Goal: Task Accomplishment & Management: Manage account settings

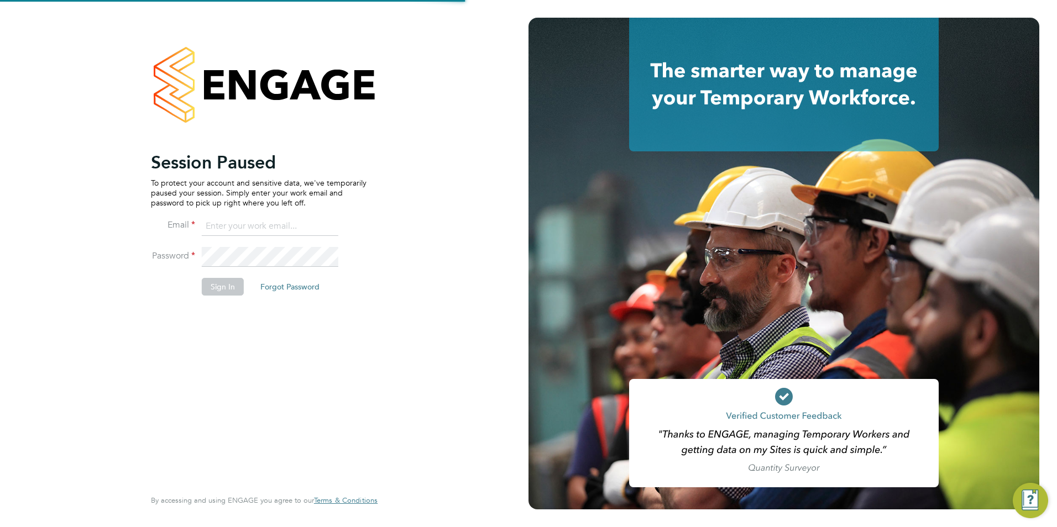
type input "joanna@acceptrec.co.uk"
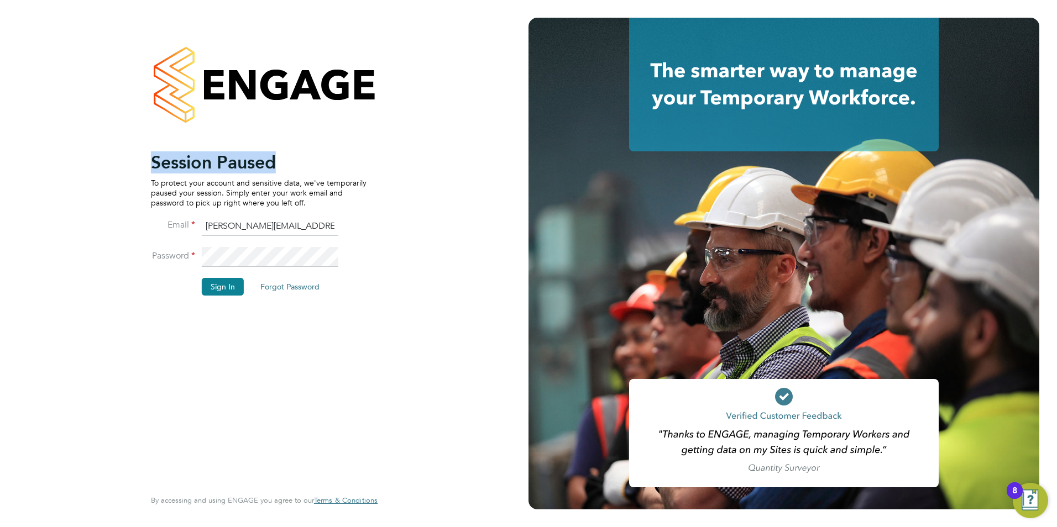
drag, startPoint x: 276, startPoint y: 165, endPoint x: 150, endPoint y: 160, distance: 126.1
click at [151, 160] on h2 "Session Paused" at bounding box center [259, 162] width 216 height 22
click at [223, 286] on button "Sign In" at bounding box center [223, 287] width 42 height 18
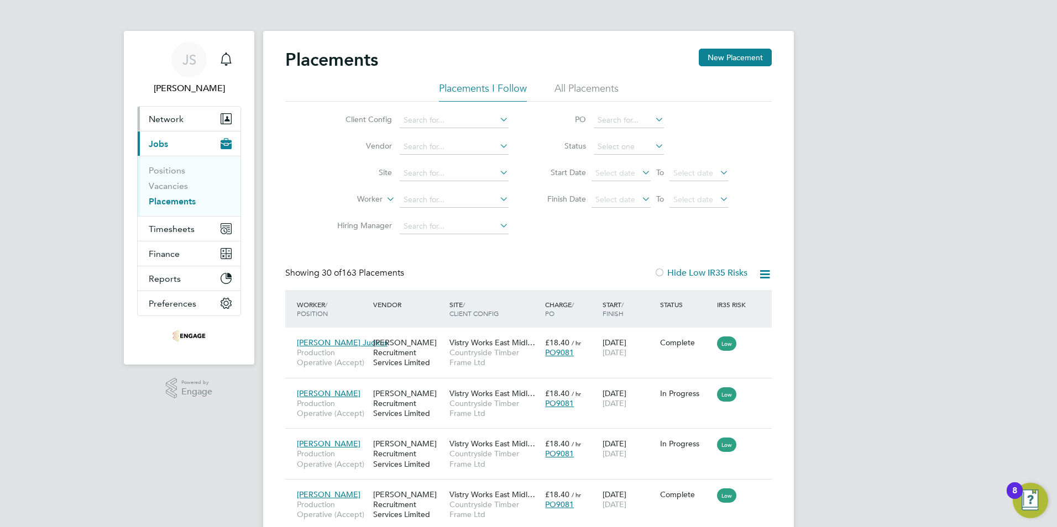
click at [170, 122] on span "Network" at bounding box center [166, 119] width 35 height 11
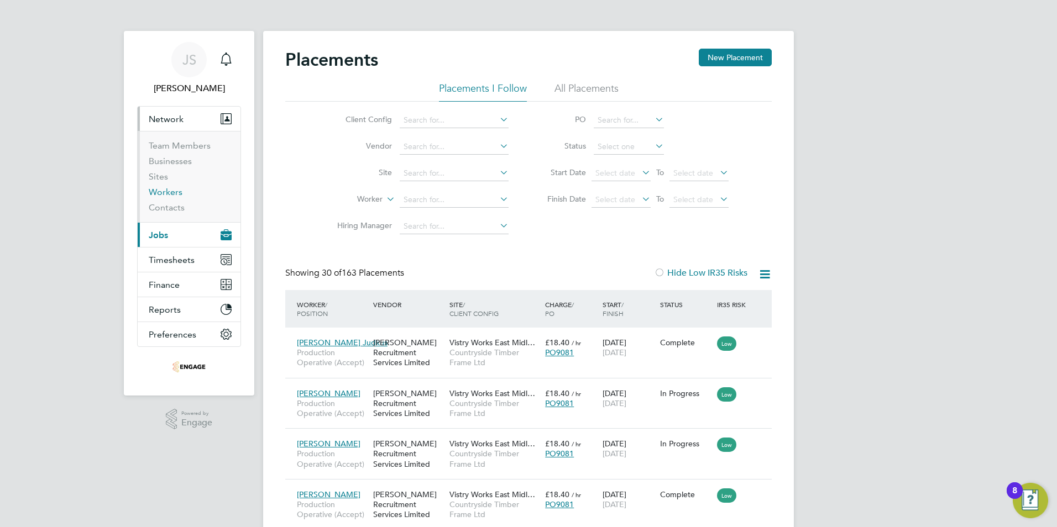
click at [169, 190] on link "Workers" at bounding box center [166, 192] width 34 height 11
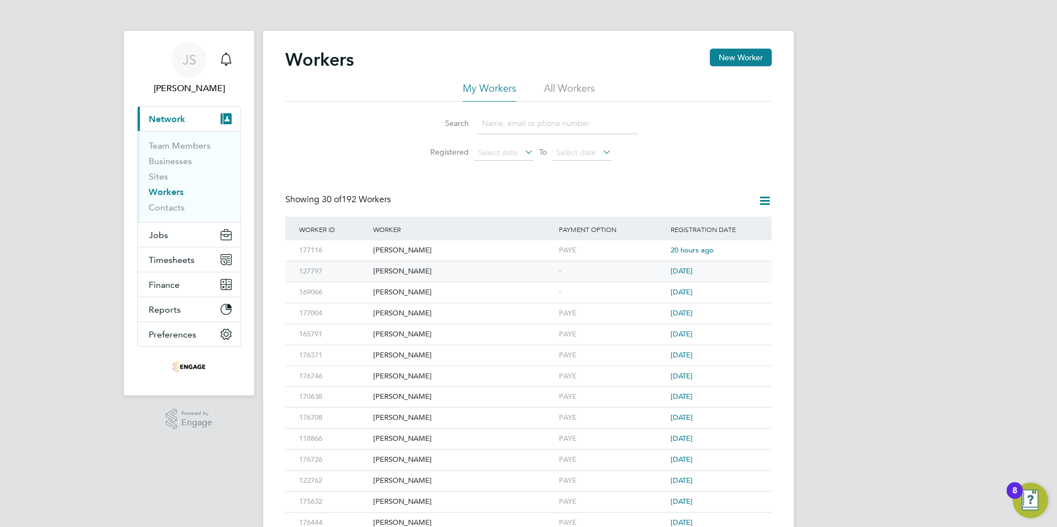
click at [566, 272] on div "-" at bounding box center [612, 271] width 112 height 20
click at [497, 122] on input at bounding box center [556, 124] width 161 height 22
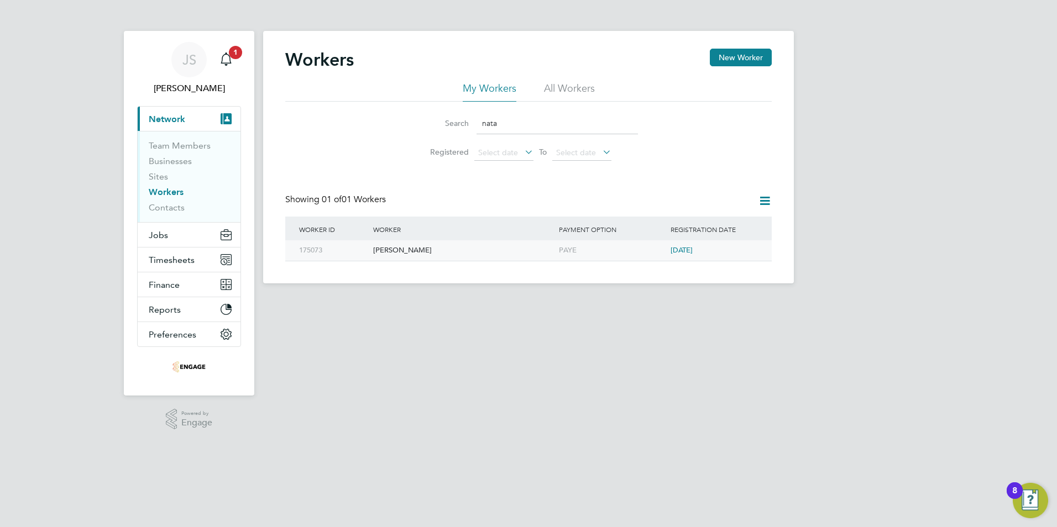
click at [678, 249] on span "2 months ago" at bounding box center [681, 249] width 22 height 9
drag, startPoint x: 531, startPoint y: 120, endPoint x: 453, endPoint y: 122, distance: 77.4
click at [453, 122] on div "Search nata" at bounding box center [528, 124] width 219 height 22
click at [425, 249] on div "Zintis Miglans" at bounding box center [463, 250] width 186 height 20
drag, startPoint x: 504, startPoint y: 127, endPoint x: 458, endPoint y: 127, distance: 46.4
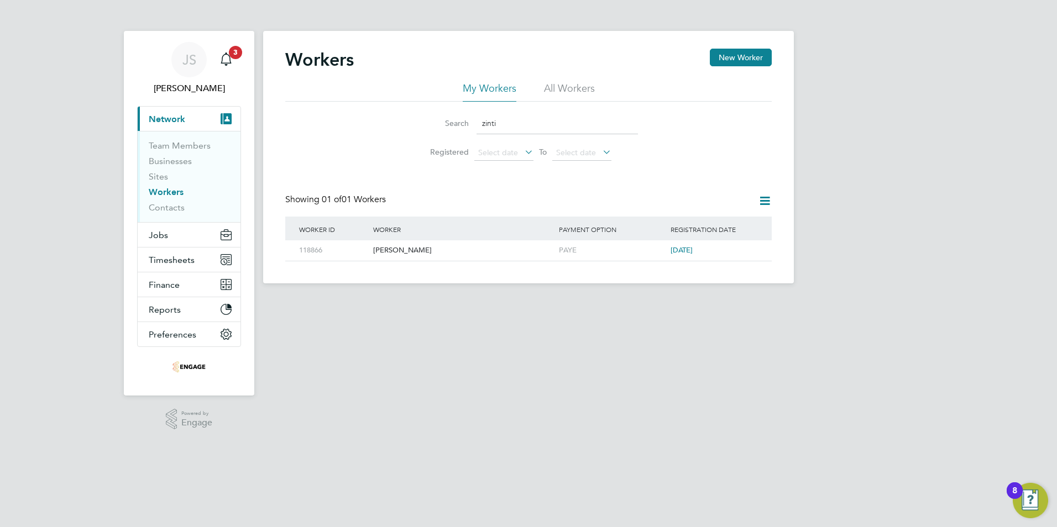
click at [458, 127] on div "Search zinti" at bounding box center [528, 124] width 219 height 22
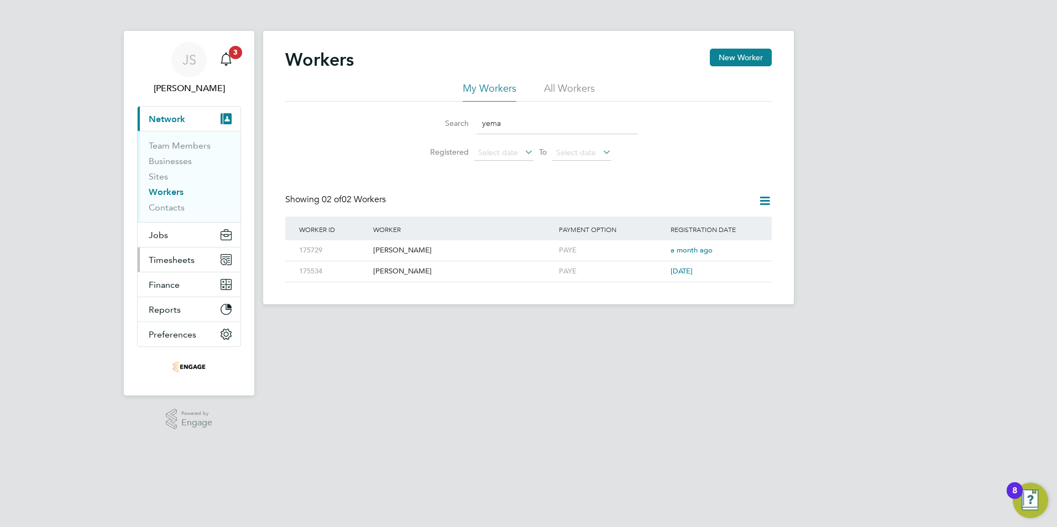
type input "yema"
click at [172, 255] on span "Timesheets" at bounding box center [172, 260] width 46 height 11
click at [165, 259] on span "Timesheets" at bounding box center [172, 260] width 46 height 11
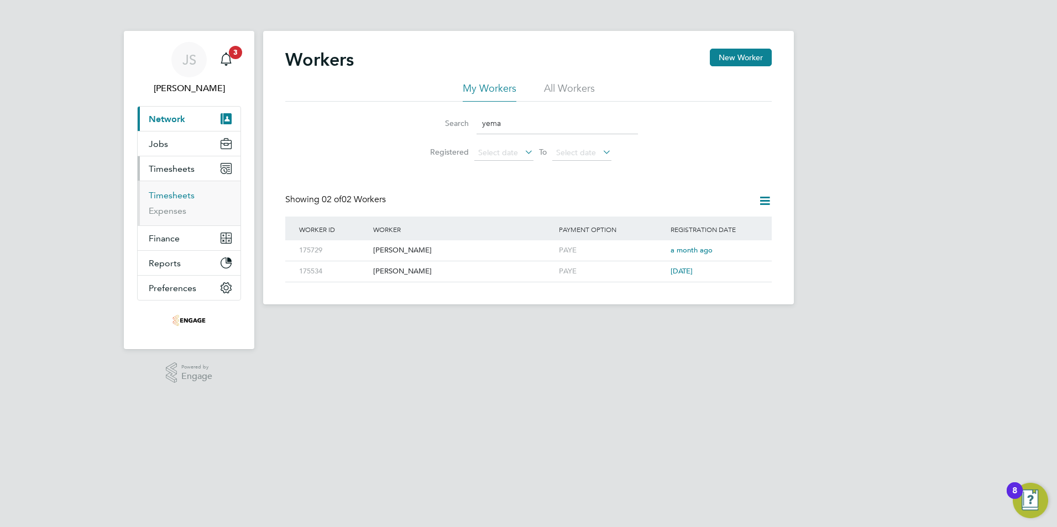
click at [160, 191] on link "Timesheets" at bounding box center [172, 195] width 46 height 11
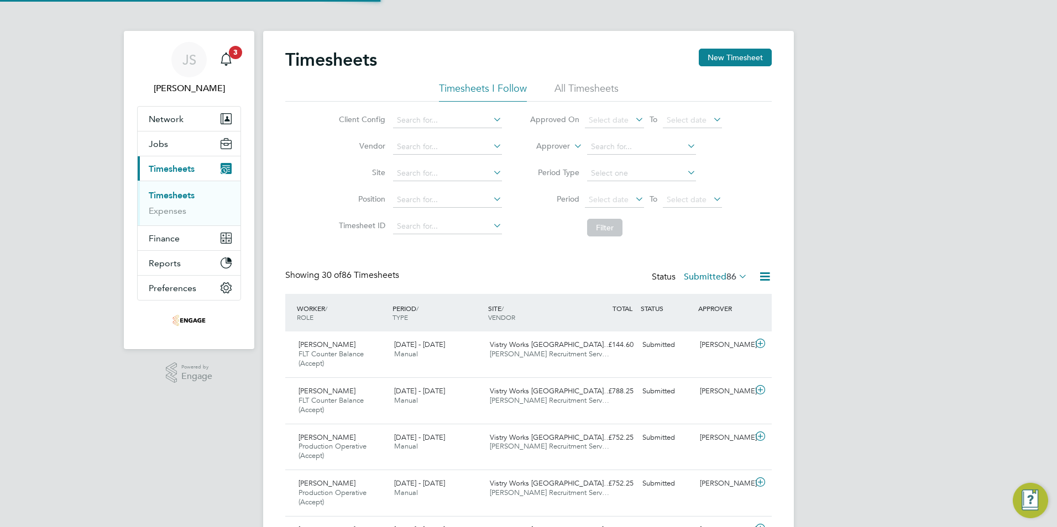
scroll to position [37, 96]
click at [727, 62] on button "New Timesheet" at bounding box center [735, 58] width 73 height 18
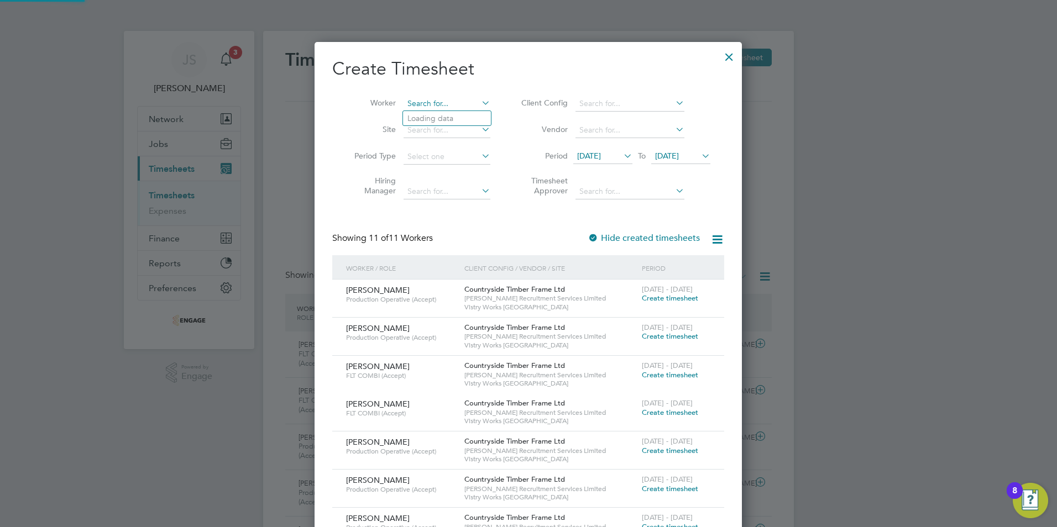
click at [424, 97] on input at bounding box center [446, 103] width 87 height 15
click at [435, 129] on li "Alex ander Yemane" at bounding box center [514, 133] width 223 height 15
type input "[PERSON_NAME]"
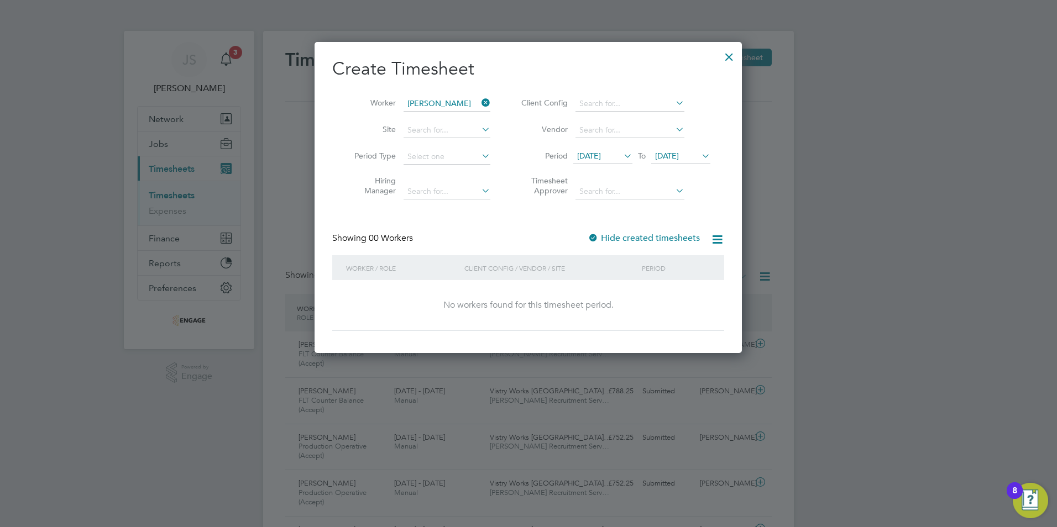
click at [630, 225] on div "Create Timesheet Worker Alexander Yemane Site Period Type Hiring Manager Client…" at bounding box center [528, 194] width 392 height 274
click at [627, 237] on label "Hide created timesheets" at bounding box center [643, 238] width 112 height 11
click at [628, 238] on label "Hide created timesheets" at bounding box center [643, 238] width 112 height 11
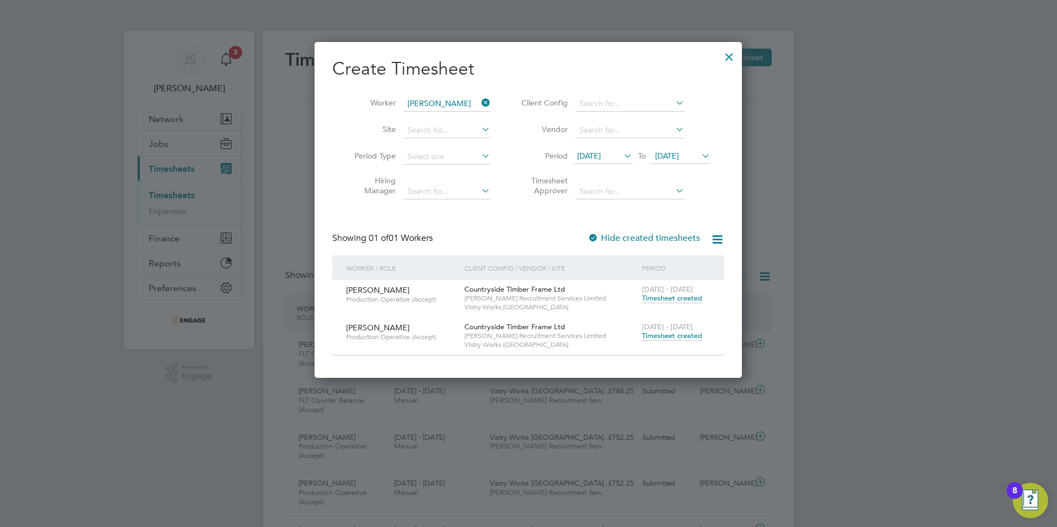
click at [679, 336] on span "Timesheet created" at bounding box center [672, 336] width 60 height 10
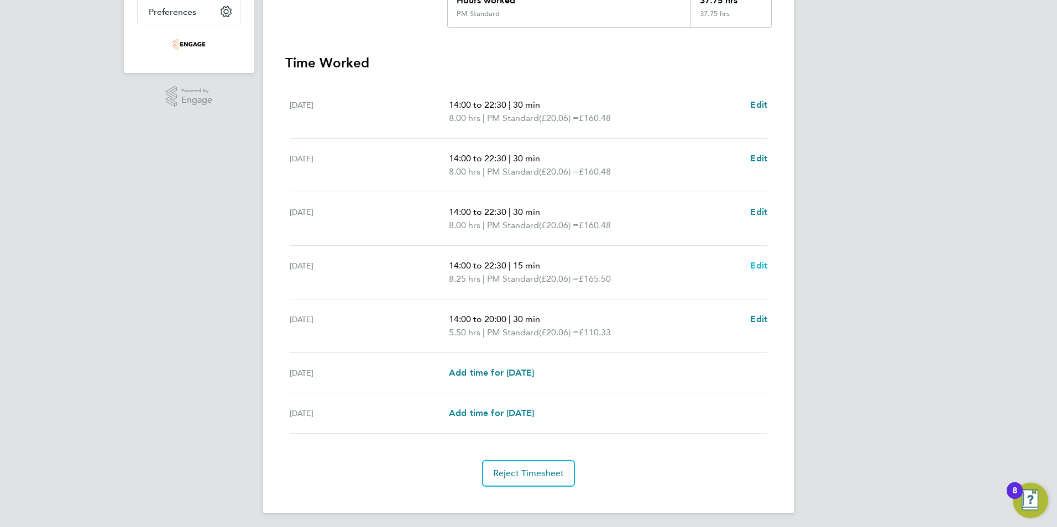
click at [763, 270] on span "Edit" at bounding box center [758, 265] width 17 height 11
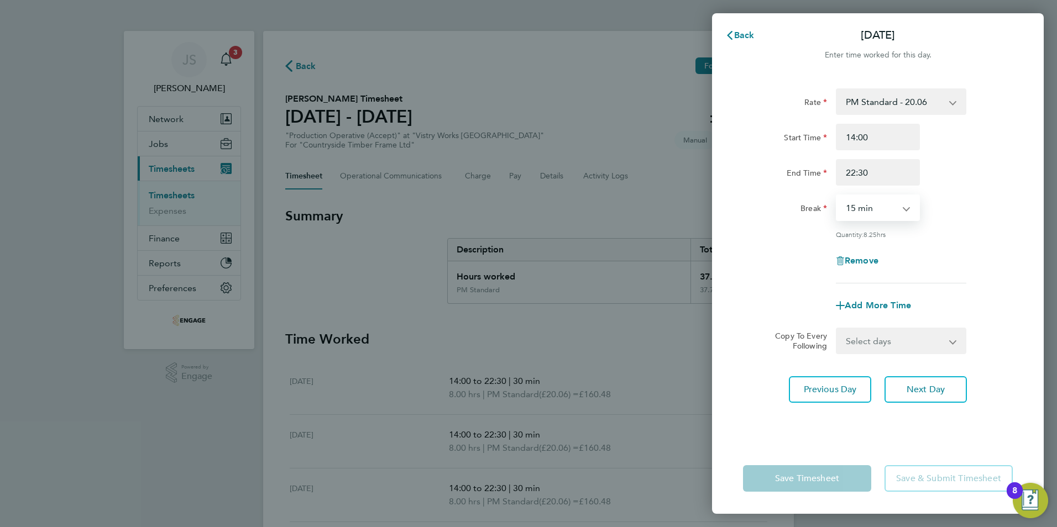
click at [880, 205] on select "0 min 15 min 30 min 45 min 60 min 75 min 90 min" at bounding box center [871, 208] width 69 height 24
select select "30"
click at [837, 196] on select "0 min 15 min 30 min 45 min 60 min 75 min 90 min" at bounding box center [871, 208] width 69 height 24
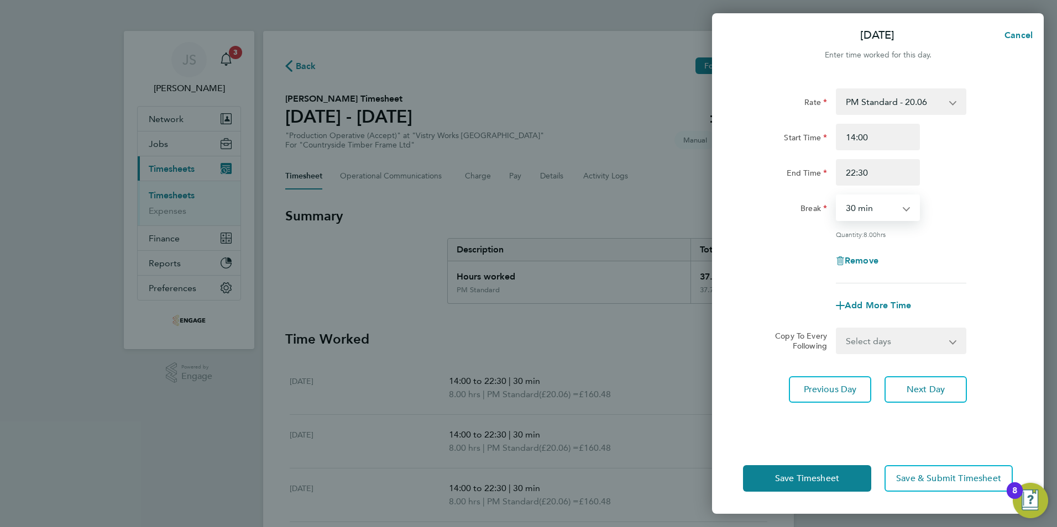
click at [759, 293] on div "Add More Time" at bounding box center [877, 305] width 279 height 27
click at [808, 476] on span "Save Timesheet" at bounding box center [807, 478] width 64 height 11
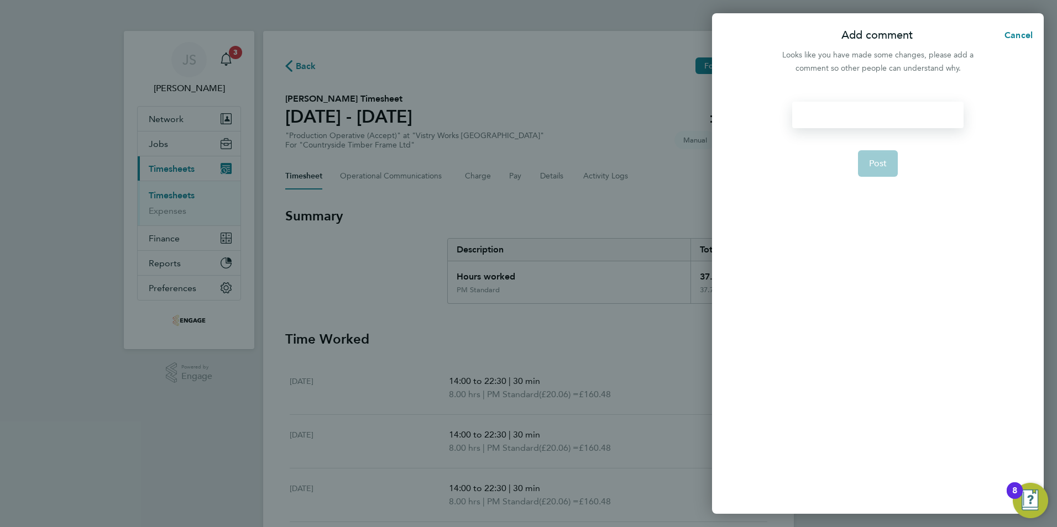
click at [873, 118] on div at bounding box center [877, 115] width 171 height 27
click at [864, 118] on div at bounding box center [877, 115] width 171 height 27
click at [876, 164] on span "Post" at bounding box center [878, 163] width 18 height 11
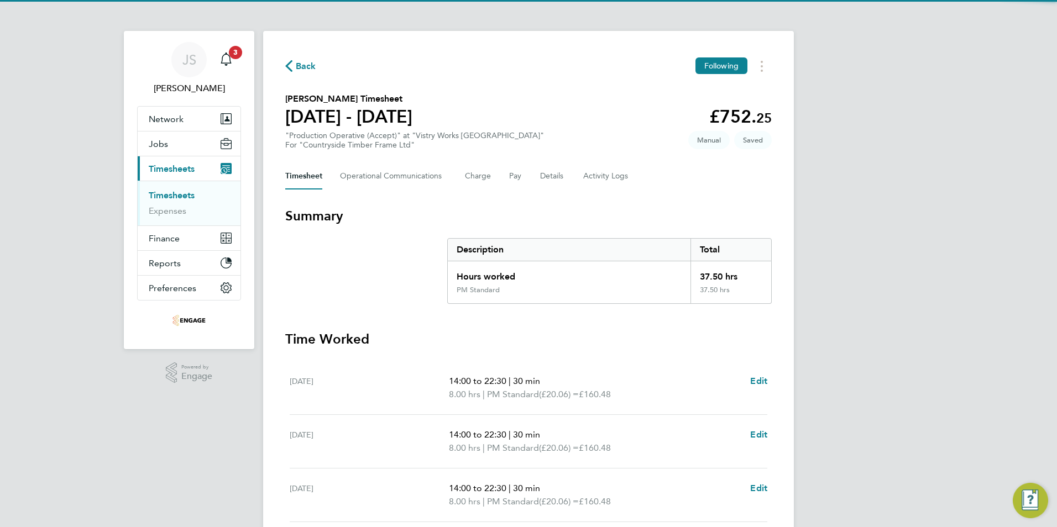
click at [476, 327] on section "Summary Description Total Hours worked 37.50 hrs PM Standard 37.50 hrs Time Wor…" at bounding box center [528, 485] width 486 height 556
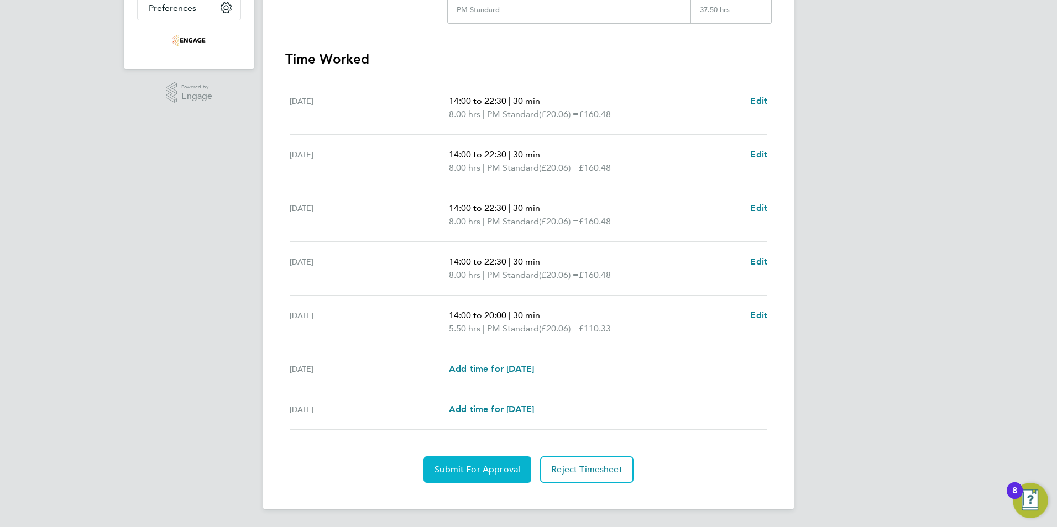
click at [482, 464] on span "Submit For Approval" at bounding box center [477, 469] width 86 height 11
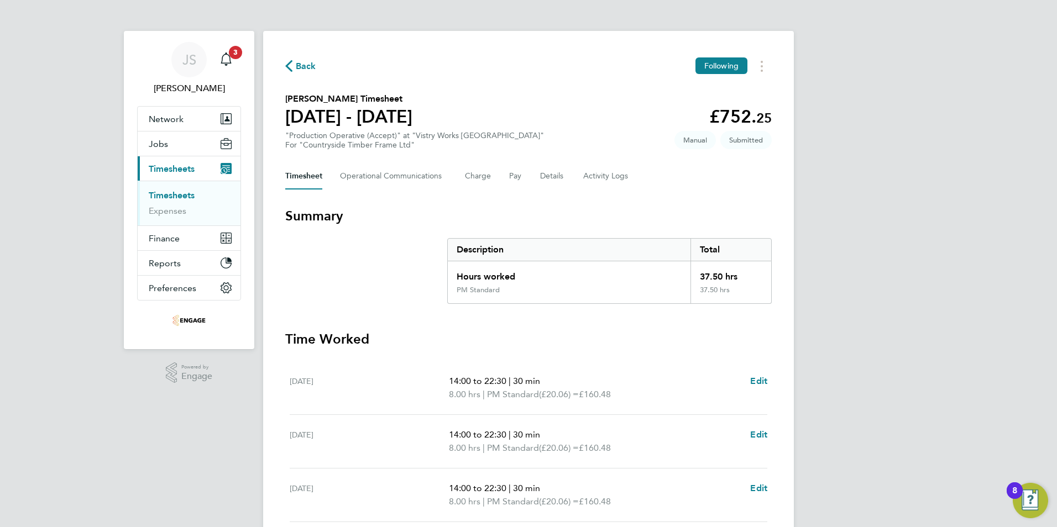
click at [308, 64] on span "Back" at bounding box center [306, 66] width 20 height 13
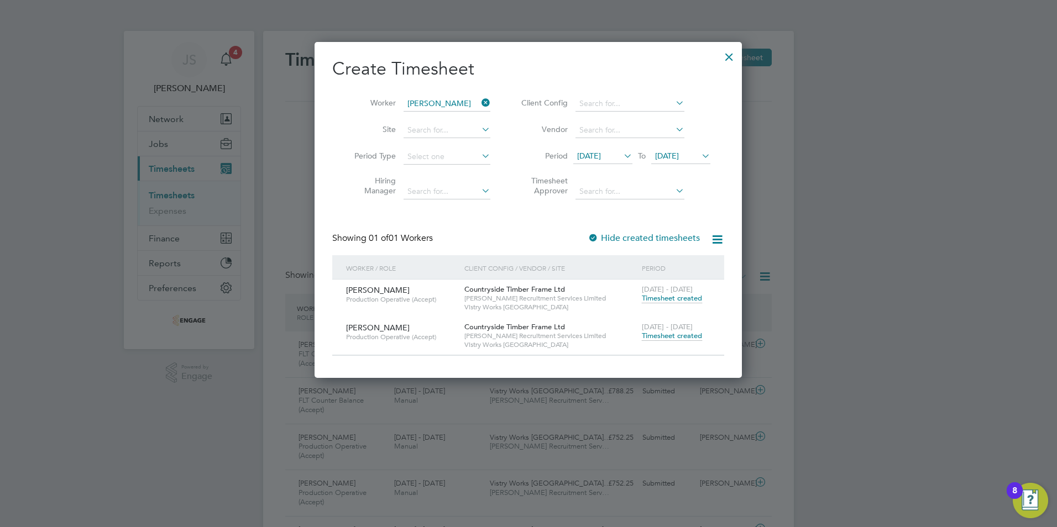
drag, startPoint x: 727, startPoint y: 59, endPoint x: 699, endPoint y: 58, distance: 27.6
click at [727, 59] on div at bounding box center [729, 54] width 20 height 20
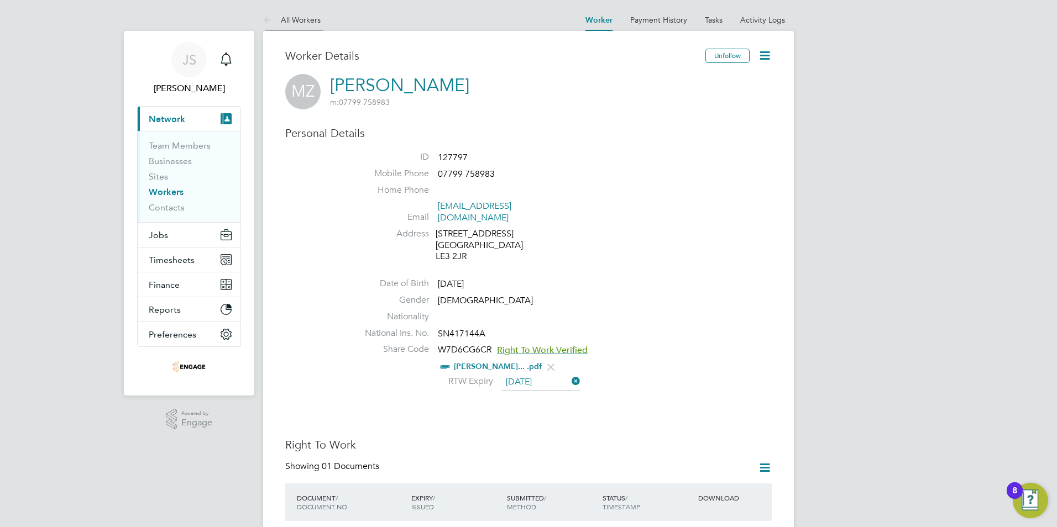
click at [311, 19] on link "All Workers" at bounding box center [291, 20] width 57 height 10
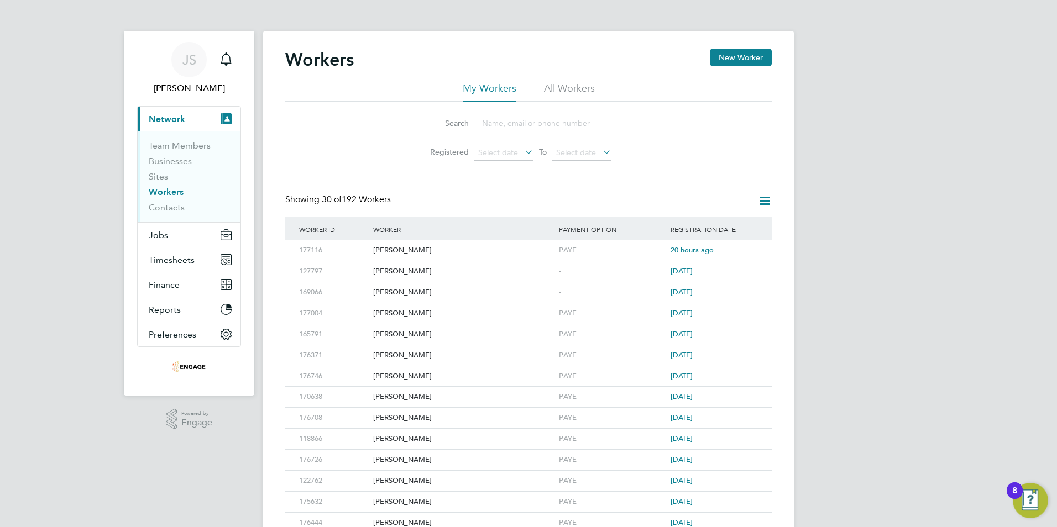
click at [492, 121] on input at bounding box center [556, 124] width 161 height 22
click at [501, 125] on input at bounding box center [556, 124] width 161 height 22
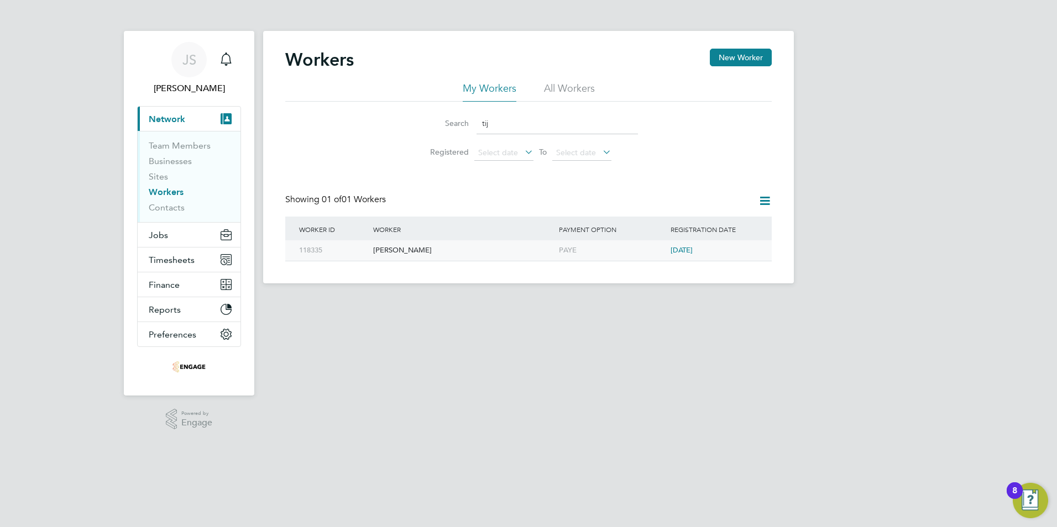
type input "tij"
click at [387, 251] on div "[PERSON_NAME]" at bounding box center [463, 250] width 186 height 20
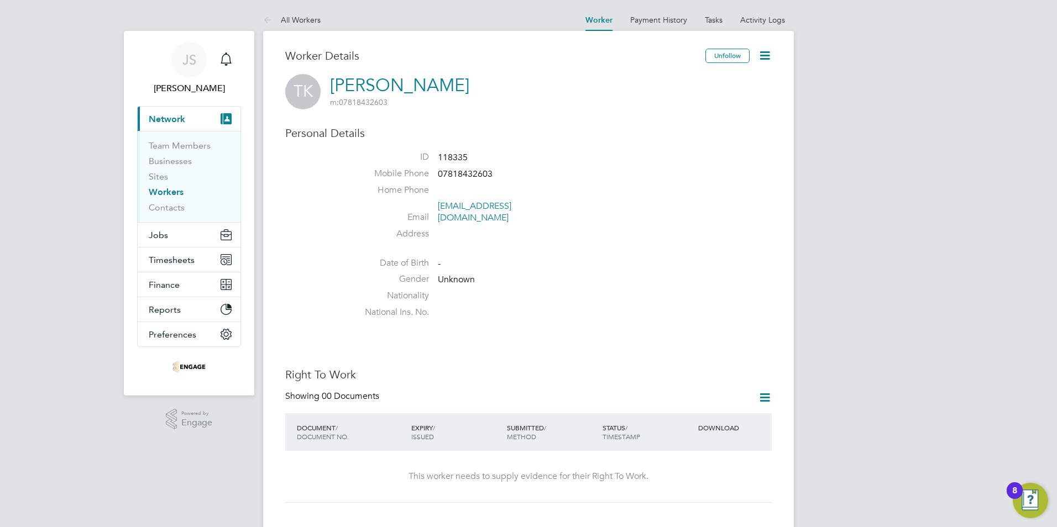
click at [760, 56] on icon at bounding box center [765, 56] width 14 height 14
click at [736, 81] on li "Edit Personal Details e" at bounding box center [723, 81] width 90 height 15
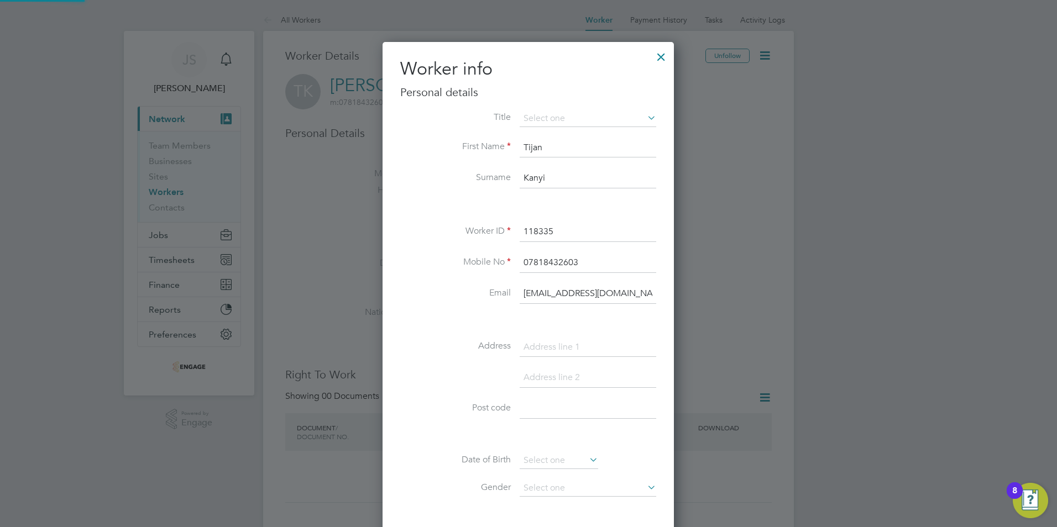
scroll to position [625, 292]
click at [541, 131] on li "Mr" at bounding box center [588, 134] width 138 height 14
type input "Mr"
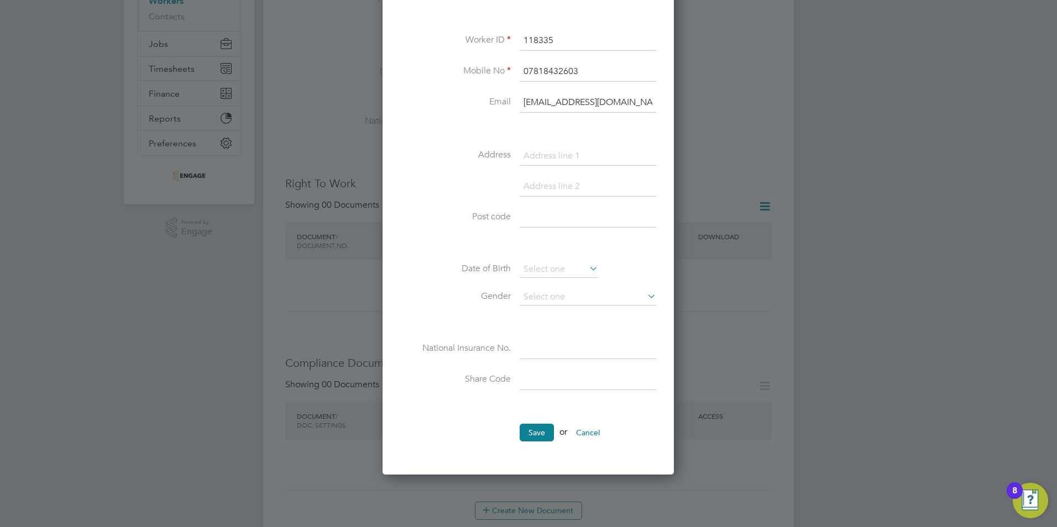
scroll to position [221, 0]
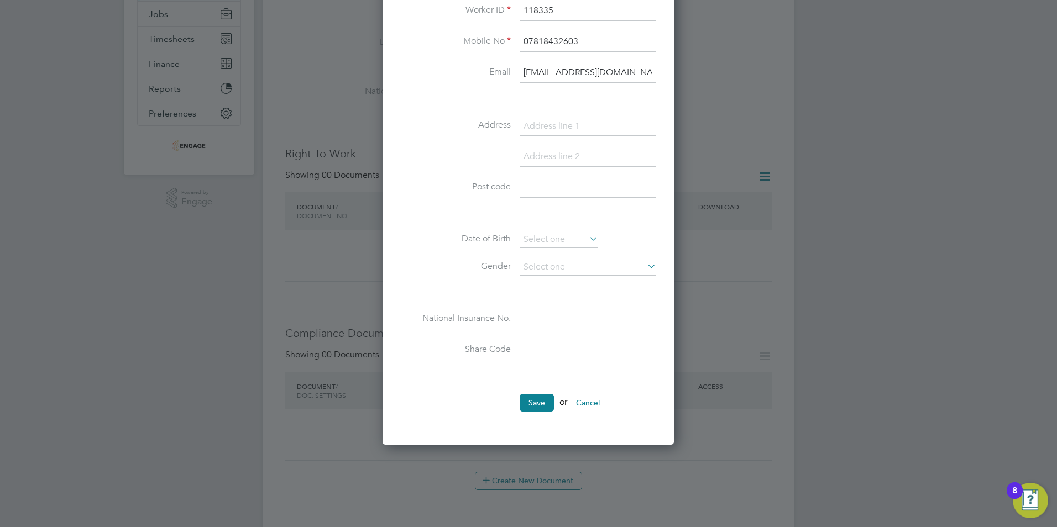
drag, startPoint x: 547, startPoint y: 122, endPoint x: 521, endPoint y: 129, distance: 27.0
click at [547, 122] on input at bounding box center [588, 127] width 137 height 20
paste input "Apartment 37"
type input "Apartment 37"
click at [568, 155] on input at bounding box center [588, 157] width 137 height 20
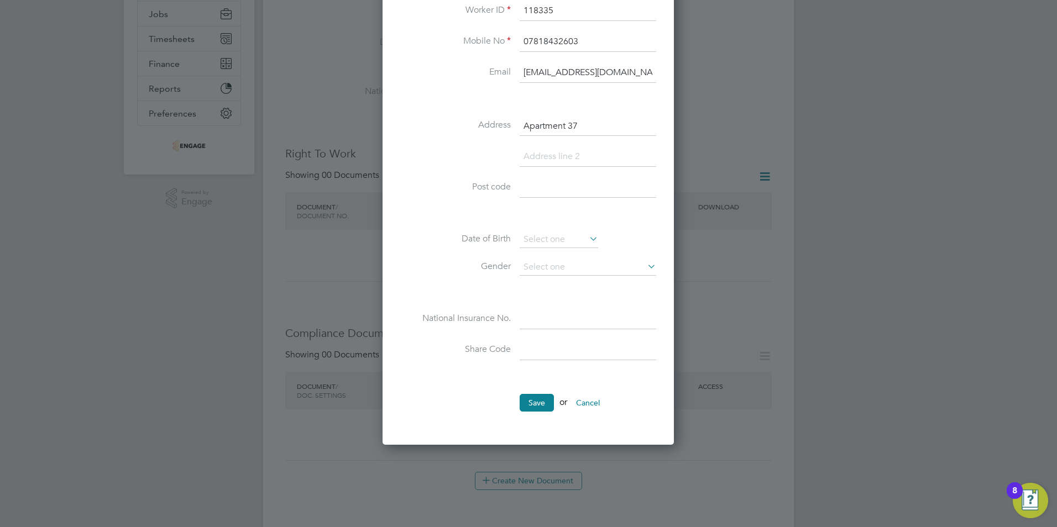
paste input "67 Watkin Road"
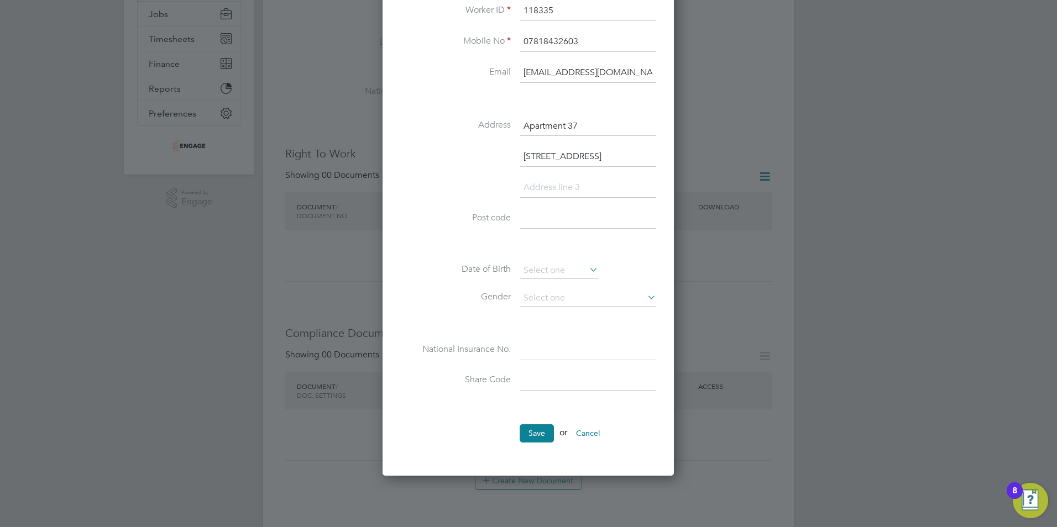
scroll to position [655, 292]
type input "67 Watkin Road"
click at [529, 191] on input at bounding box center [588, 188] width 137 height 20
paste input "Leicester"
type input "Leicester"
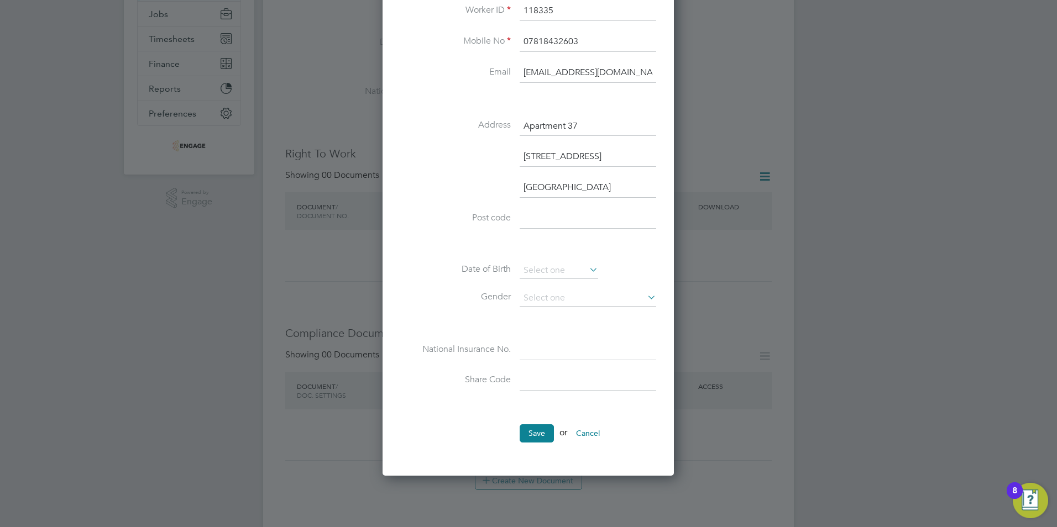
click at [555, 219] on input at bounding box center [588, 219] width 137 height 20
paste input "LE2 7AX"
type input "LE2 7AX"
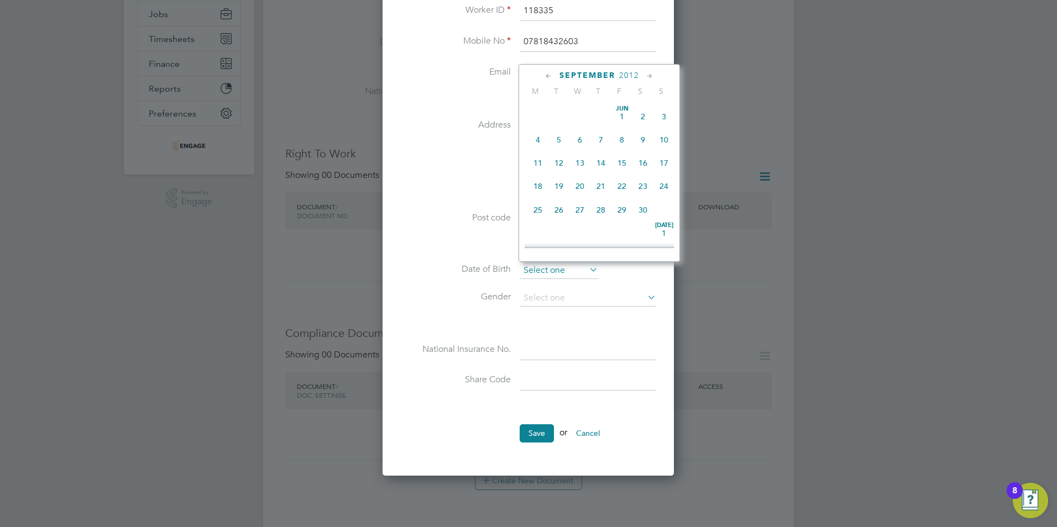
click at [538, 271] on input at bounding box center [559, 271] width 78 height 17
click at [628, 72] on span "2012" at bounding box center [629, 75] width 20 height 9
click at [581, 137] on span "2000" at bounding box center [579, 126] width 21 height 21
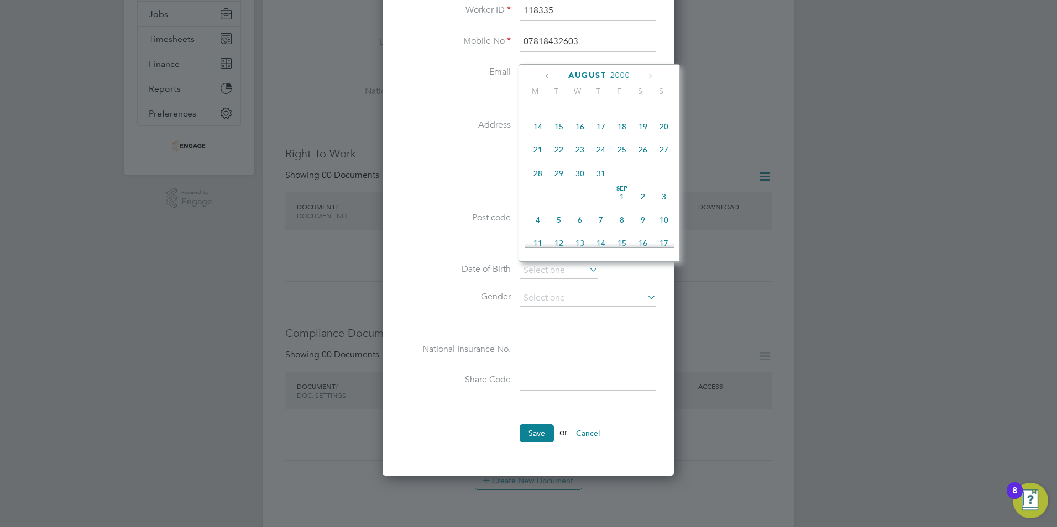
click at [646, 72] on icon at bounding box center [649, 76] width 11 height 12
click at [541, 139] on span "2" at bounding box center [537, 128] width 21 height 21
type input "02 Oct 2000"
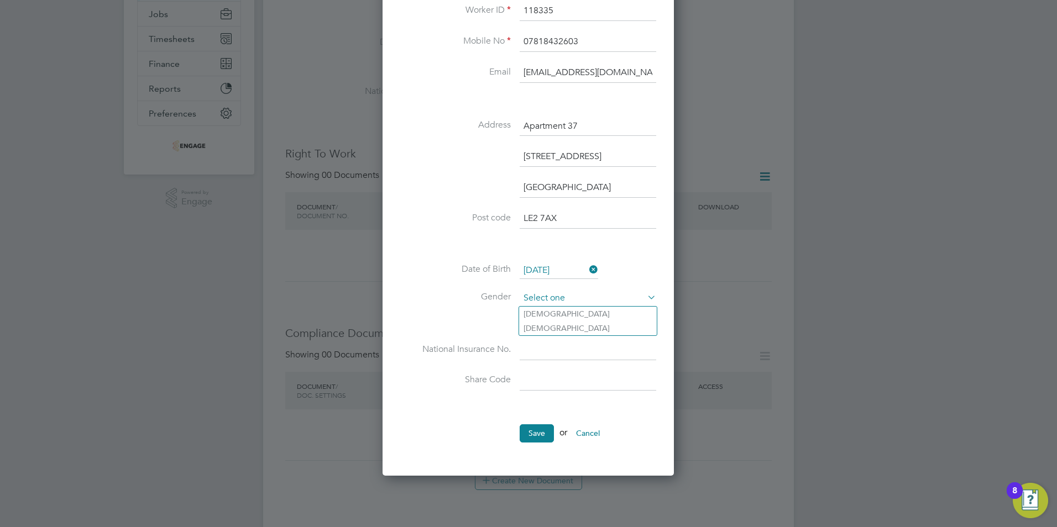
click at [544, 295] on input at bounding box center [588, 298] width 137 height 17
click at [548, 316] on li "Male" at bounding box center [588, 314] width 138 height 14
type input "Male"
click at [529, 345] on input at bounding box center [588, 350] width 137 height 20
paste input "PG573227D"
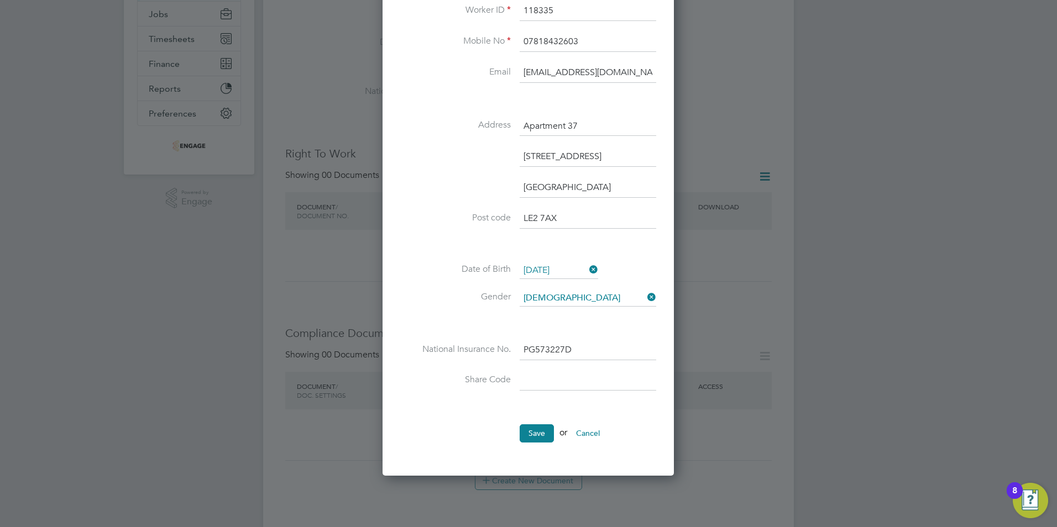
type input "PG 57 32 27 D"
drag, startPoint x: 538, startPoint y: 372, endPoint x: 507, endPoint y: 372, distance: 30.4
click at [538, 372] on input at bounding box center [588, 381] width 137 height 20
click at [537, 430] on button "Save" at bounding box center [537, 433] width 34 height 18
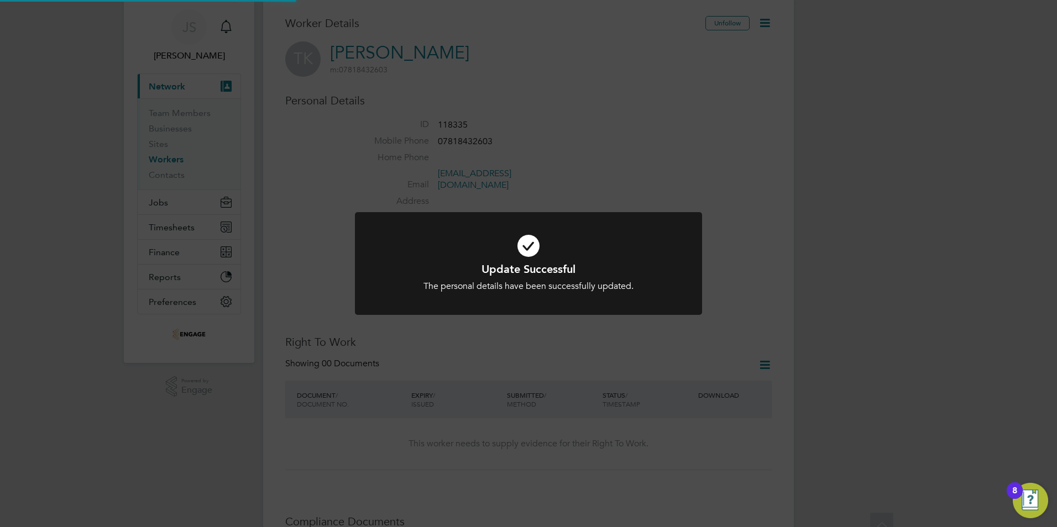
scroll to position [0, 0]
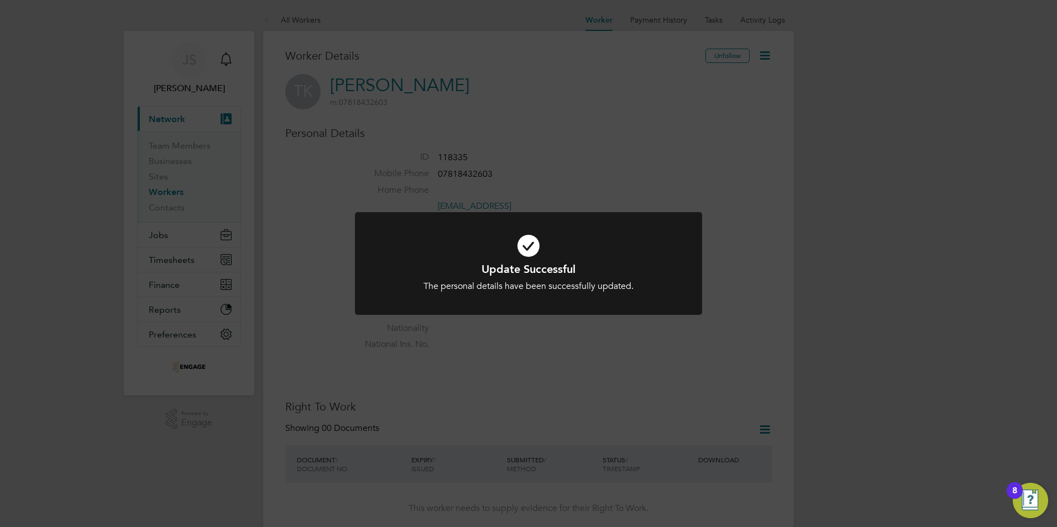
click at [327, 341] on div "Update Successful The personal details have been successfully updated. Cancel O…" at bounding box center [528, 263] width 1057 height 527
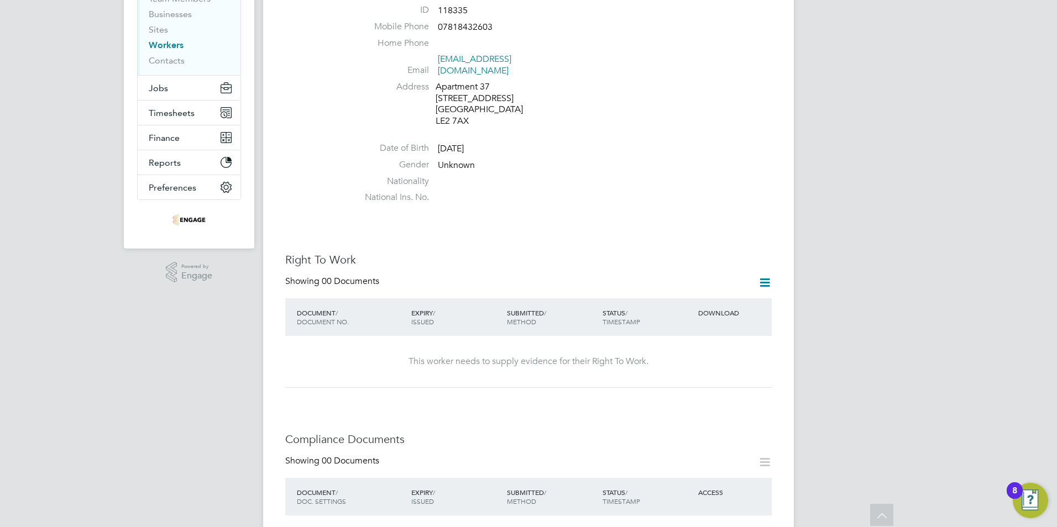
scroll to position [166, 0]
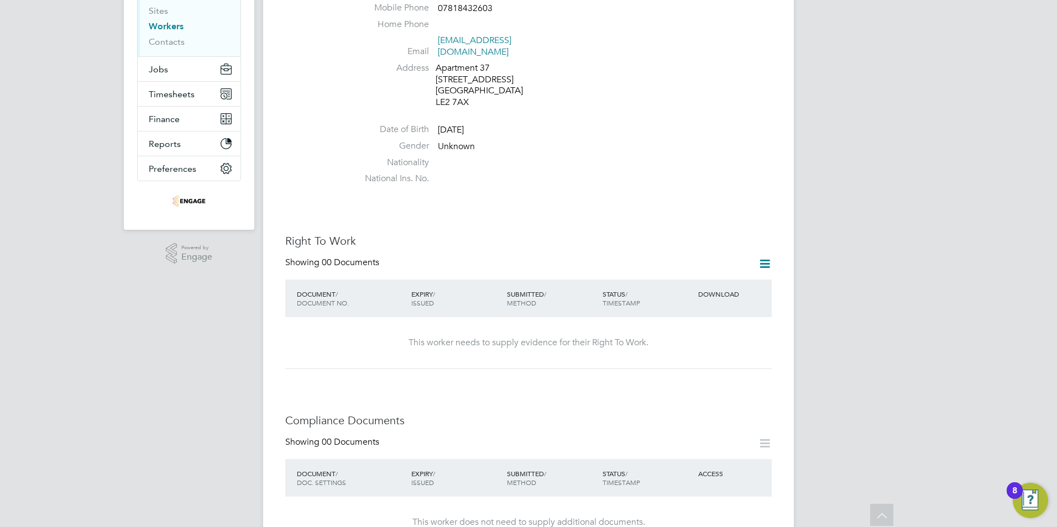
click at [766, 257] on icon at bounding box center [765, 264] width 14 height 14
click at [709, 282] on li "Add Right To Work Document" at bounding box center [703, 279] width 133 height 15
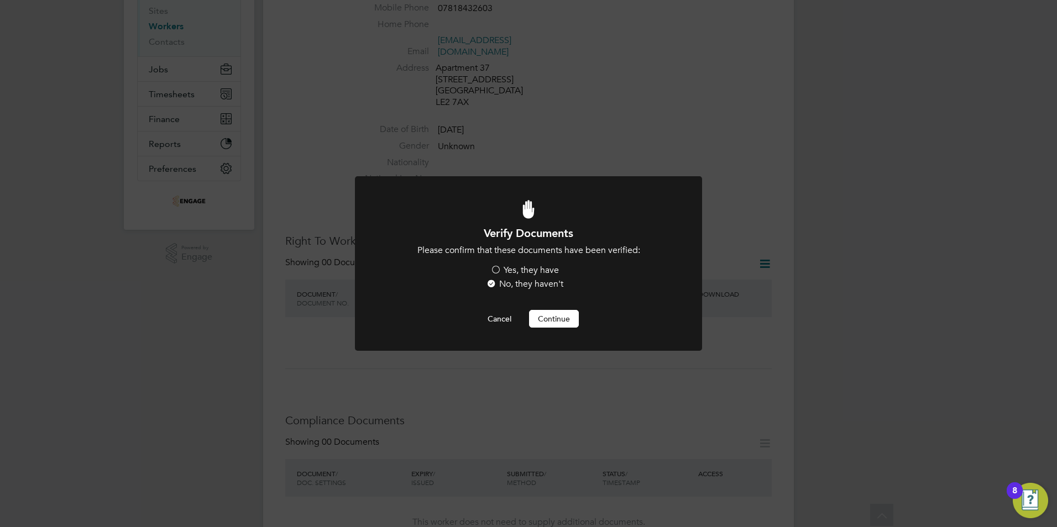
click at [499, 270] on label "Yes, they have" at bounding box center [524, 271] width 69 height 12
click at [0, 0] on input "Yes, they have" at bounding box center [0, 0] width 0 height 0
click at [557, 313] on button "Continue" at bounding box center [554, 319] width 50 height 18
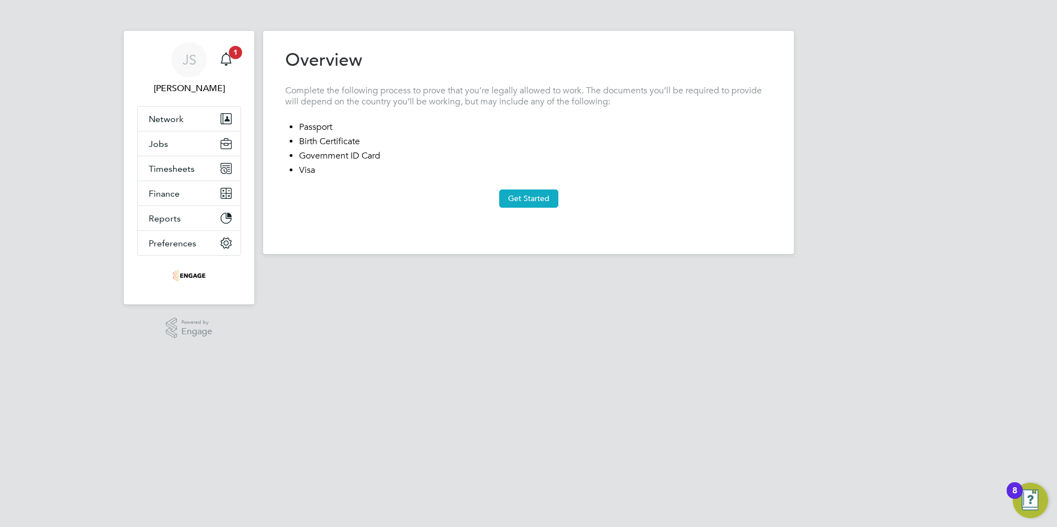
click at [518, 197] on button "Get Started" at bounding box center [528, 199] width 59 height 18
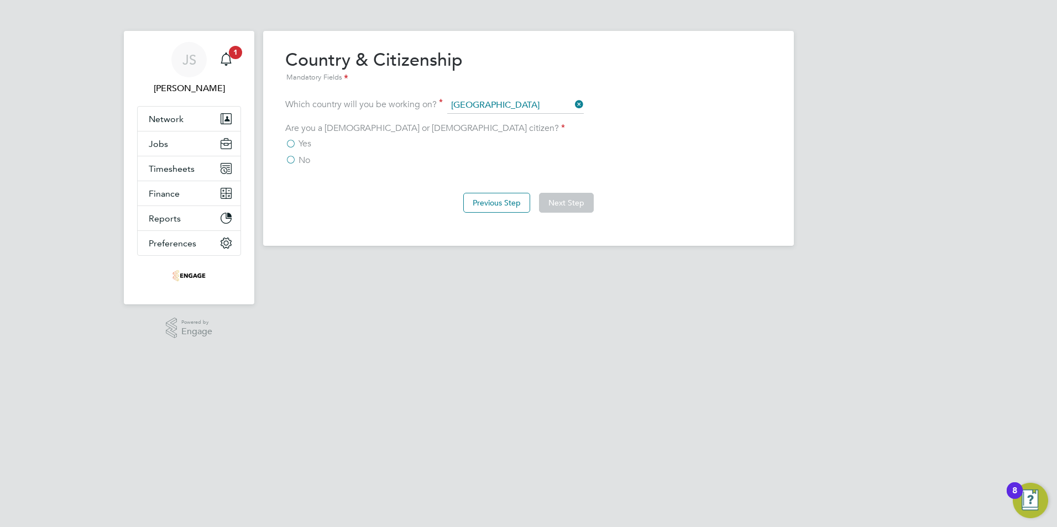
click at [294, 141] on label "Yes" at bounding box center [298, 143] width 26 height 11
click at [0, 0] on input "Yes" at bounding box center [0, 0] width 0 height 0
click at [565, 208] on button "Next Step" at bounding box center [566, 203] width 55 height 20
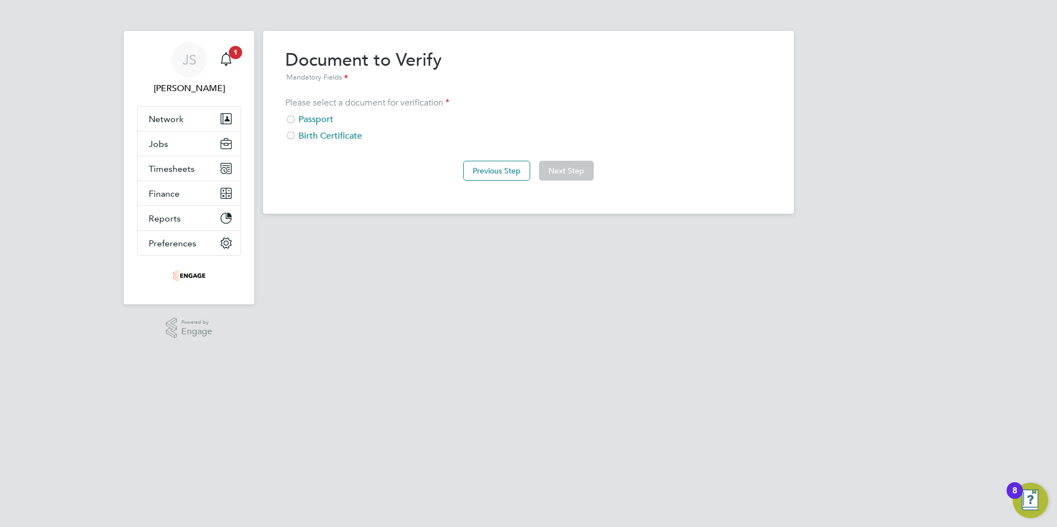
drag, startPoint x: 316, startPoint y: 117, endPoint x: 411, endPoint y: 127, distance: 95.0
click at [316, 117] on div "Passport" at bounding box center [528, 120] width 486 height 12
click at [576, 168] on button "Next Step" at bounding box center [566, 171] width 55 height 20
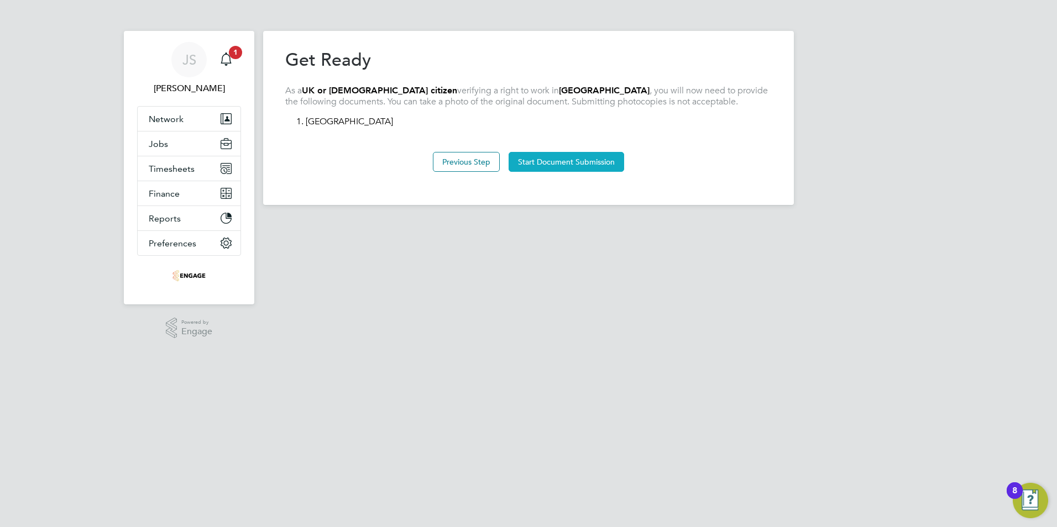
click at [578, 161] on button "Start Document Submission" at bounding box center [566, 162] width 116 height 20
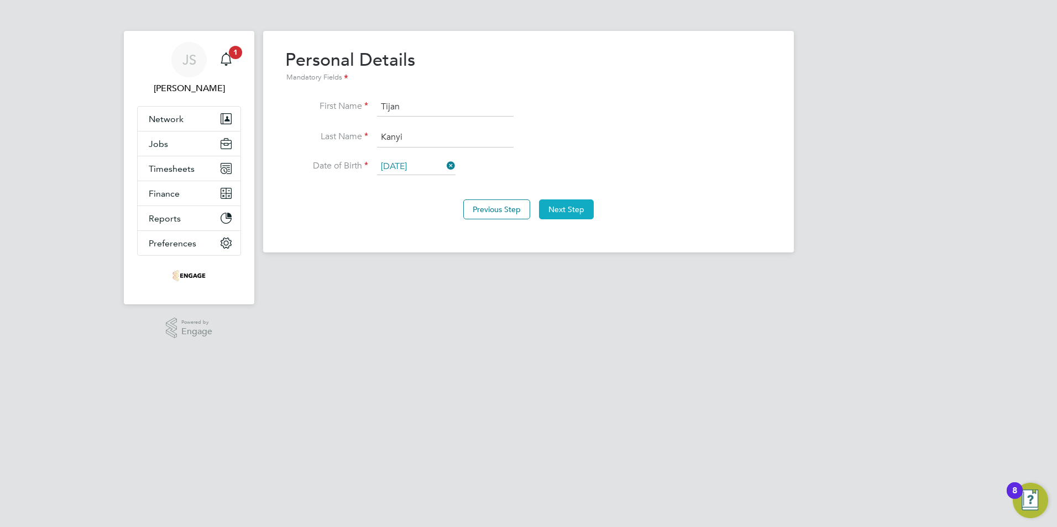
click at [574, 212] on button "Next Step" at bounding box center [566, 210] width 55 height 20
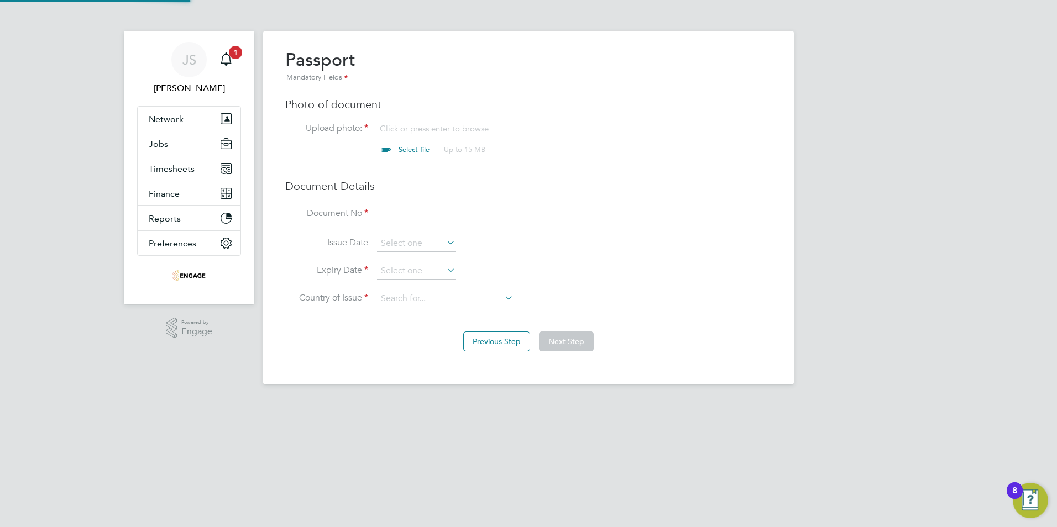
scroll to position [15, 137]
click at [411, 127] on input "file" at bounding box center [425, 139] width 174 height 33
type input "C:\fakepath\Tijan Kanyi - Tijan Kanyi RTW - British Passport .pdf"
click at [395, 219] on input at bounding box center [445, 214] width 137 height 20
type input "554312119"
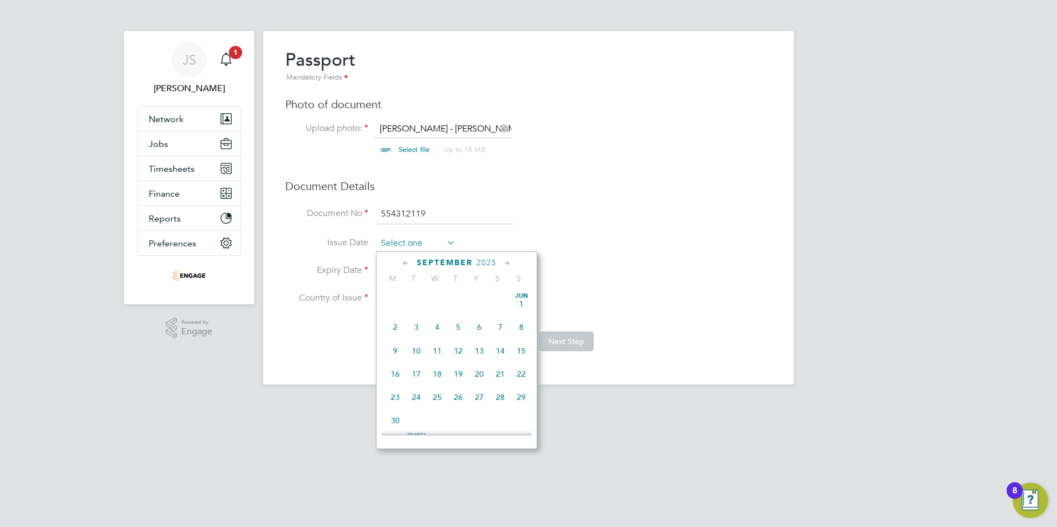
click at [409, 242] on input at bounding box center [416, 243] width 78 height 17
click at [490, 260] on span "2025" at bounding box center [486, 262] width 20 height 9
click at [394, 347] on span "2018" at bounding box center [395, 337] width 21 height 21
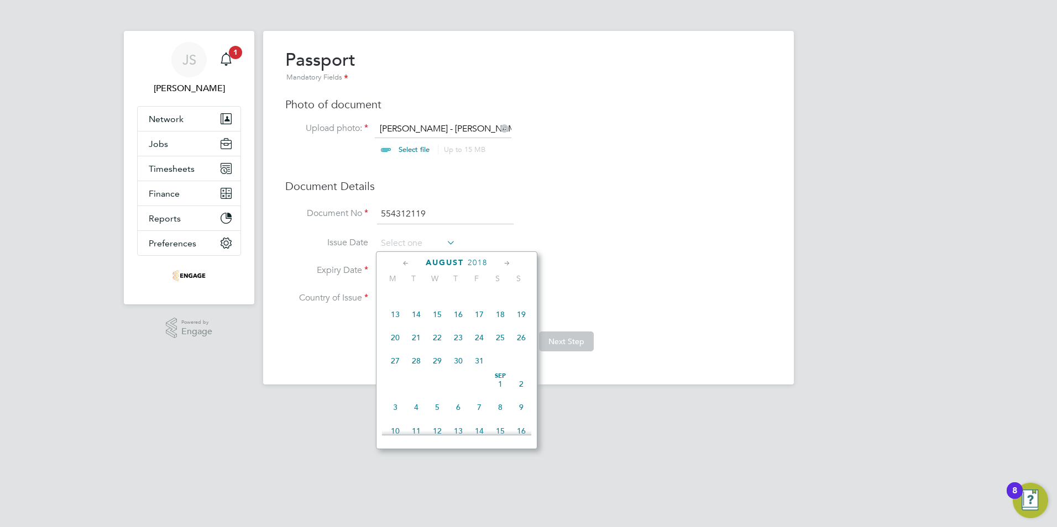
click at [412, 260] on div "August 2018" at bounding box center [456, 263] width 149 height 11
click at [407, 264] on icon at bounding box center [406, 264] width 11 height 12
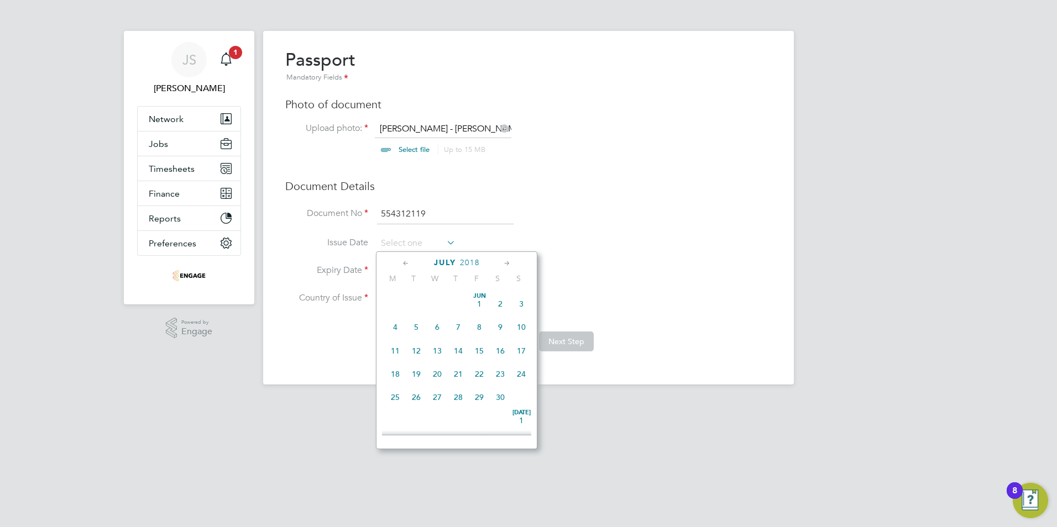
click at [407, 265] on icon at bounding box center [406, 264] width 11 height 12
click at [453, 350] on span "12" at bounding box center [458, 350] width 21 height 21
type input "12 Apr 2018"
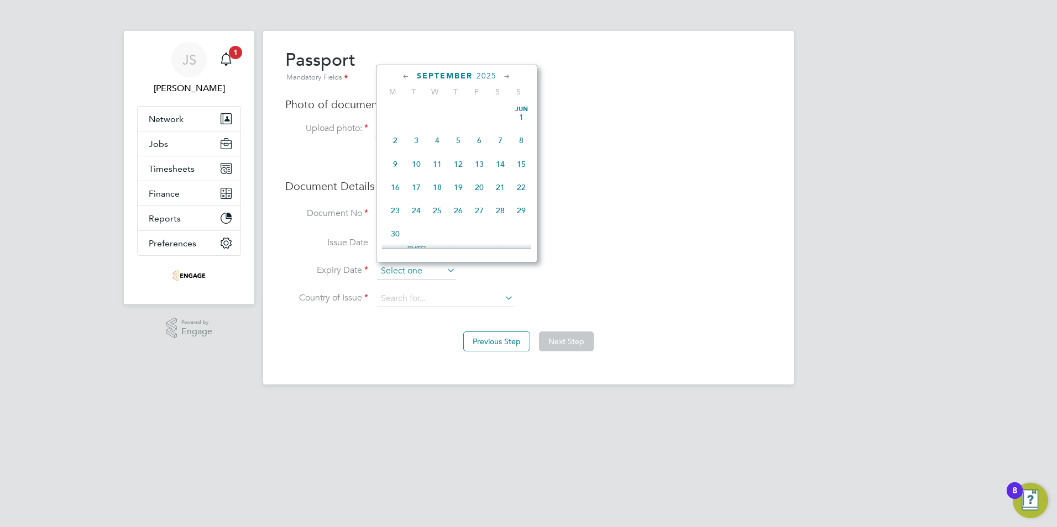
scroll to position [431, 0]
click at [401, 271] on input at bounding box center [416, 271] width 78 height 17
click at [492, 74] on span "2025" at bounding box center [486, 75] width 20 height 9
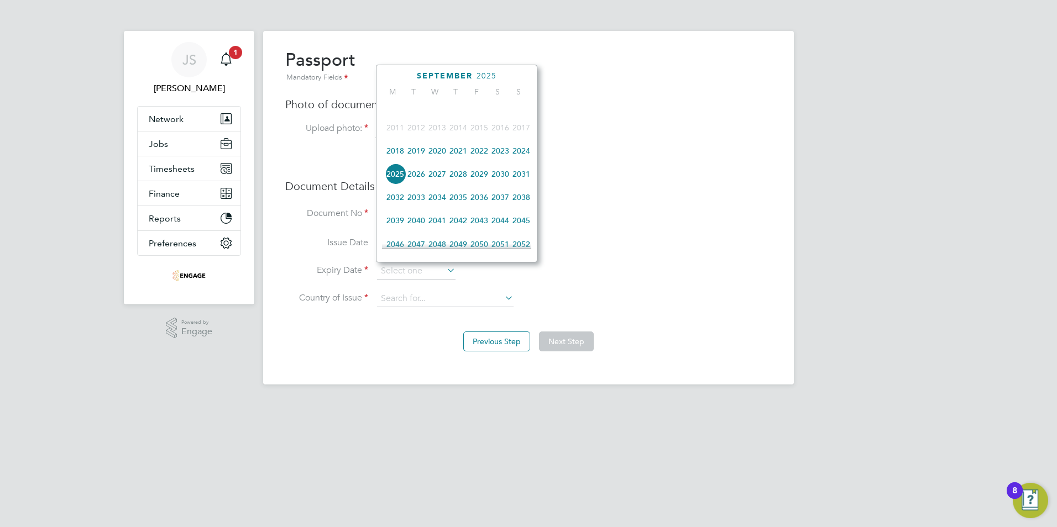
click at [455, 181] on span "2028" at bounding box center [458, 174] width 21 height 21
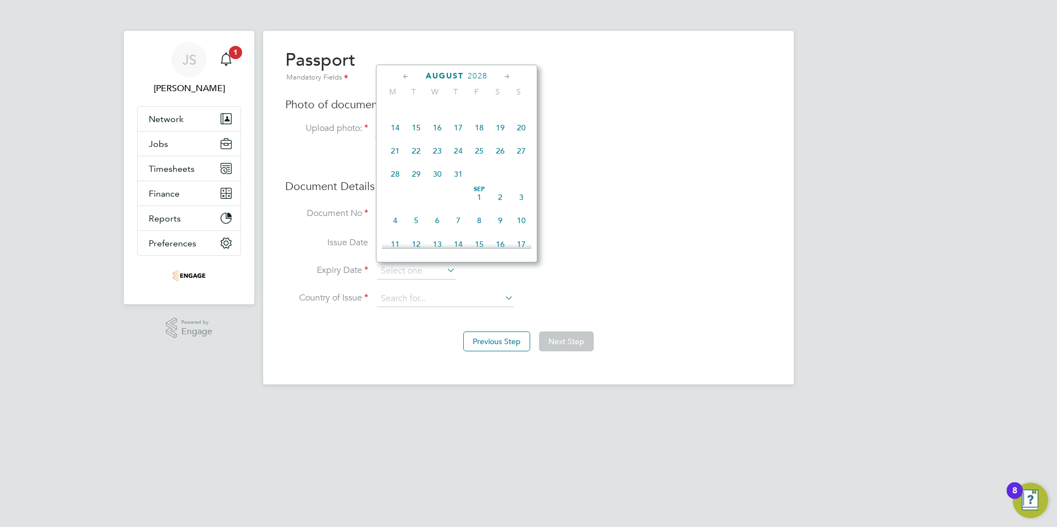
click at [404, 72] on icon at bounding box center [406, 77] width 11 height 12
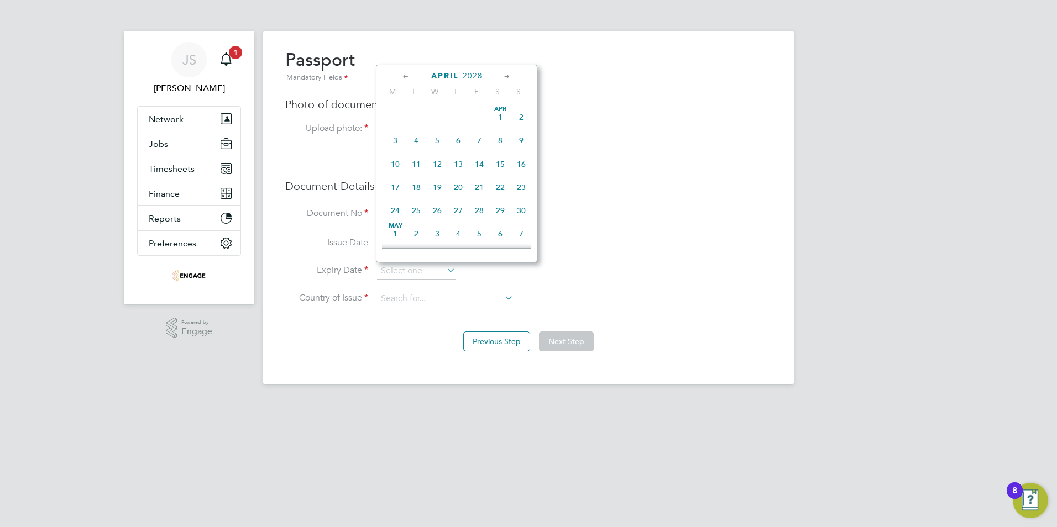
click at [438, 162] on span "12" at bounding box center [437, 164] width 21 height 21
type input "12 Apr 2028"
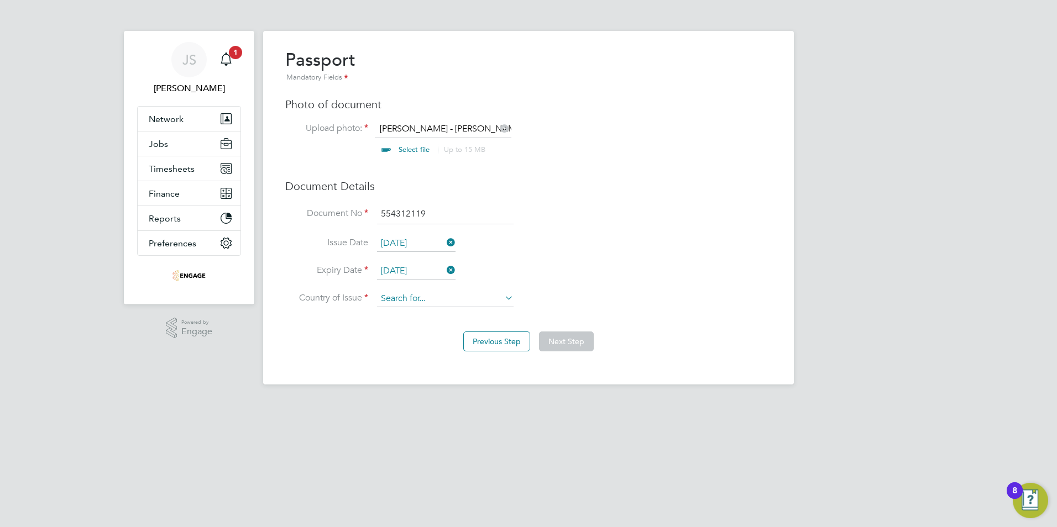
click at [408, 299] on input at bounding box center [445, 299] width 137 height 17
click at [431, 371] on li "Uni [PERSON_NAME] Kingdom" at bounding box center [480, 375] width 209 height 15
type input "[GEOGRAPHIC_DATA]"
click at [575, 341] on button "Next Step" at bounding box center [566, 342] width 55 height 20
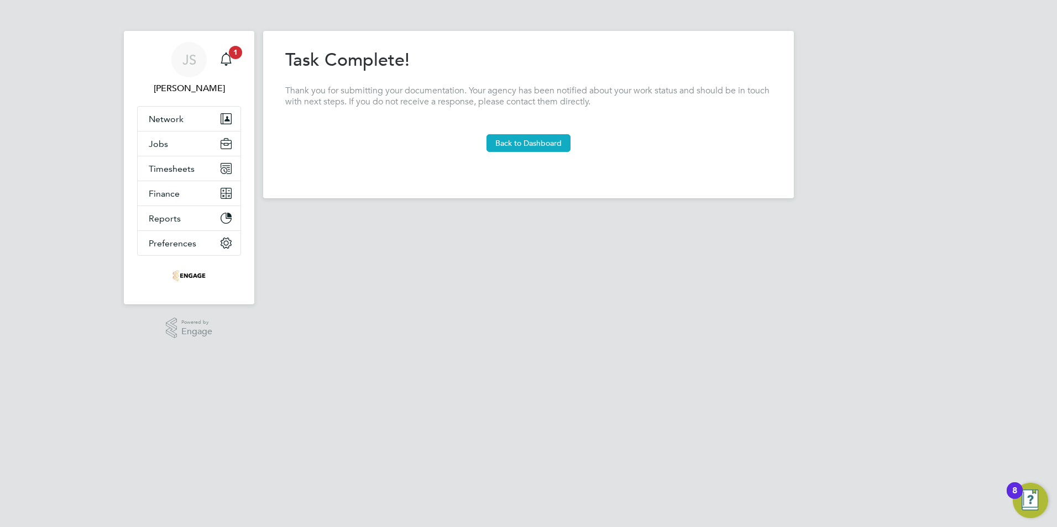
click at [519, 145] on button "Back to Dashboard" at bounding box center [528, 143] width 84 height 18
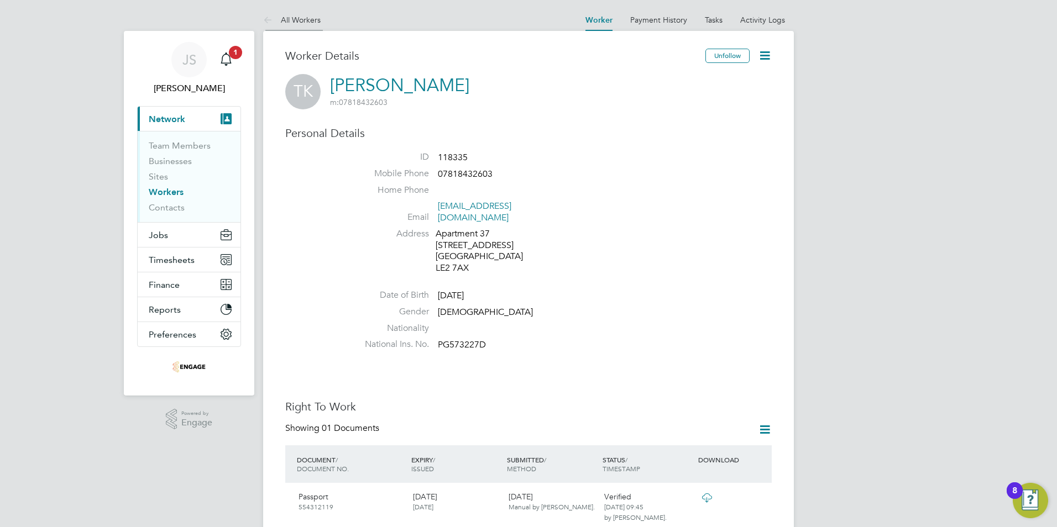
click at [303, 18] on link "All Workers" at bounding box center [291, 20] width 57 height 10
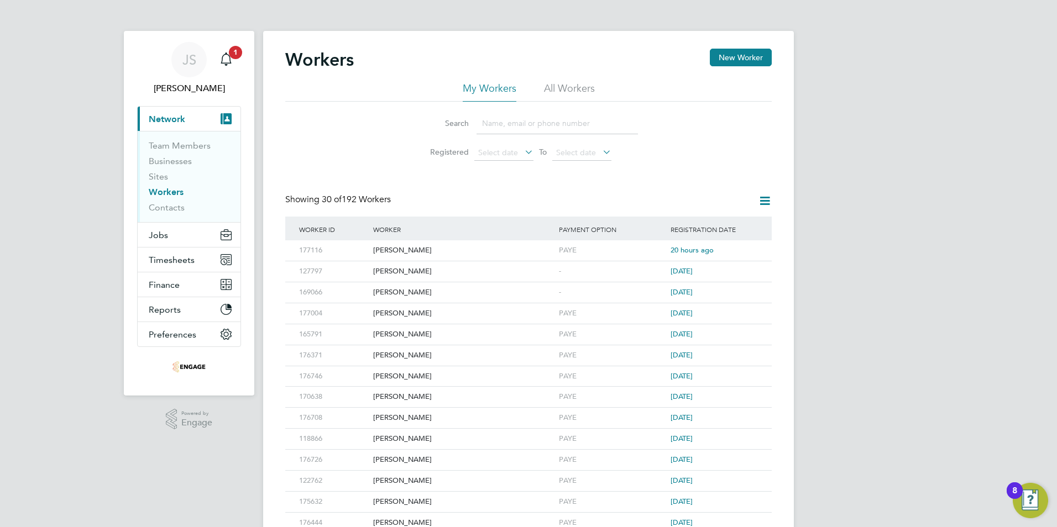
click at [496, 120] on input at bounding box center [556, 124] width 161 height 22
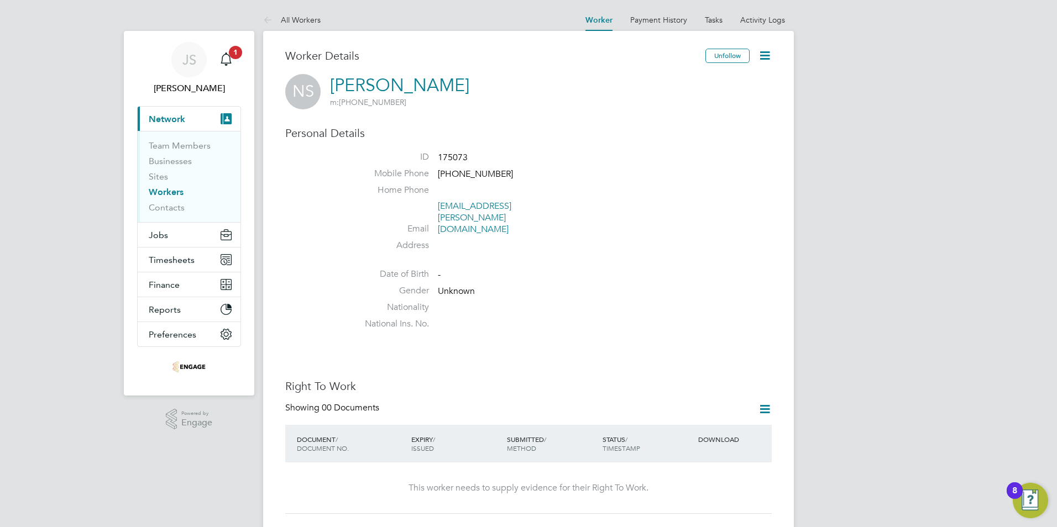
click at [766, 56] on icon at bounding box center [765, 56] width 14 height 14
click at [724, 79] on li "Edit Personal Details e" at bounding box center [723, 81] width 90 height 15
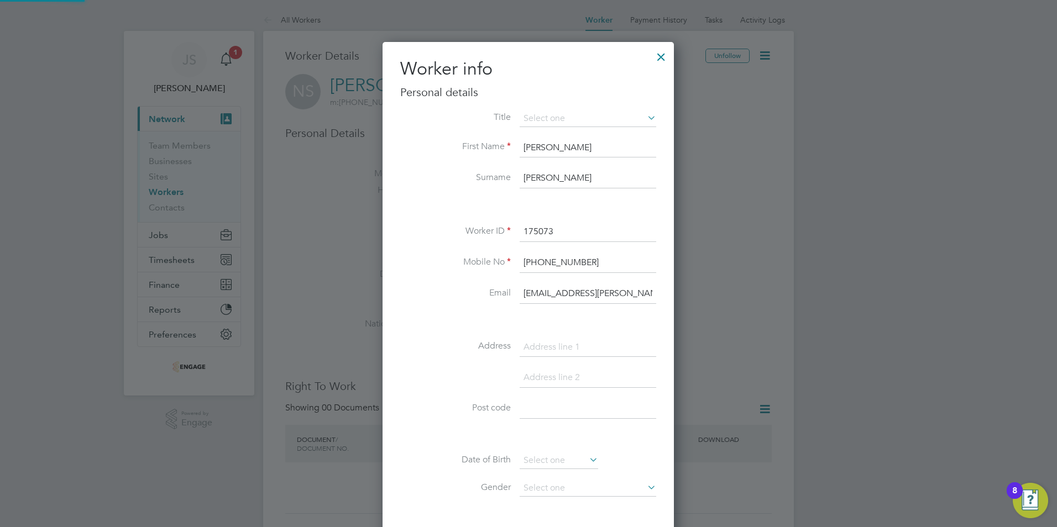
scroll to position [625, 292]
click at [538, 145] on li "Mrs" at bounding box center [588, 148] width 138 height 14
type input "Mrs"
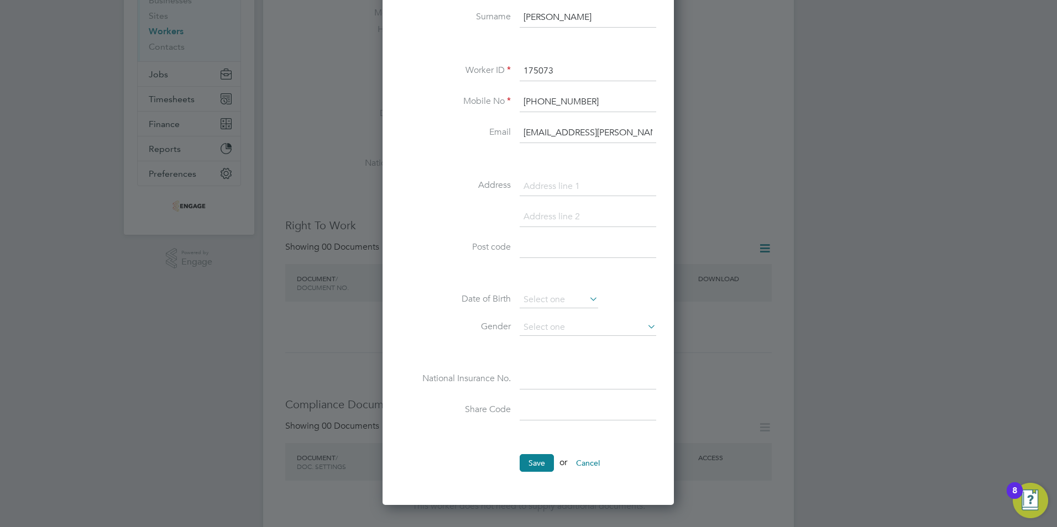
scroll to position [166, 0]
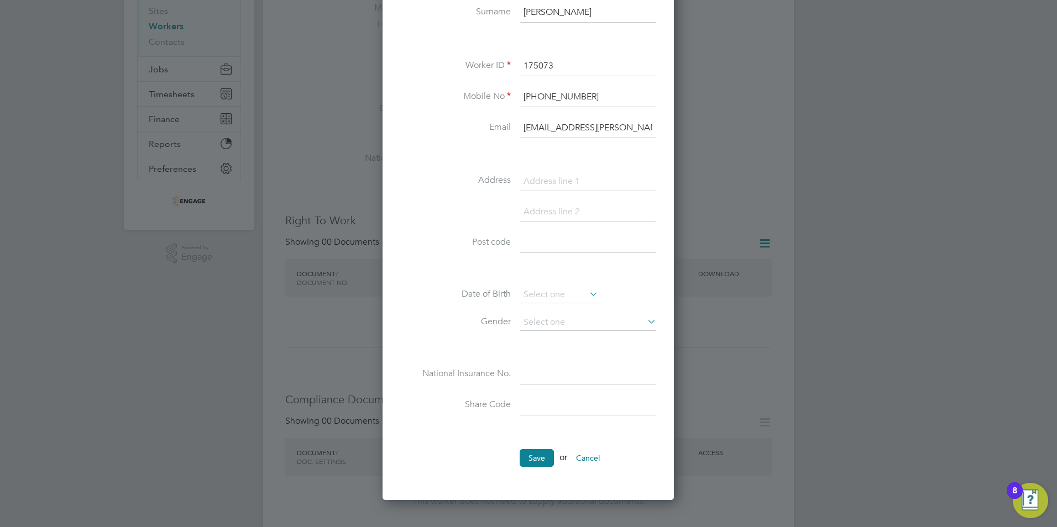
click at [539, 184] on input at bounding box center [588, 182] width 137 height 20
paste input "[STREET_ADDRESS]"
type input "[STREET_ADDRESS]"
click at [544, 217] on input at bounding box center [588, 212] width 137 height 20
paste input "[PERSON_NAME]"
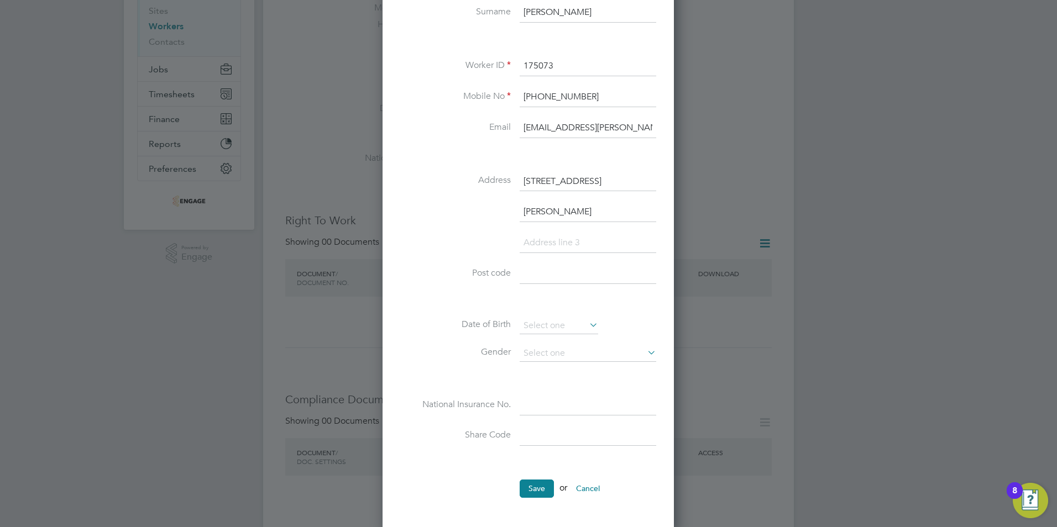
scroll to position [655, 292]
type input "[PERSON_NAME]"
drag, startPoint x: 560, startPoint y: 243, endPoint x: 547, endPoint y: 248, distance: 14.2
click at [558, 245] on input at bounding box center [588, 243] width 137 height 20
paste input "[GEOGRAPHIC_DATA]"
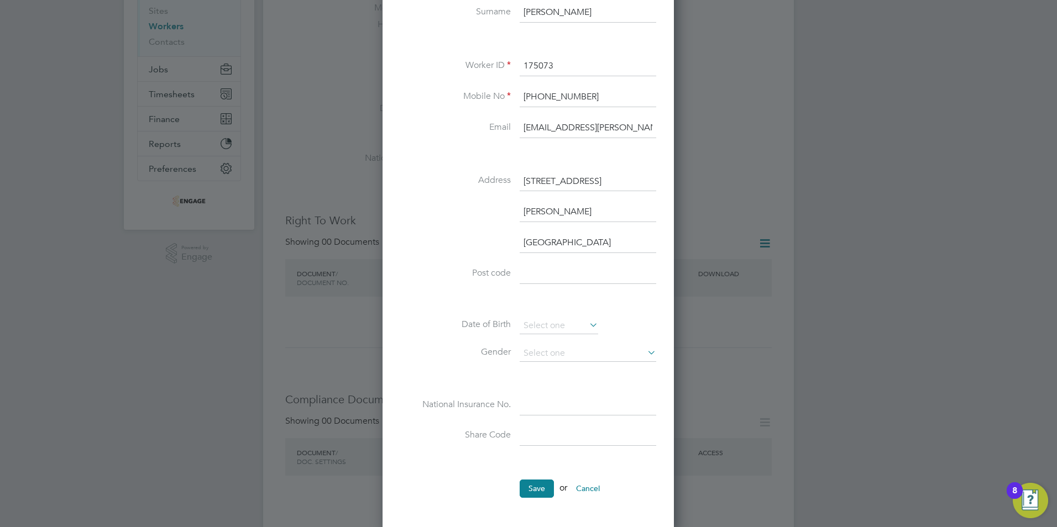
type input "[GEOGRAPHIC_DATA]"
click at [552, 271] on input at bounding box center [588, 274] width 137 height 20
paste input "LE9 1SE"
type input "LE9 1SE"
click at [527, 405] on input at bounding box center [588, 406] width 137 height 20
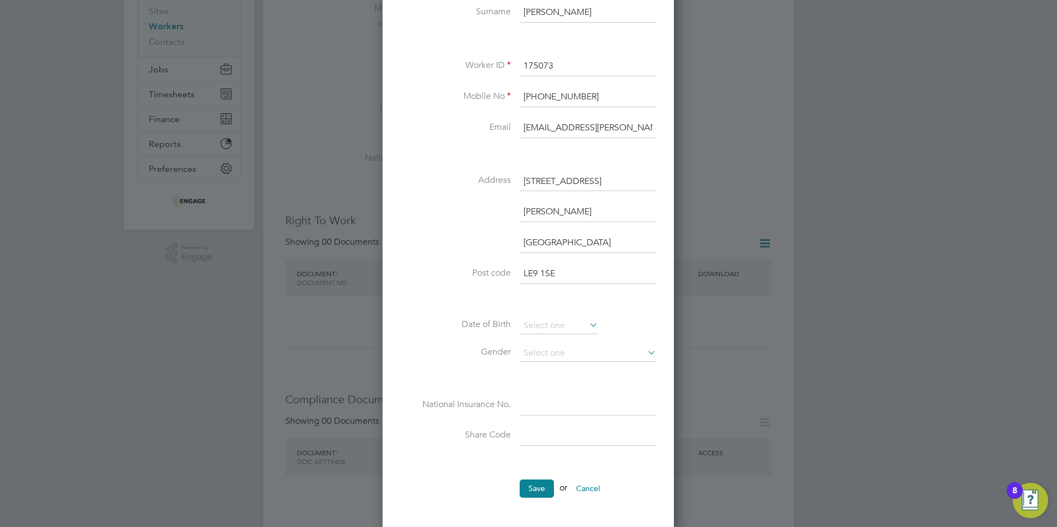
paste input "NX731876A"
type input "NX 73 18 76 A"
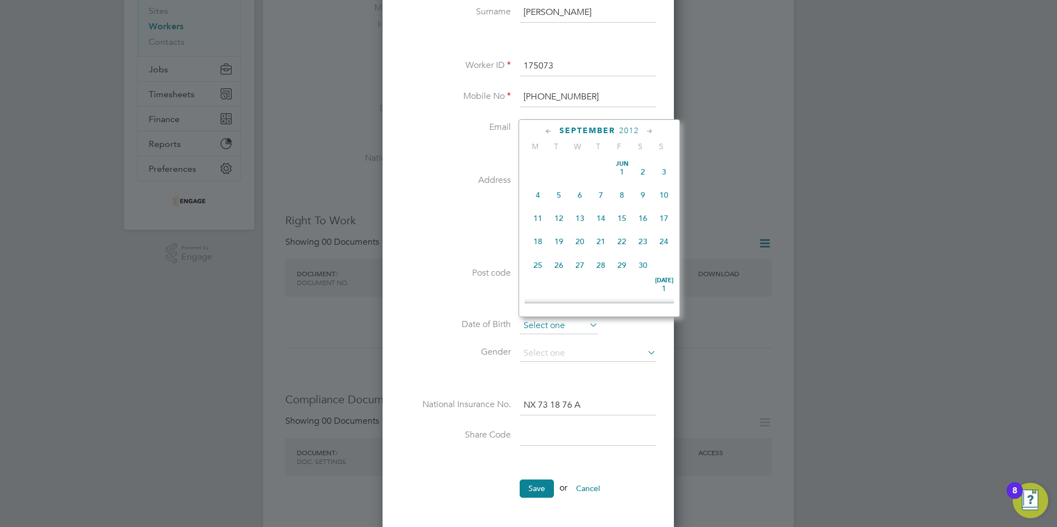
click at [545, 323] on input at bounding box center [559, 326] width 78 height 17
click at [625, 129] on span "2012" at bounding box center [629, 130] width 20 height 9
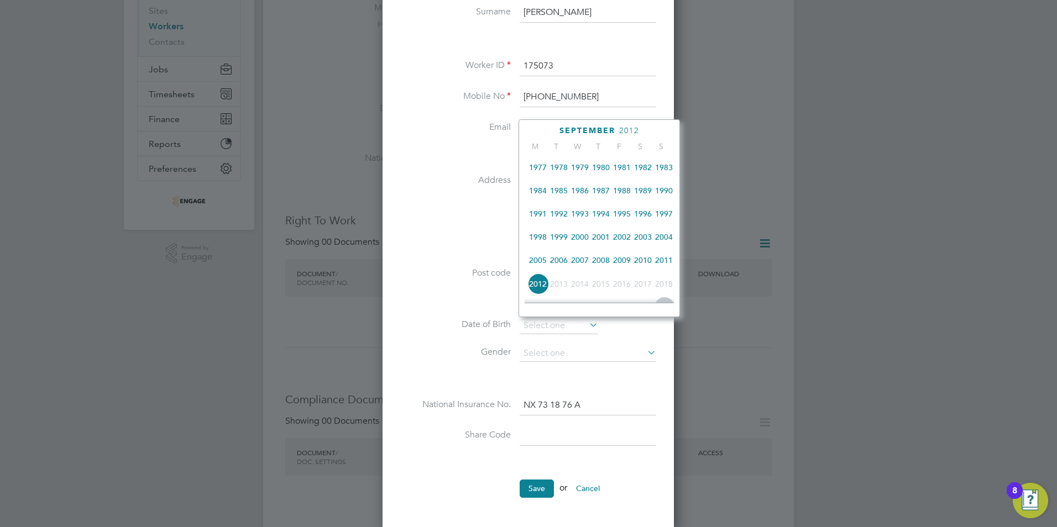
scroll to position [182, 0]
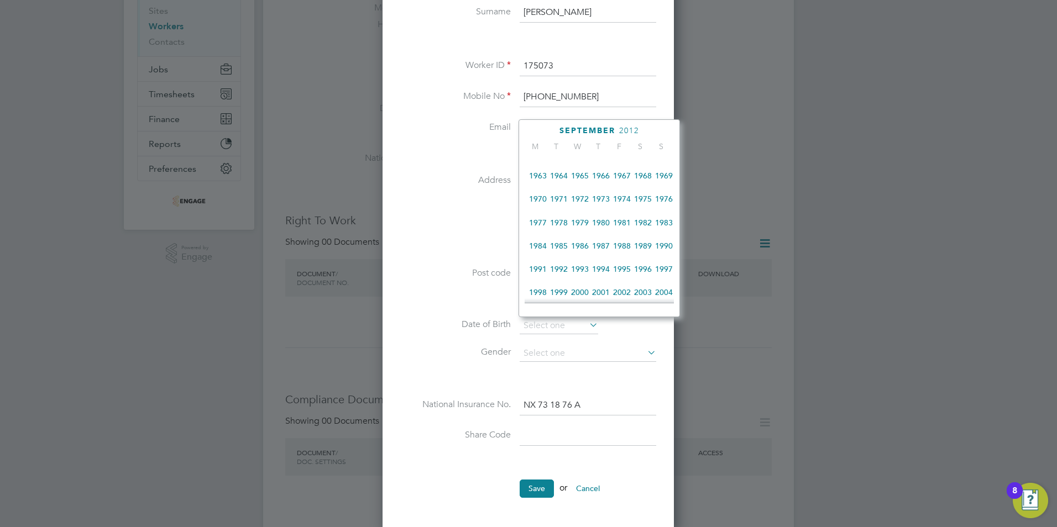
click at [560, 202] on span "1971" at bounding box center [558, 198] width 21 height 21
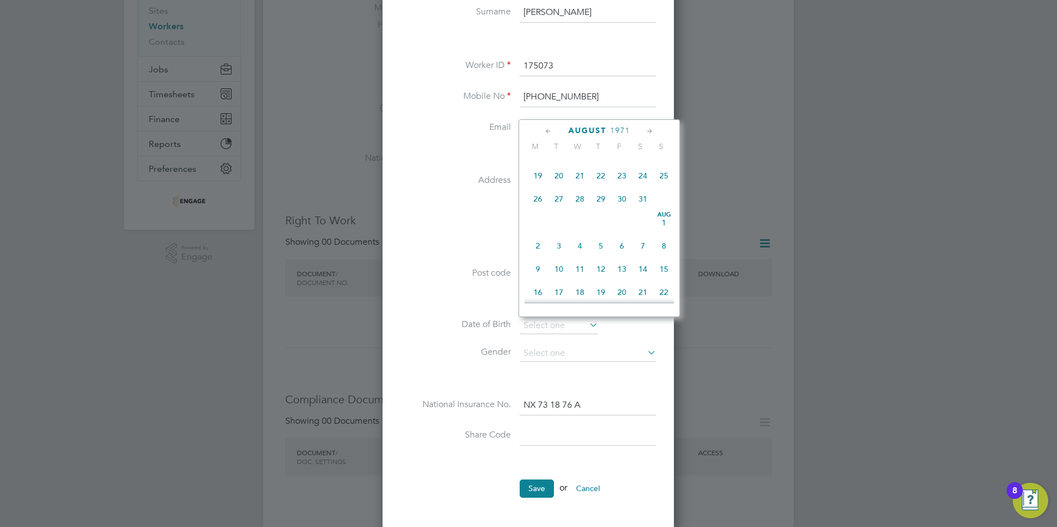
click at [649, 130] on icon at bounding box center [649, 131] width 11 height 12
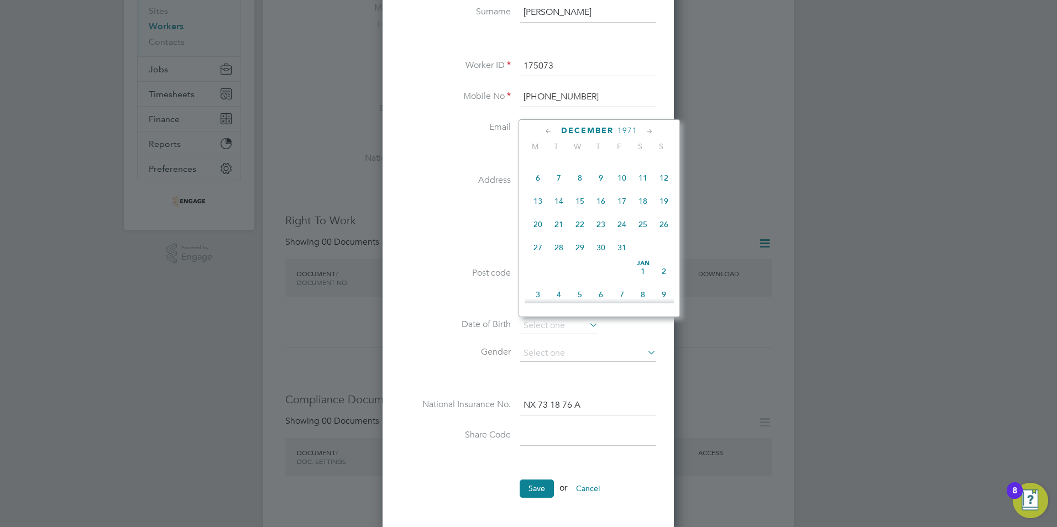
drag, startPoint x: 580, startPoint y: 214, endPoint x: 589, endPoint y: 207, distance: 11.1
click at [580, 212] on span "15" at bounding box center [579, 201] width 21 height 21
type input "15 Dec 1971"
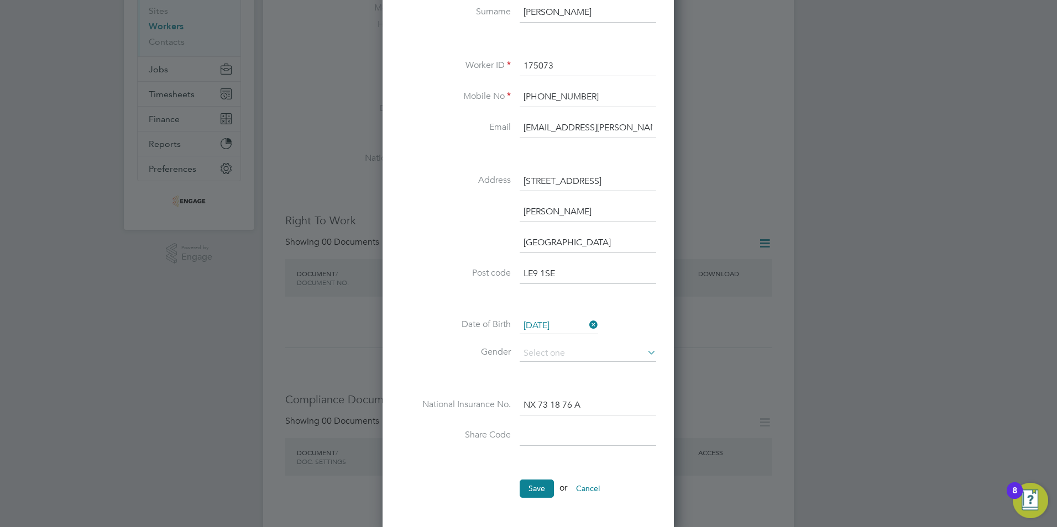
scroll to position [221, 0]
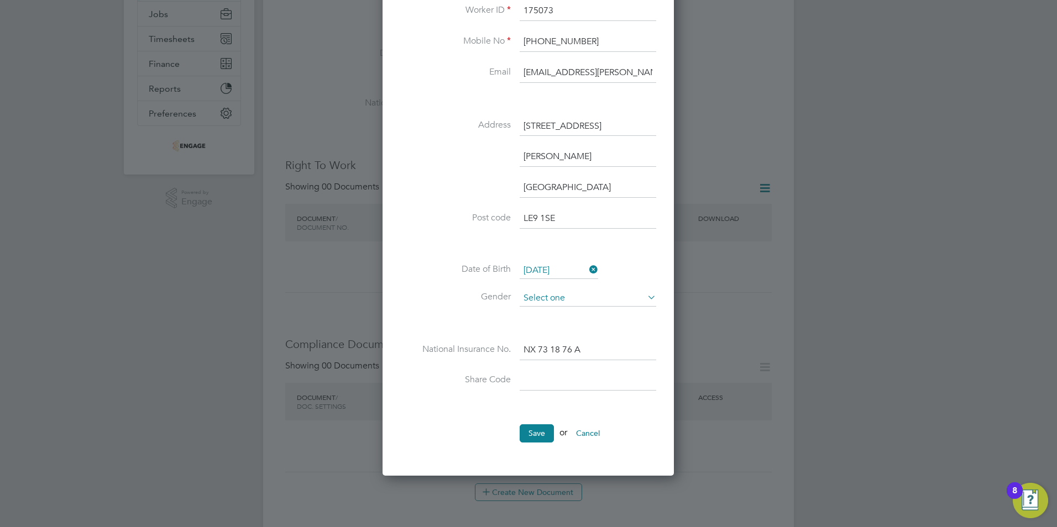
click at [552, 296] on input at bounding box center [588, 298] width 137 height 17
click at [542, 325] on li "Female" at bounding box center [588, 328] width 138 height 14
type input "Female"
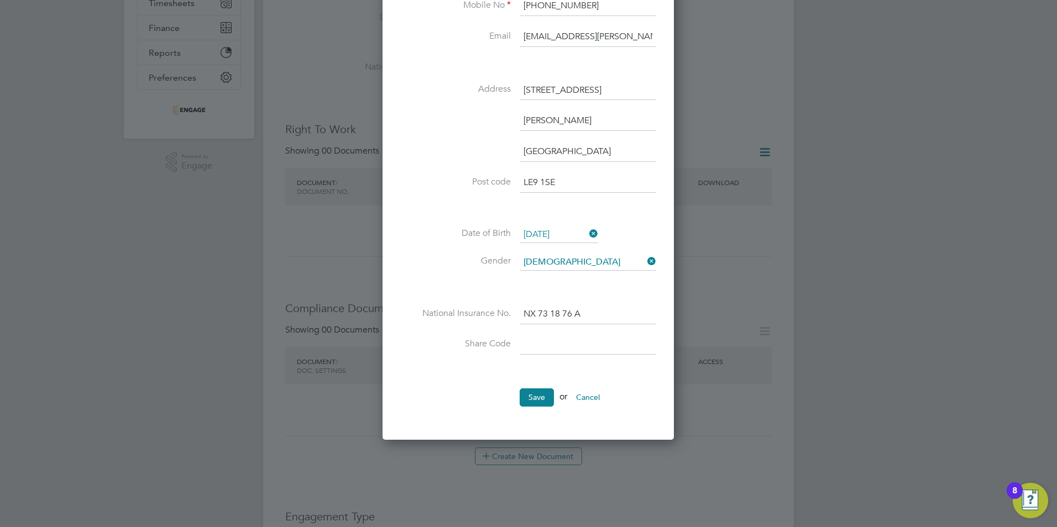
scroll to position [276, 0]
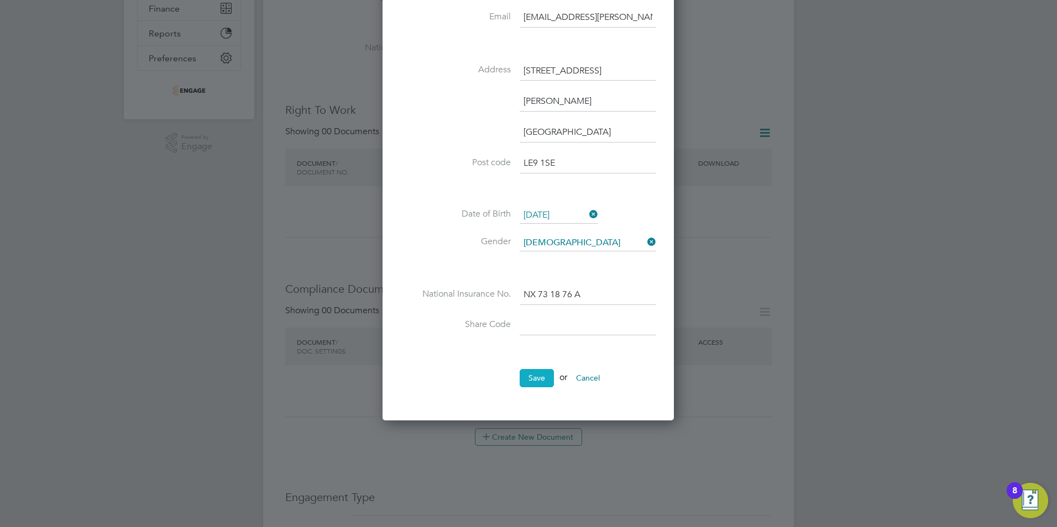
click at [539, 371] on button "Save" at bounding box center [537, 378] width 34 height 18
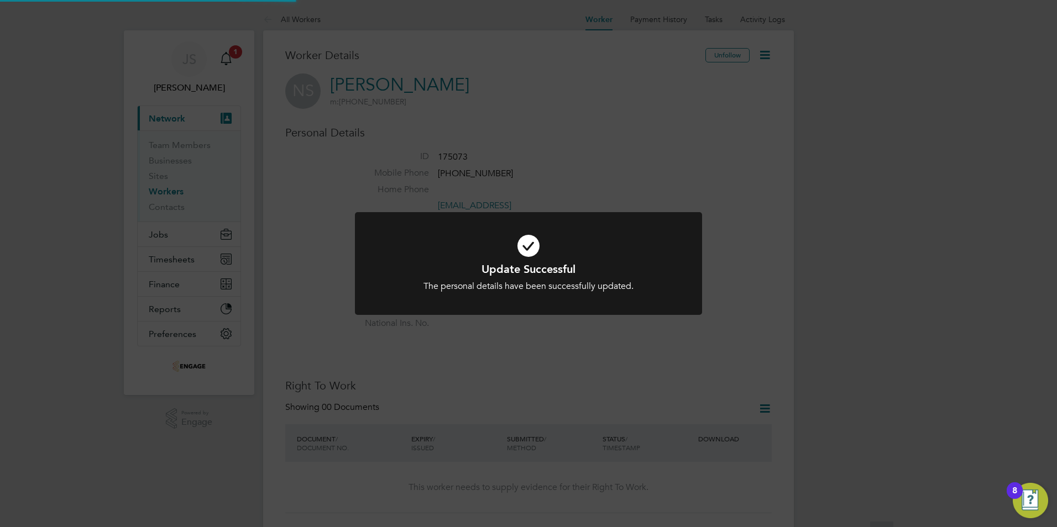
scroll to position [0, 0]
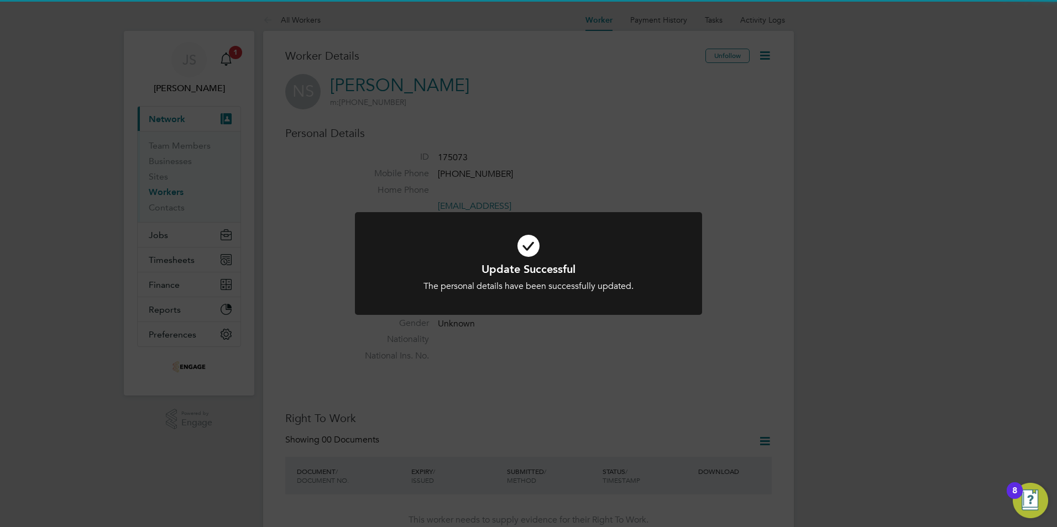
click at [728, 160] on div "Update Successful The personal details have been successfully updated. Cancel O…" at bounding box center [528, 263] width 1057 height 527
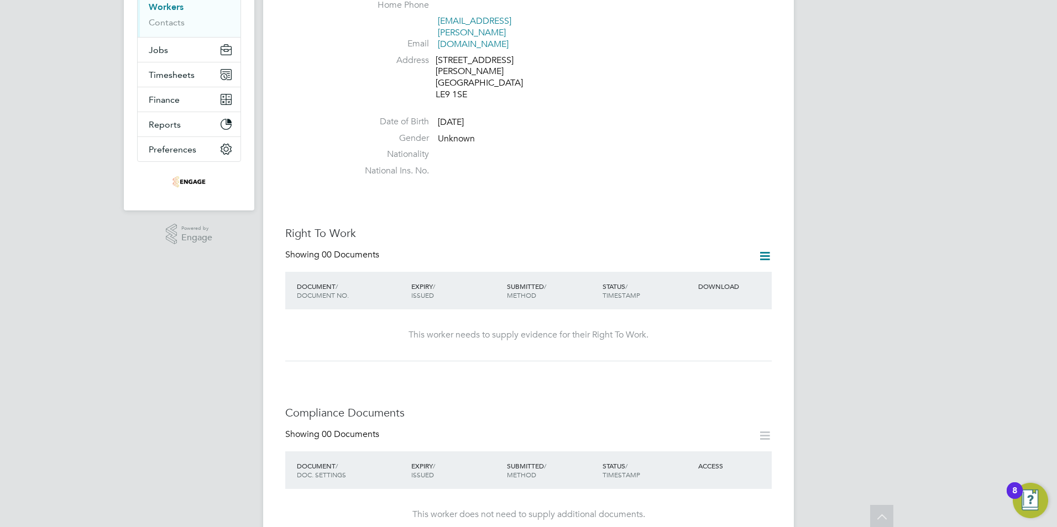
scroll to position [221, 0]
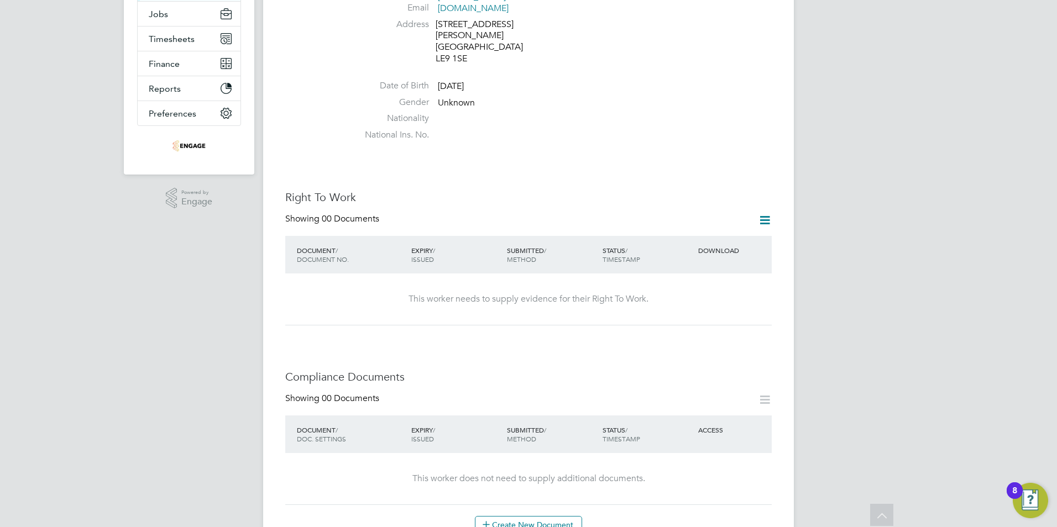
click at [765, 213] on icon at bounding box center [765, 220] width 14 height 14
click at [664, 223] on li "Add Right To Work Document" at bounding box center [703, 224] width 133 height 15
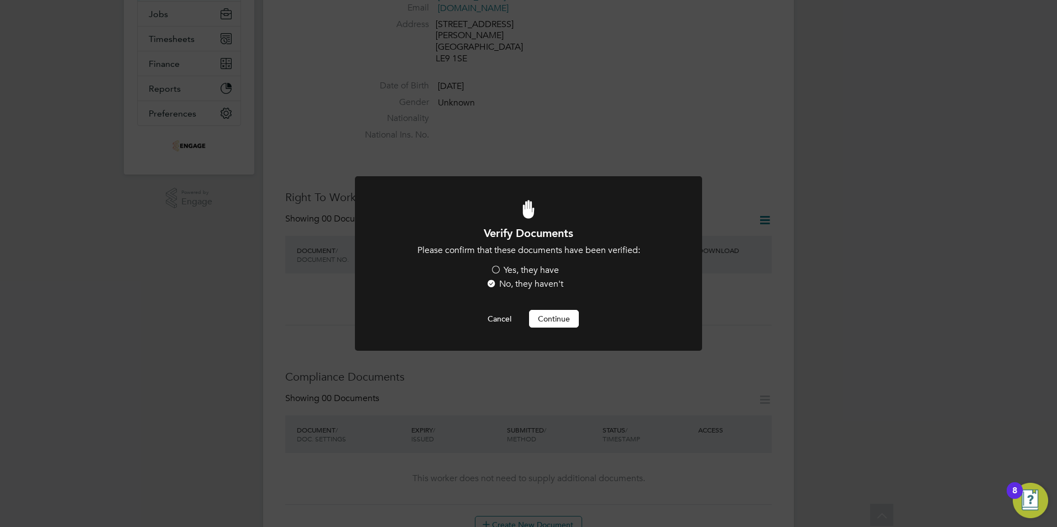
click at [518, 268] on label "Yes, they have" at bounding box center [524, 271] width 69 height 12
click at [0, 0] on input "Yes, they have" at bounding box center [0, 0] width 0 height 0
click at [548, 313] on button "Continue" at bounding box center [554, 319] width 50 height 18
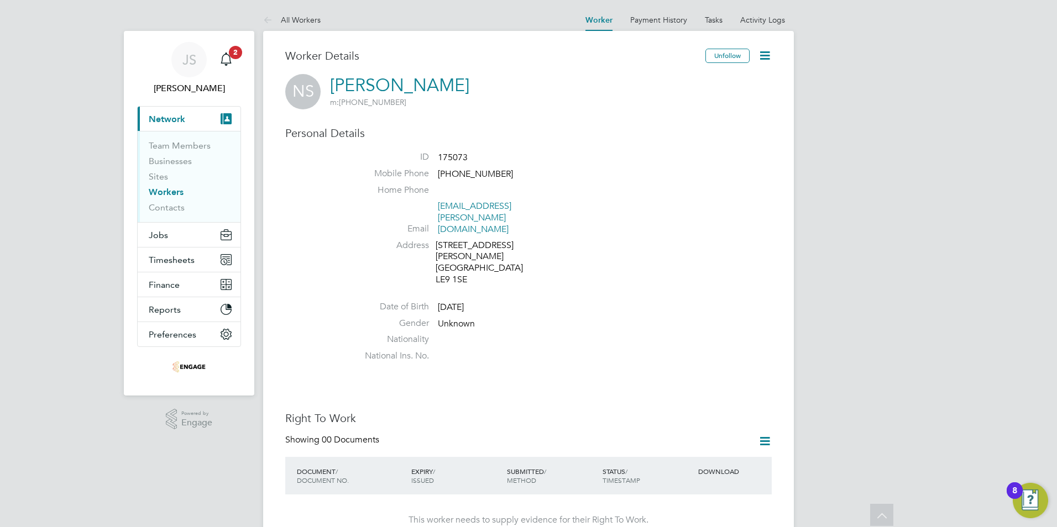
scroll to position [221, 0]
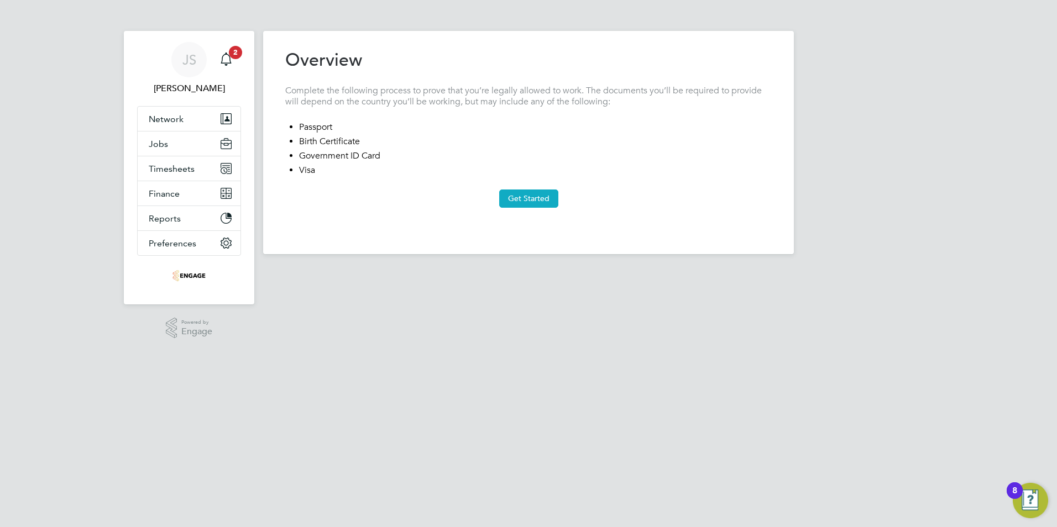
click at [533, 196] on button "Get Started" at bounding box center [528, 199] width 59 height 18
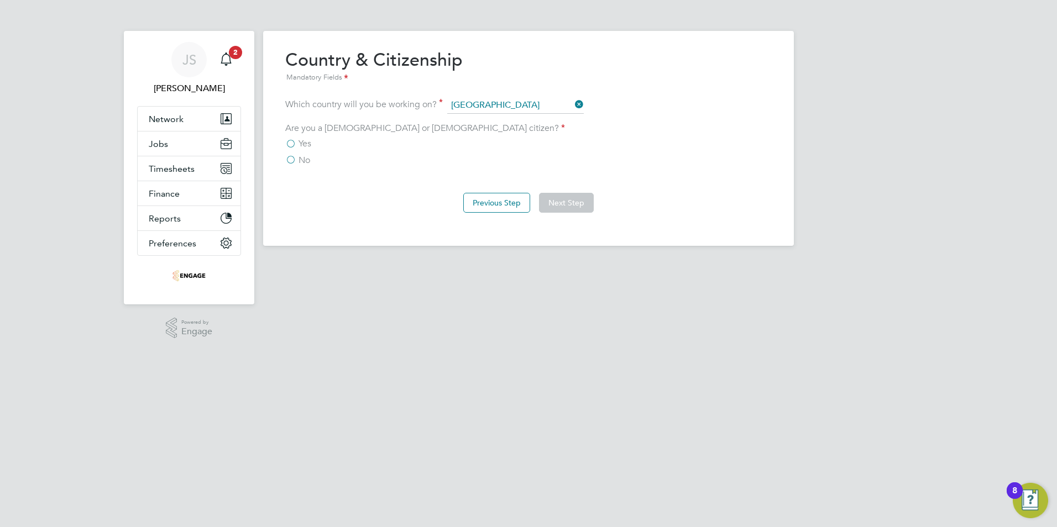
click at [291, 143] on label "Yes" at bounding box center [298, 143] width 26 height 11
click at [0, 0] on input "Yes" at bounding box center [0, 0] width 0 height 0
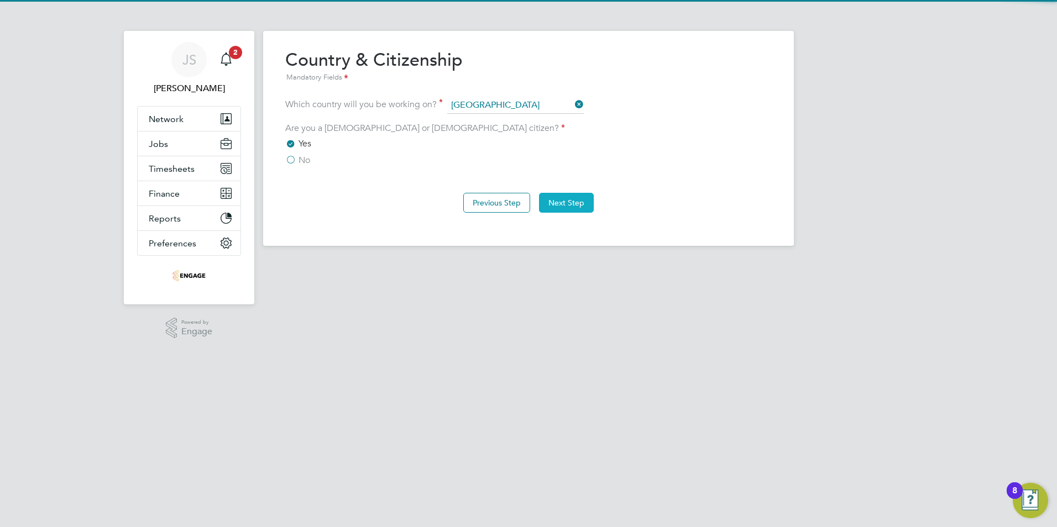
click at [564, 202] on button "Next Step" at bounding box center [566, 203] width 55 height 20
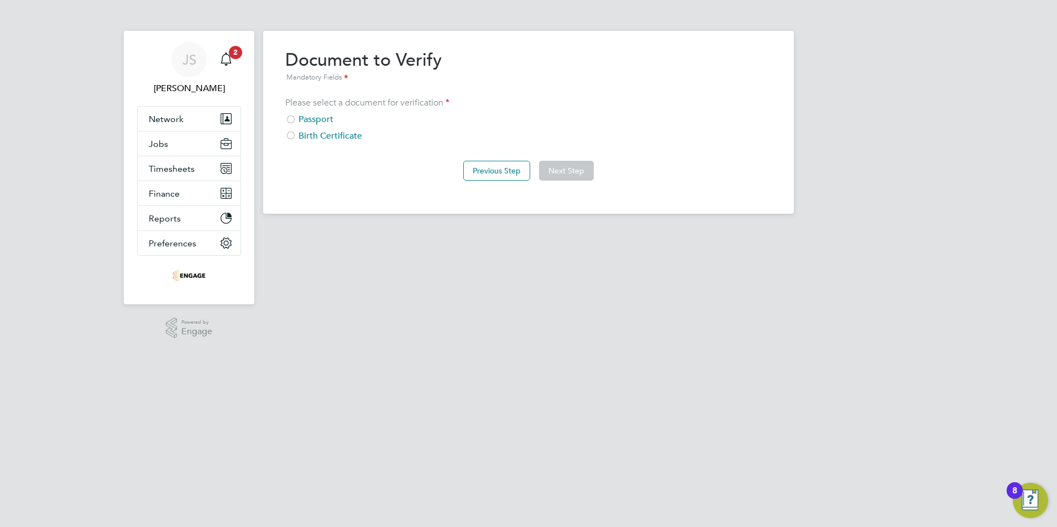
click at [291, 118] on div at bounding box center [290, 120] width 11 height 11
click at [557, 168] on button "Next Step" at bounding box center [566, 171] width 55 height 20
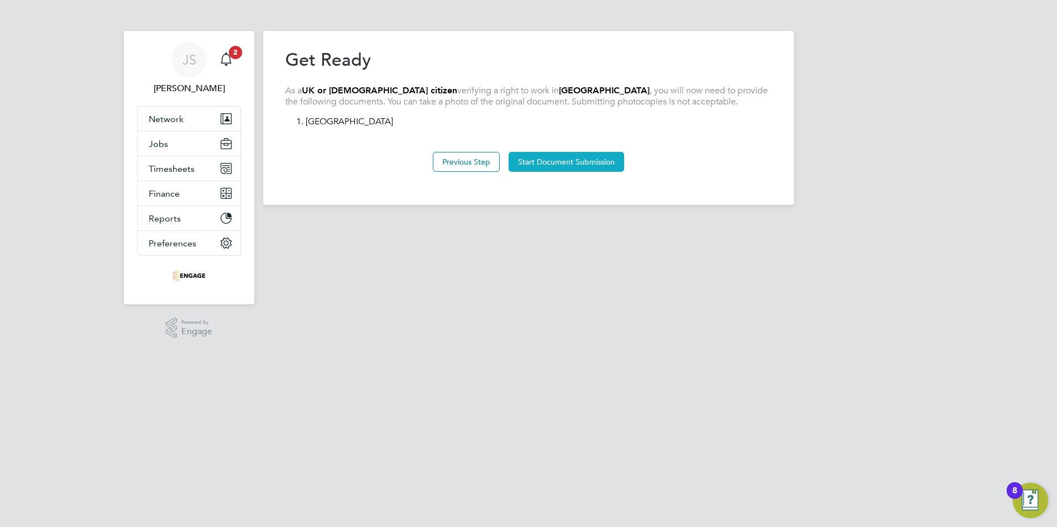
click at [555, 159] on button "Start Document Submission" at bounding box center [566, 162] width 116 height 20
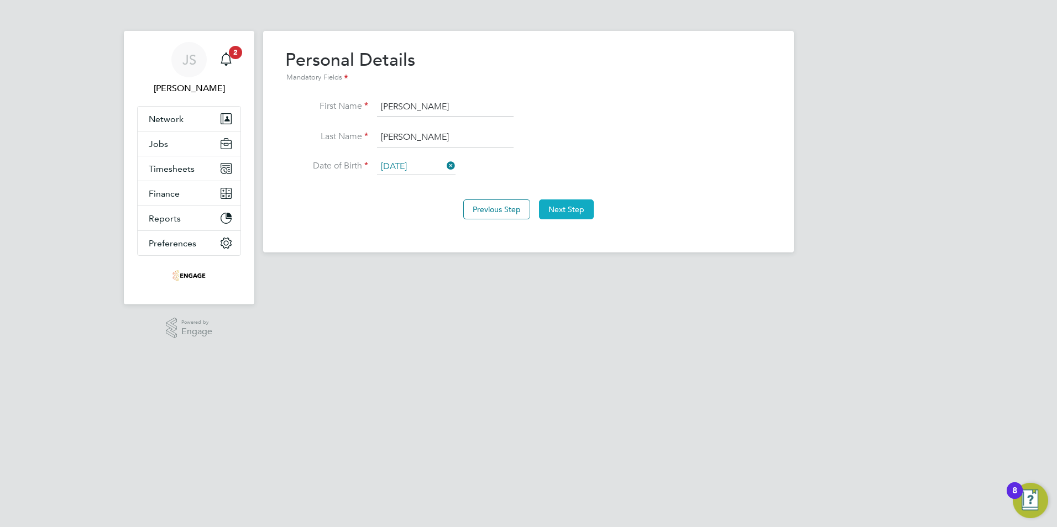
click at [567, 208] on button "Next Step" at bounding box center [566, 210] width 55 height 20
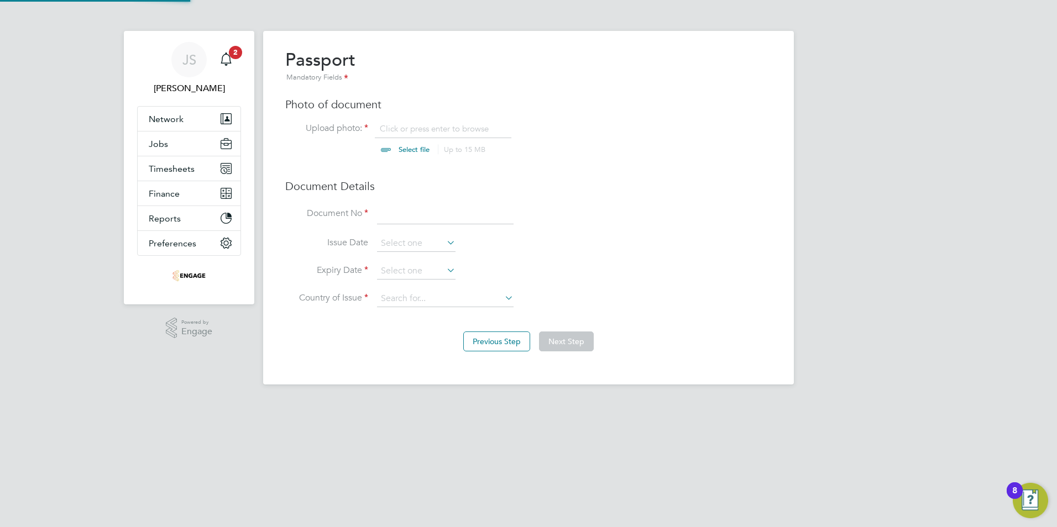
scroll to position [15, 137]
click at [393, 218] on input at bounding box center [445, 214] width 137 height 20
type input "133817594"
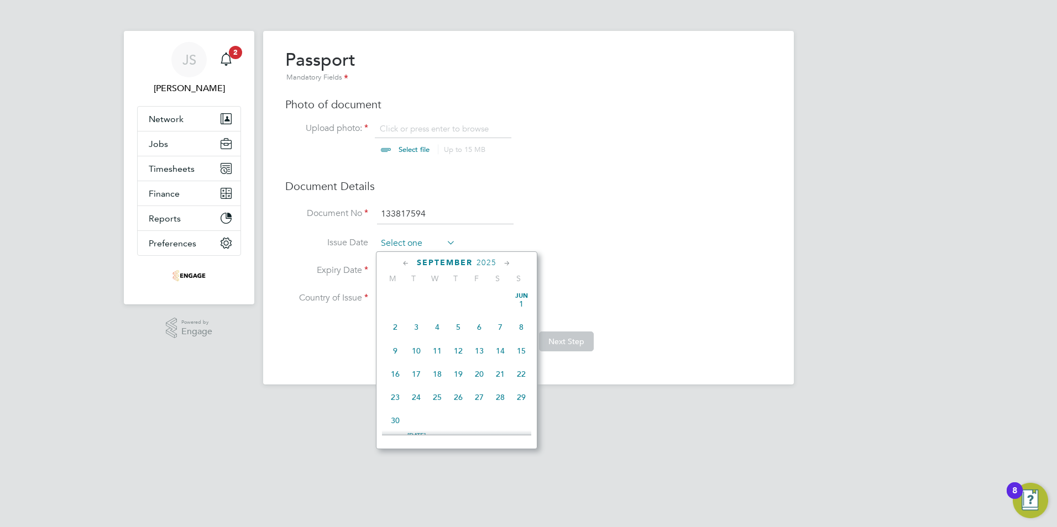
scroll to position [431, 0]
click at [389, 243] on input at bounding box center [416, 243] width 78 height 17
click at [476, 261] on span "2025" at bounding box center [486, 262] width 20 height 9
click at [476, 344] on span "2022" at bounding box center [479, 337] width 21 height 21
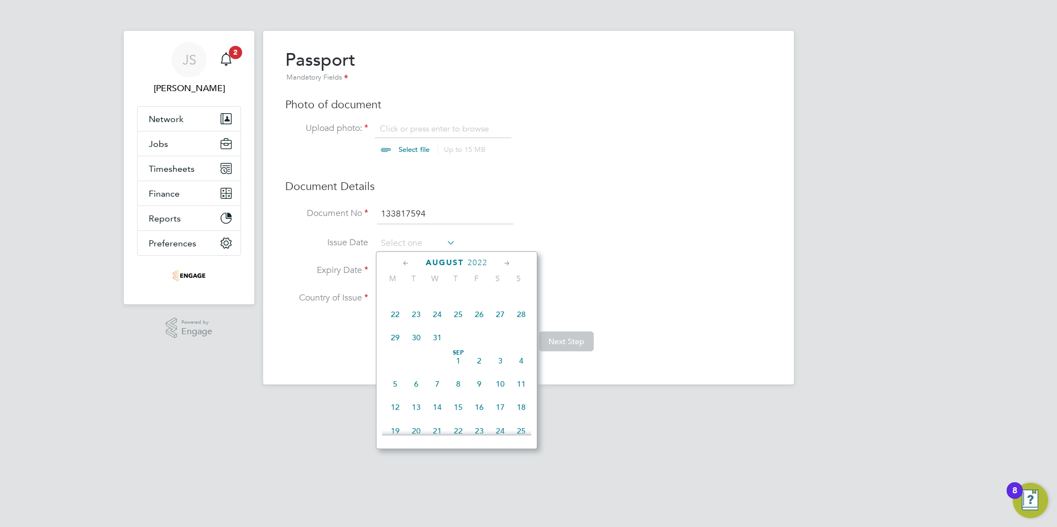
click at [405, 262] on icon at bounding box center [406, 264] width 11 height 12
click at [419, 398] on span "24" at bounding box center [416, 397] width 21 height 21
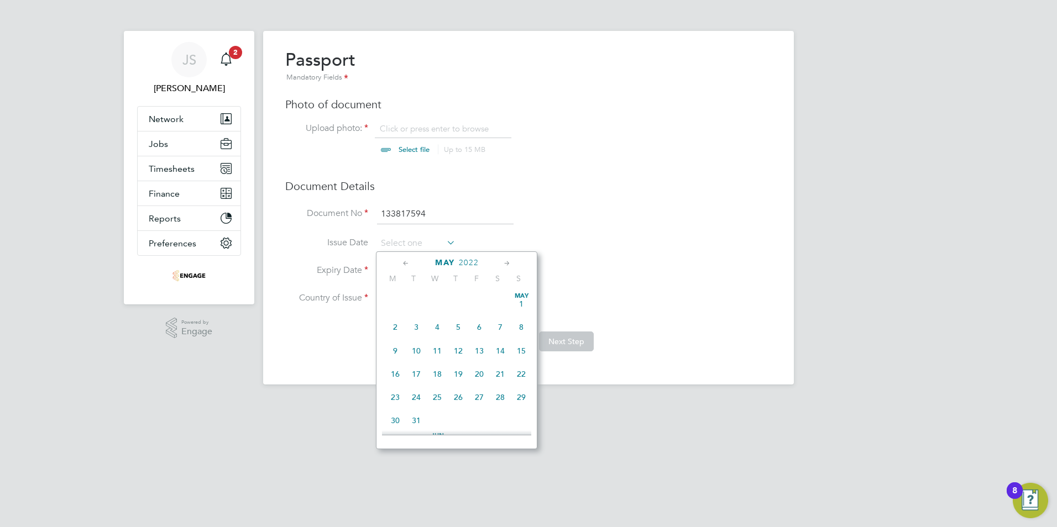
type input "[DATE]"
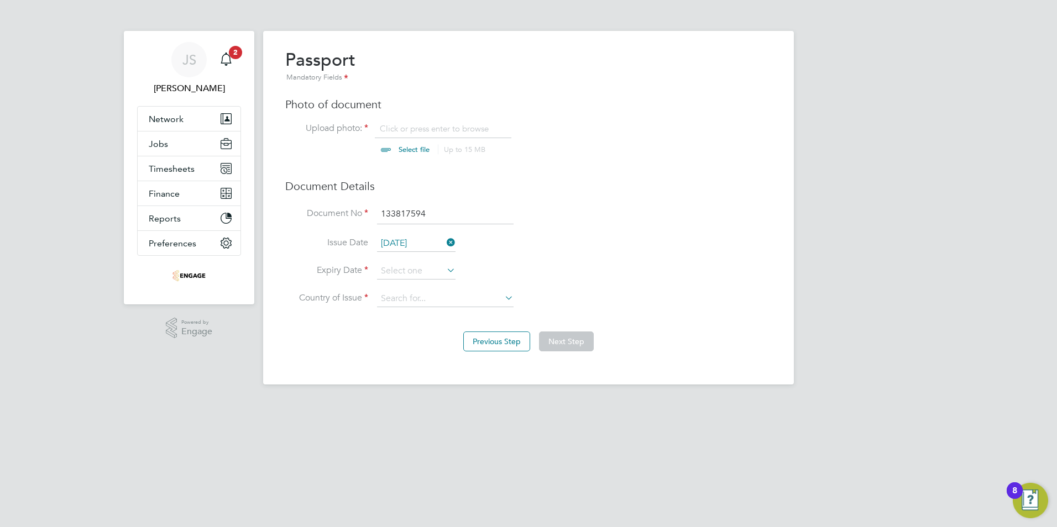
click at [444, 241] on icon at bounding box center [444, 242] width 0 height 15
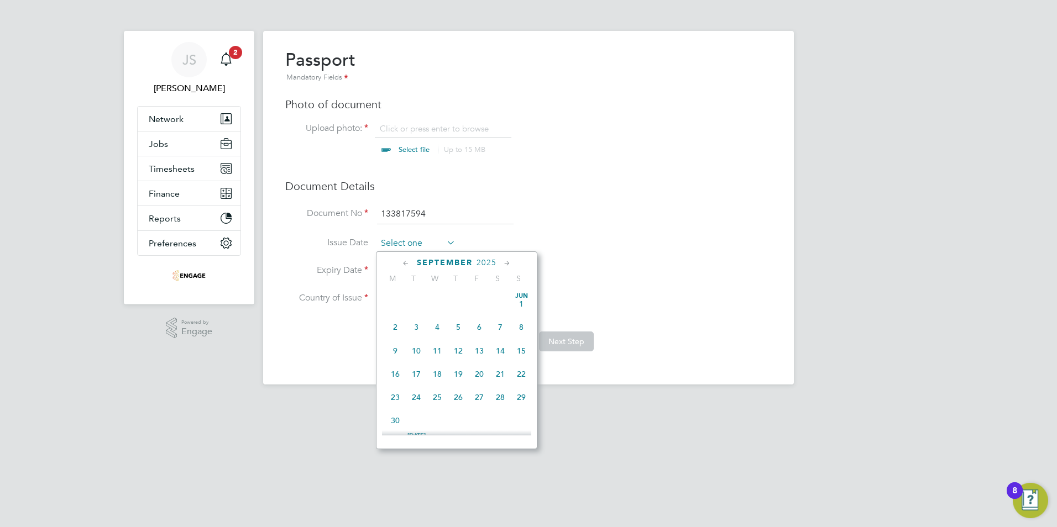
click at [401, 240] on input at bounding box center [416, 243] width 78 height 17
click at [465, 259] on span "September" at bounding box center [445, 262] width 56 height 9
click at [487, 261] on span "2025" at bounding box center [486, 262] width 20 height 9
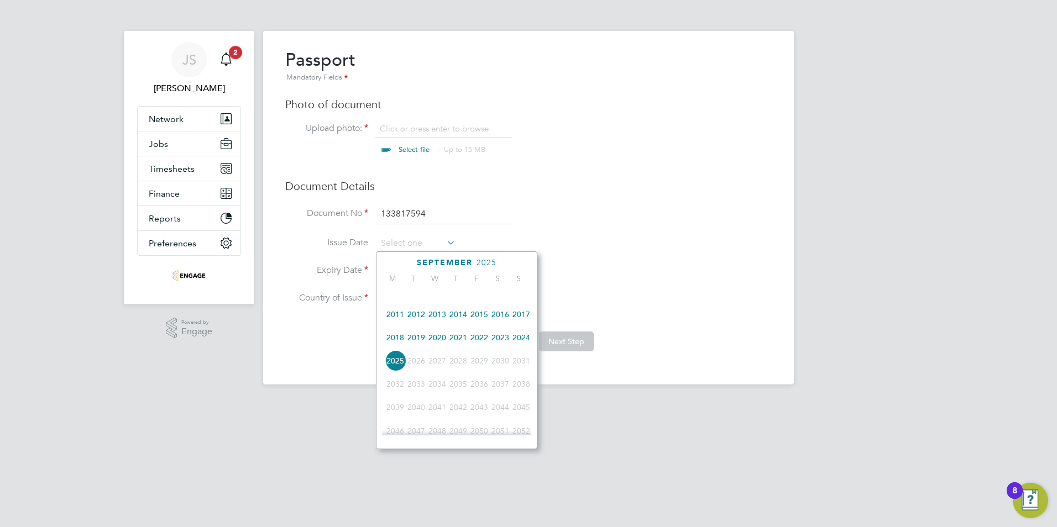
click at [481, 345] on span "2022" at bounding box center [479, 337] width 21 height 21
click at [402, 262] on icon at bounding box center [406, 264] width 11 height 12
click at [406, 260] on icon at bounding box center [406, 264] width 11 height 12
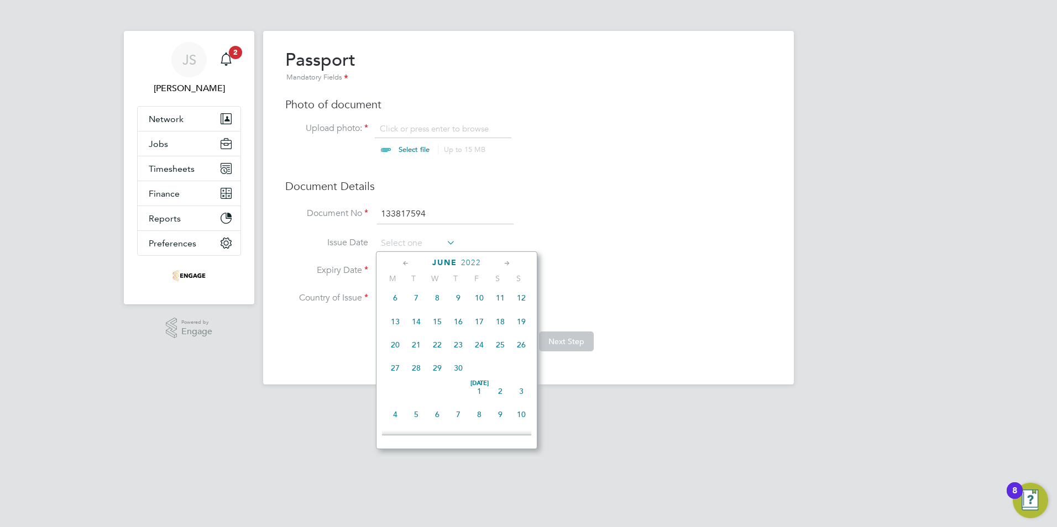
click at [482, 350] on span "24" at bounding box center [479, 344] width 21 height 21
type input "[DATE]"
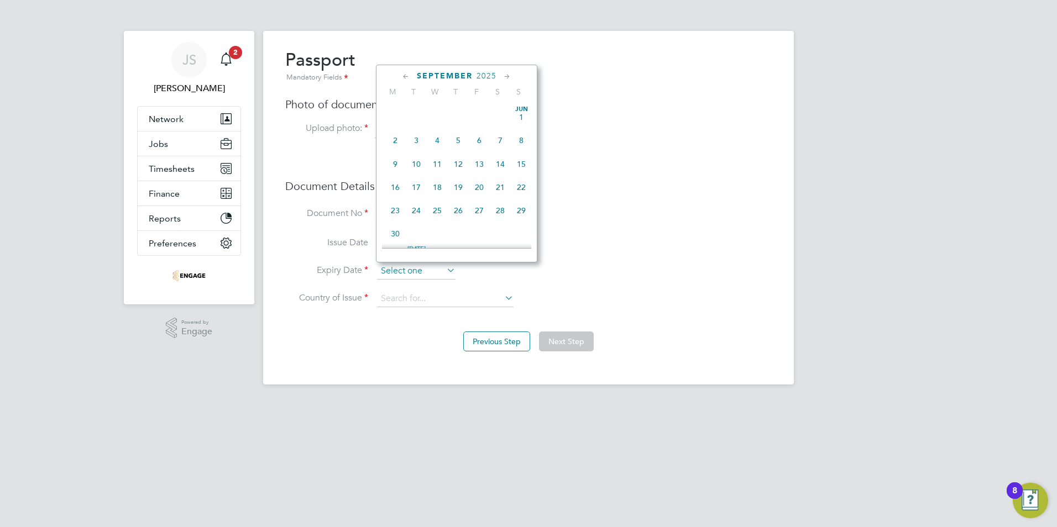
scroll to position [431, 0]
click at [413, 267] on input at bounding box center [416, 271] width 78 height 17
click at [494, 77] on span "2025" at bounding box center [486, 75] width 20 height 9
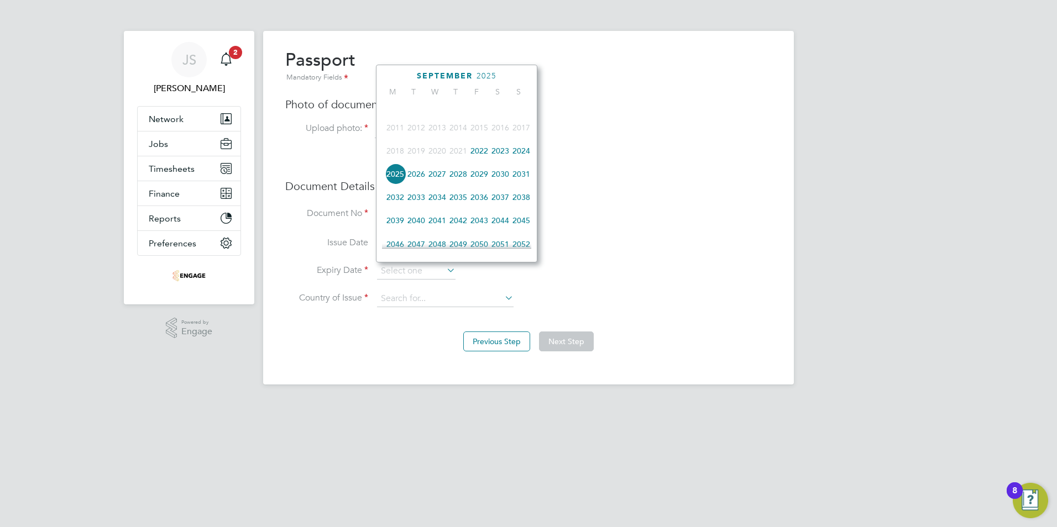
click at [398, 202] on span "2032" at bounding box center [395, 197] width 21 height 21
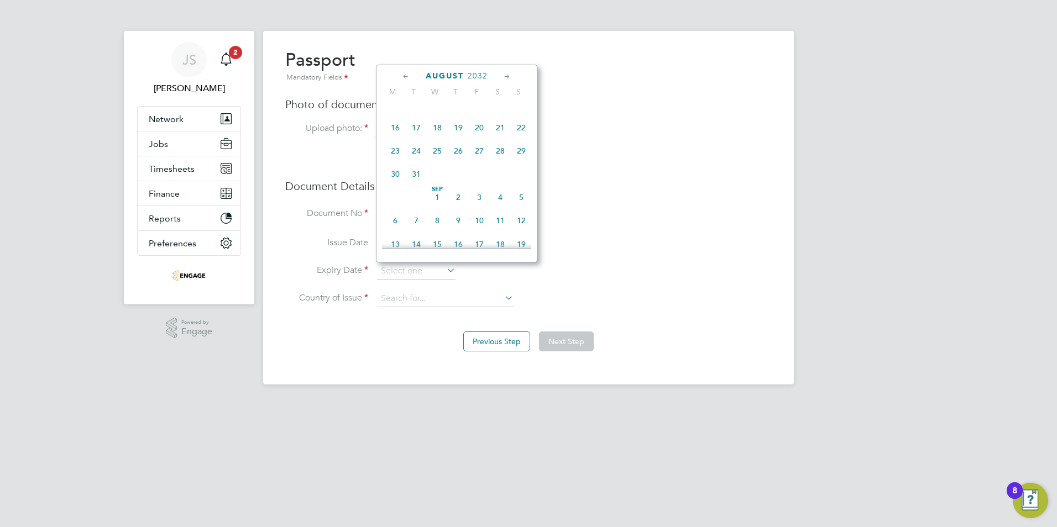
click at [401, 76] on icon at bounding box center [406, 77] width 11 height 12
click at [512, 70] on div "[DATE] M T W T F S S [DATE] 2 3 4 5 6 7 8 9 10 11 12 13 14 15 16 17 18 19 20 21…" at bounding box center [456, 164] width 161 height 198
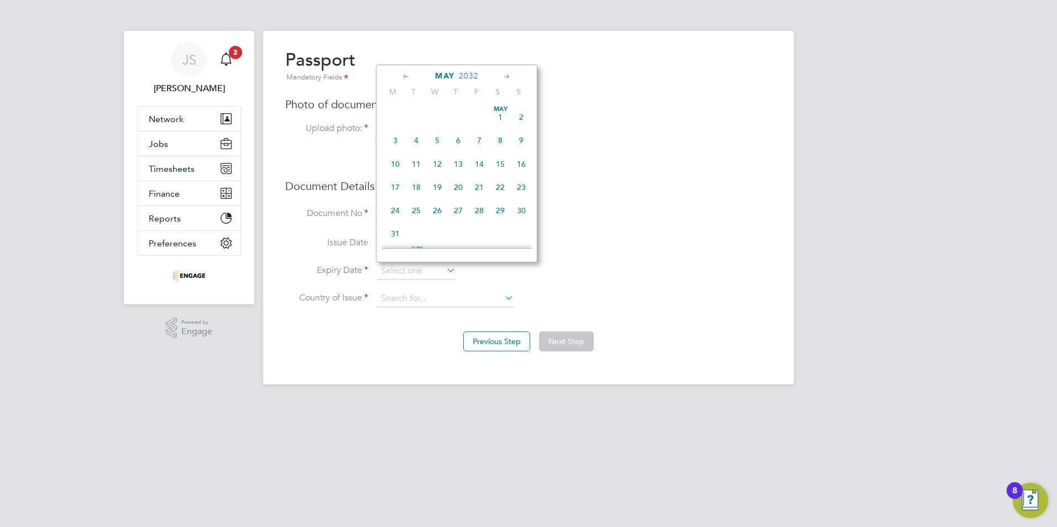
click at [505, 76] on icon at bounding box center [507, 77] width 11 height 12
click at [463, 190] on span "24" at bounding box center [458, 184] width 21 height 21
type input "[DATE]"
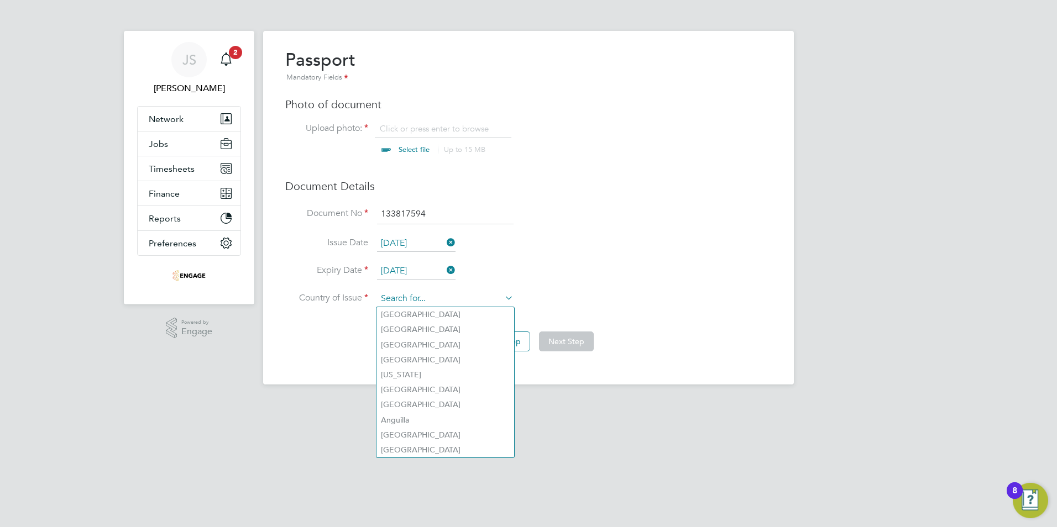
click at [401, 300] on input at bounding box center [445, 299] width 137 height 17
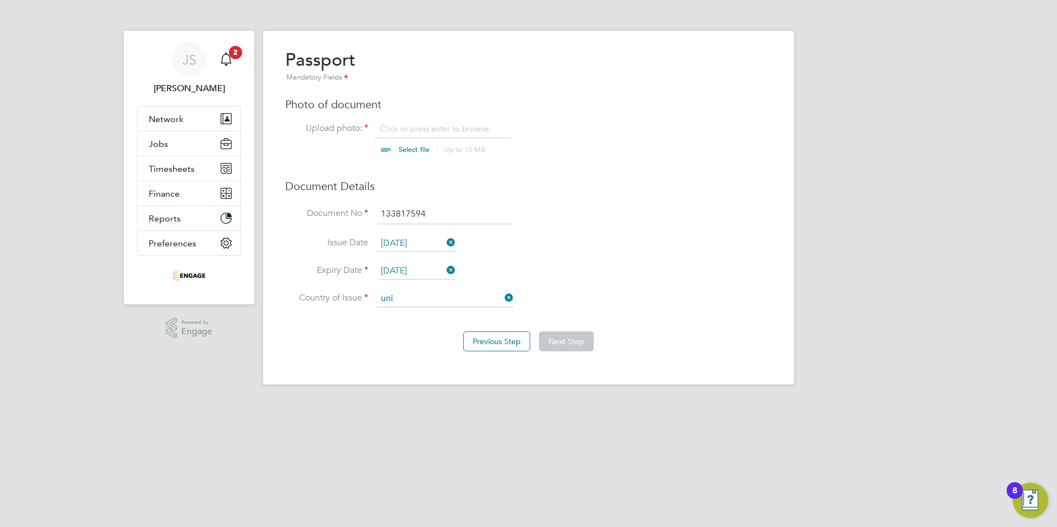
click at [425, 371] on li "Uni [PERSON_NAME] Kingdom" at bounding box center [480, 375] width 209 height 15
type input "[GEOGRAPHIC_DATA]"
click at [400, 128] on input "file" at bounding box center [425, 139] width 174 height 33
type input "C:\fakepath\[PERSON_NAME] - [PERSON_NAME] RTW - BritishPassport .pdf"
click at [562, 340] on button "Next Step" at bounding box center [566, 342] width 55 height 20
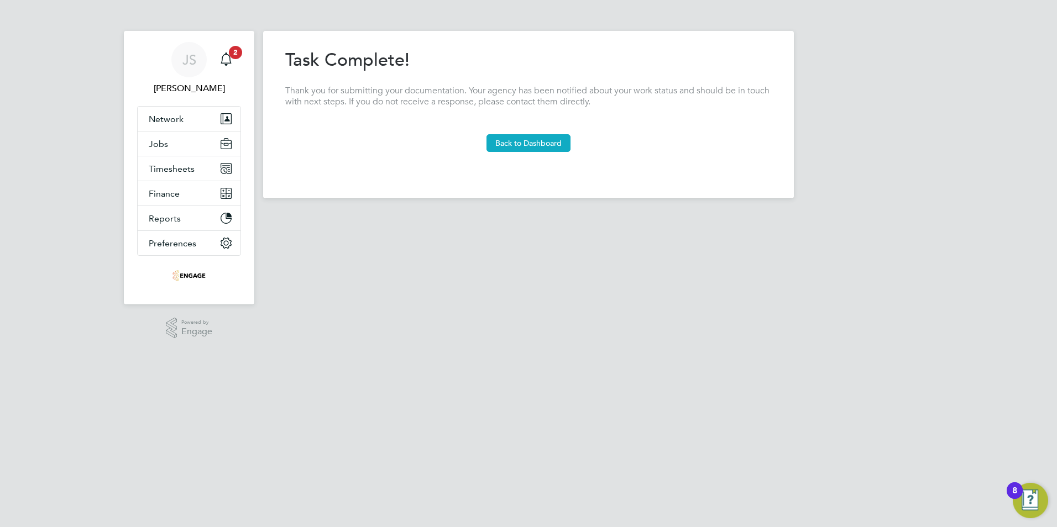
click at [529, 140] on button "Back to Dashboard" at bounding box center [528, 143] width 84 height 18
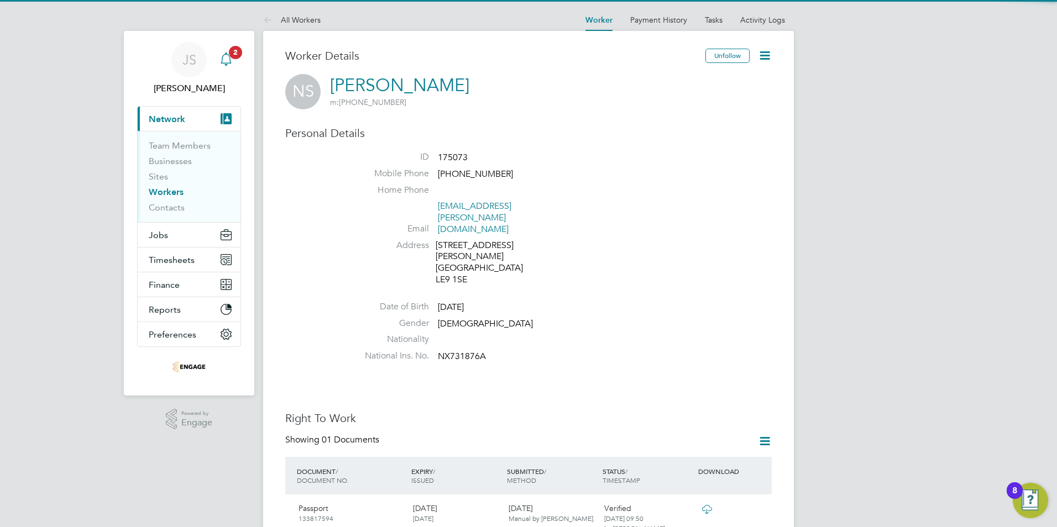
click at [236, 57] on span "2" at bounding box center [235, 52] width 13 height 13
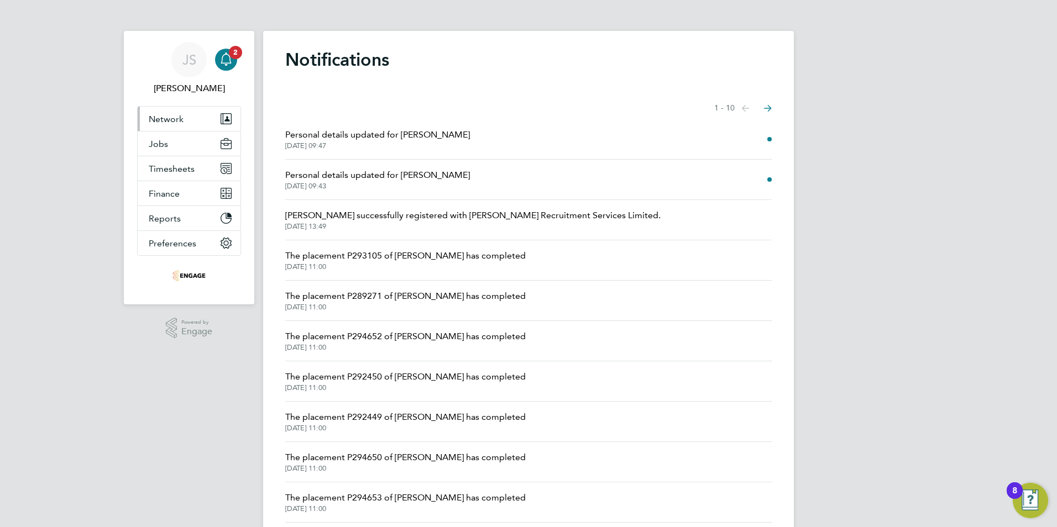
click at [176, 113] on button "Network" at bounding box center [189, 119] width 103 height 24
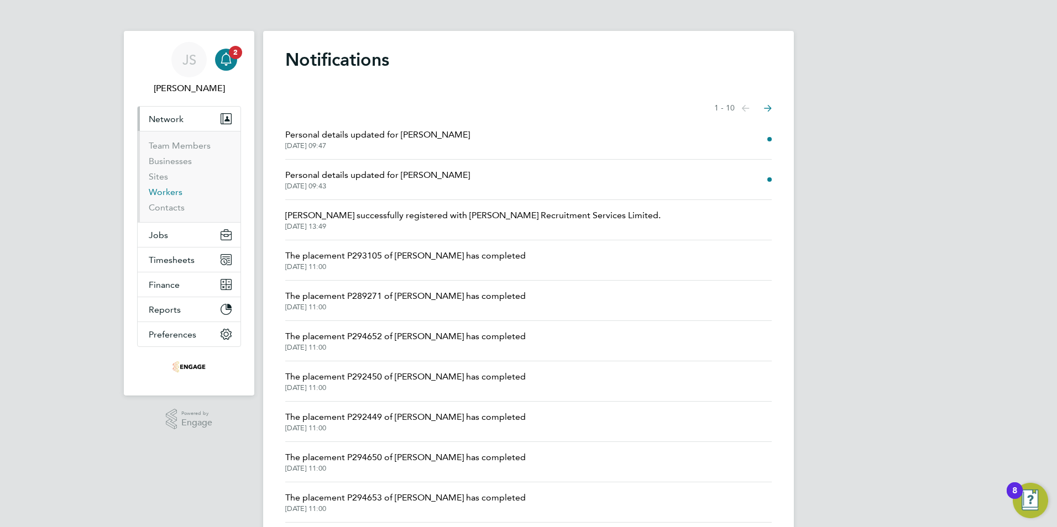
click at [167, 193] on link "Workers" at bounding box center [166, 192] width 34 height 11
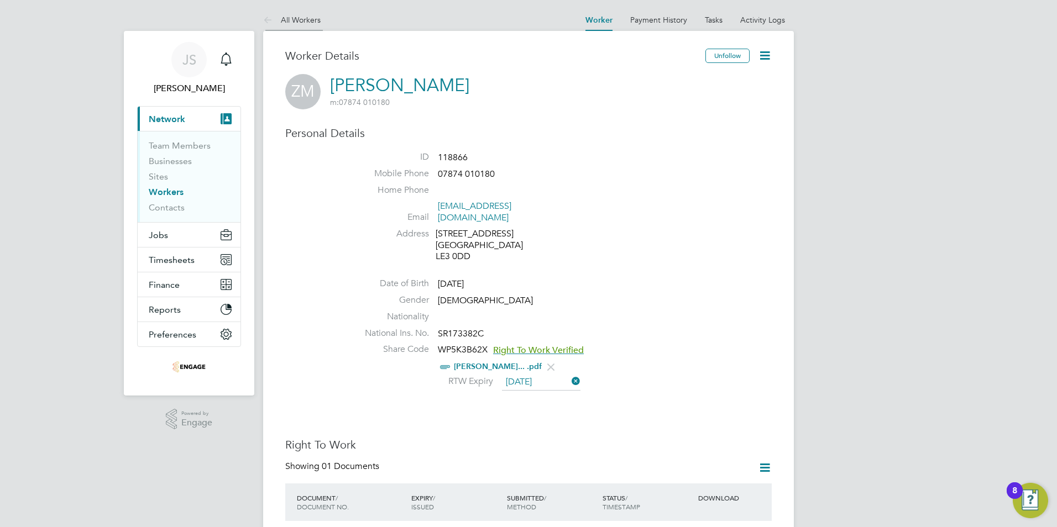
click at [283, 20] on link "All Workers" at bounding box center [291, 20] width 57 height 10
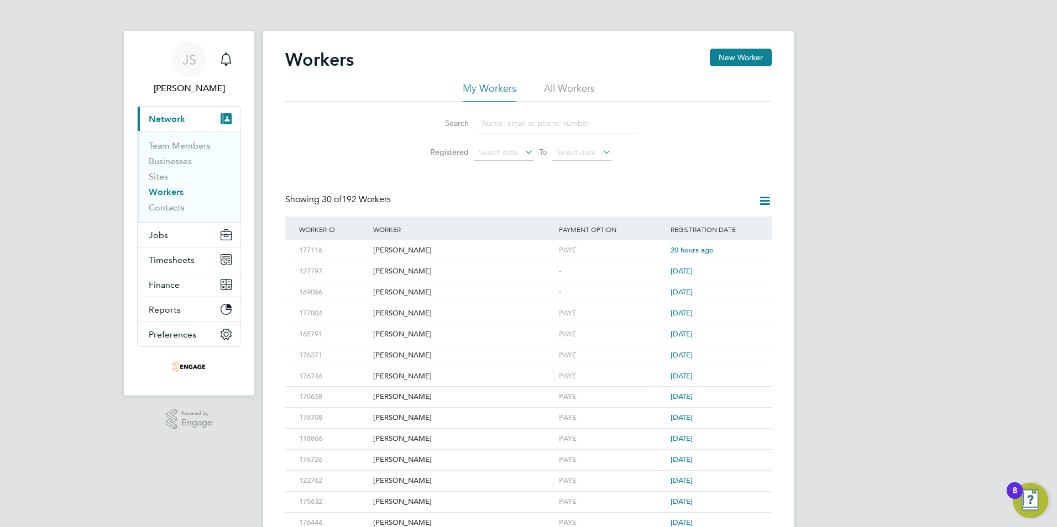
click at [504, 123] on input at bounding box center [556, 124] width 161 height 22
click at [501, 124] on input at bounding box center [556, 124] width 161 height 22
paste input "[PERSON_NAME]"
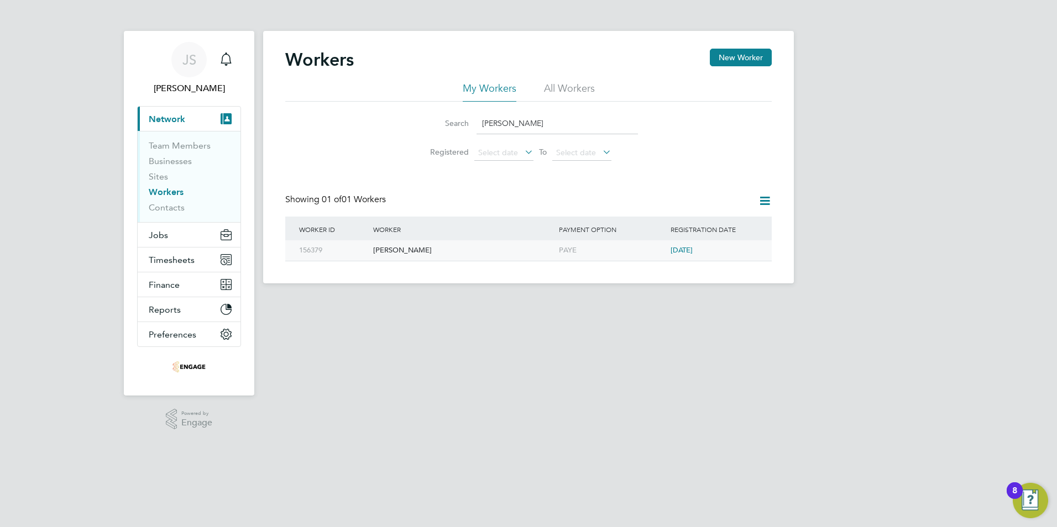
type input "[PERSON_NAME]"
click at [568, 253] on div "PAYE" at bounding box center [612, 250] width 112 height 20
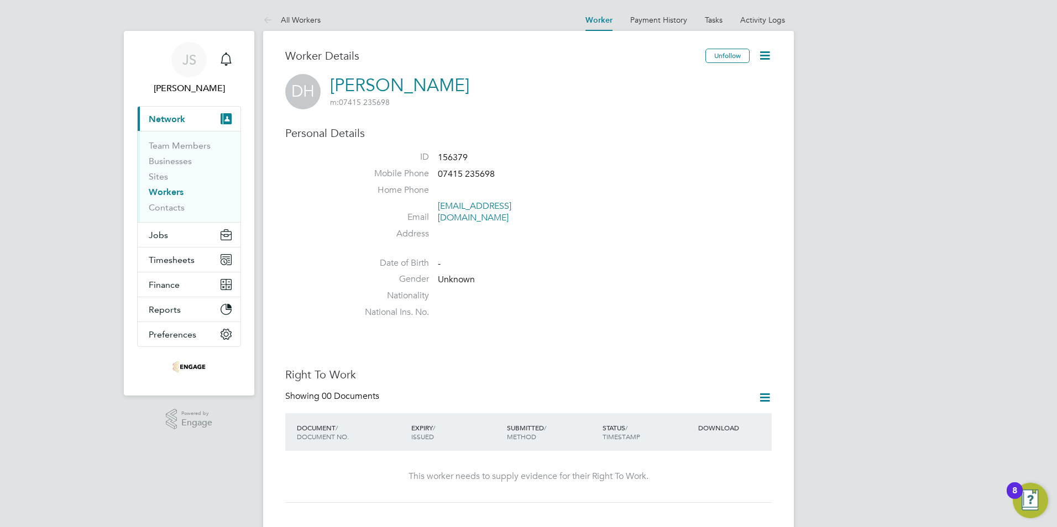
click at [765, 60] on icon at bounding box center [765, 56] width 14 height 14
click at [694, 82] on li "Edit Personal Details e" at bounding box center [723, 81] width 90 height 15
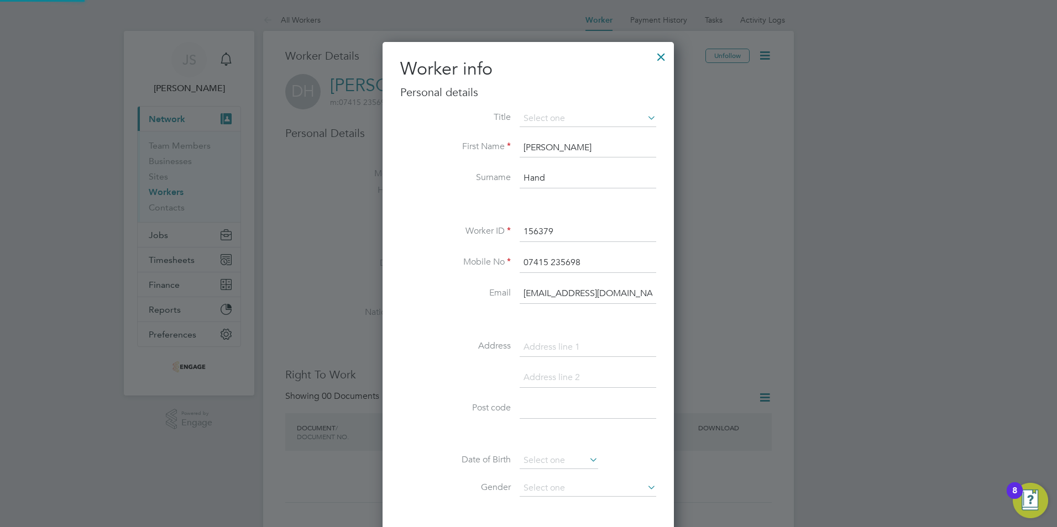
scroll to position [625, 292]
click at [539, 122] on input at bounding box center [588, 119] width 137 height 17
click at [540, 146] on li "Mrs" at bounding box center [588, 148] width 138 height 14
type input "Mrs"
click at [541, 119] on input at bounding box center [588, 119] width 137 height 17
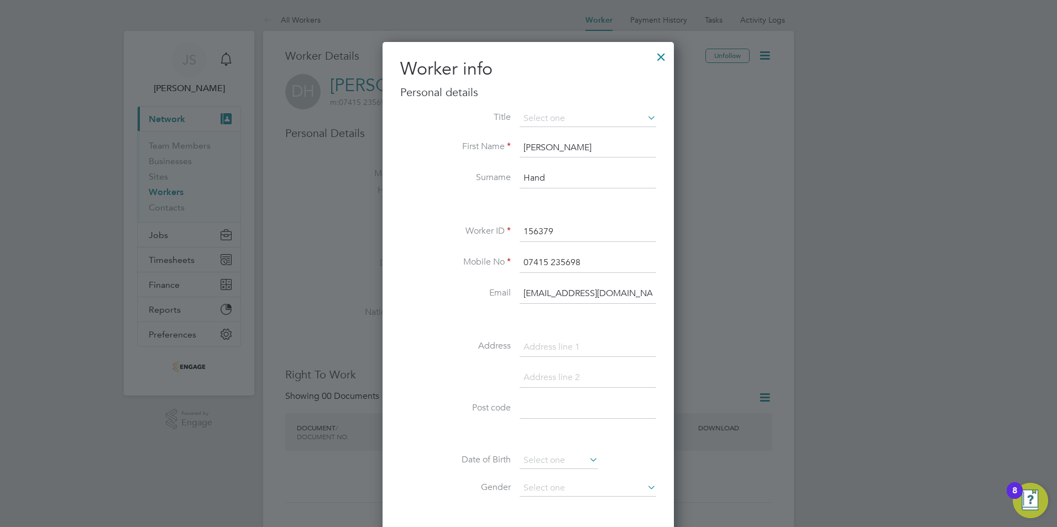
click at [541, 131] on li "Mr" at bounding box center [588, 134] width 138 height 14
type input "Mr"
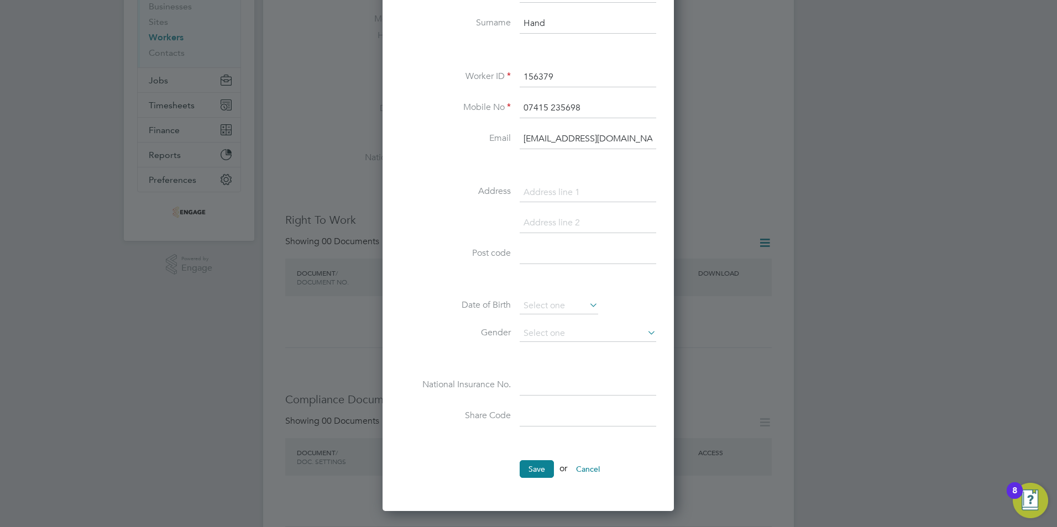
scroll to position [166, 0]
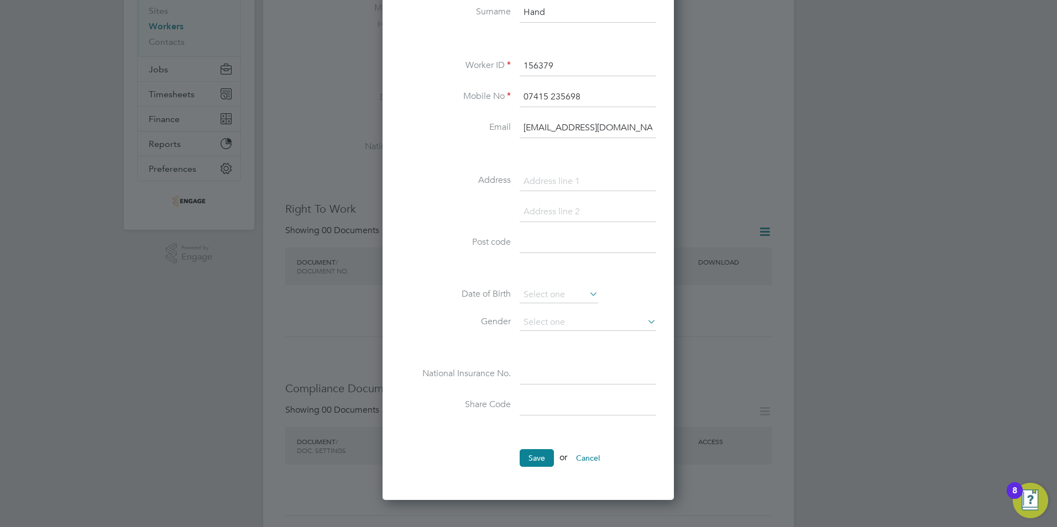
click at [531, 187] on input at bounding box center [588, 182] width 137 height 20
paste input "17 Ivanhoe close"
type input "17 Ivanhoe close"
click at [537, 209] on input at bounding box center [588, 212] width 137 height 20
paste input "Ratby"
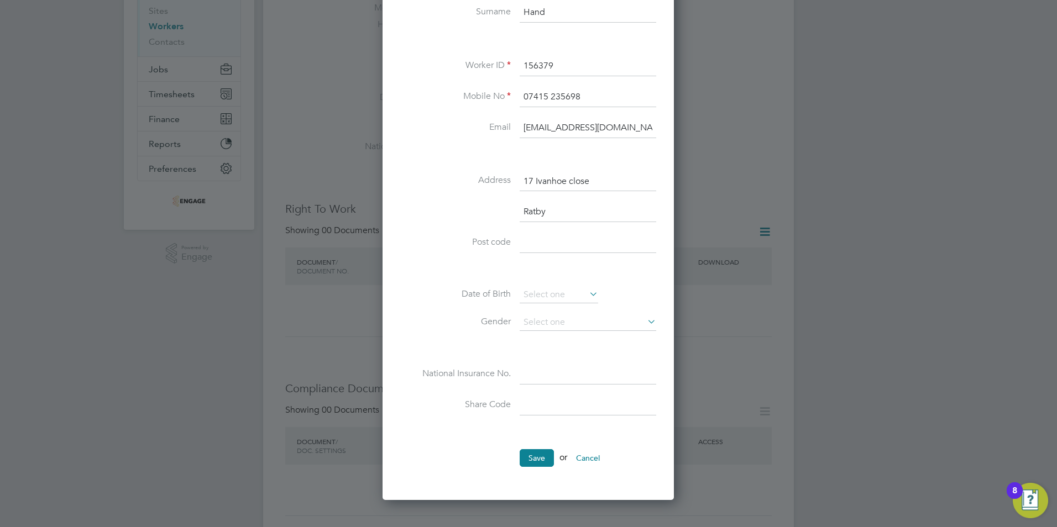
scroll to position [655, 292]
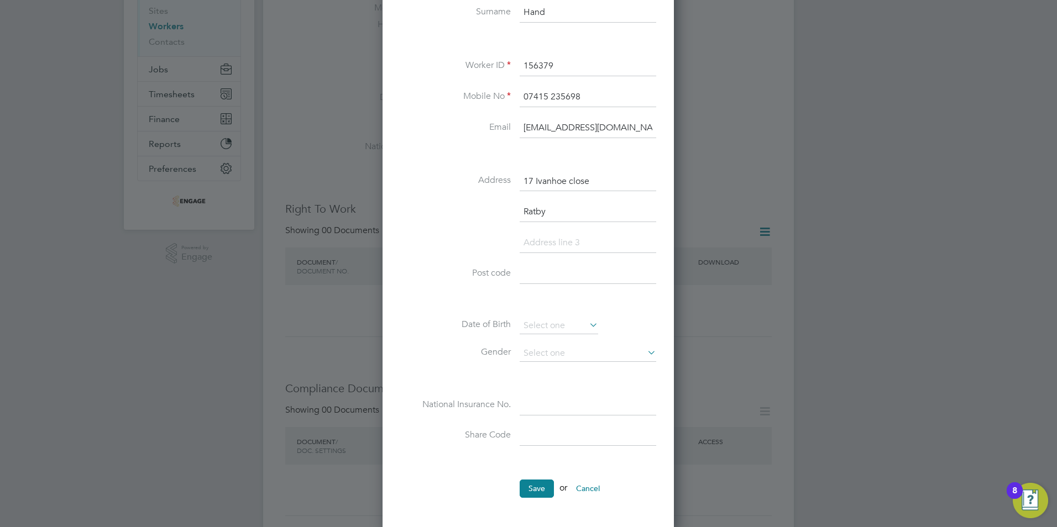
type input "Ratby"
click at [571, 234] on input at bounding box center [588, 243] width 137 height 20
paste input "[GEOGRAPHIC_DATA]"
type input "[GEOGRAPHIC_DATA]"
click at [552, 277] on input at bounding box center [588, 274] width 137 height 20
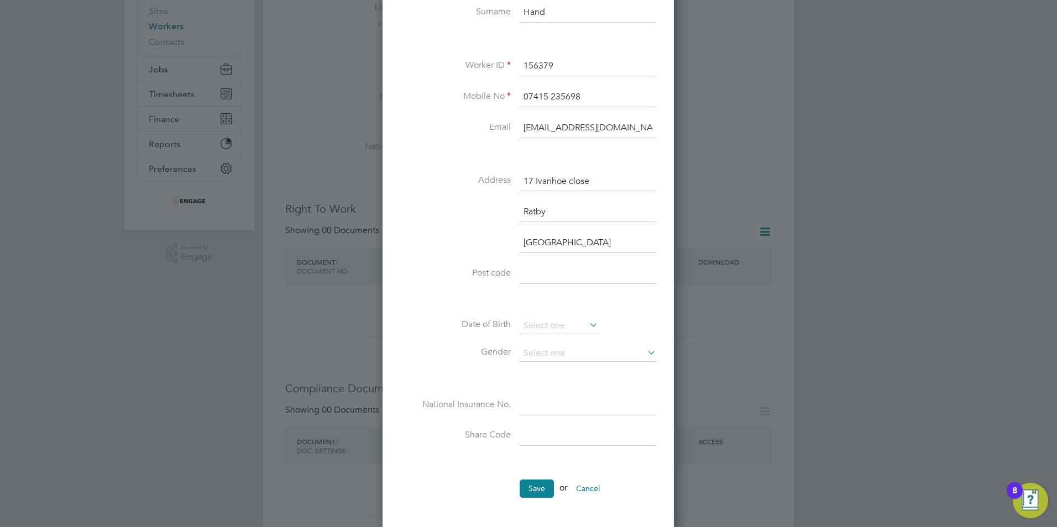
paste input "LE6 0PR"
type input "LE6 0PR"
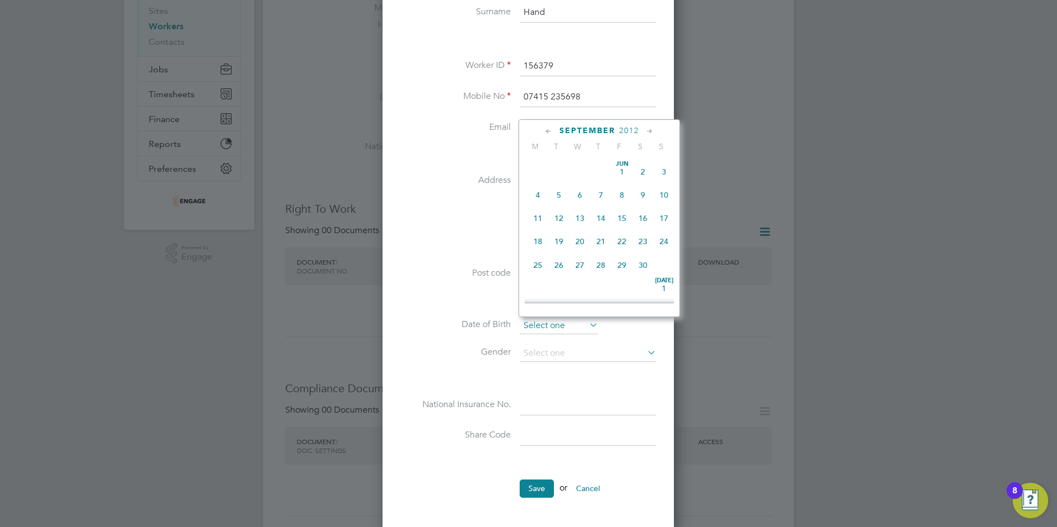
click at [544, 323] on input at bounding box center [559, 326] width 78 height 17
click at [607, 128] on span "September" at bounding box center [587, 130] width 56 height 9
click at [627, 130] on span "2025" at bounding box center [629, 130] width 20 height 9
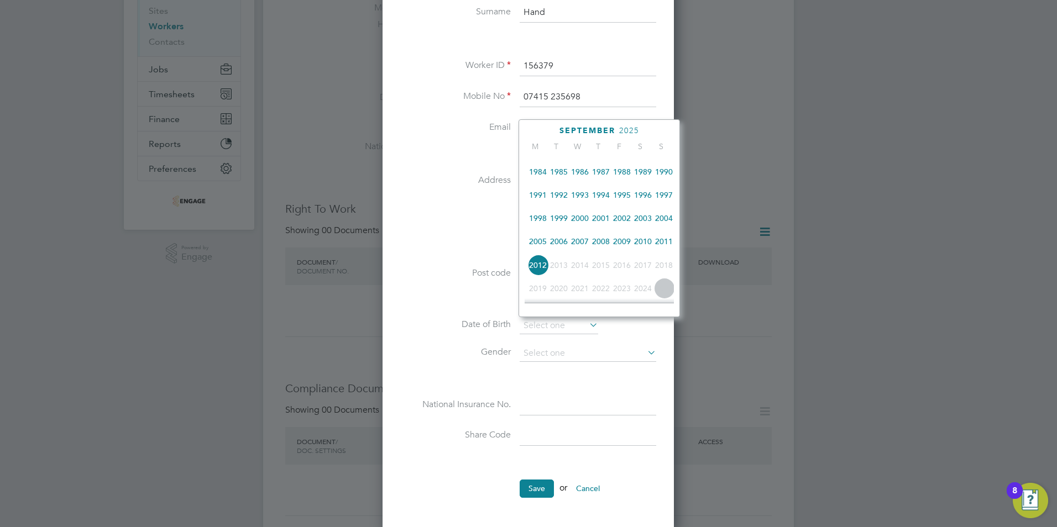
scroll to position [238, 0]
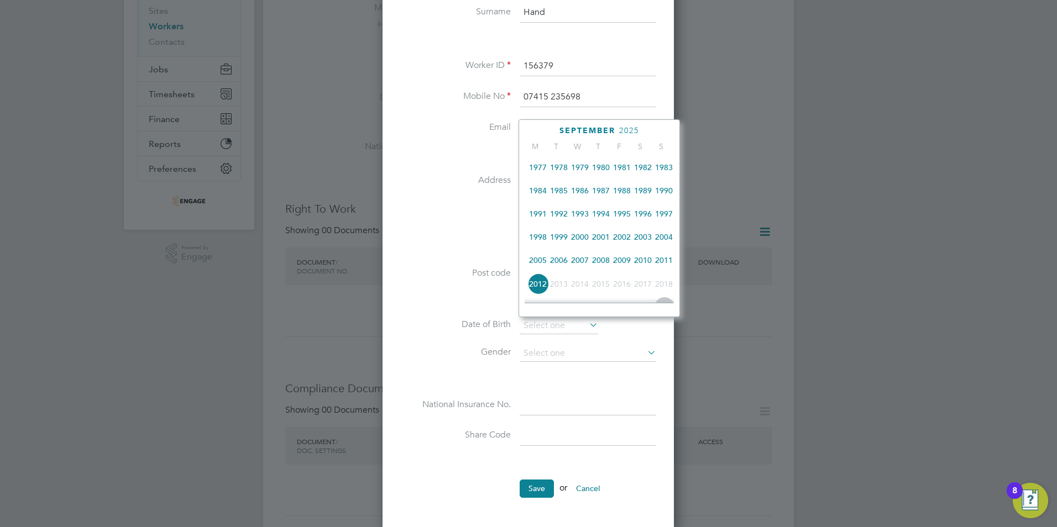
click at [661, 196] on span "1990" at bounding box center [663, 190] width 21 height 21
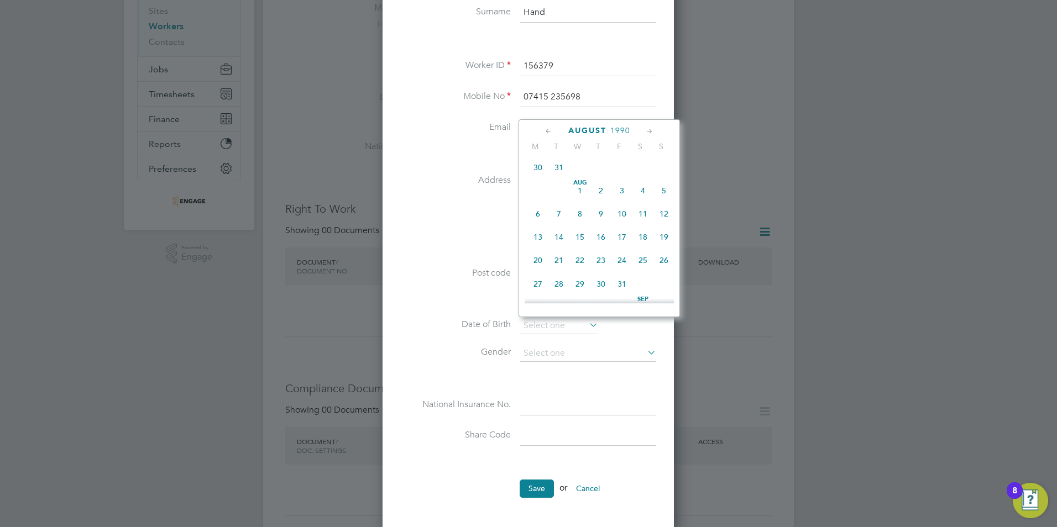
click at [553, 130] on icon at bounding box center [548, 131] width 11 height 12
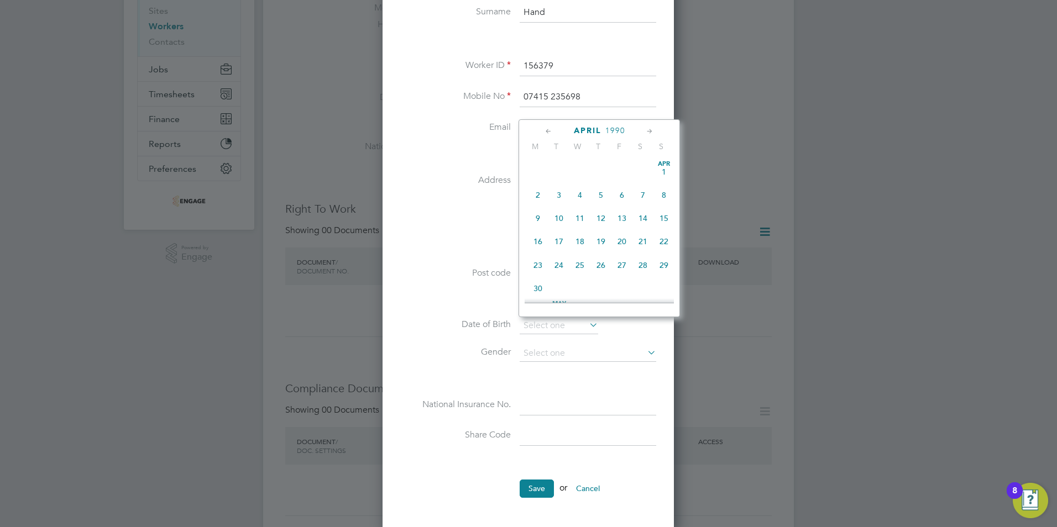
click at [549, 132] on icon at bounding box center [548, 131] width 11 height 12
click at [601, 265] on span "29" at bounding box center [600, 265] width 21 height 21
type input "29 Mar 1990"
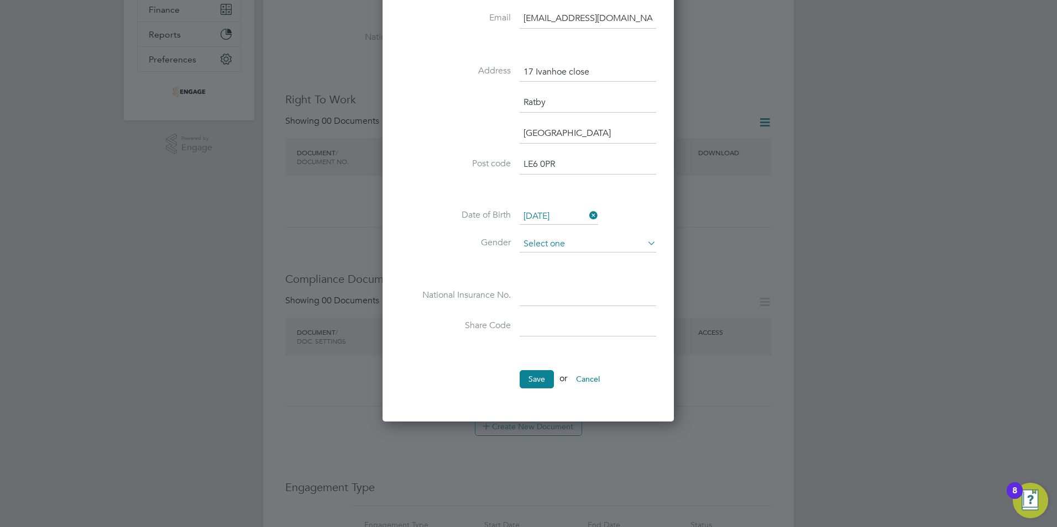
scroll to position [276, 0]
click at [537, 242] on input at bounding box center [588, 243] width 137 height 17
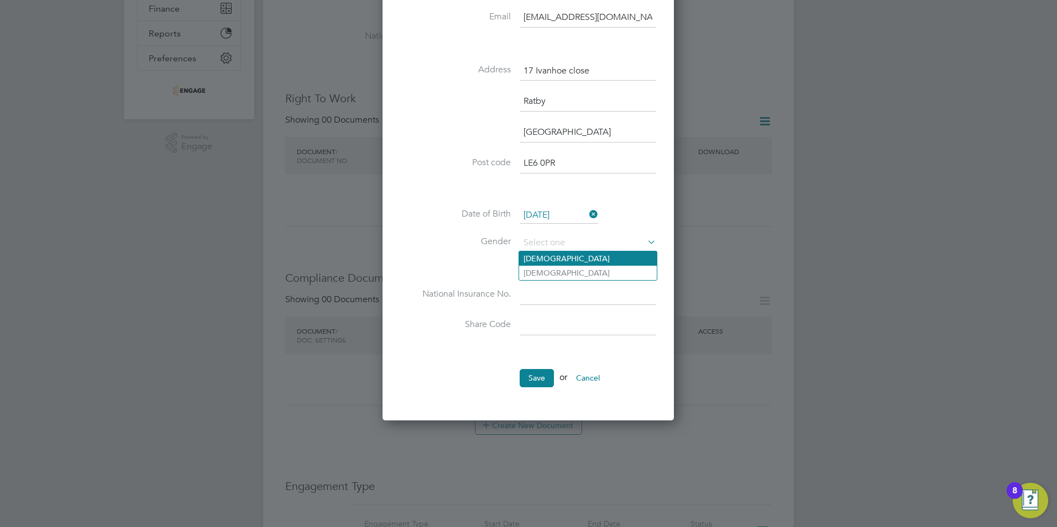
click at [545, 260] on li "Male" at bounding box center [588, 258] width 138 height 14
type input "Male"
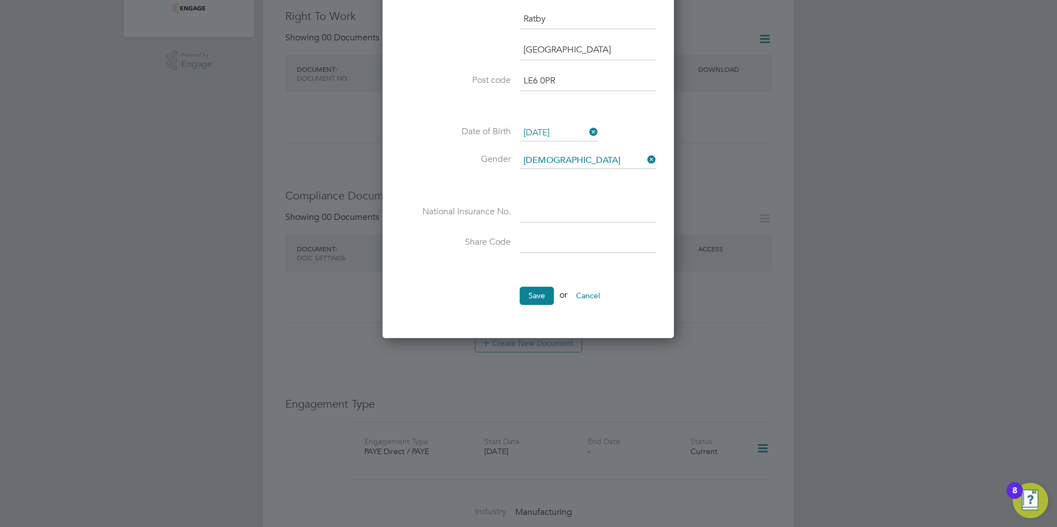
scroll to position [387, 0]
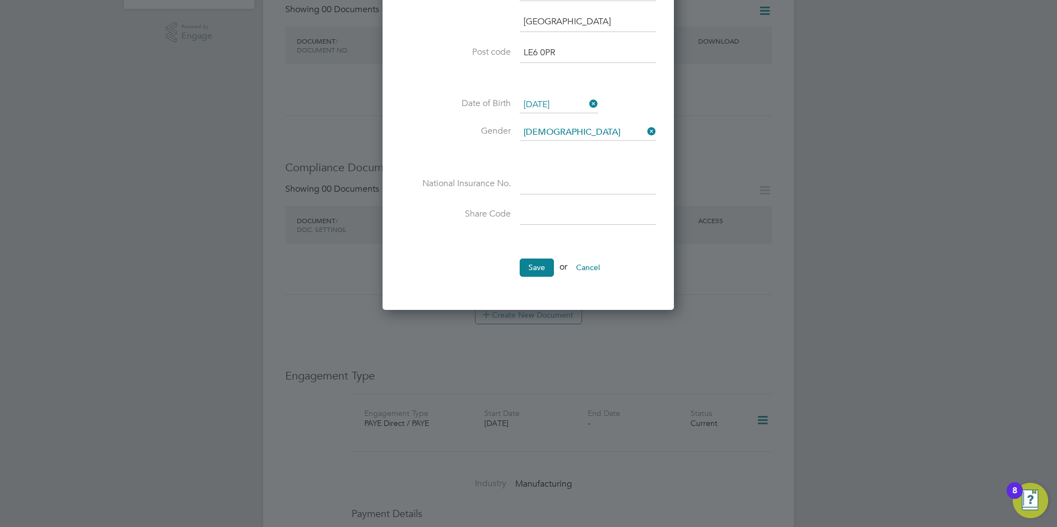
click at [530, 186] on input at bounding box center [588, 185] width 137 height 20
paste input "PA435765B"
type input "PA 43 57 65 B"
click at [527, 265] on button "Save" at bounding box center [537, 268] width 34 height 18
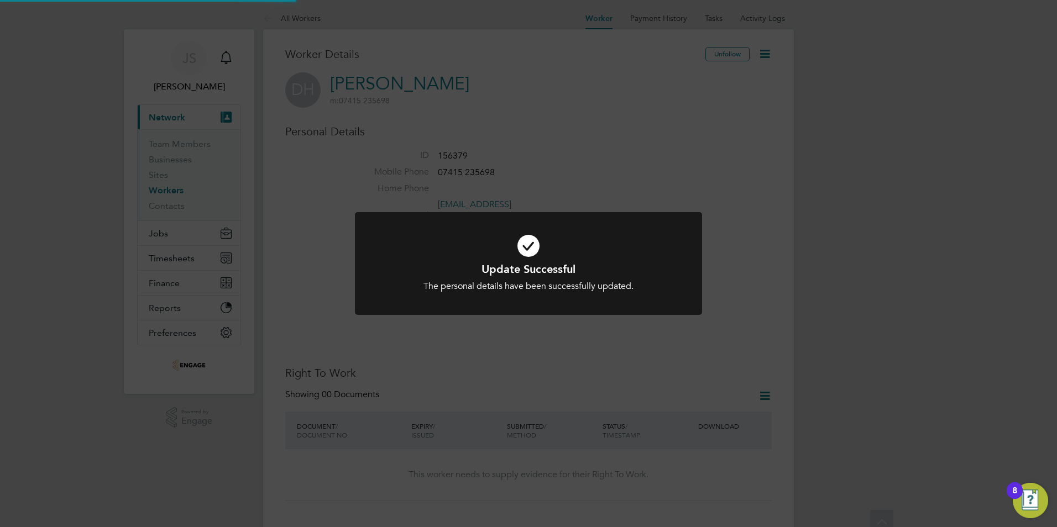
scroll to position [0, 0]
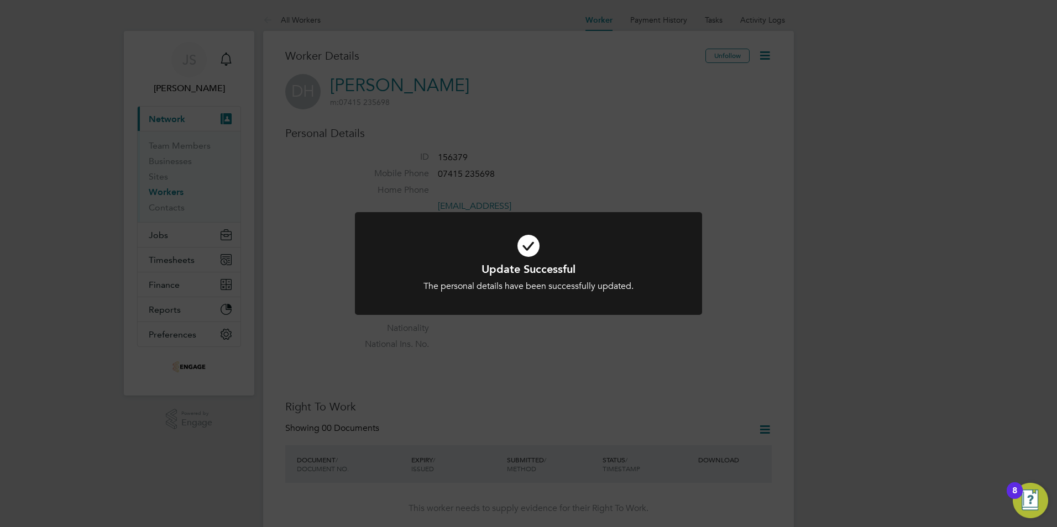
click at [299, 221] on div "Update Successful The personal details have been successfully updated. Cancel O…" at bounding box center [528, 263] width 1057 height 527
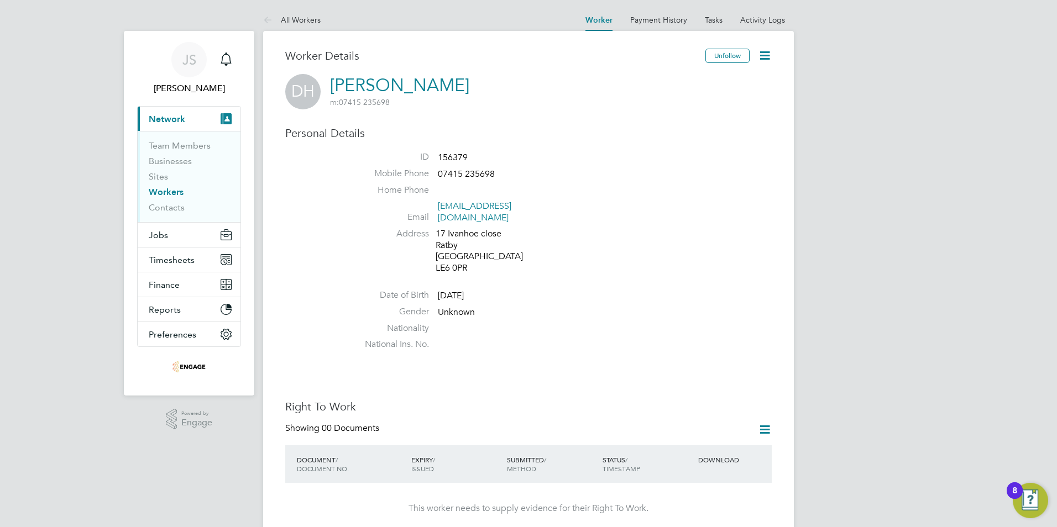
drag, startPoint x: 482, startPoint y: 329, endPoint x: 675, endPoint y: 190, distance: 237.9
click at [483, 327] on ul "ID 156379 Mobile Phone 07415 235698 Home Phone Email davidhand97@outlook.com Ad…" at bounding box center [561, 253] width 420 height 204
click at [765, 54] on icon at bounding box center [765, 56] width 14 height 14
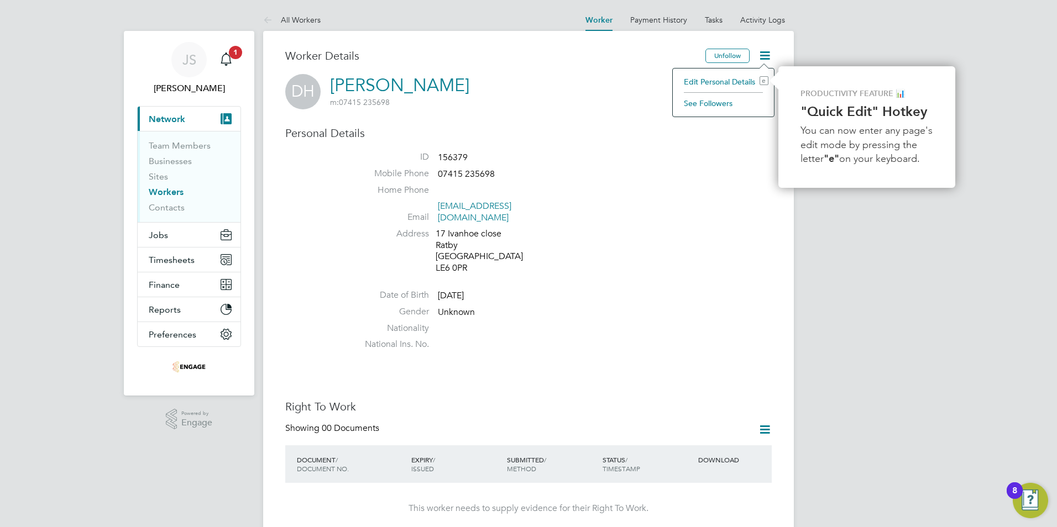
click at [727, 80] on li "Edit Personal Details e" at bounding box center [723, 81] width 90 height 15
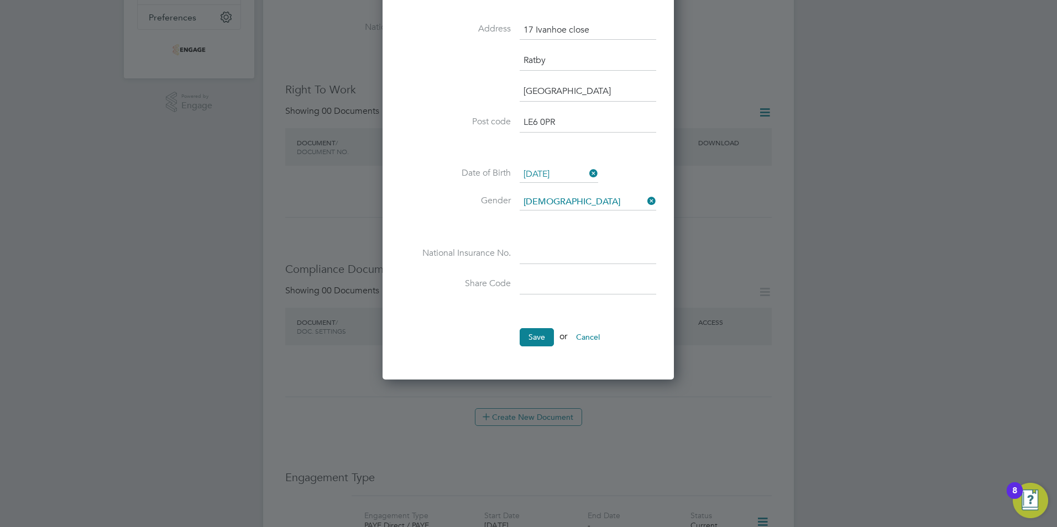
scroll to position [332, 0]
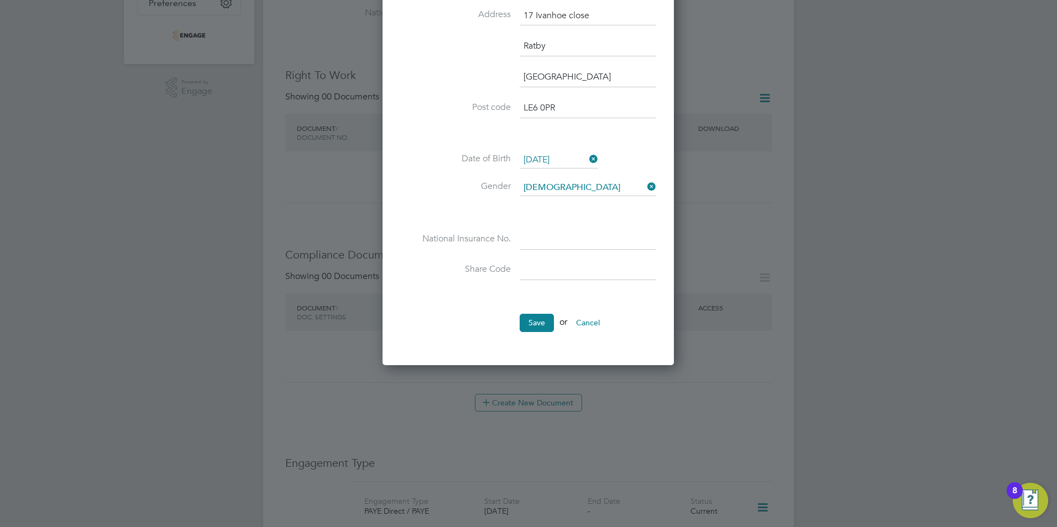
click at [533, 244] on input at bounding box center [588, 240] width 137 height 20
paste input "PA435765B"
type input "PA 43 57 65 B"
click at [536, 323] on button "Save" at bounding box center [537, 323] width 34 height 18
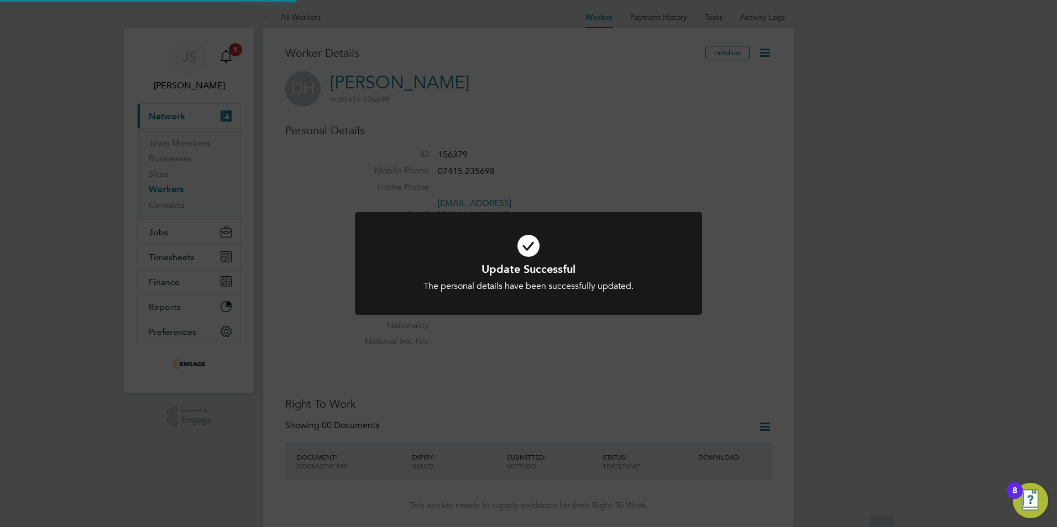
scroll to position [0, 0]
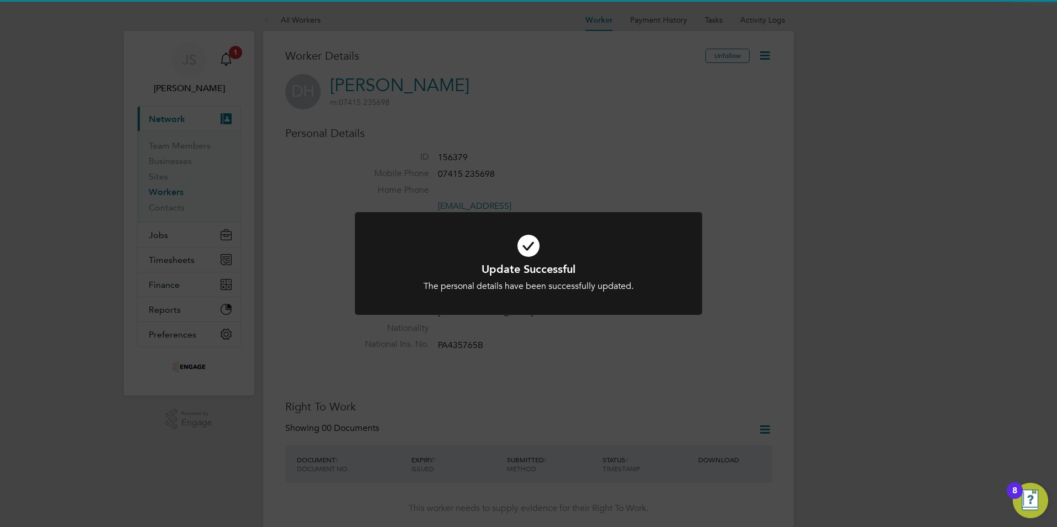
click at [581, 338] on div "Update Successful The personal details have been successfully updated. Cancel O…" at bounding box center [528, 263] width 1057 height 527
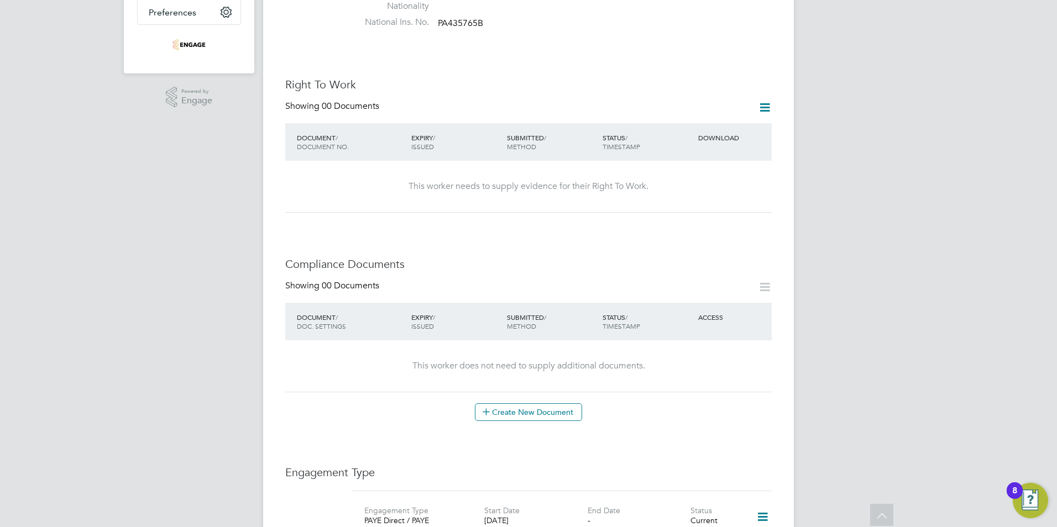
scroll to position [332, 0]
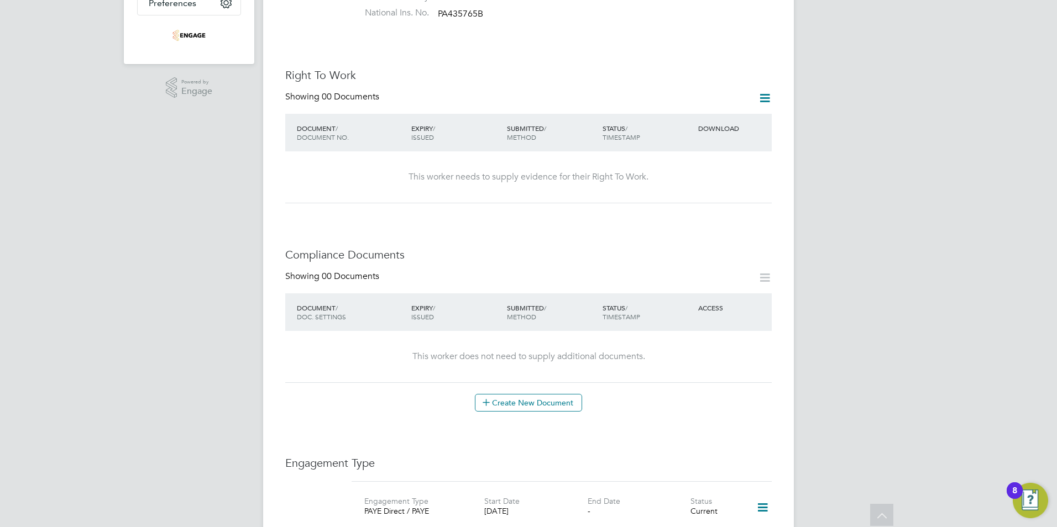
click at [767, 91] on icon at bounding box center [765, 98] width 14 height 14
click at [669, 115] on li "Add Right To Work Document" at bounding box center [703, 113] width 133 height 15
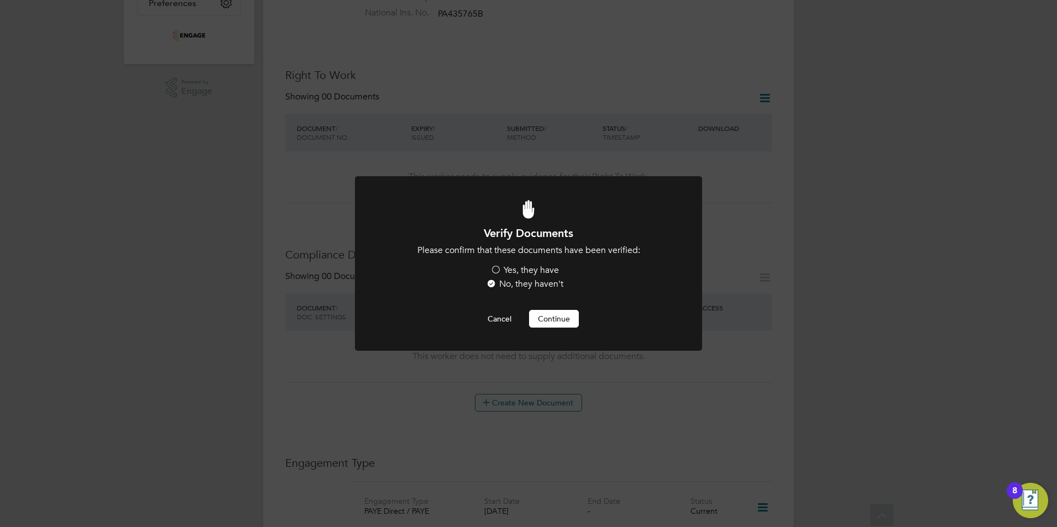
scroll to position [0, 0]
drag, startPoint x: 526, startPoint y: 266, endPoint x: 557, endPoint y: 294, distance: 41.5
click at [528, 266] on label "Yes, they have" at bounding box center [524, 271] width 69 height 12
click at [0, 0] on input "Yes, they have" at bounding box center [0, 0] width 0 height 0
click at [549, 305] on div "Verify Documents Please confirm that these documents have been verified: Yes, t…" at bounding box center [528, 277] width 287 height 102
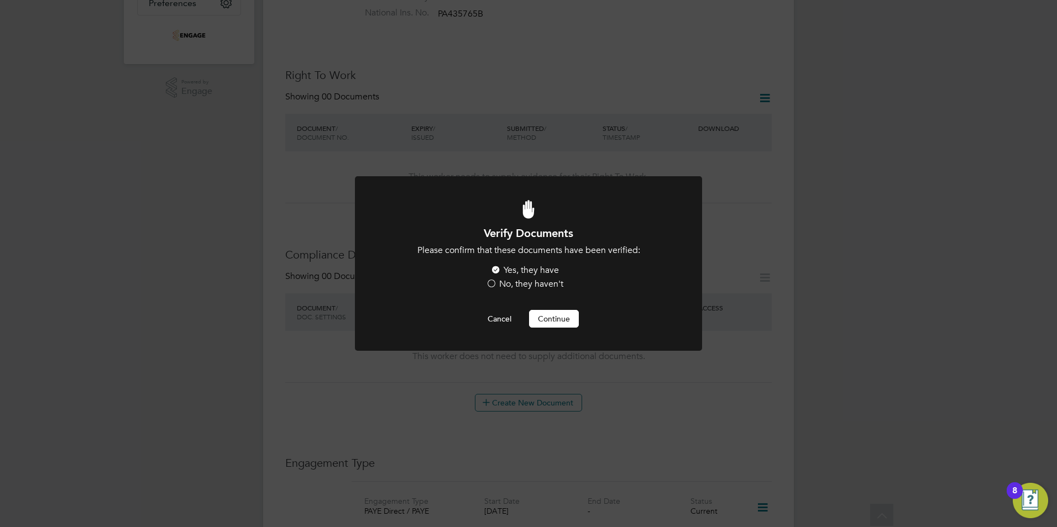
click at [547, 311] on button "Continue" at bounding box center [554, 319] width 50 height 18
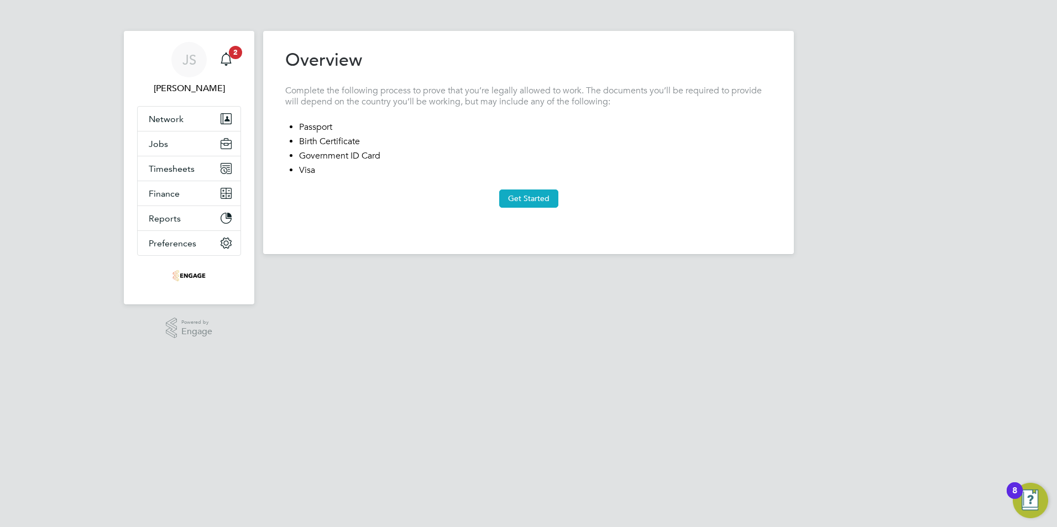
click at [548, 203] on button "Get Started" at bounding box center [528, 199] width 59 height 18
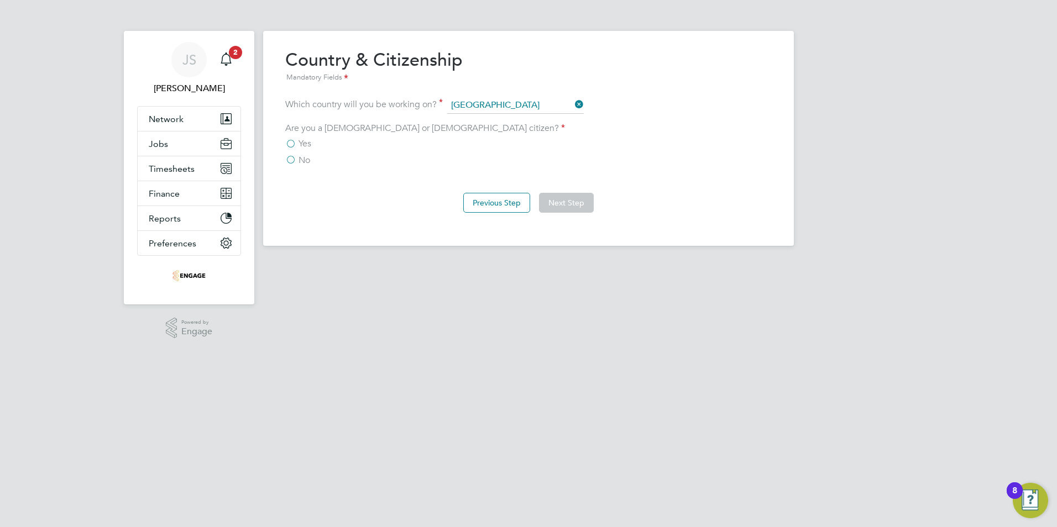
click at [294, 143] on label "Yes" at bounding box center [298, 143] width 26 height 11
click at [0, 0] on input "Yes" at bounding box center [0, 0] width 0 height 0
drag, startPoint x: 562, startPoint y: 201, endPoint x: 521, endPoint y: 216, distance: 43.7
click at [561, 201] on button "Next Step" at bounding box center [566, 203] width 55 height 20
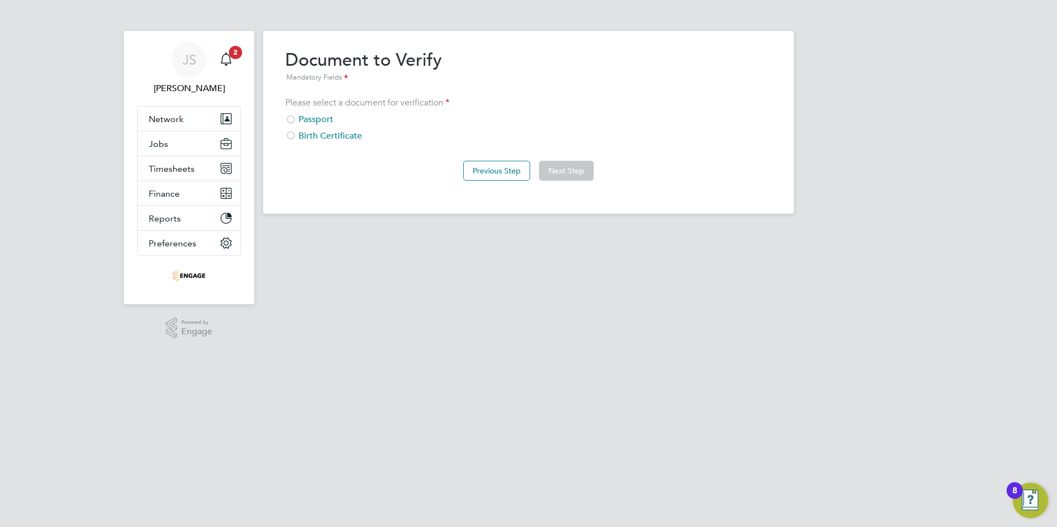
click at [313, 120] on div "Passport" at bounding box center [528, 120] width 486 height 12
click at [573, 173] on button "Next Step" at bounding box center [566, 171] width 55 height 20
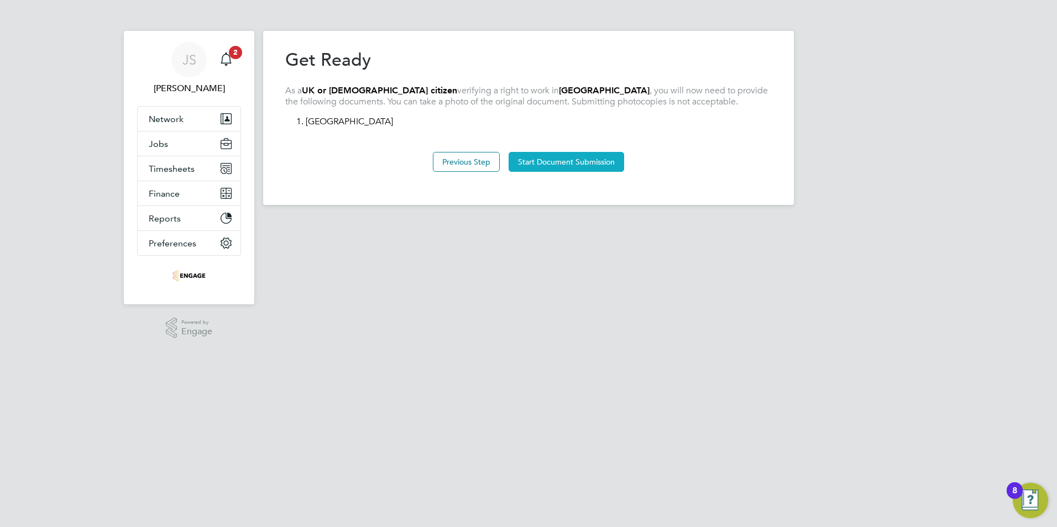
click at [580, 160] on button "Start Document Submission" at bounding box center [566, 162] width 116 height 20
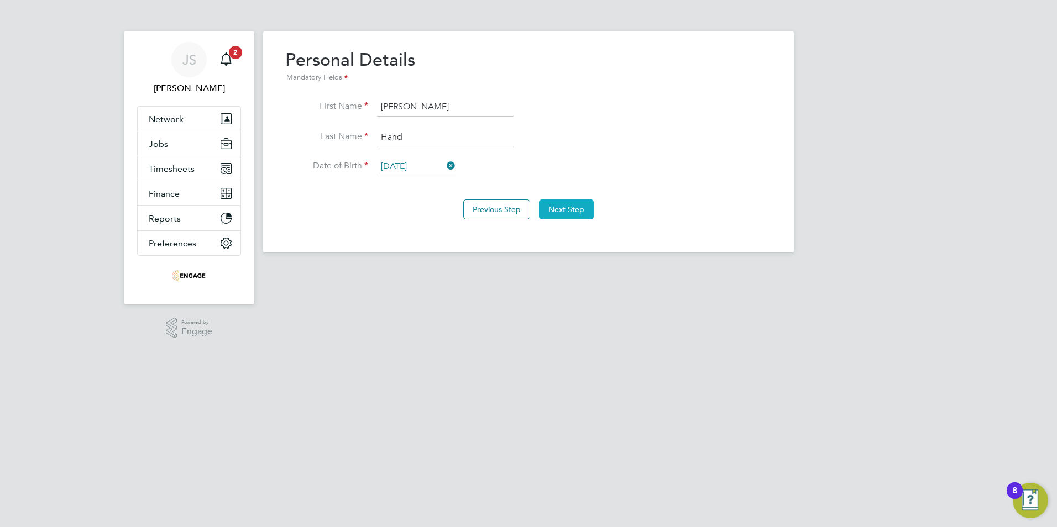
click at [590, 211] on button "Next Step" at bounding box center [566, 210] width 55 height 20
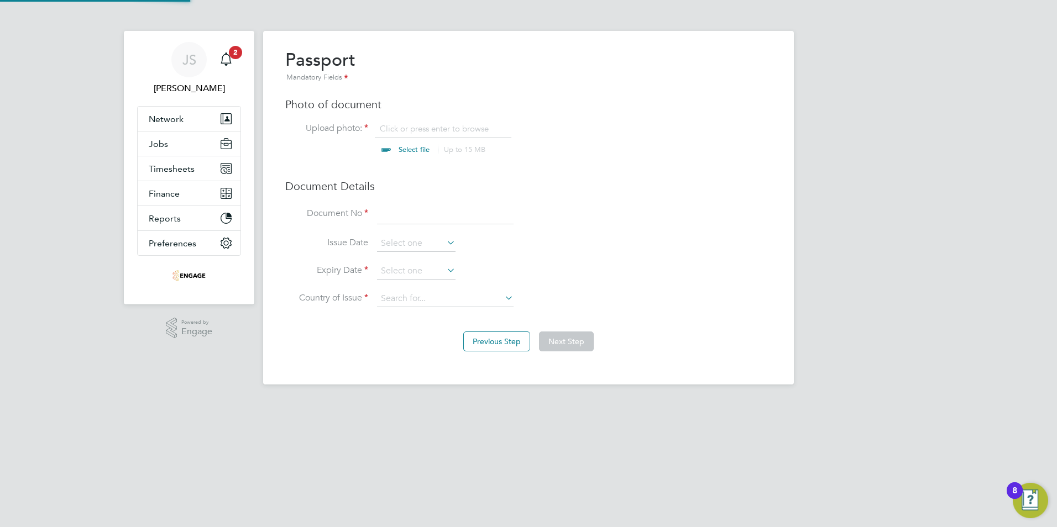
scroll to position [15, 137]
click at [400, 130] on input "file" at bounding box center [425, 139] width 174 height 33
type input "C:\fakepath\[PERSON_NAME] - [PERSON_NAME] RTW - Irish Passport .pdf"
click at [388, 219] on input at bounding box center [445, 214] width 137 height 20
type input "PF2466664"
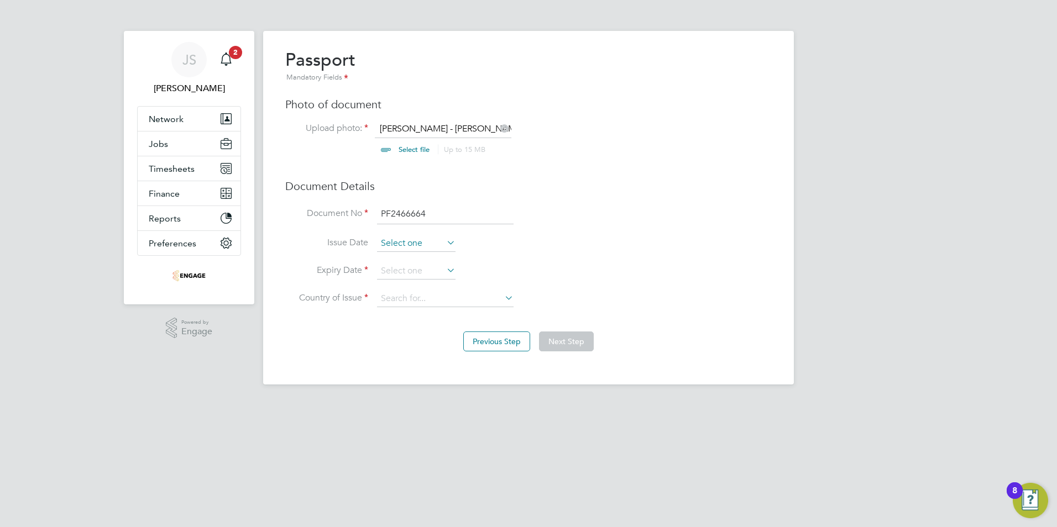
click at [401, 242] on input at bounding box center [416, 243] width 78 height 17
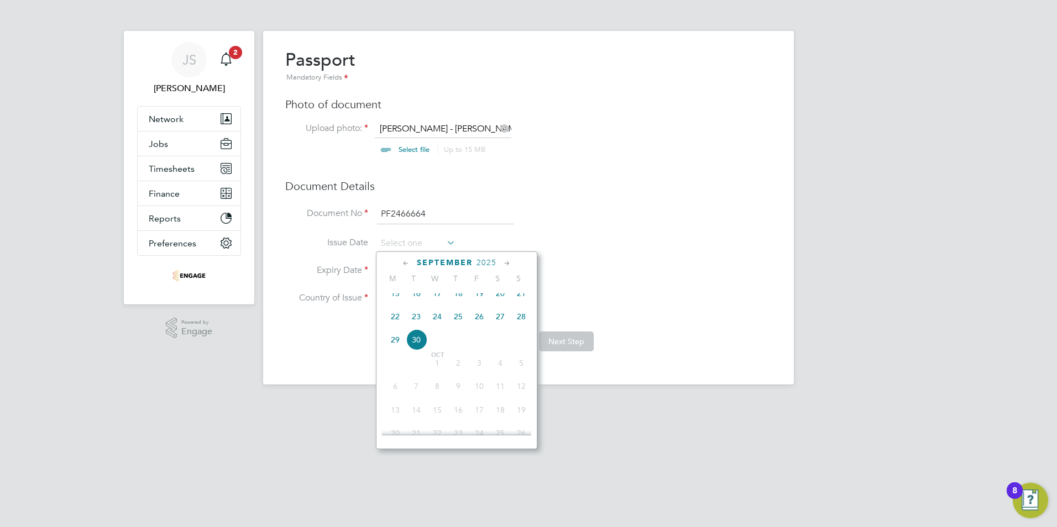
click at [482, 260] on span "2025" at bounding box center [486, 262] width 20 height 9
click at [421, 343] on span "2019" at bounding box center [416, 337] width 21 height 21
click at [407, 265] on icon at bounding box center [406, 264] width 11 height 12
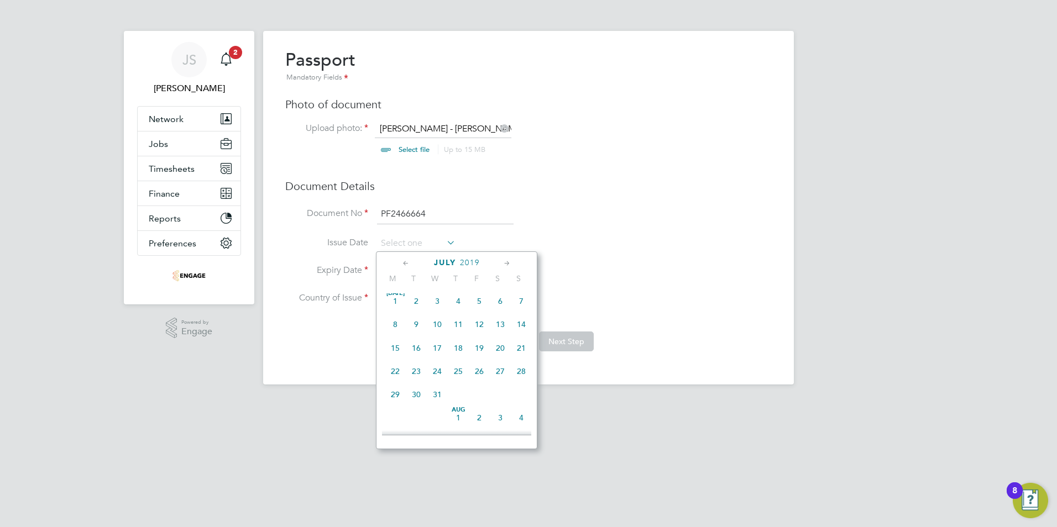
click at [407, 265] on icon at bounding box center [406, 264] width 11 height 12
click at [477, 302] on span "3" at bounding box center [479, 303] width 21 height 21
type input "03 May 2019"
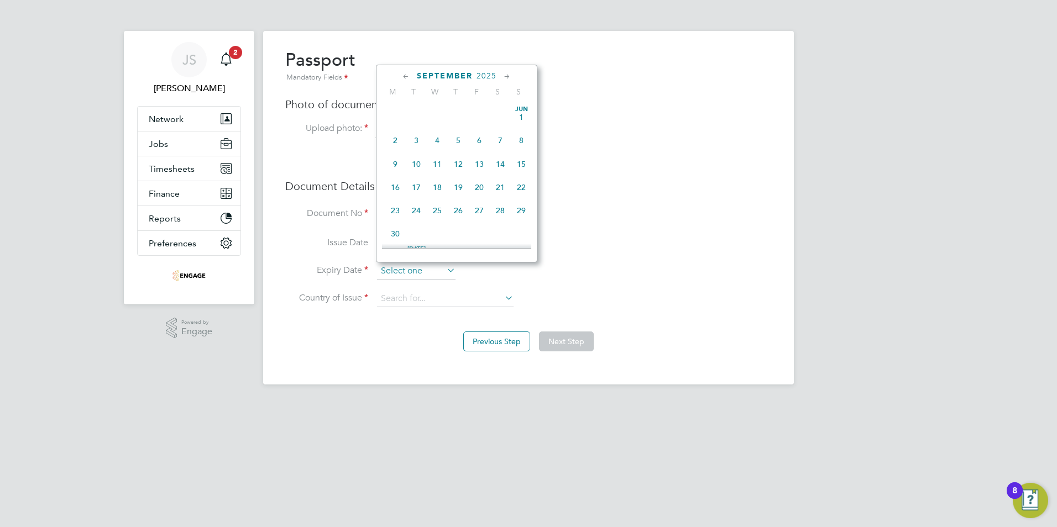
click at [407, 271] on input at bounding box center [416, 271] width 78 height 17
click at [477, 74] on span "2025" at bounding box center [486, 75] width 20 height 9
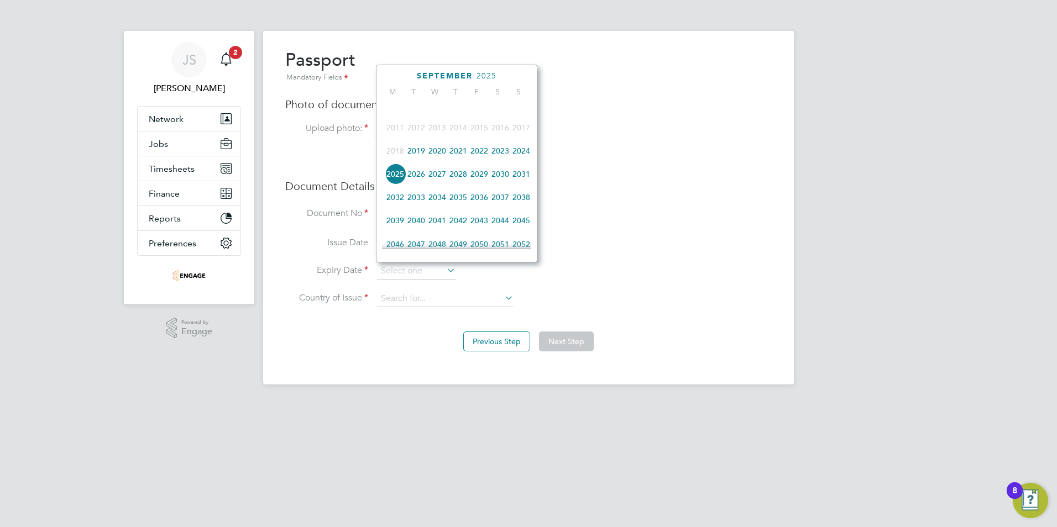
click at [485, 180] on span "2029" at bounding box center [479, 174] width 21 height 21
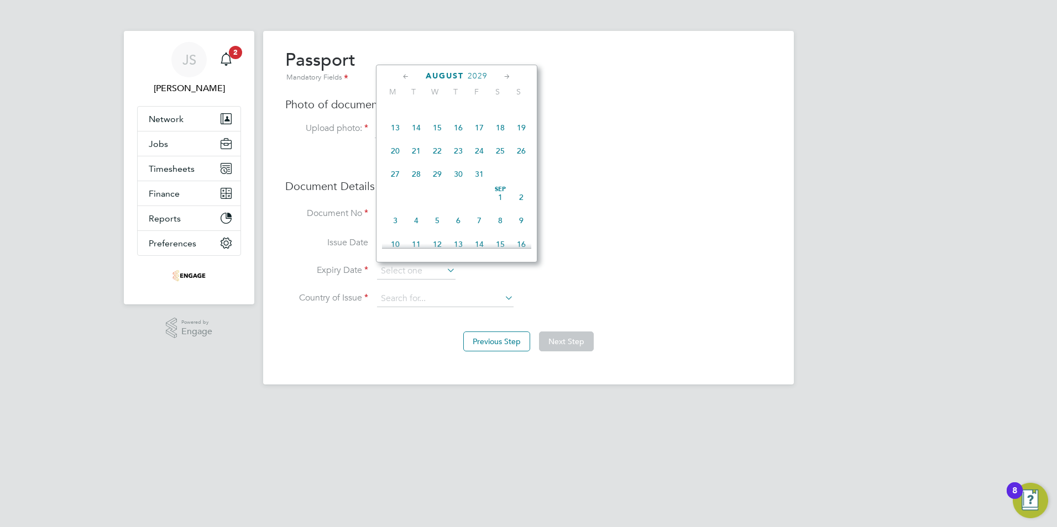
click at [404, 76] on icon at bounding box center [406, 77] width 11 height 12
click at [437, 114] on span "2" at bounding box center [437, 117] width 21 height 21
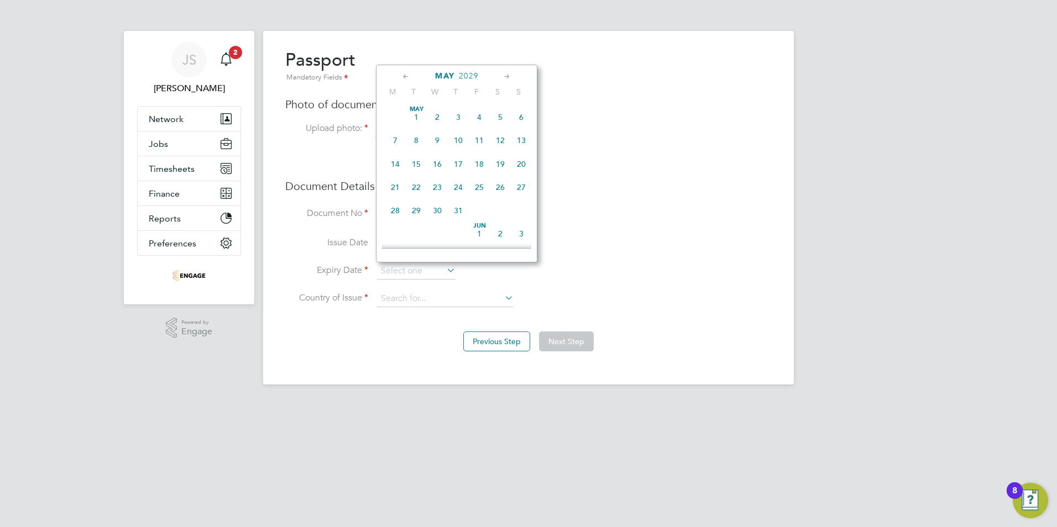
type input "02 May 2029"
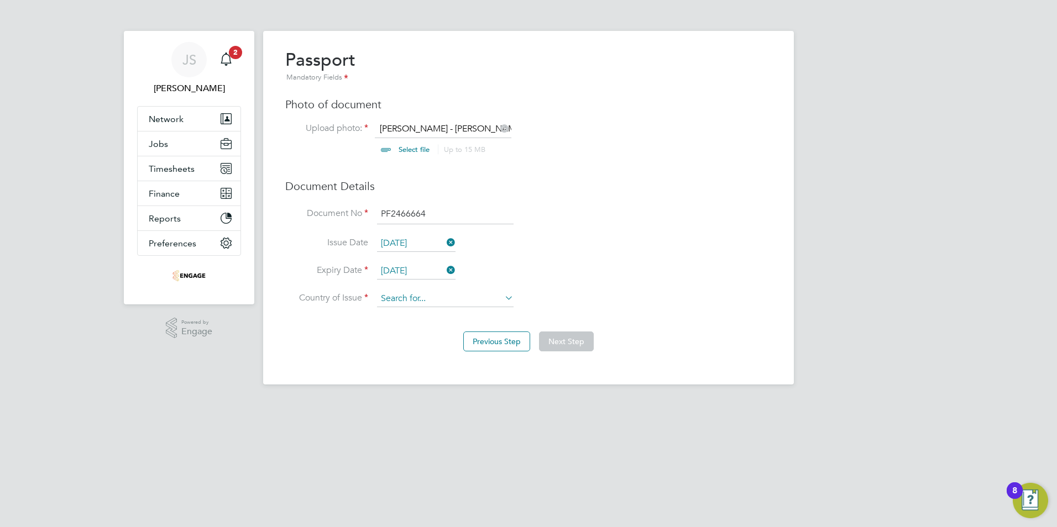
click at [409, 301] on input at bounding box center [445, 299] width 137 height 17
click at [407, 338] on li "Ire land" at bounding box center [445, 345] width 138 height 15
type input "Ireland"
click at [573, 344] on button "Next Step" at bounding box center [566, 342] width 55 height 20
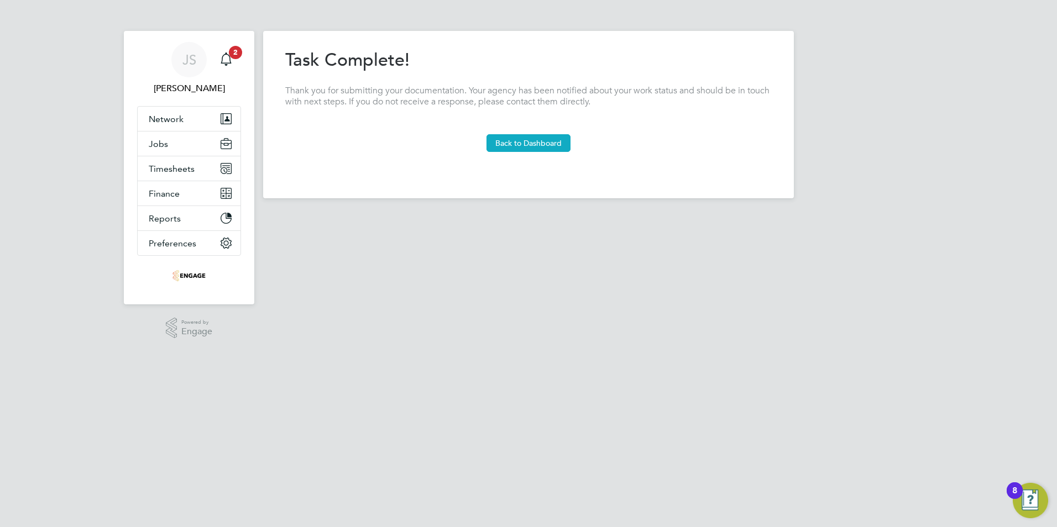
click at [538, 149] on button "Back to Dashboard" at bounding box center [528, 143] width 84 height 18
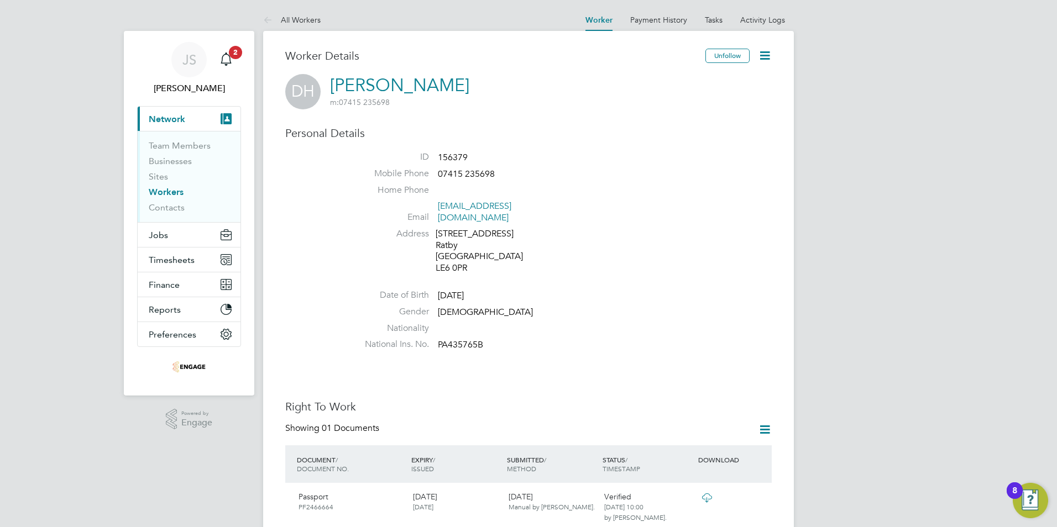
click at [297, 18] on link "All Workers" at bounding box center [291, 20] width 57 height 10
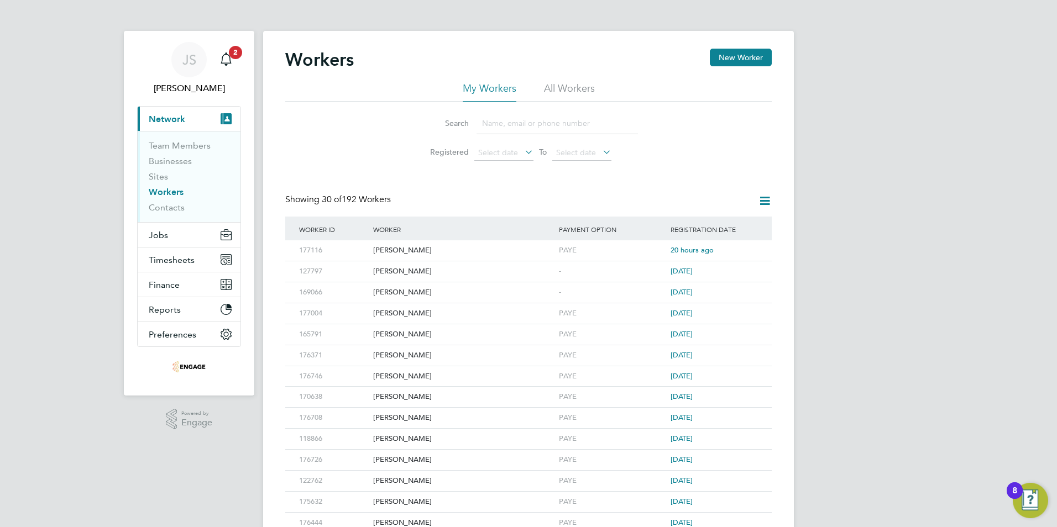
click at [511, 125] on input at bounding box center [556, 124] width 161 height 22
paste input "[PERSON_NAME]"
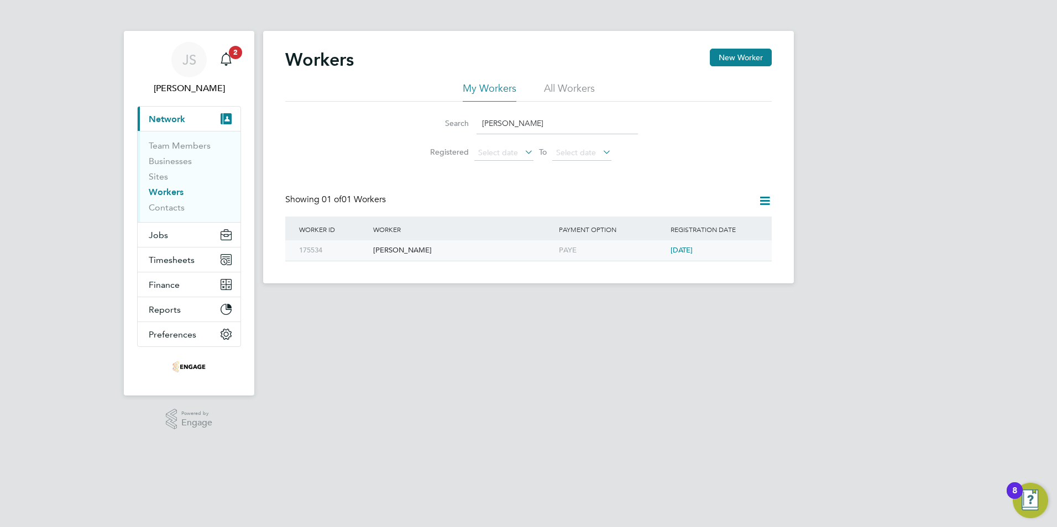
click at [590, 253] on div "PAYE" at bounding box center [612, 250] width 112 height 20
click at [429, 250] on div "[PERSON_NAME]" at bounding box center [463, 250] width 186 height 20
click at [458, 246] on div "[PERSON_NAME]" at bounding box center [463, 250] width 186 height 20
drag, startPoint x: 566, startPoint y: 124, endPoint x: 351, endPoint y: 99, distance: 216.5
click at [353, 124] on div "Search Alexander Yemane Registered Select date To Select date" at bounding box center [528, 134] width 486 height 65
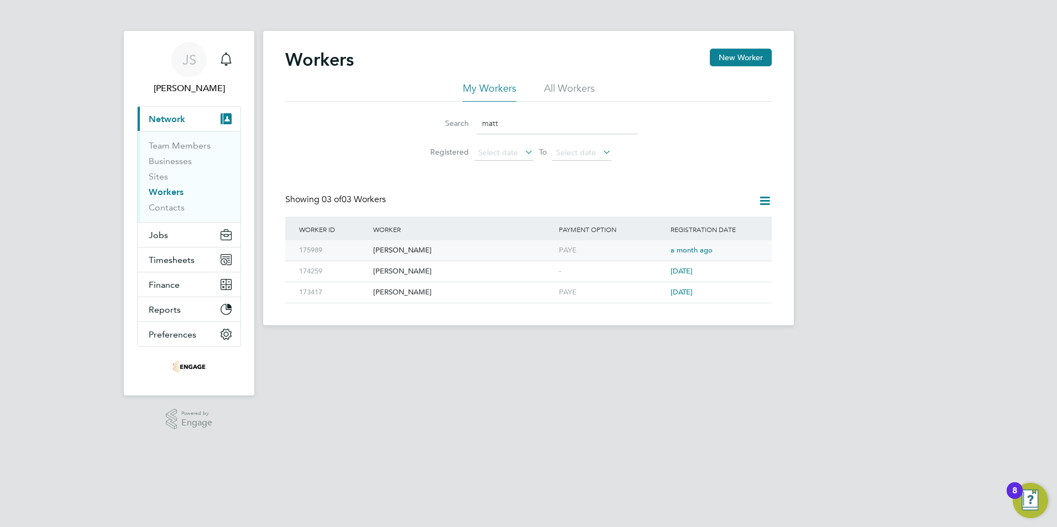
type input "matt"
click at [414, 250] on div "Matthew Doherty" at bounding box center [463, 250] width 186 height 20
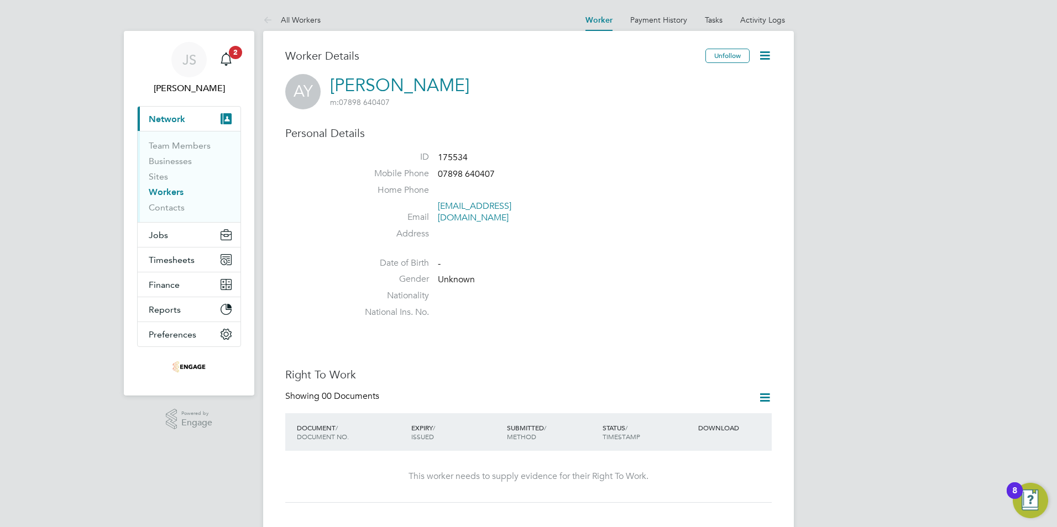
click at [763, 54] on icon at bounding box center [765, 56] width 14 height 14
click at [696, 81] on li "Edit Personal Details e" at bounding box center [723, 81] width 90 height 15
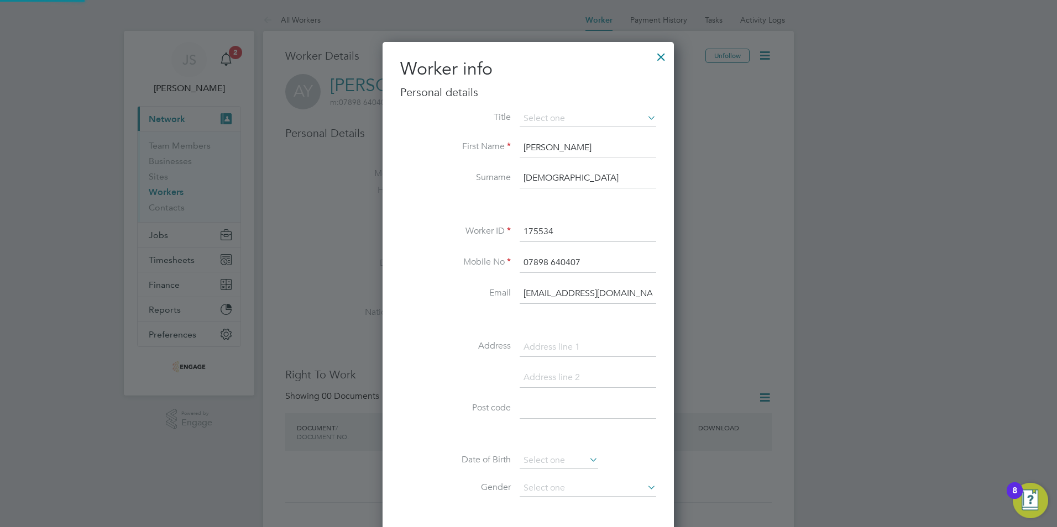
scroll to position [625, 292]
click at [537, 347] on input at bounding box center [588, 348] width 137 height 20
paste input "4 [DEMOGRAPHIC_DATA][GEOGRAPHIC_DATA]"
type input "4 [DEMOGRAPHIC_DATA][GEOGRAPHIC_DATA]"
click at [549, 117] on input at bounding box center [588, 119] width 137 height 17
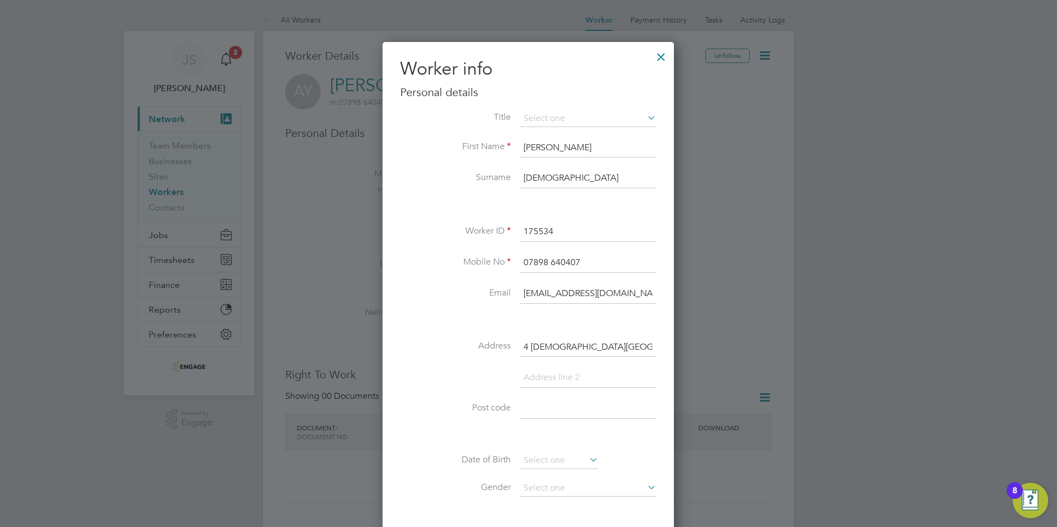
click at [552, 136] on li "Mr" at bounding box center [588, 134] width 138 height 14
type input "Mr"
drag, startPoint x: 524, startPoint y: 412, endPoint x: 484, endPoint y: 409, distance: 40.4
click at [524, 412] on input at bounding box center [588, 409] width 137 height 20
paste input "LE4 2TA"
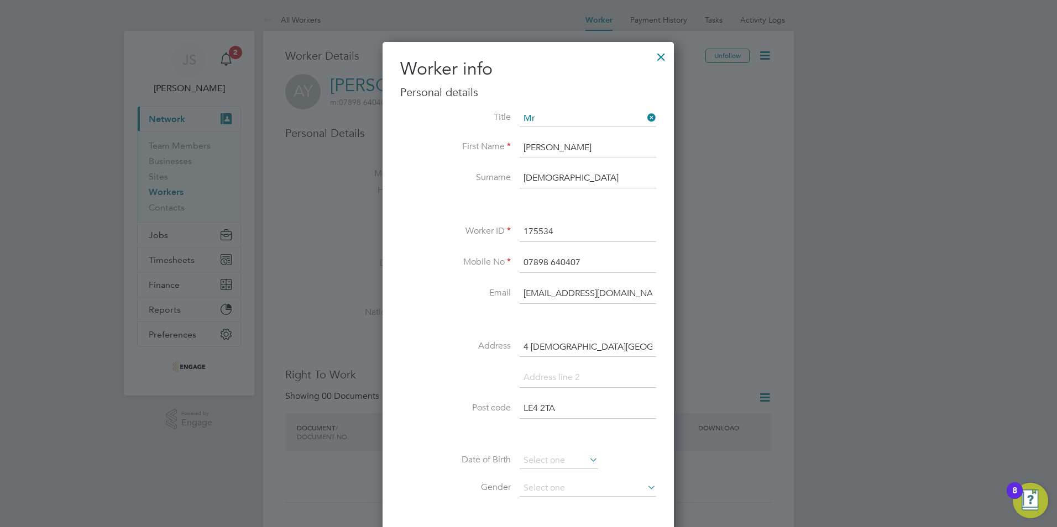
type input "LE4 2TA"
click at [525, 382] on input at bounding box center [588, 378] width 137 height 20
paste input "[GEOGRAPHIC_DATA]"
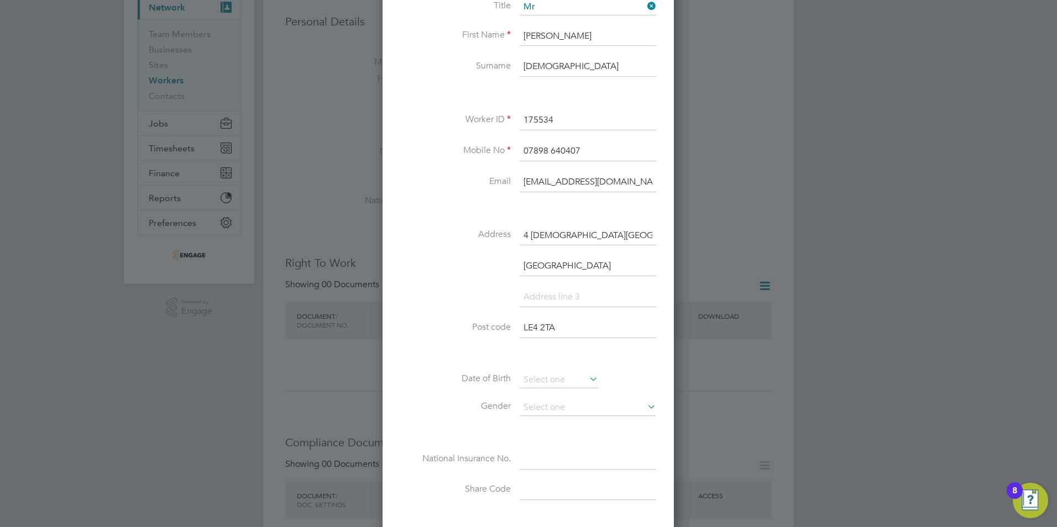
scroll to position [166, 0]
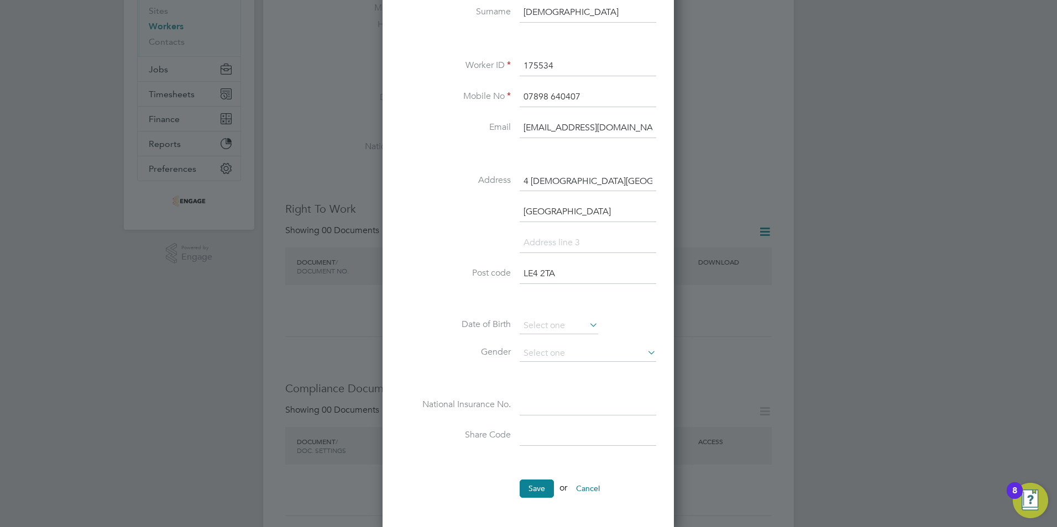
type input "[GEOGRAPHIC_DATA]"
click at [540, 328] on input at bounding box center [559, 326] width 78 height 17
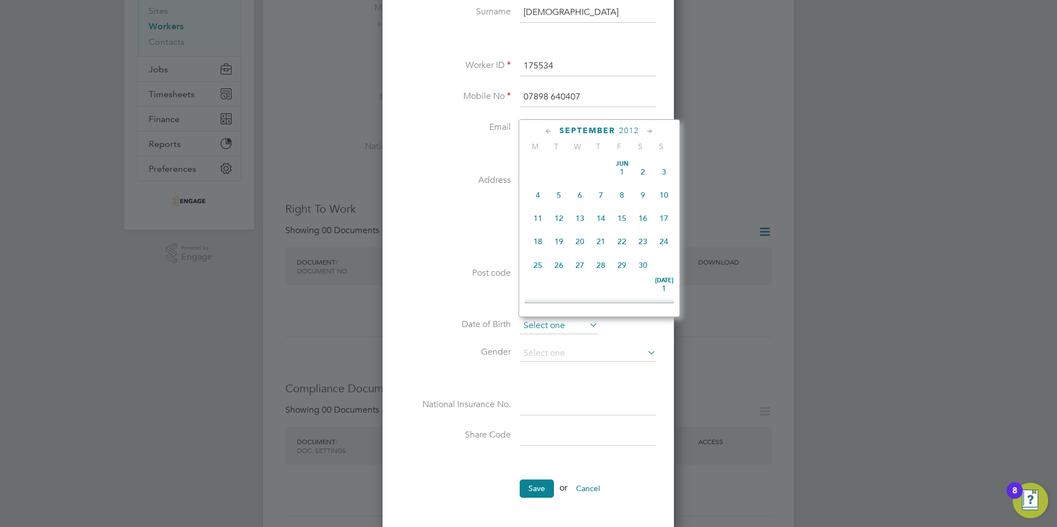
scroll to position [431, 0]
click at [626, 129] on span "2012" at bounding box center [629, 130] width 20 height 9
click at [561, 188] on span "1999" at bounding box center [558, 181] width 21 height 21
click at [549, 130] on icon at bounding box center [548, 131] width 11 height 12
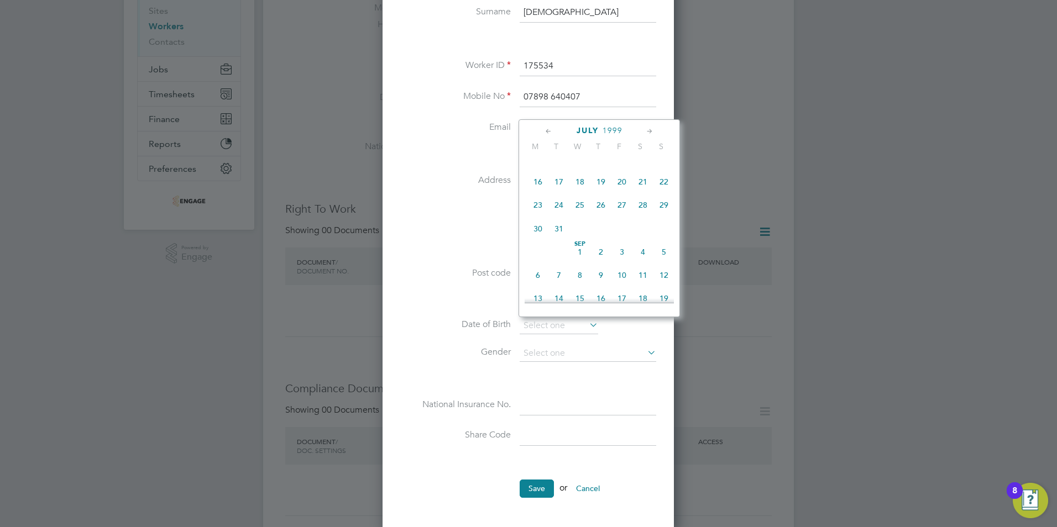
scroll to position [119, 0]
click at [549, 130] on icon at bounding box center [548, 131] width 11 height 12
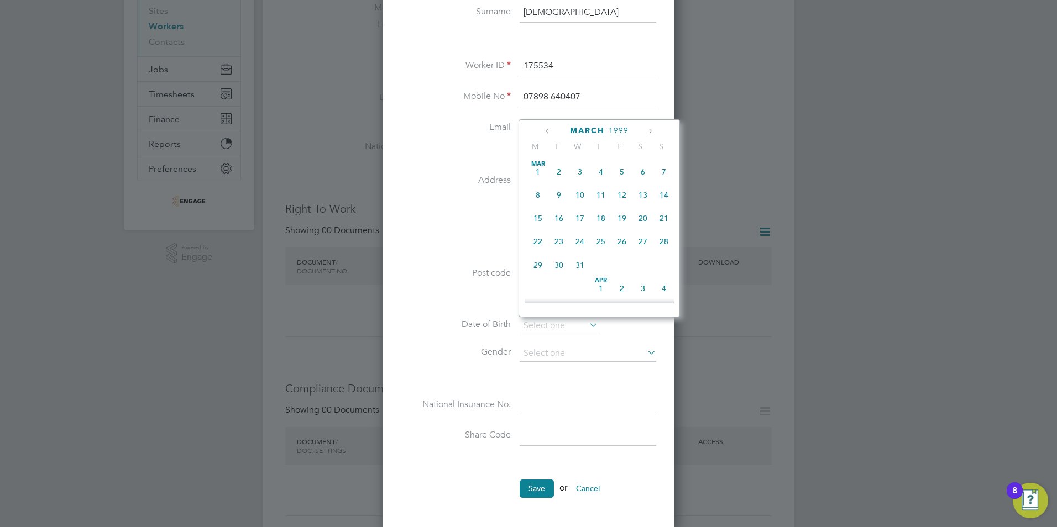
click at [600, 194] on span "11" at bounding box center [600, 195] width 21 height 21
type input "[DATE]"
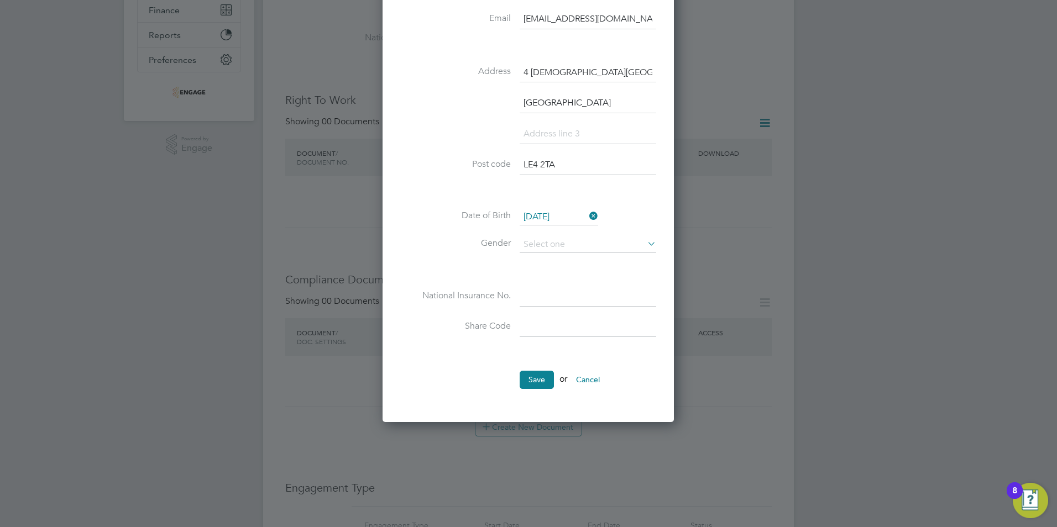
scroll to position [276, 0]
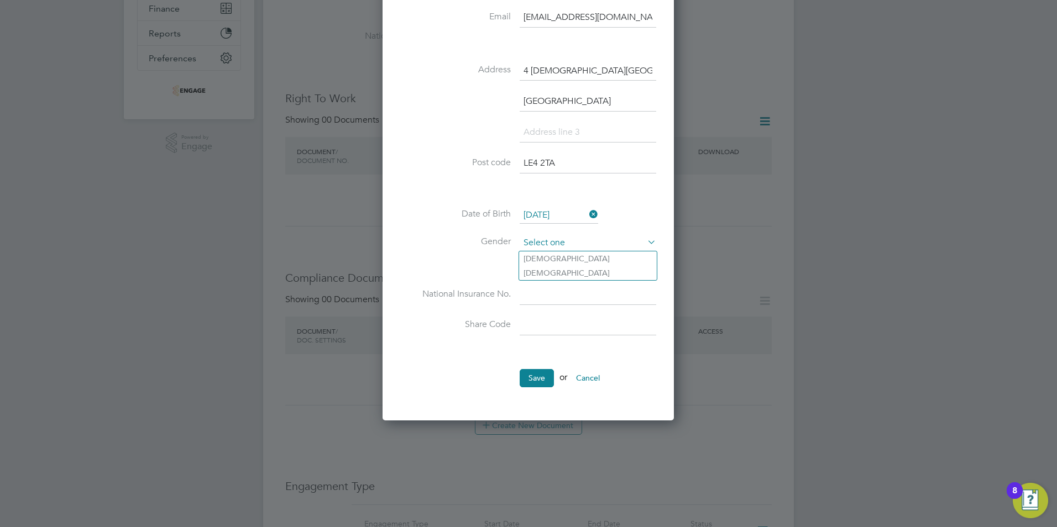
click at [534, 243] on input at bounding box center [588, 243] width 137 height 17
click at [539, 261] on li "Male" at bounding box center [588, 258] width 138 height 14
type input "Male"
click at [534, 300] on input at bounding box center [588, 295] width 137 height 20
paste input "SZ432097B"
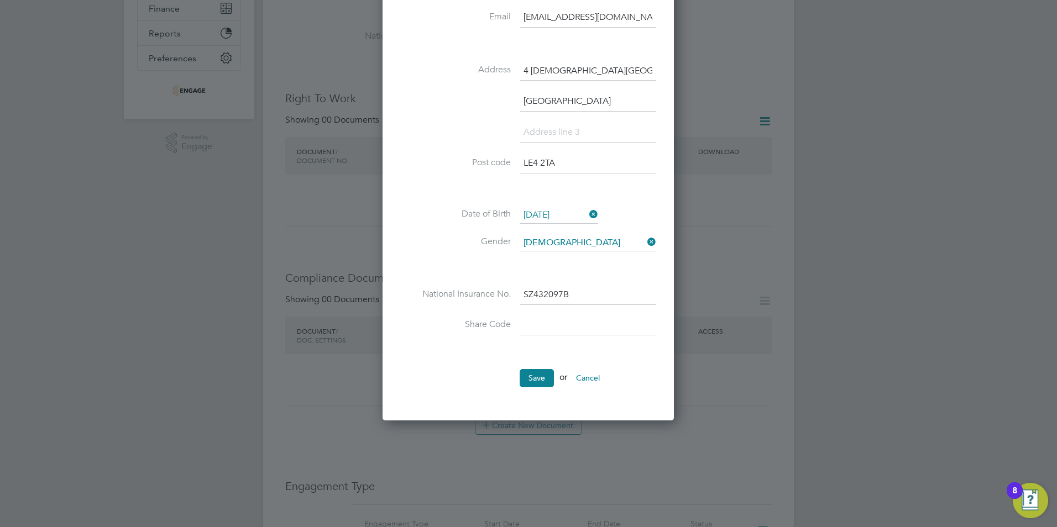
type input "SZ 43 20 97 B"
click at [486, 312] on li "National Insurance No. SZ 43 20 97 B" at bounding box center [528, 300] width 256 height 31
click at [539, 380] on button "Save" at bounding box center [537, 378] width 34 height 18
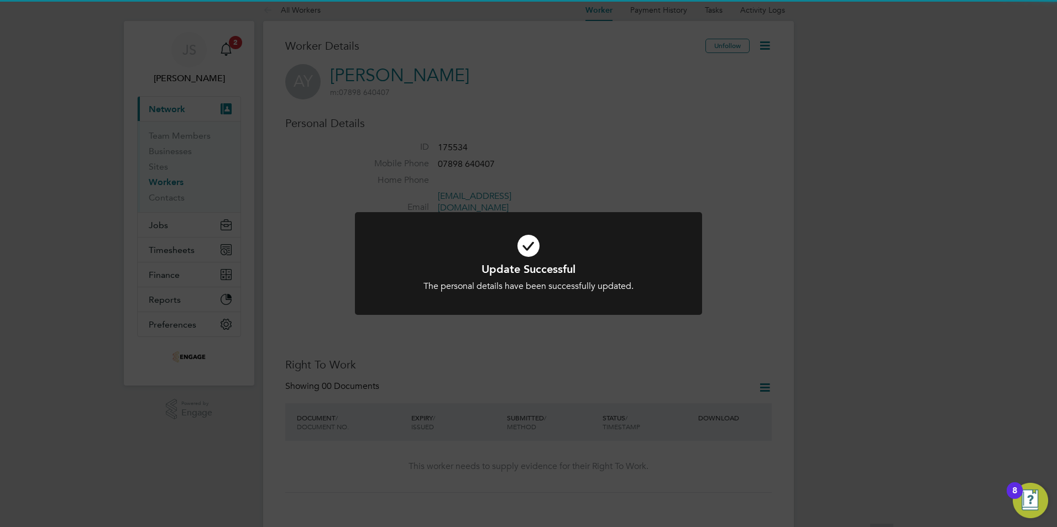
scroll to position [0, 0]
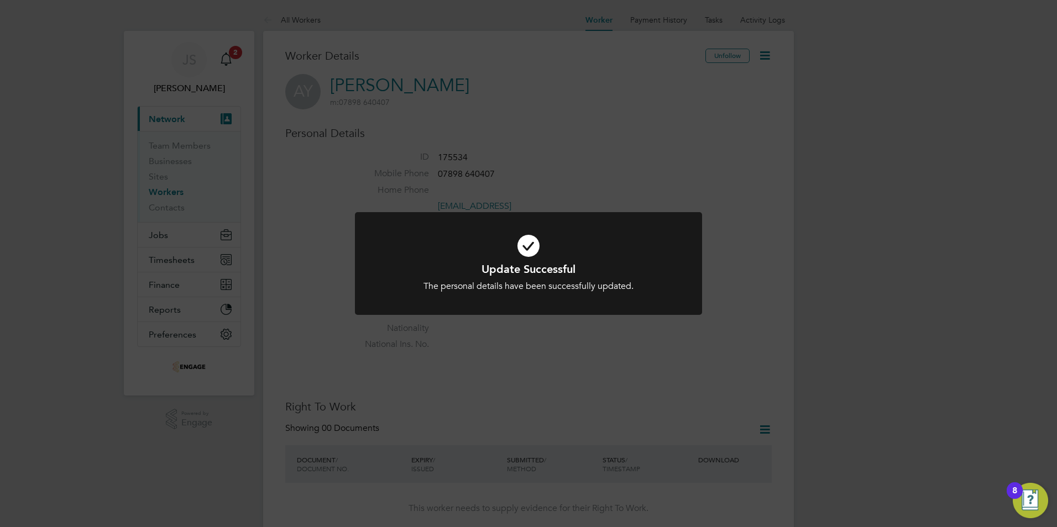
click at [417, 355] on div "Update Successful The personal details have been successfully updated. Cancel O…" at bounding box center [528, 263] width 1057 height 527
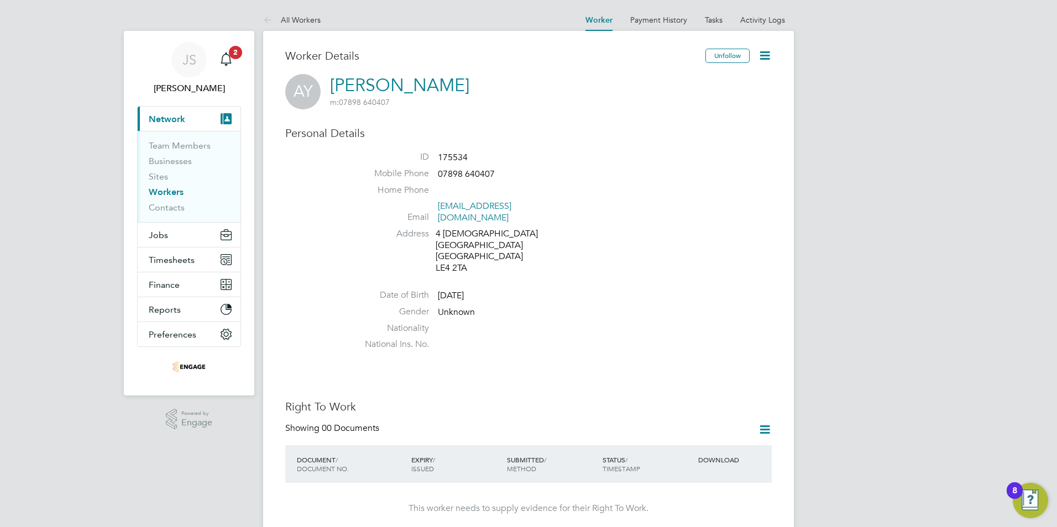
click at [767, 52] on icon at bounding box center [765, 56] width 14 height 14
click at [710, 82] on li "Edit Personal Details e" at bounding box center [723, 81] width 90 height 15
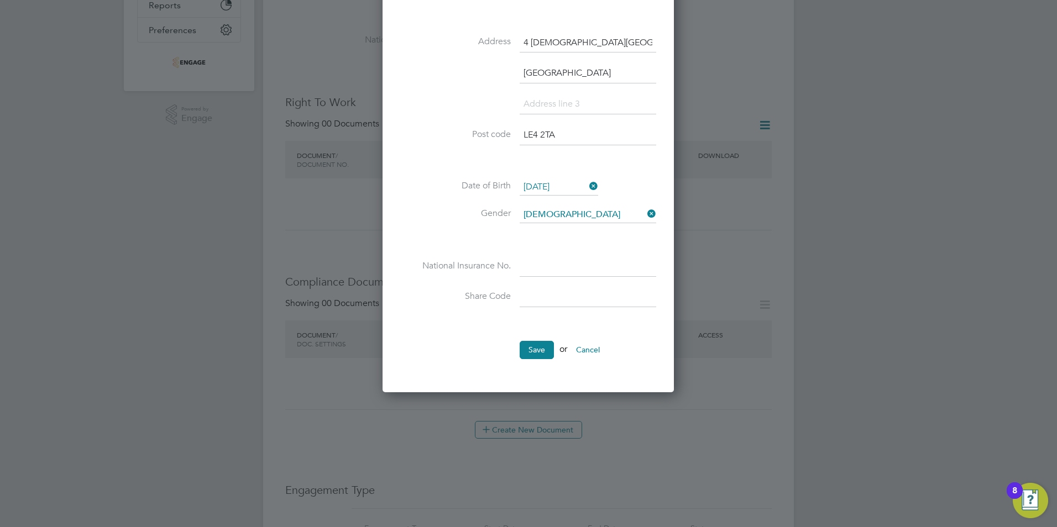
scroll to position [332, 0]
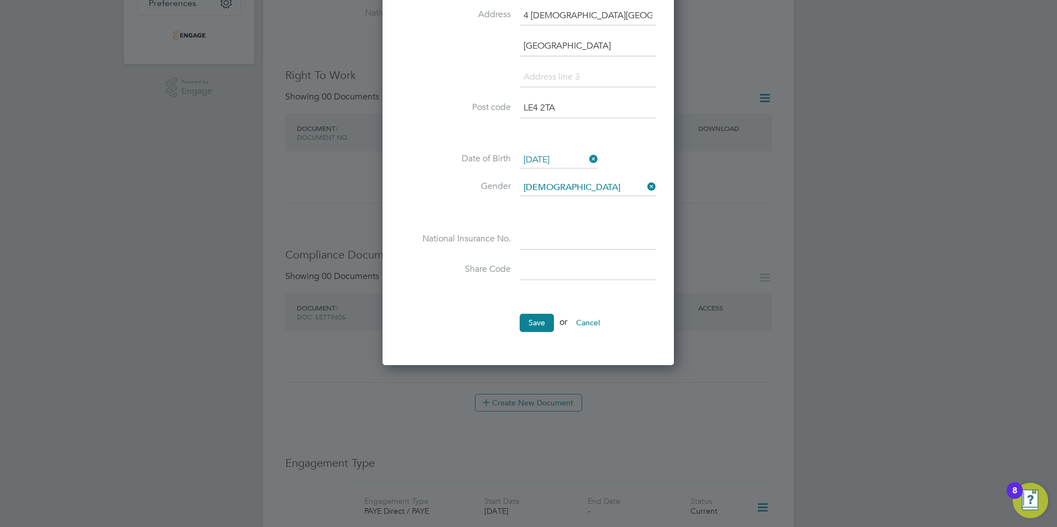
click at [542, 242] on input at bounding box center [588, 240] width 137 height 20
paste input "SZ432097B"
type input "SZ 43 20 97 B"
click at [531, 270] on input at bounding box center [588, 271] width 137 height 20
click at [528, 324] on button "Save" at bounding box center [537, 323] width 34 height 18
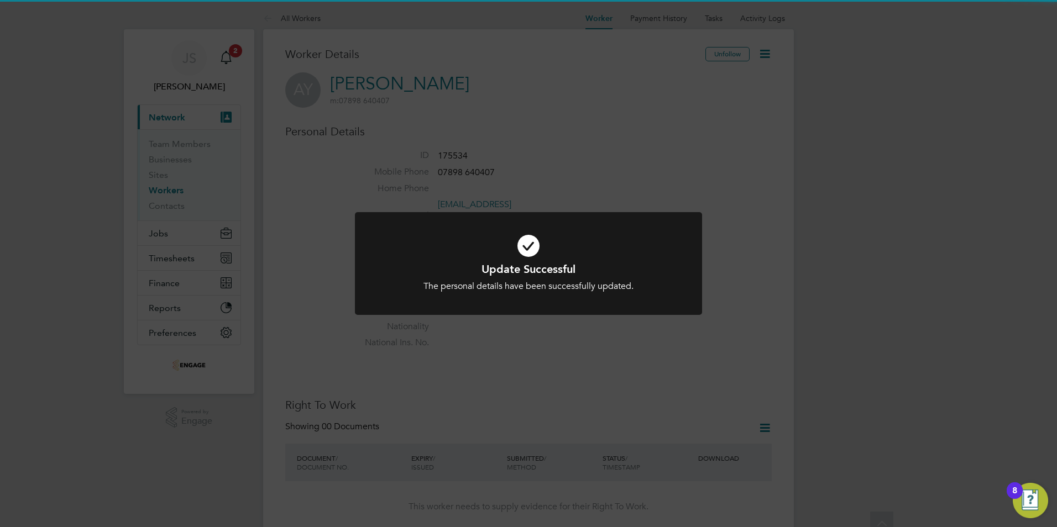
scroll to position [0, 0]
click at [307, 343] on div "Update Successful The personal details have been successfully updated. Cancel O…" at bounding box center [528, 263] width 1057 height 527
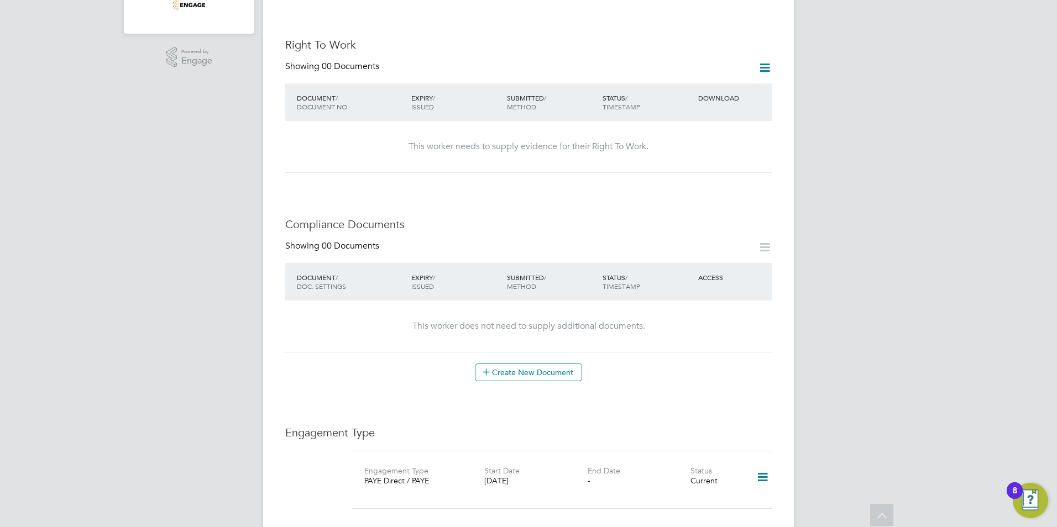
scroll to position [221, 0]
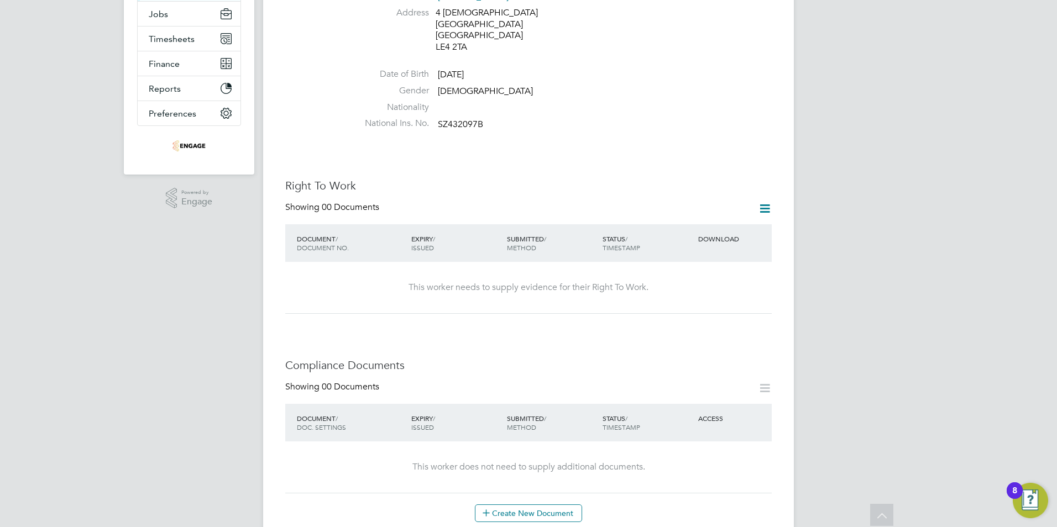
click at [762, 202] on icon at bounding box center [765, 209] width 14 height 14
click at [709, 211] on li "Add Right To Work Document" at bounding box center [703, 212] width 133 height 15
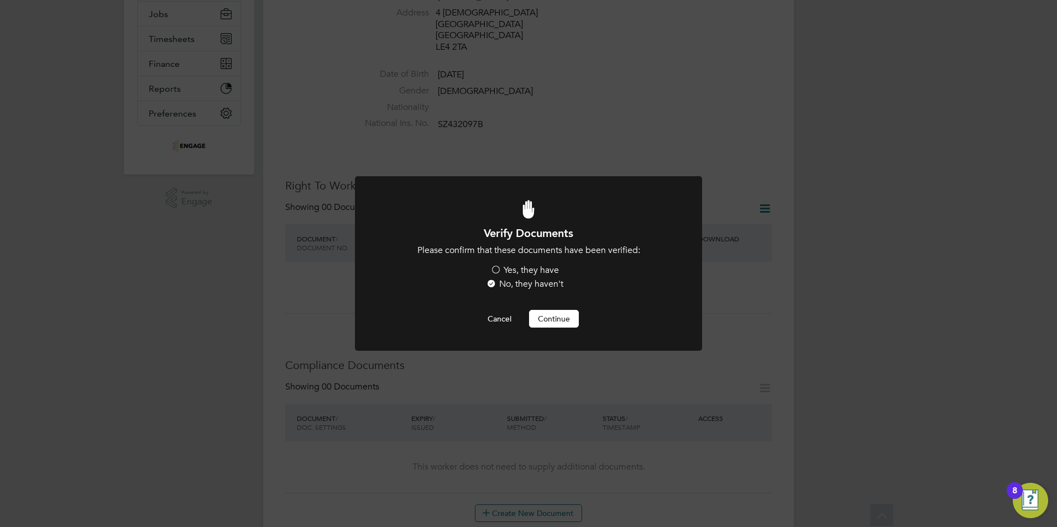
click at [502, 270] on label "Yes, they have" at bounding box center [524, 271] width 69 height 12
click at [0, 0] on input "Yes, they have" at bounding box center [0, 0] width 0 height 0
click at [566, 315] on button "Continue" at bounding box center [554, 319] width 50 height 18
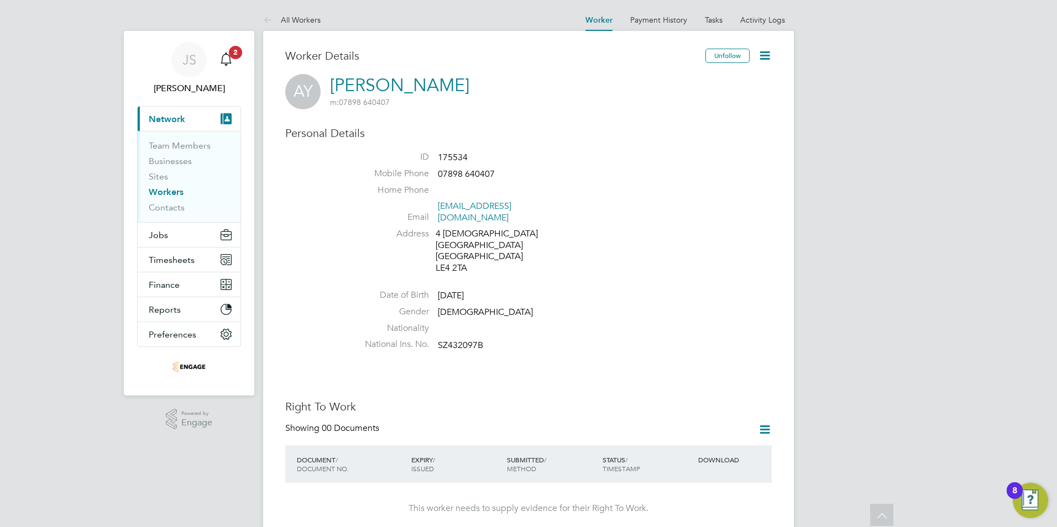
scroll to position [221, 0]
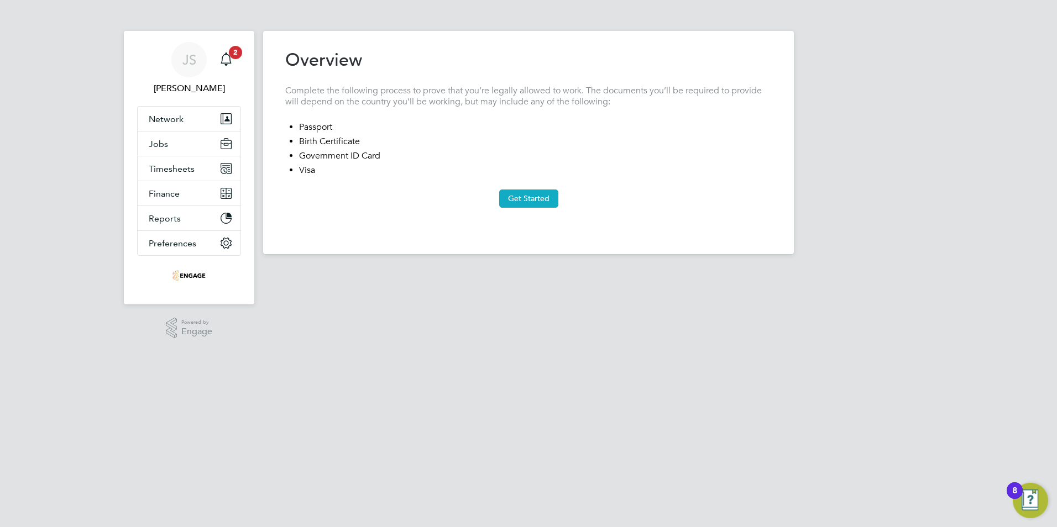
click at [531, 202] on button "Get Started" at bounding box center [528, 199] width 59 height 18
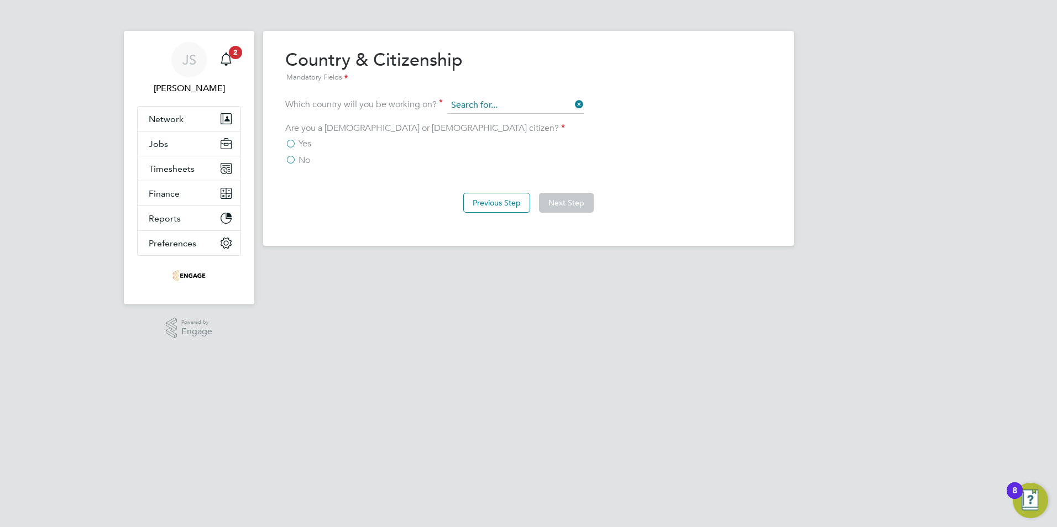
click at [492, 103] on input at bounding box center [515, 105] width 137 height 17
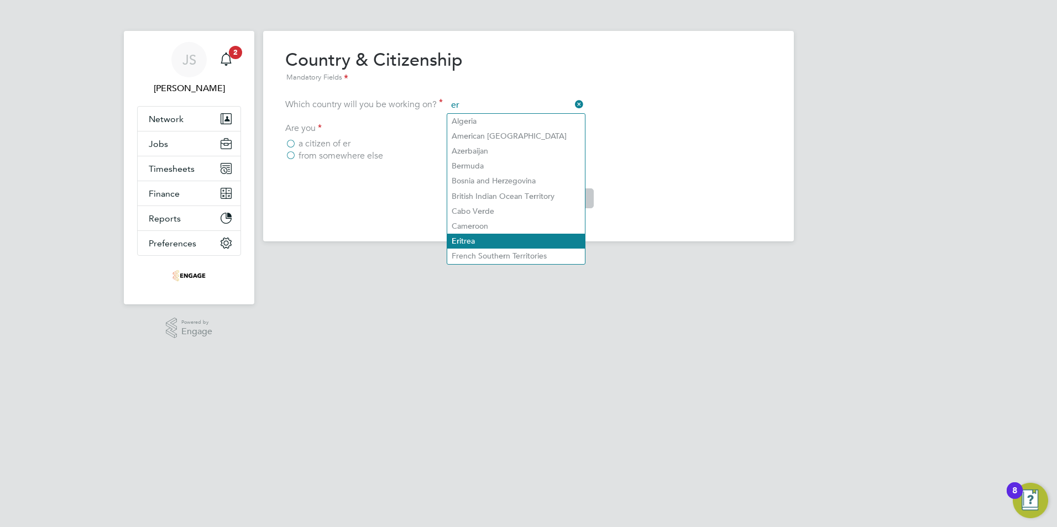
click at [485, 234] on li "Er itrea" at bounding box center [516, 241] width 138 height 15
type input "[GEOGRAPHIC_DATA]"
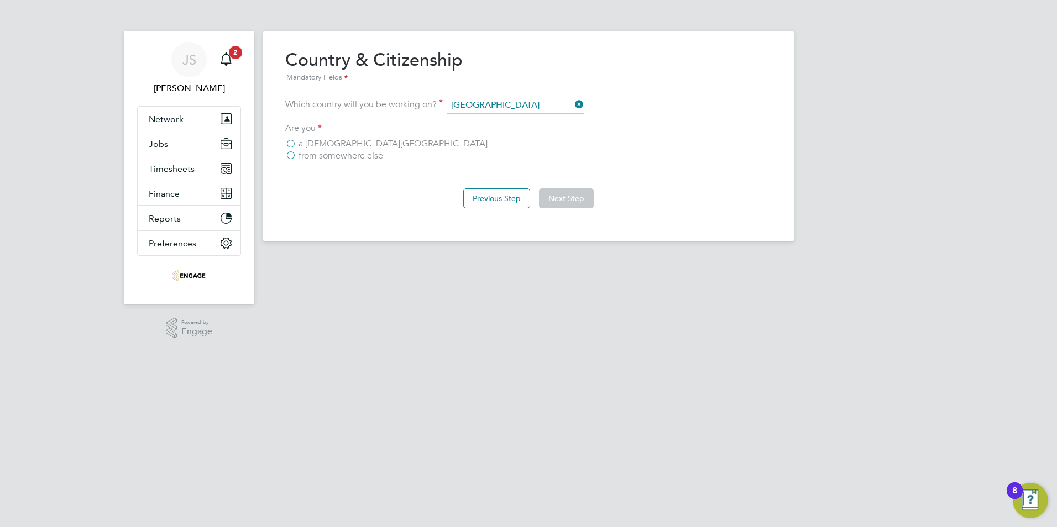
click at [290, 143] on label "a [DEMOGRAPHIC_DATA][GEOGRAPHIC_DATA]" at bounding box center [386, 143] width 202 height 11
click at [0, 0] on input "a [DEMOGRAPHIC_DATA][GEOGRAPHIC_DATA]" at bounding box center [0, 0] width 0 height 0
click at [565, 195] on button "Next Step" at bounding box center [566, 198] width 55 height 20
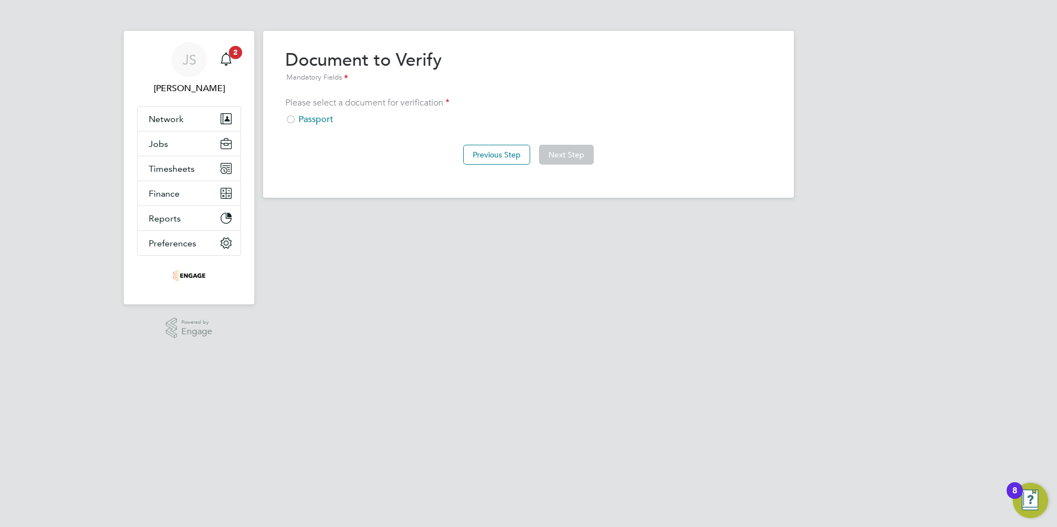
click at [300, 119] on div "Passport" at bounding box center [528, 120] width 486 height 12
click at [568, 159] on button "Next Step" at bounding box center [566, 155] width 55 height 20
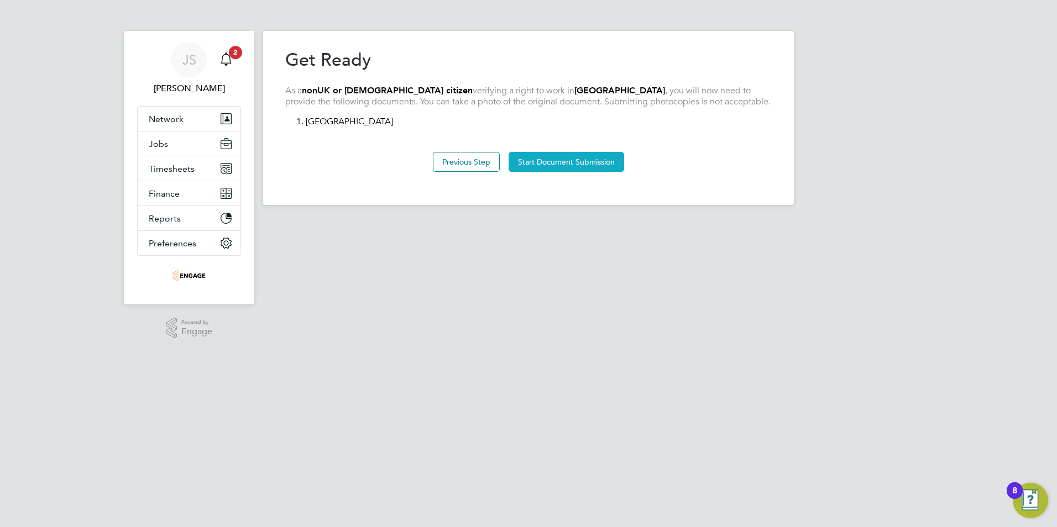
click at [595, 156] on button "Start Document Submission" at bounding box center [566, 162] width 116 height 20
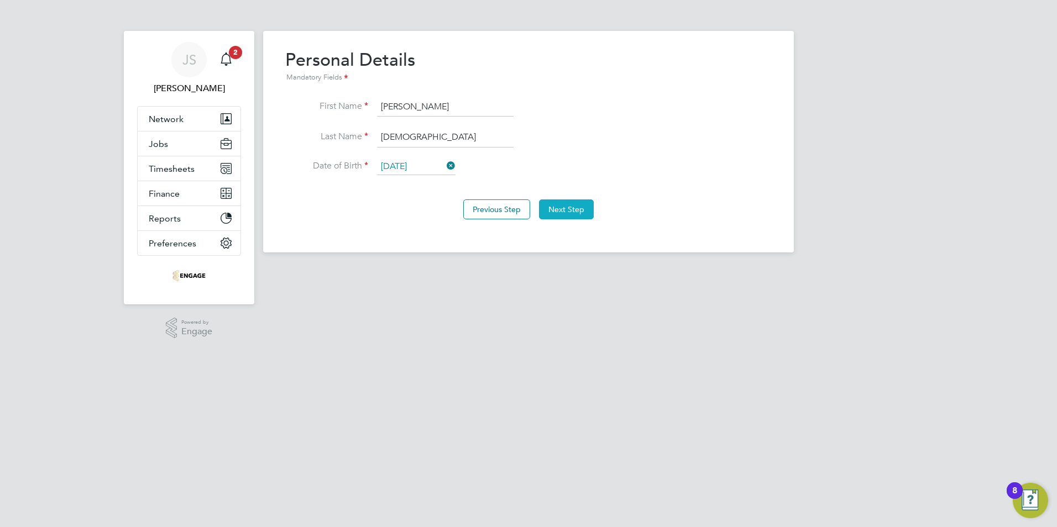
click at [559, 201] on button "Next Step" at bounding box center [566, 210] width 55 height 20
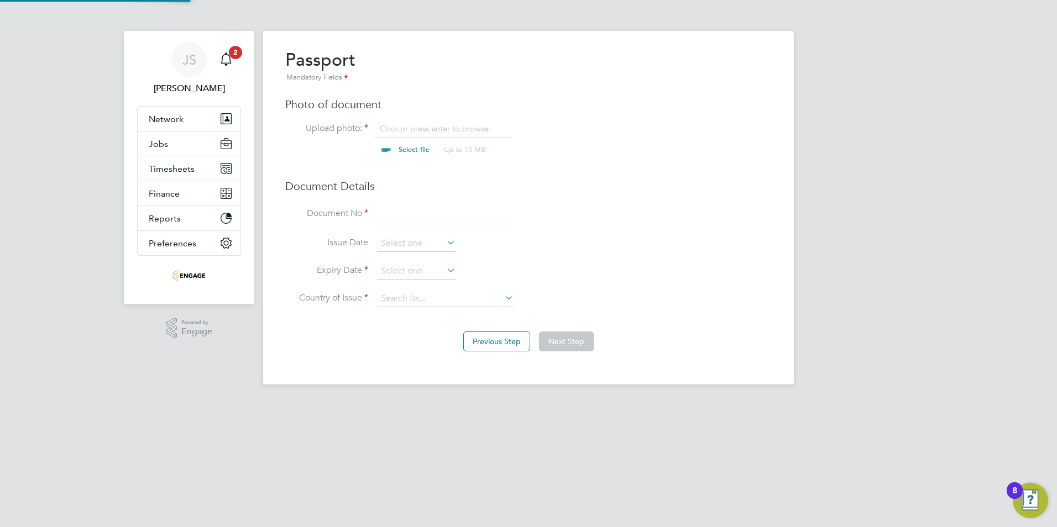
scroll to position [15, 137]
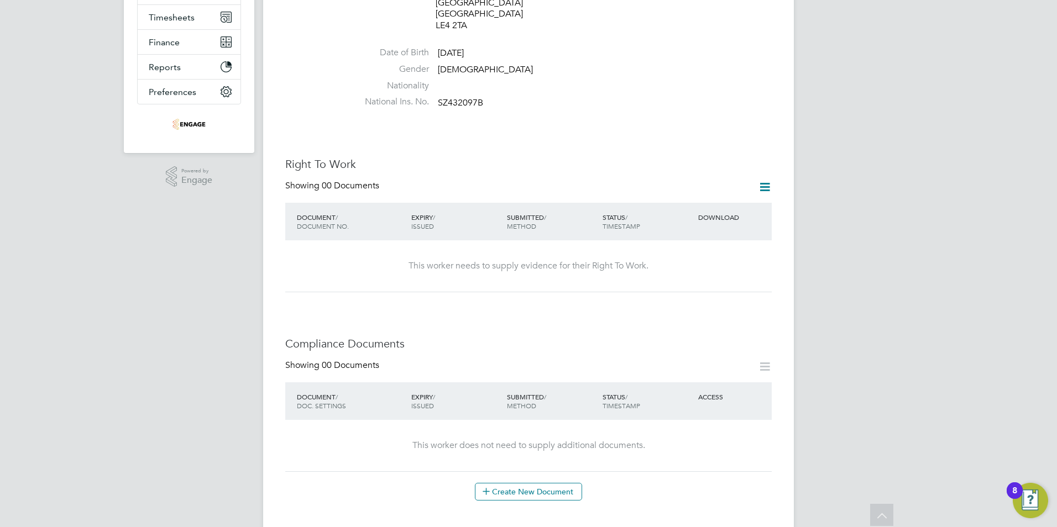
scroll to position [276, 0]
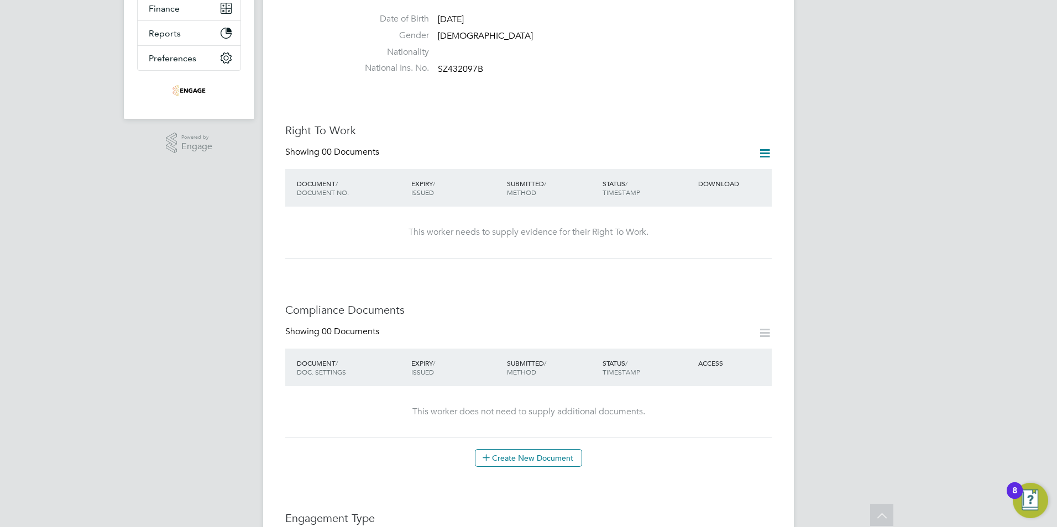
click at [758, 146] on icon at bounding box center [765, 153] width 14 height 14
click at [695, 159] on li "Add Right To Work Document" at bounding box center [703, 157] width 133 height 15
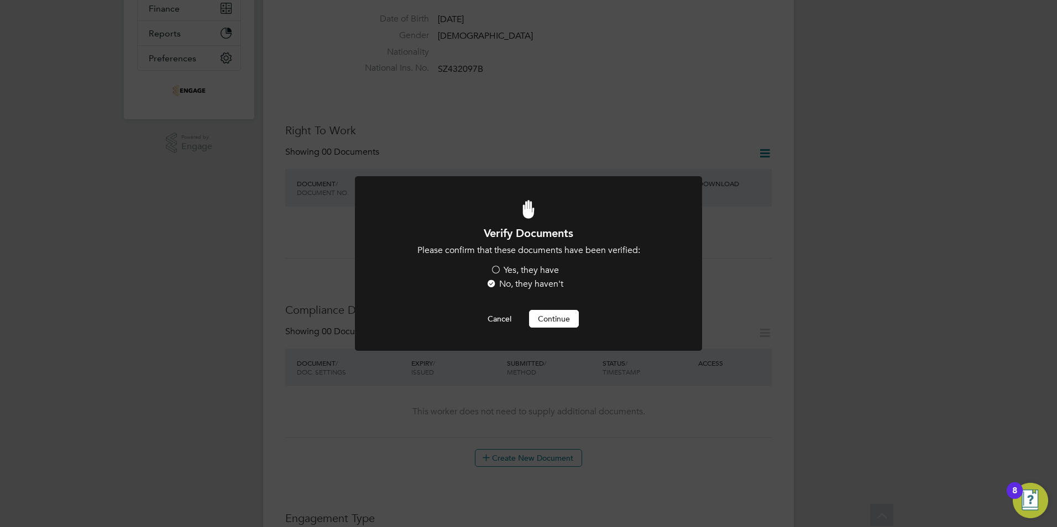
scroll to position [0, 0]
click at [501, 271] on label "Yes, they have" at bounding box center [524, 271] width 69 height 12
click at [0, 0] on input "Yes, they have" at bounding box center [0, 0] width 0 height 0
click at [557, 312] on button "Continue" at bounding box center [554, 319] width 50 height 18
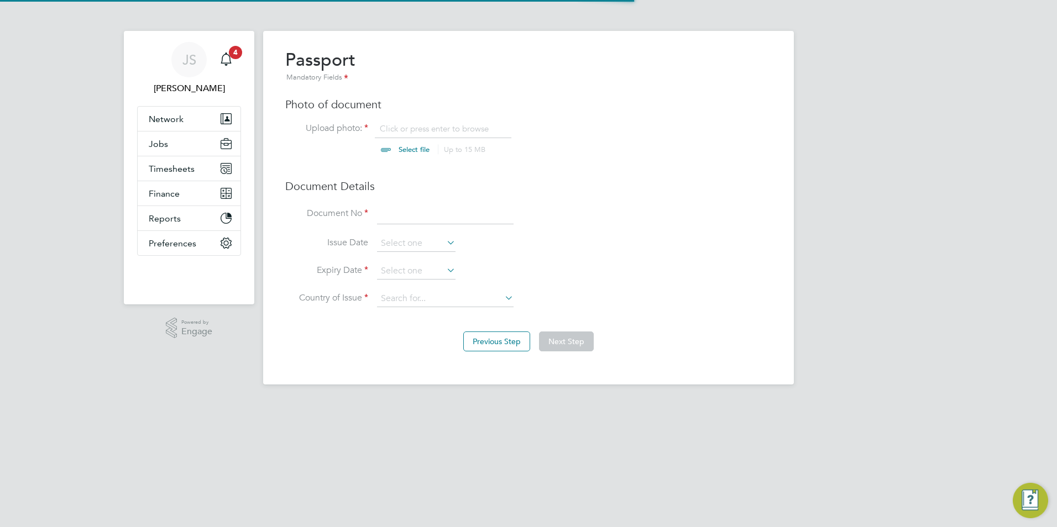
scroll to position [15, 137]
click at [408, 128] on input "file" at bounding box center [425, 139] width 174 height 33
type input "C:\fakepath\[PERSON_NAME] - [PERSON_NAME] Travel Document.pdf"
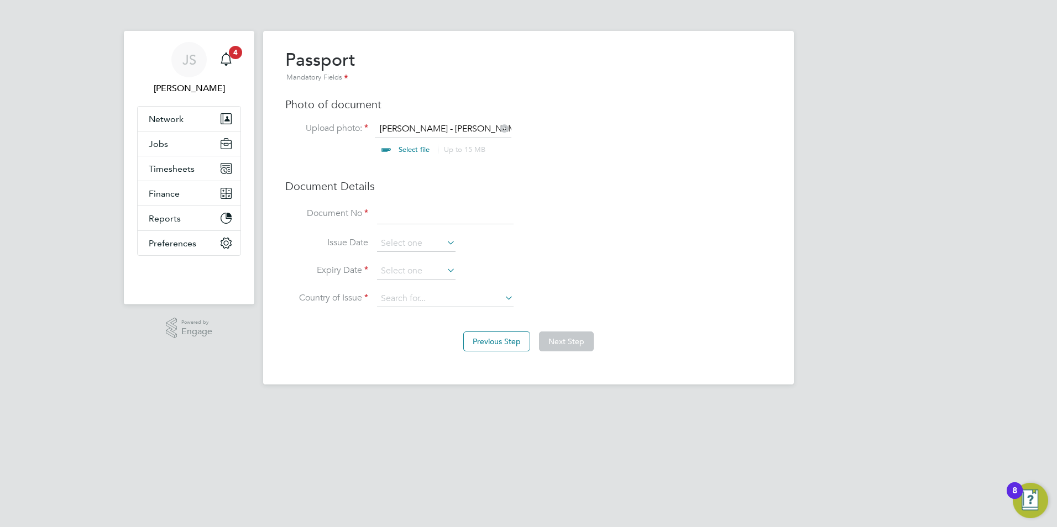
click at [384, 214] on input at bounding box center [445, 214] width 137 height 20
click at [403, 214] on input at bounding box center [445, 214] width 137 height 20
click at [424, 216] on input "6007728" at bounding box center [445, 214] width 137 height 20
type input "60077282896"
click at [428, 243] on input at bounding box center [416, 243] width 78 height 17
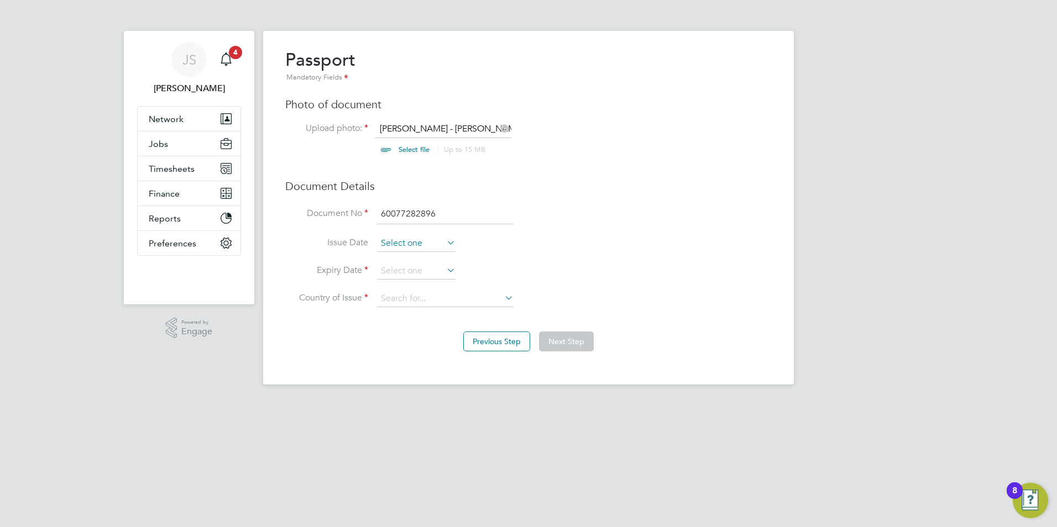
scroll to position [431, 0]
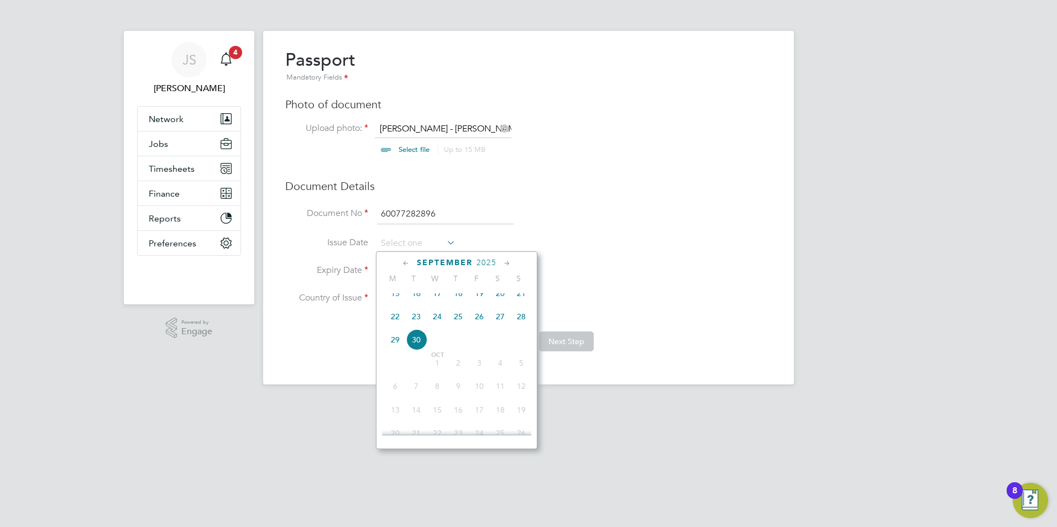
click at [452, 261] on span "September" at bounding box center [445, 262] width 56 height 9
click at [491, 263] on span "2025" at bounding box center [486, 262] width 20 height 9
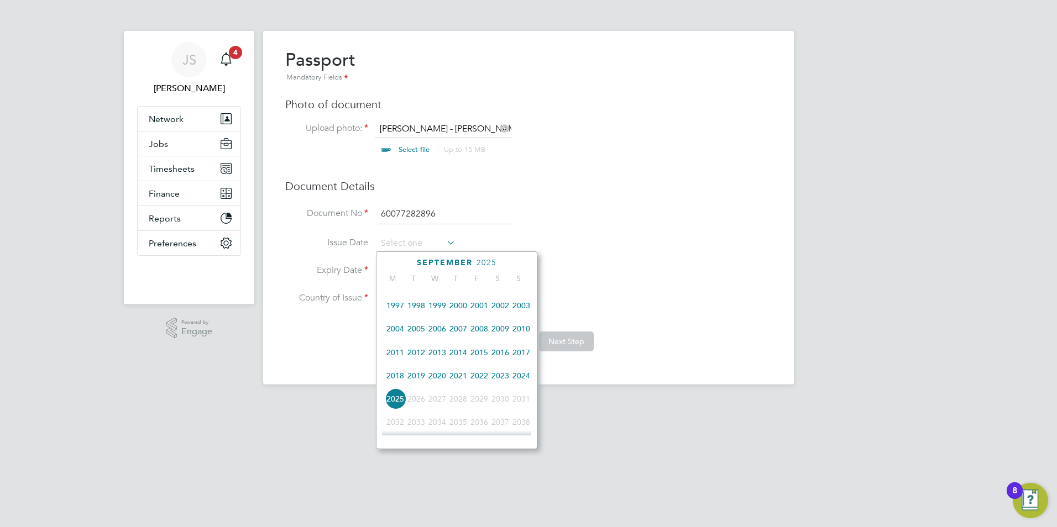
scroll to position [238, 0]
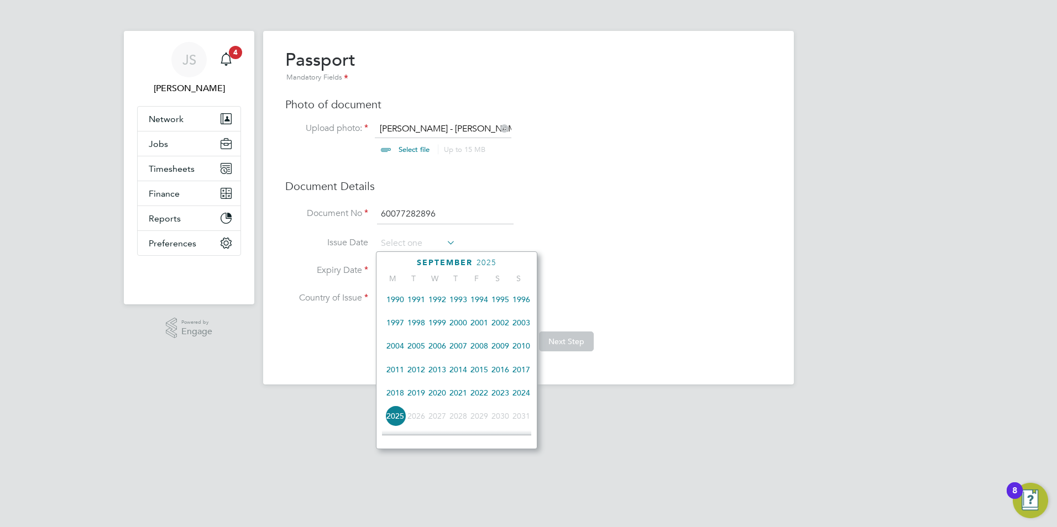
click at [500, 401] on span "2023" at bounding box center [500, 392] width 21 height 21
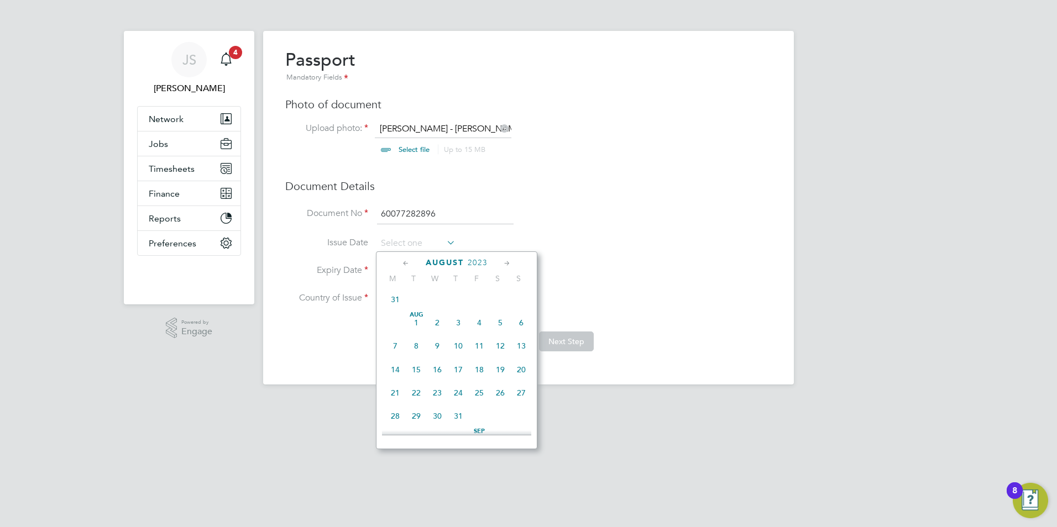
click at [509, 263] on icon at bounding box center [507, 264] width 11 height 12
click at [408, 260] on icon at bounding box center [406, 264] width 11 height 12
click at [397, 397] on span "24" at bounding box center [395, 394] width 21 height 21
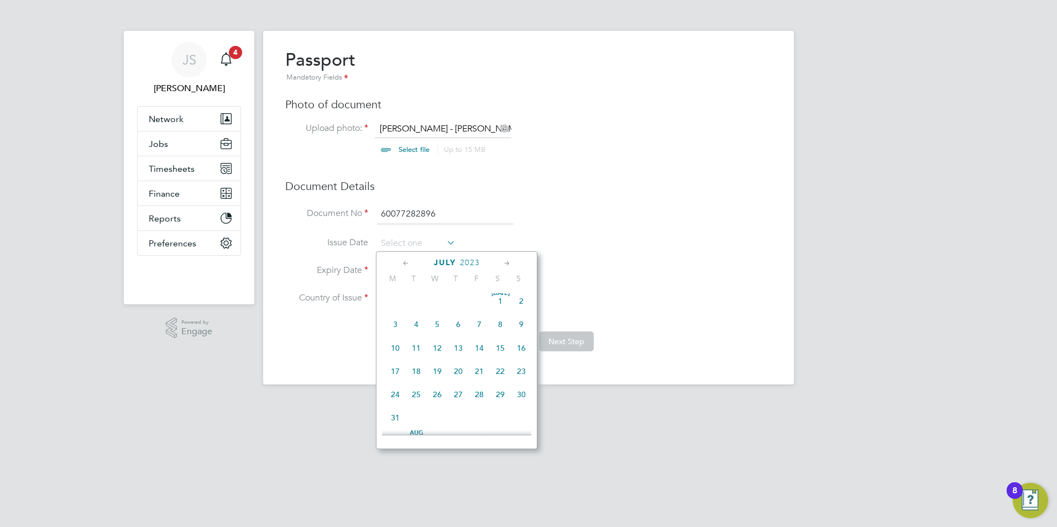
type input "[DATE]"
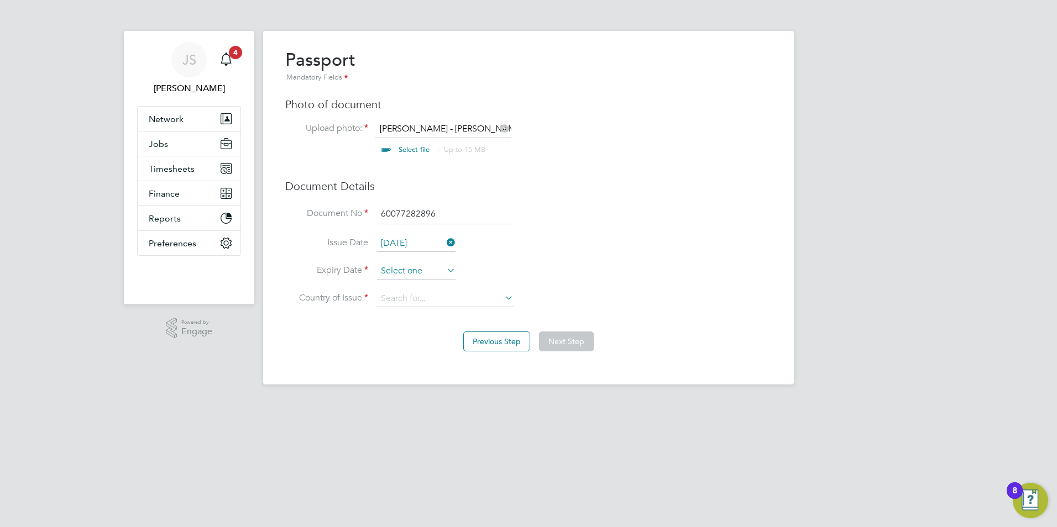
click at [405, 272] on input at bounding box center [416, 271] width 78 height 17
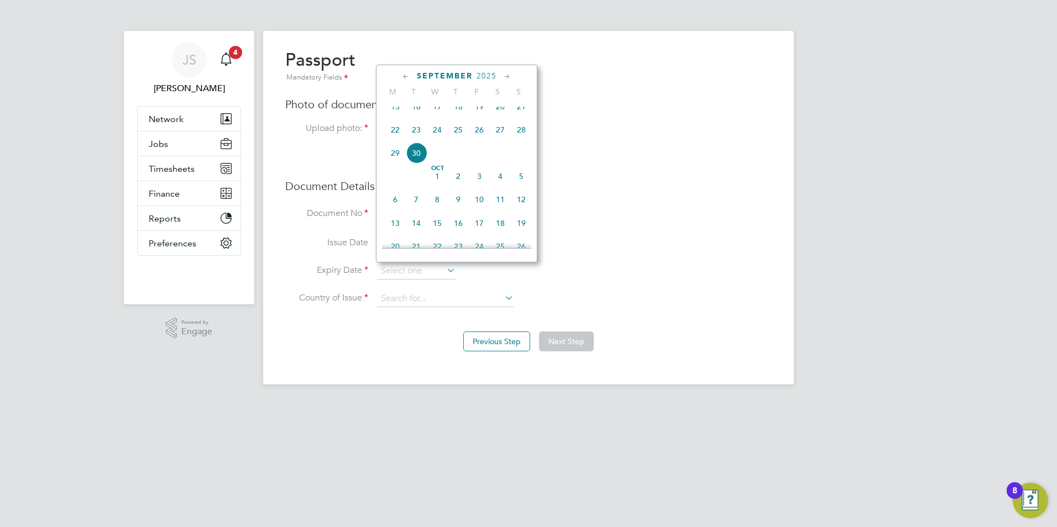
click at [481, 72] on span "2025" at bounding box center [486, 75] width 20 height 9
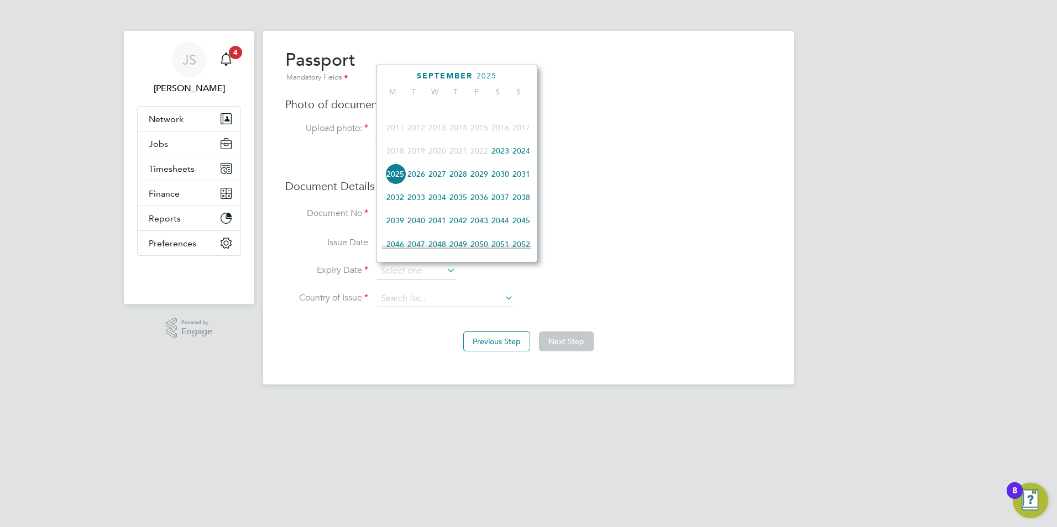
click at [425, 203] on span "2033" at bounding box center [416, 197] width 21 height 21
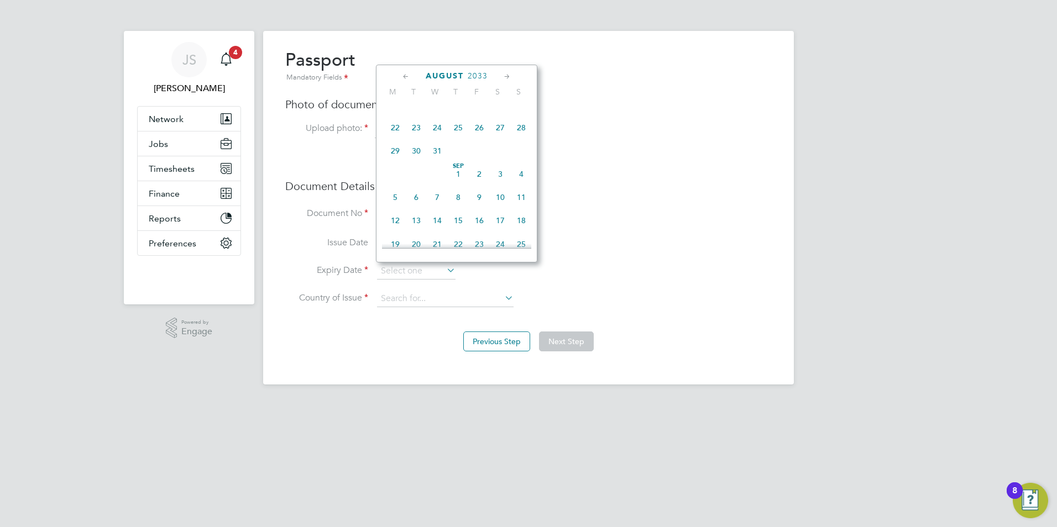
click at [407, 75] on icon at bounding box center [406, 77] width 11 height 12
click at [497, 186] on span "23" at bounding box center [500, 184] width 21 height 21
type input "[DATE]"
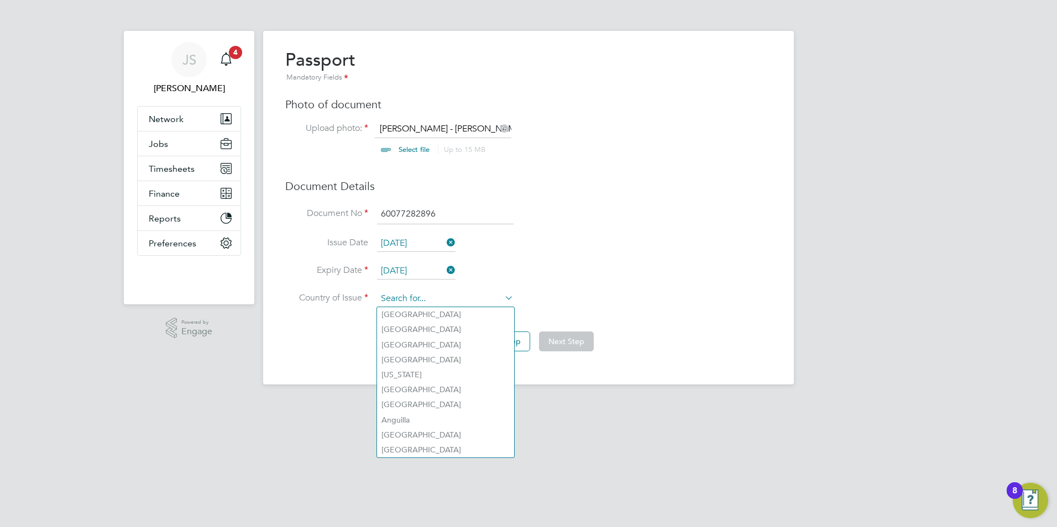
click at [419, 299] on input at bounding box center [445, 299] width 137 height 17
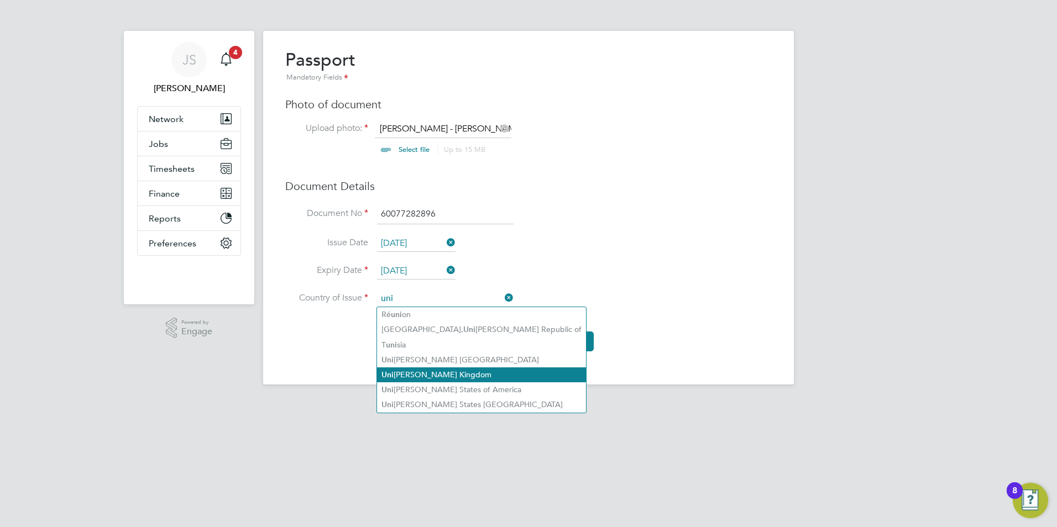
click at [416, 369] on li "Uni [PERSON_NAME] Kingdom" at bounding box center [481, 375] width 209 height 15
type input "[GEOGRAPHIC_DATA]"
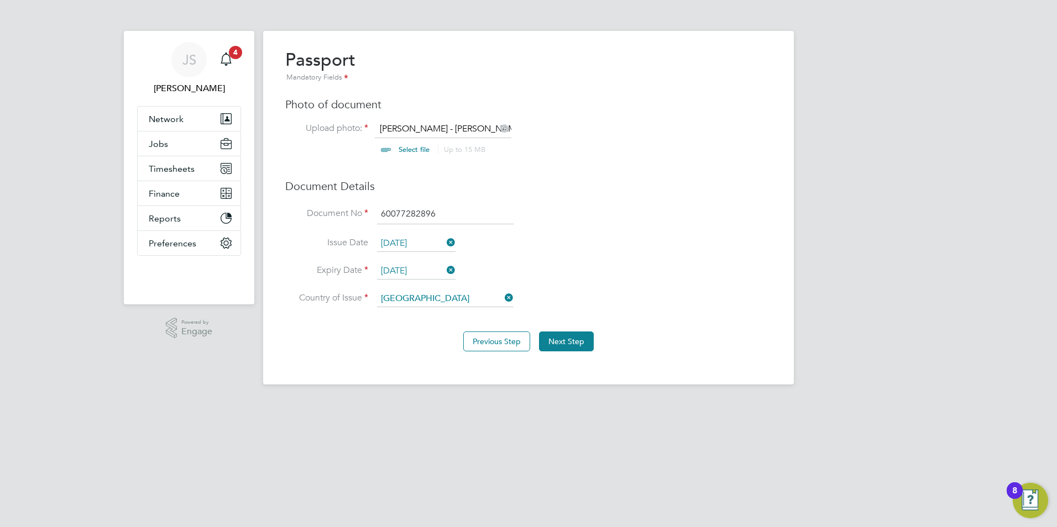
click at [447, 180] on h3 "Document Details" at bounding box center [528, 186] width 486 height 14
click at [501, 343] on button "Previous Step" at bounding box center [496, 342] width 67 height 20
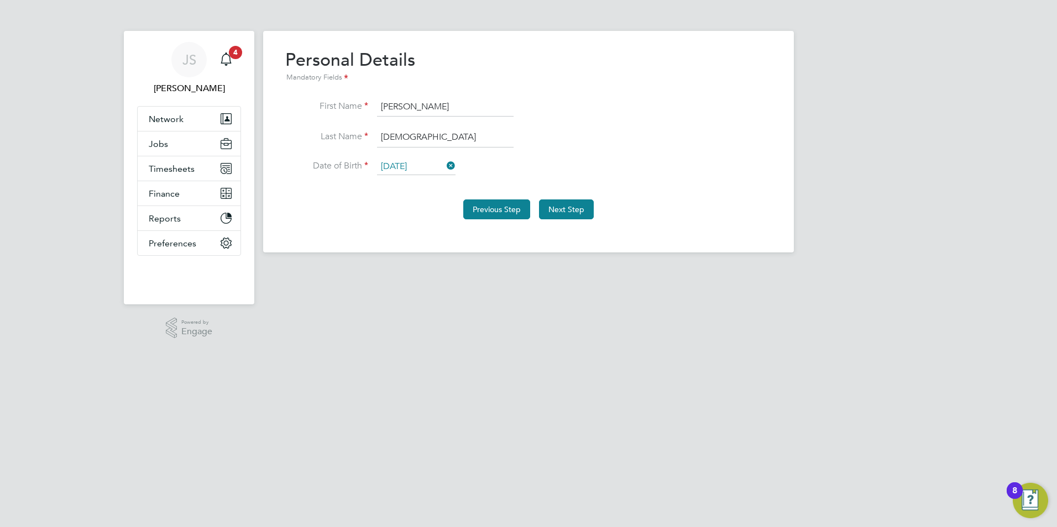
click at [496, 208] on button "Previous Step" at bounding box center [496, 210] width 67 height 20
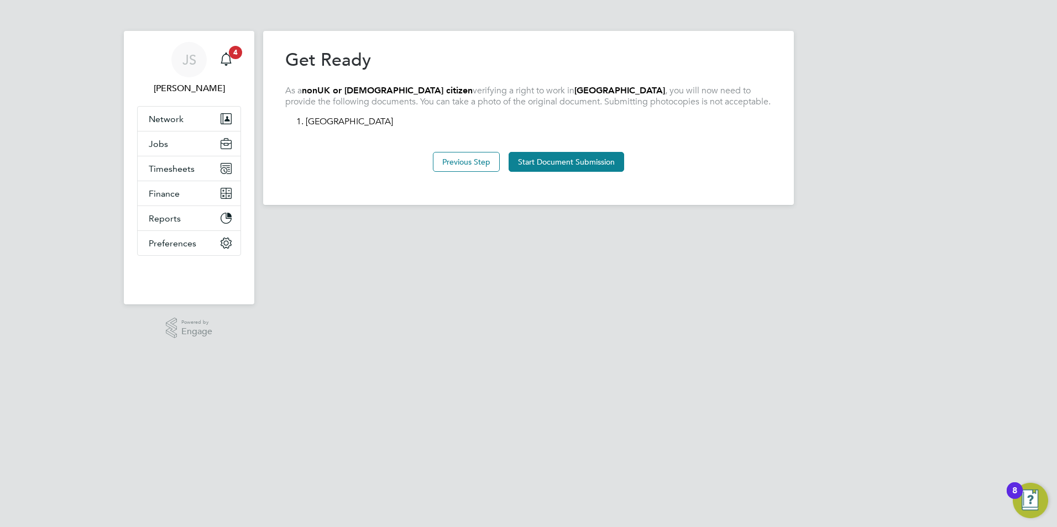
drag, startPoint x: 469, startPoint y: 162, endPoint x: 469, endPoint y: 171, distance: 8.3
click at [469, 168] on button "Previous Step" at bounding box center [466, 162] width 67 height 20
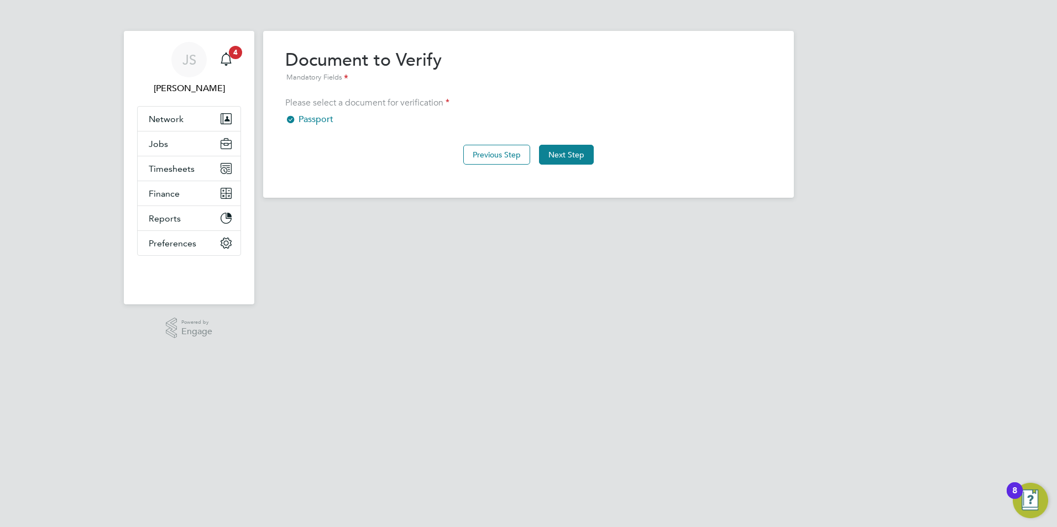
drag, startPoint x: 495, startPoint y: 147, endPoint x: 495, endPoint y: 191, distance: 44.2
click at [495, 167] on div "Previous Step Next Step" at bounding box center [528, 154] width 486 height 44
click at [494, 147] on button "Previous Step" at bounding box center [496, 155] width 67 height 20
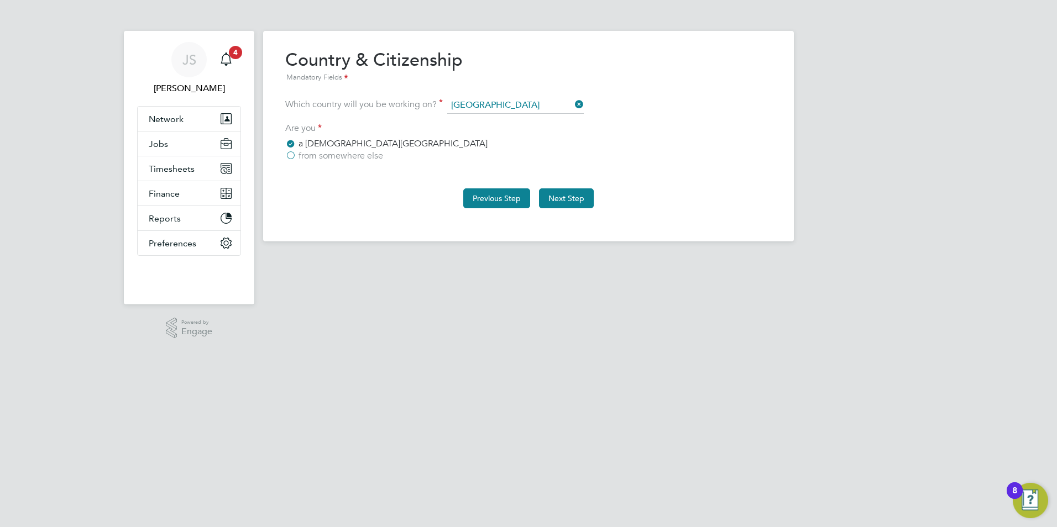
click at [493, 197] on button "Previous Step" at bounding box center [496, 198] width 67 height 20
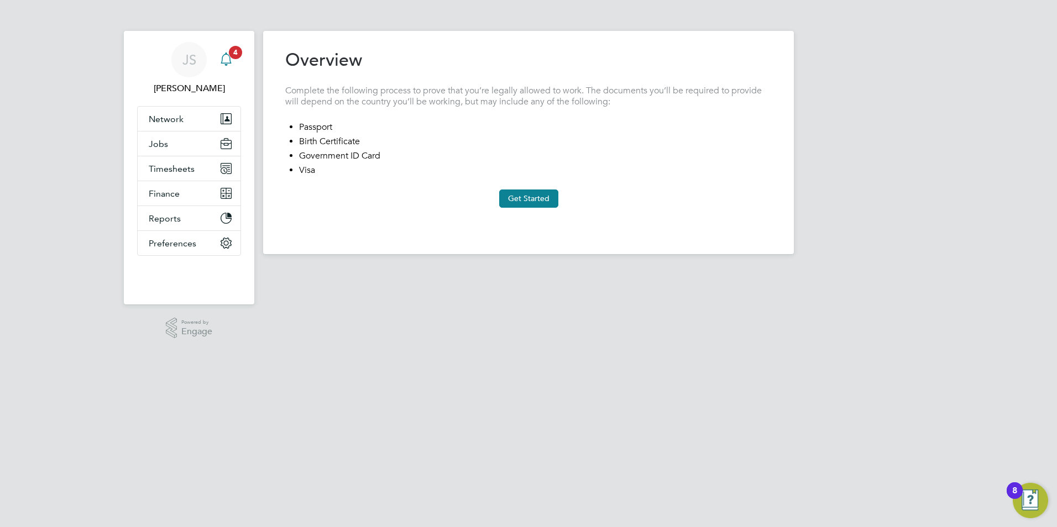
click at [228, 56] on icon "Main navigation" at bounding box center [225, 59] width 13 height 13
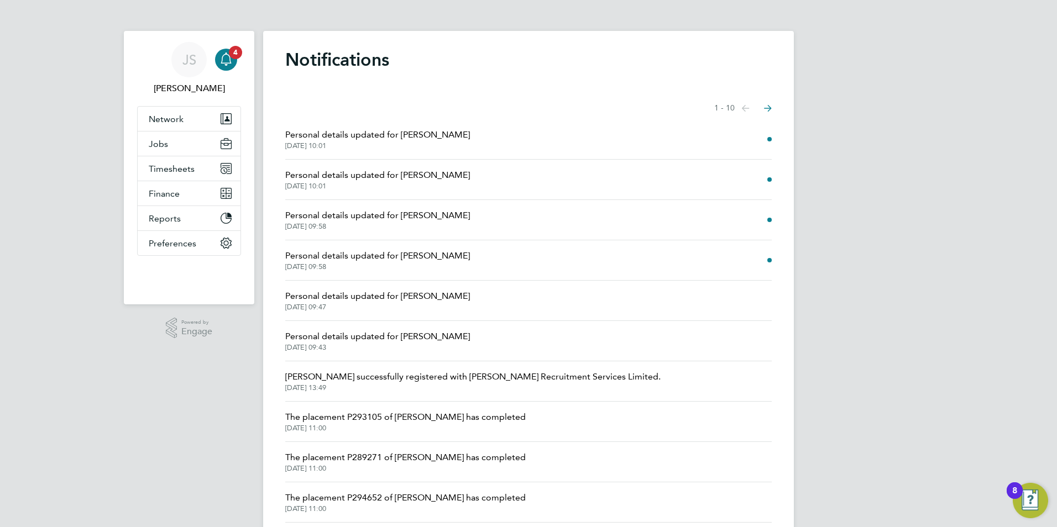
click at [439, 134] on span "Personal details updated for Alexander Yemane" at bounding box center [377, 134] width 185 height 13
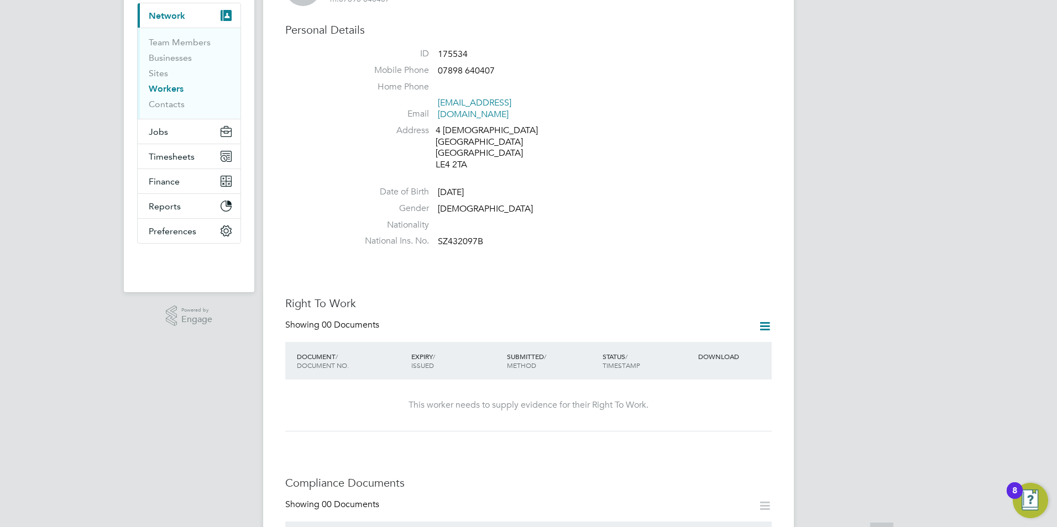
scroll to position [332, 0]
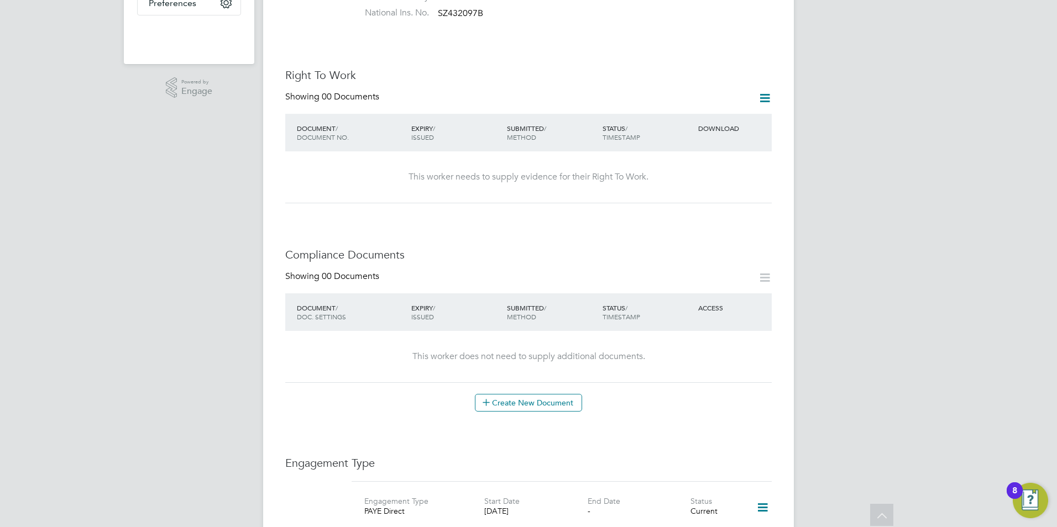
click at [759, 91] on icon at bounding box center [765, 98] width 14 height 14
click at [680, 98] on li "Add Right To Work Document" at bounding box center [704, 102] width 133 height 15
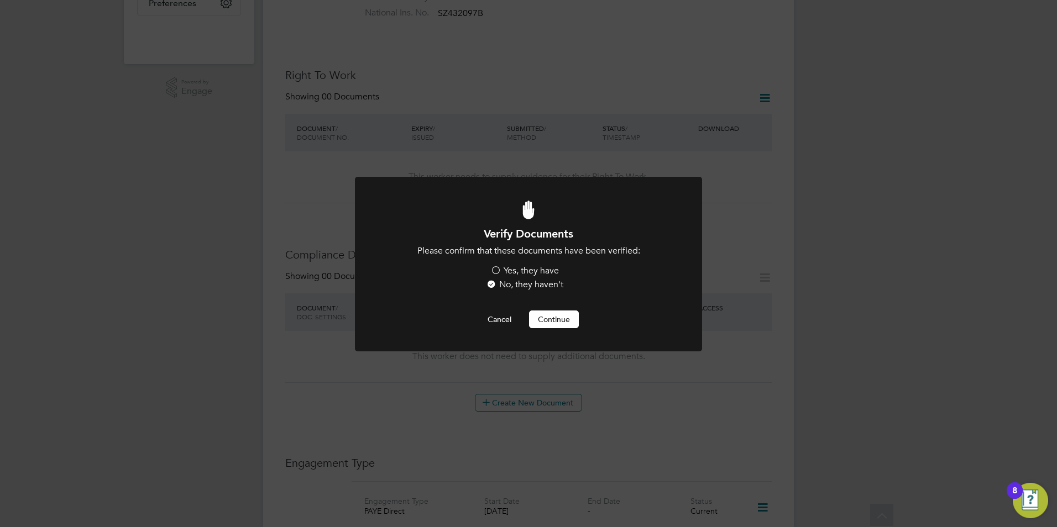
scroll to position [0, 0]
click at [497, 269] on label "Yes, they have" at bounding box center [524, 271] width 69 height 12
click at [0, 0] on input "Yes, they have" at bounding box center [0, 0] width 0 height 0
click at [555, 319] on button "Continue" at bounding box center [554, 320] width 50 height 18
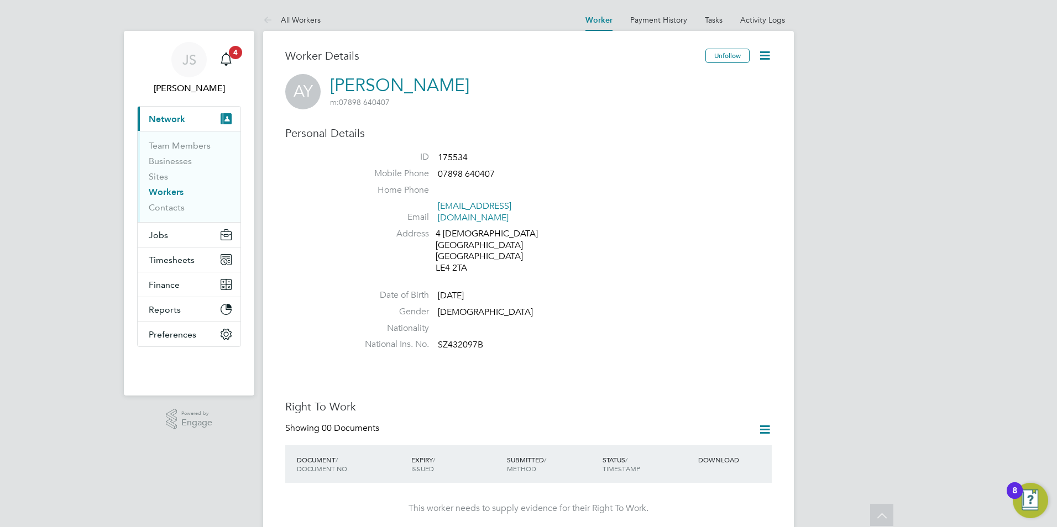
scroll to position [332, 0]
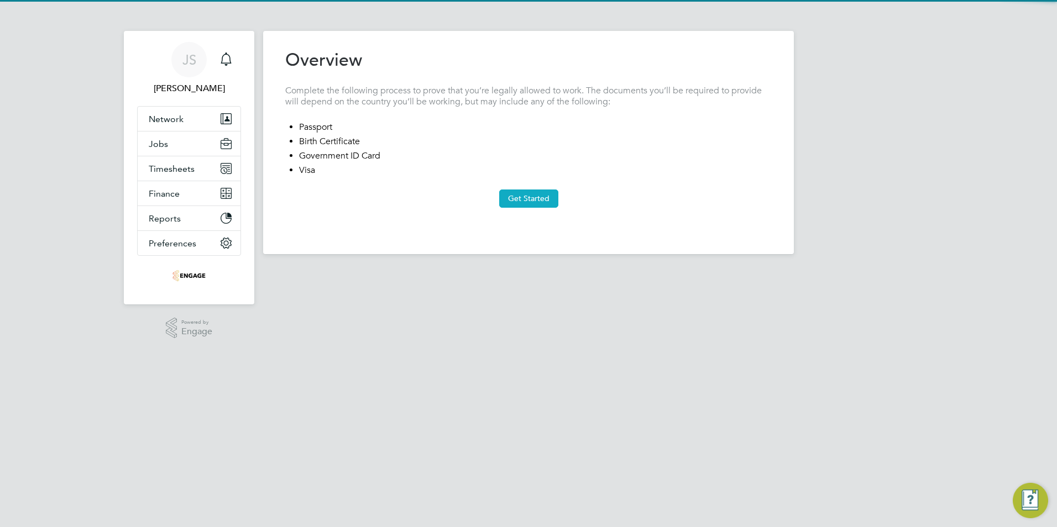
drag, startPoint x: 568, startPoint y: 196, endPoint x: 544, endPoint y: 200, distance: 24.2
click at [568, 196] on div "Get Started" at bounding box center [528, 199] width 486 height 18
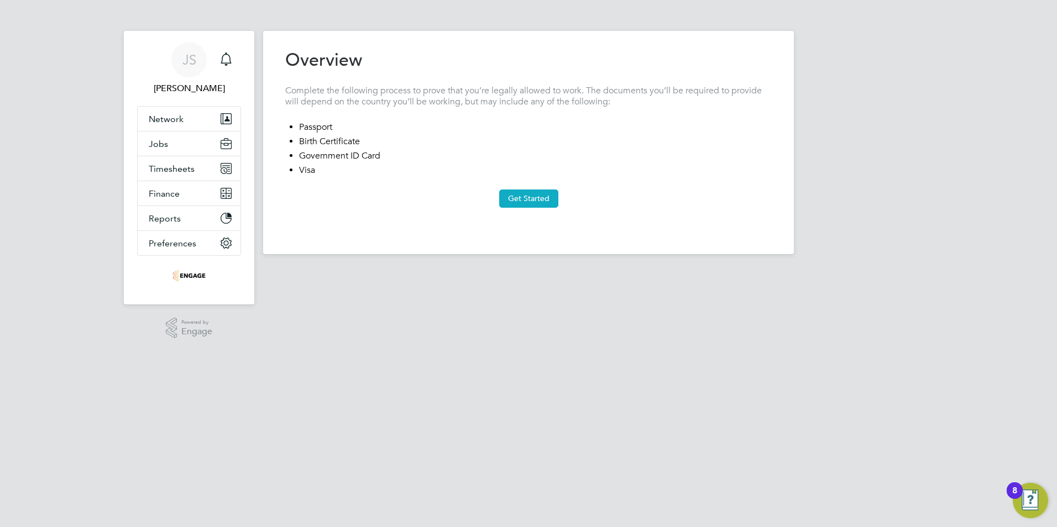
click at [533, 200] on button "Get Started" at bounding box center [528, 199] width 59 height 18
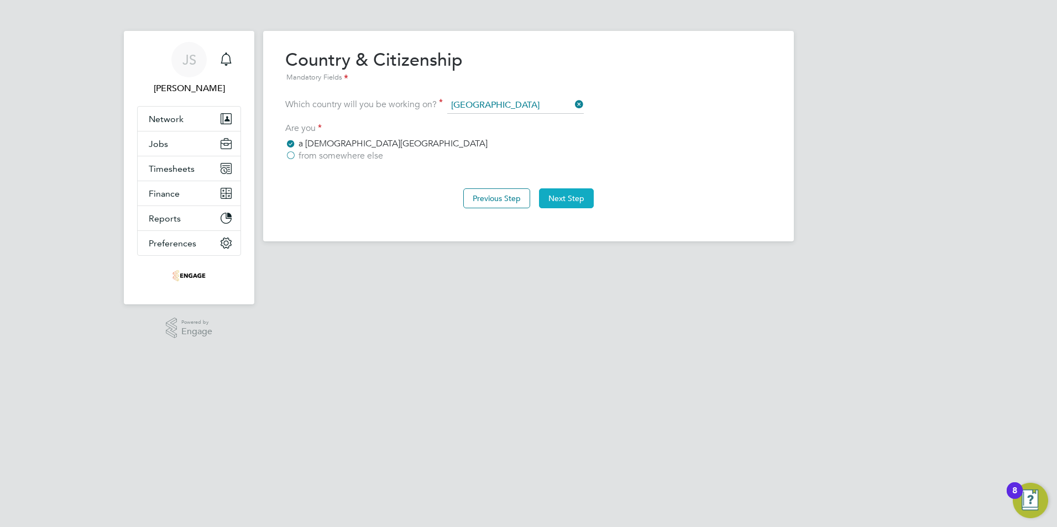
click at [581, 201] on button "Next Step" at bounding box center [566, 198] width 55 height 20
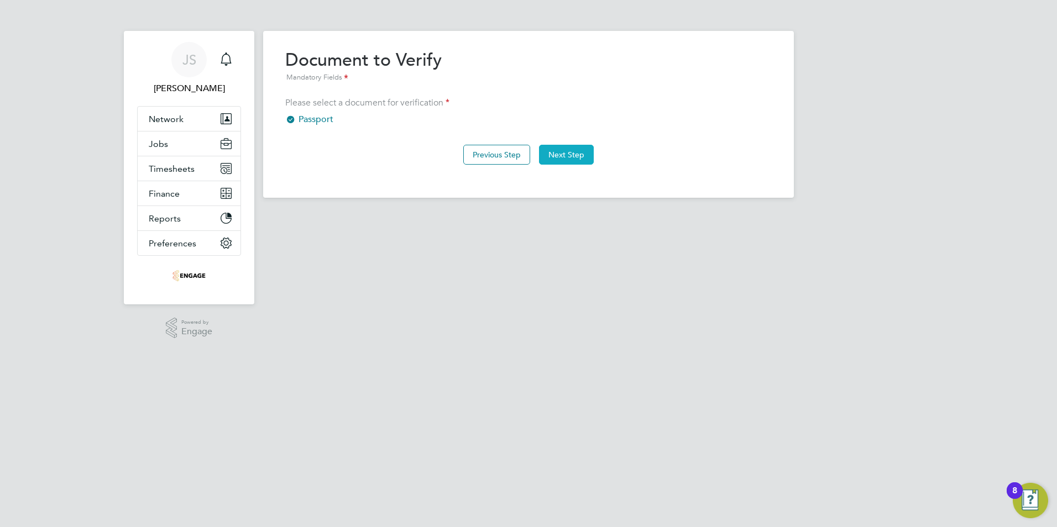
drag, startPoint x: 571, startPoint y: 175, endPoint x: 571, endPoint y: 155, distance: 19.3
click at [571, 173] on div "Previous Step Next Step" at bounding box center [528, 154] width 486 height 44
click at [571, 154] on button "Next Step" at bounding box center [566, 155] width 55 height 20
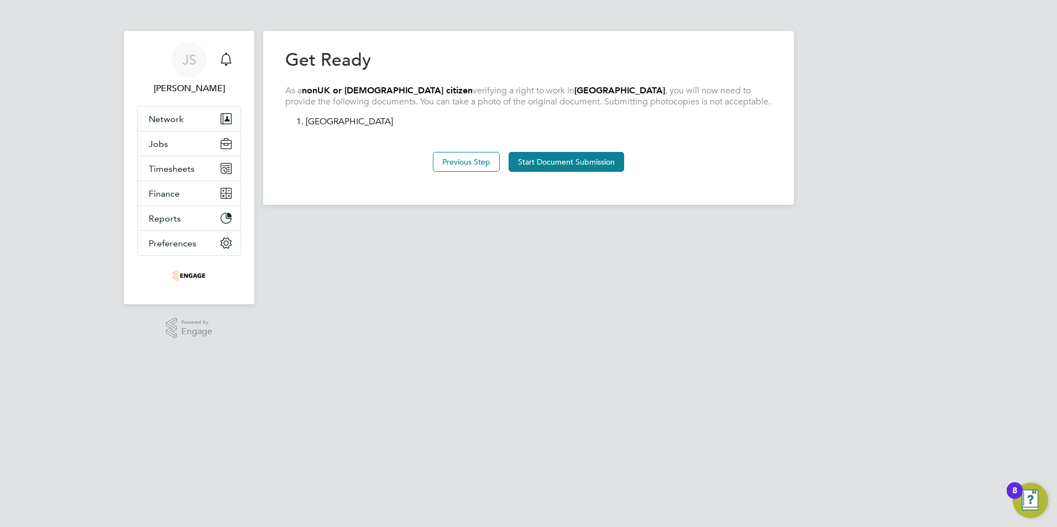
click at [571, 154] on button "Start Document Submission" at bounding box center [566, 162] width 116 height 20
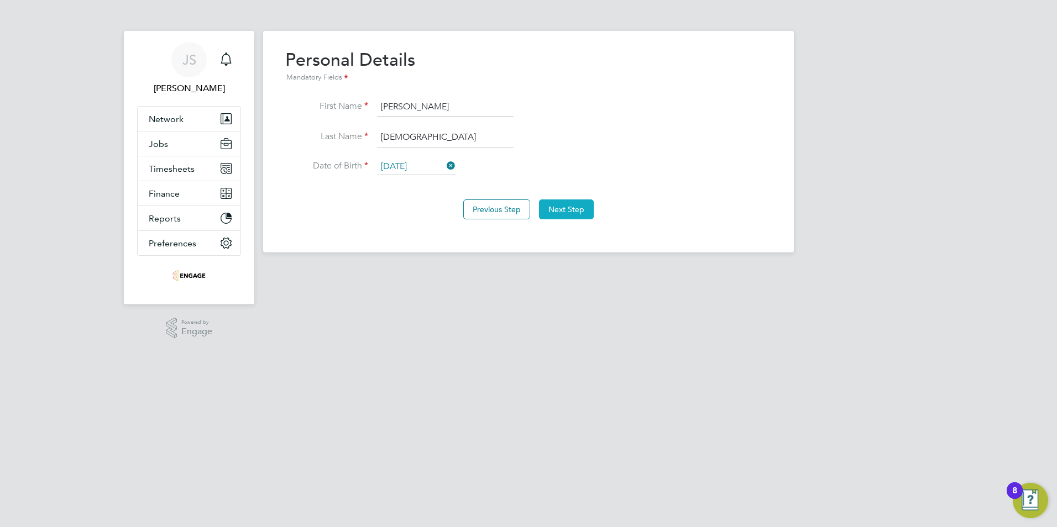
click at [558, 212] on button "Next Step" at bounding box center [566, 210] width 55 height 20
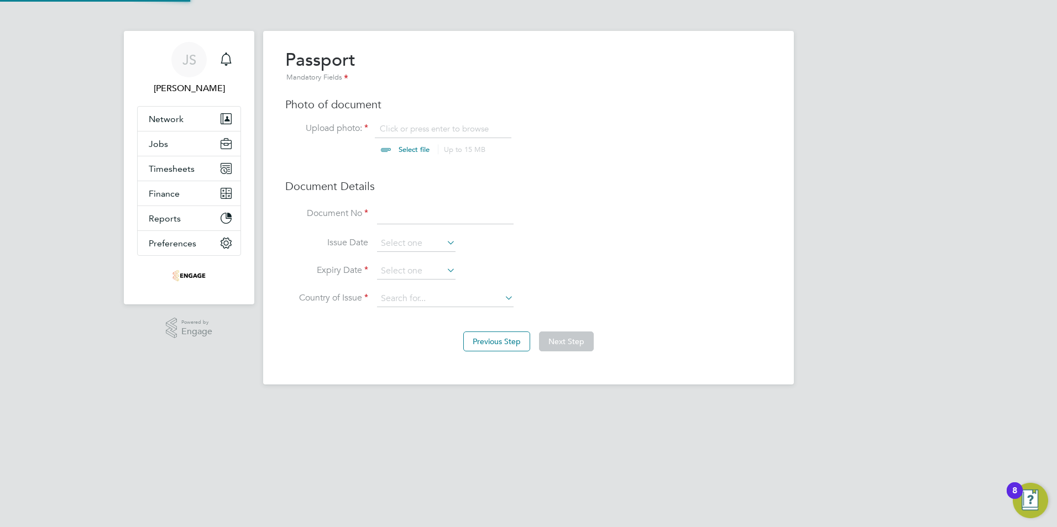
scroll to position [15, 137]
click at [408, 124] on input "file" at bounding box center [425, 139] width 174 height 33
type input "C:\fakepath\[PERSON_NAME] - [PERSON_NAME] Travel Document.pdf"
click at [395, 212] on input at bounding box center [445, 214] width 137 height 20
click at [426, 213] on input "60077282896" at bounding box center [445, 214] width 137 height 20
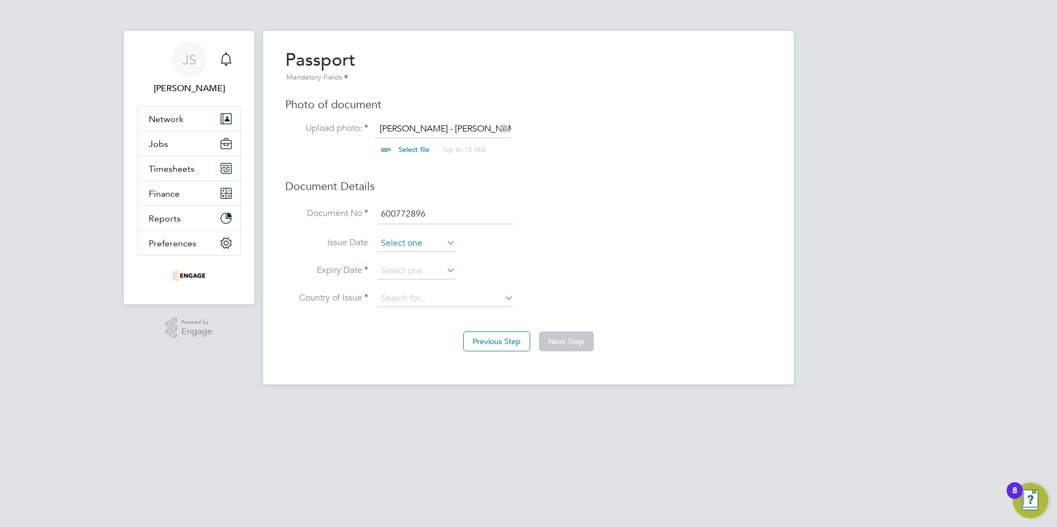
type input "600772896"
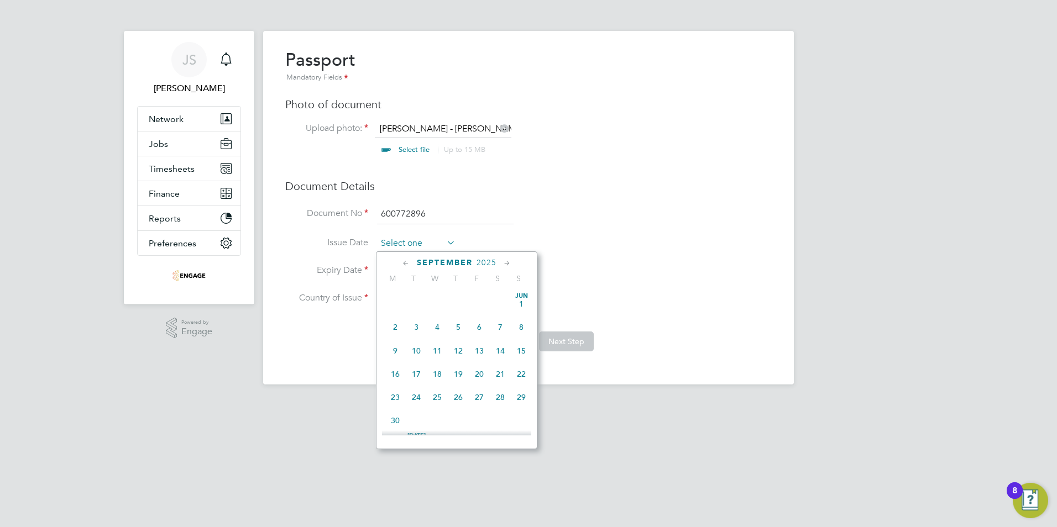
click at [390, 241] on input at bounding box center [416, 243] width 78 height 17
click at [486, 260] on span "2025" at bounding box center [486, 262] width 20 height 9
click at [497, 346] on span "2023" at bounding box center [500, 337] width 21 height 21
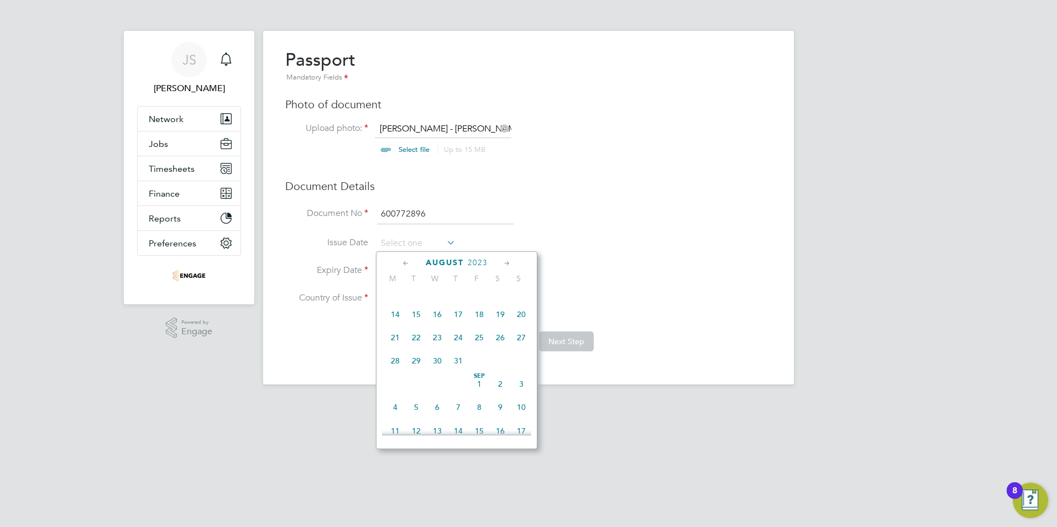
click at [412, 263] on div "August 2023" at bounding box center [456, 263] width 149 height 11
click at [405, 263] on icon at bounding box center [406, 264] width 11 height 12
click at [396, 398] on span "24" at bounding box center [395, 394] width 21 height 21
type input "24 Jul 2023"
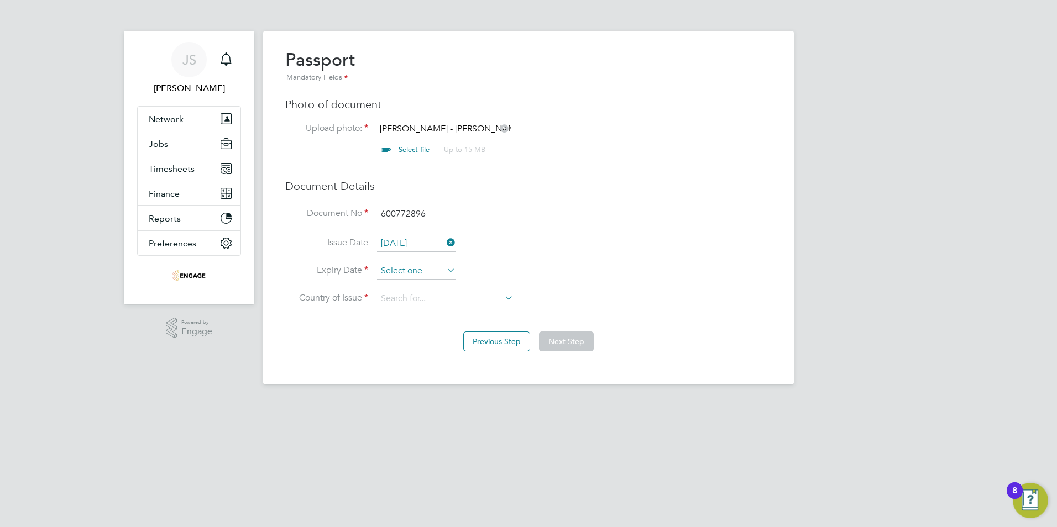
scroll to position [431, 0]
click at [406, 271] on input at bounding box center [416, 271] width 78 height 17
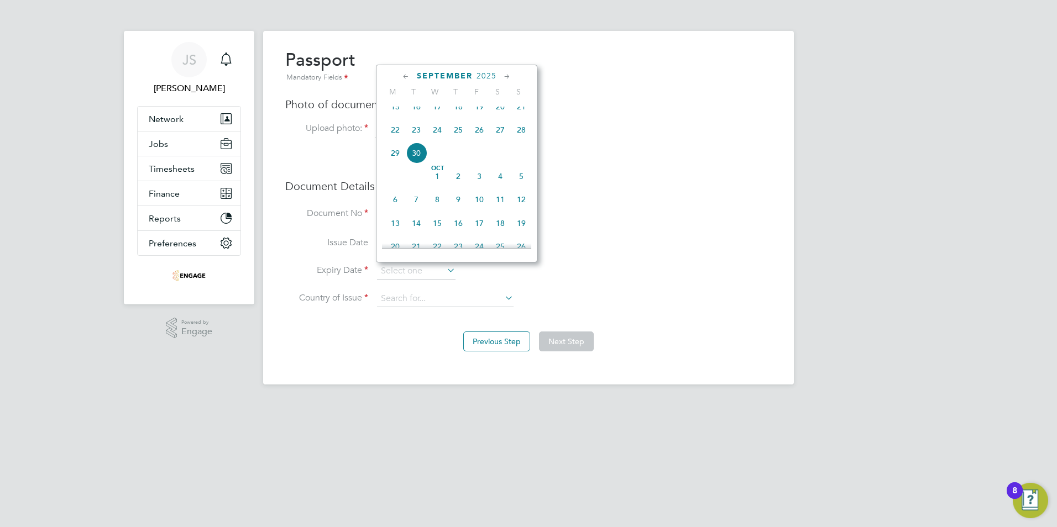
click at [489, 74] on span "2025" at bounding box center [486, 75] width 20 height 9
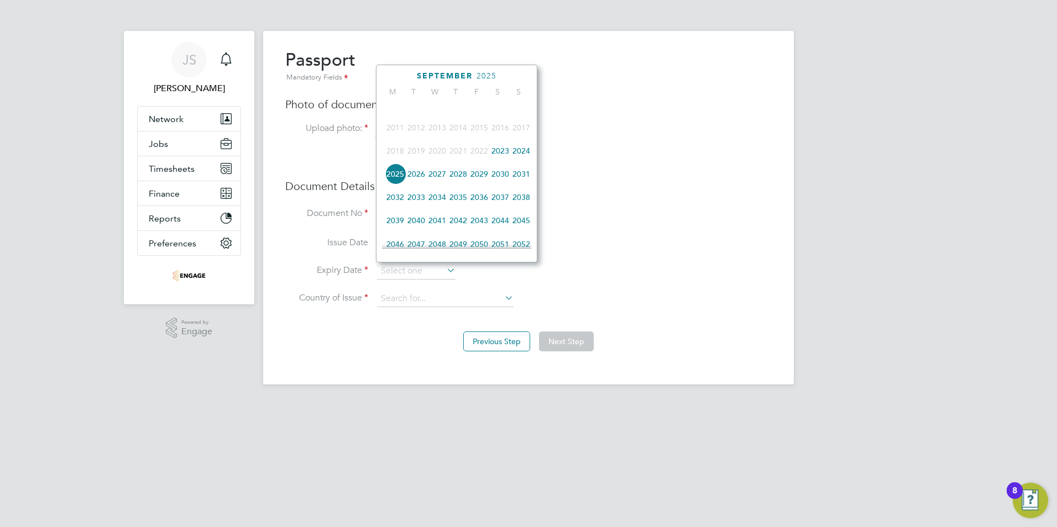
click at [420, 203] on span "2033" at bounding box center [416, 197] width 21 height 21
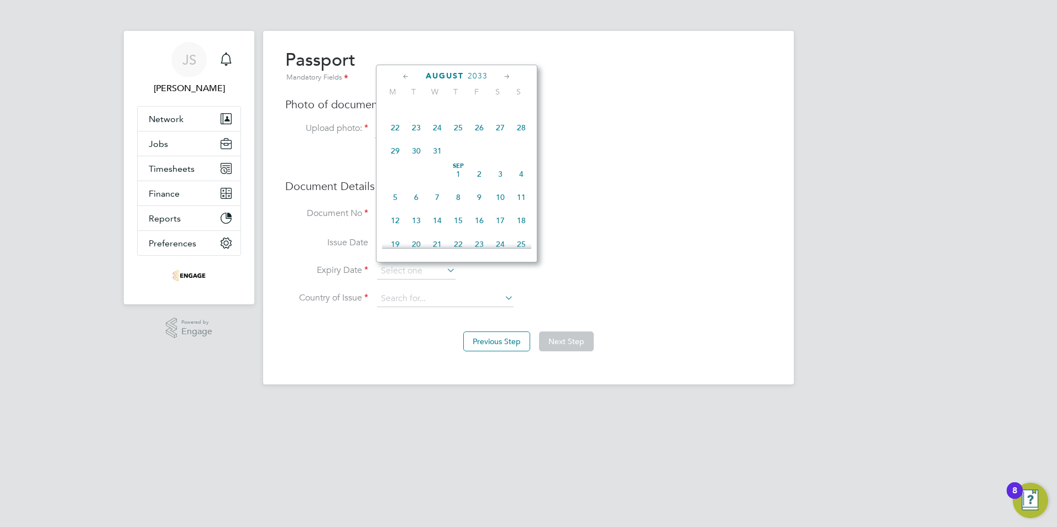
click at [401, 78] on icon at bounding box center [406, 77] width 11 height 12
click at [497, 192] on span "23" at bounding box center [500, 184] width 21 height 21
type input "23 Jul 2033"
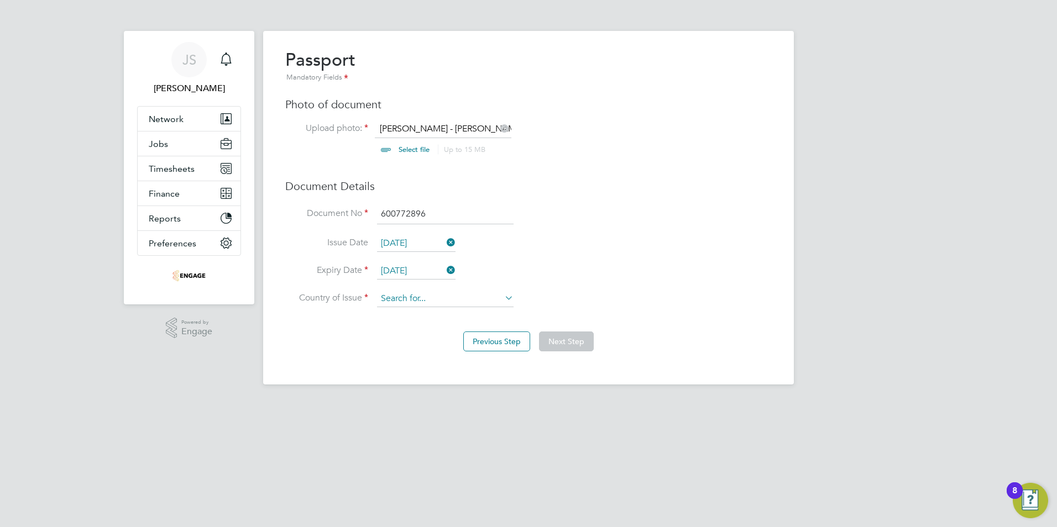
click at [429, 300] on input at bounding box center [445, 299] width 137 height 17
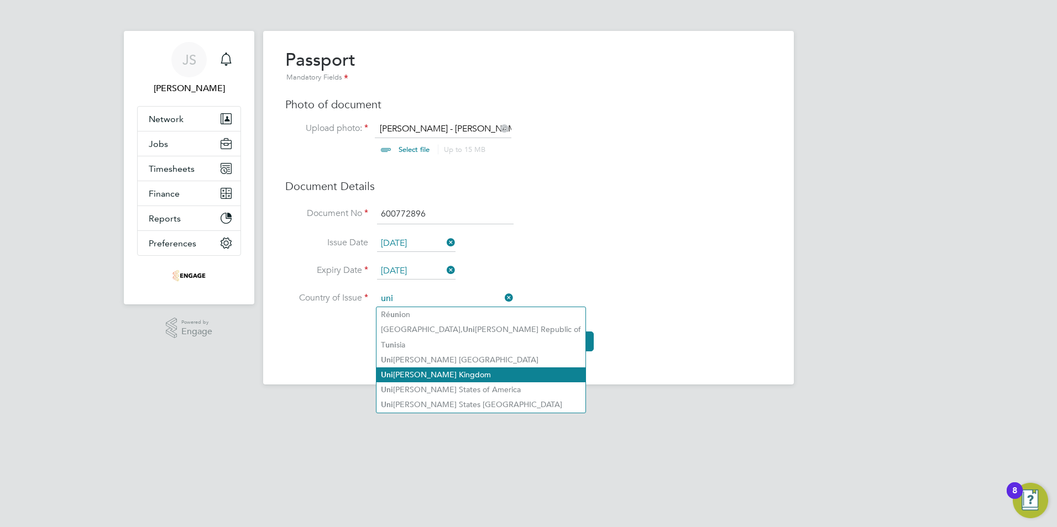
click at [442, 368] on li "Uni ted Kingdom" at bounding box center [480, 375] width 209 height 15
type input "United Kingdom"
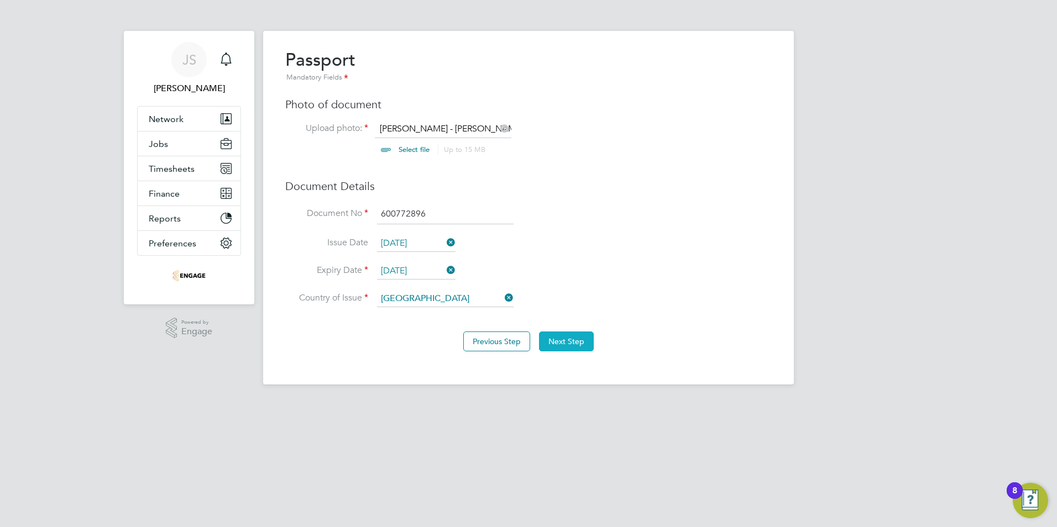
click at [559, 339] on button "Next Step" at bounding box center [566, 342] width 55 height 20
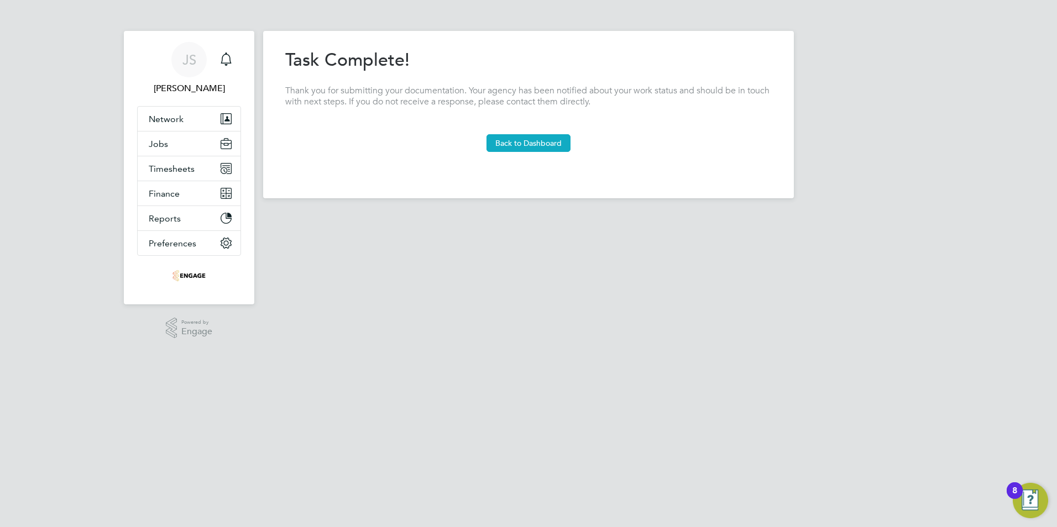
click at [529, 149] on button "Back to Dashboard" at bounding box center [528, 143] width 84 height 18
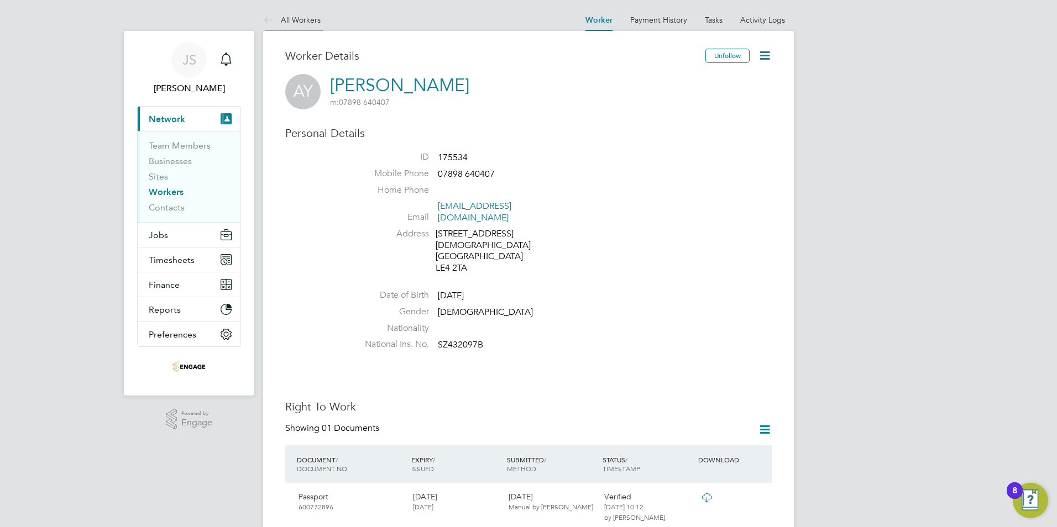
click at [307, 17] on link "All Workers" at bounding box center [291, 20] width 57 height 10
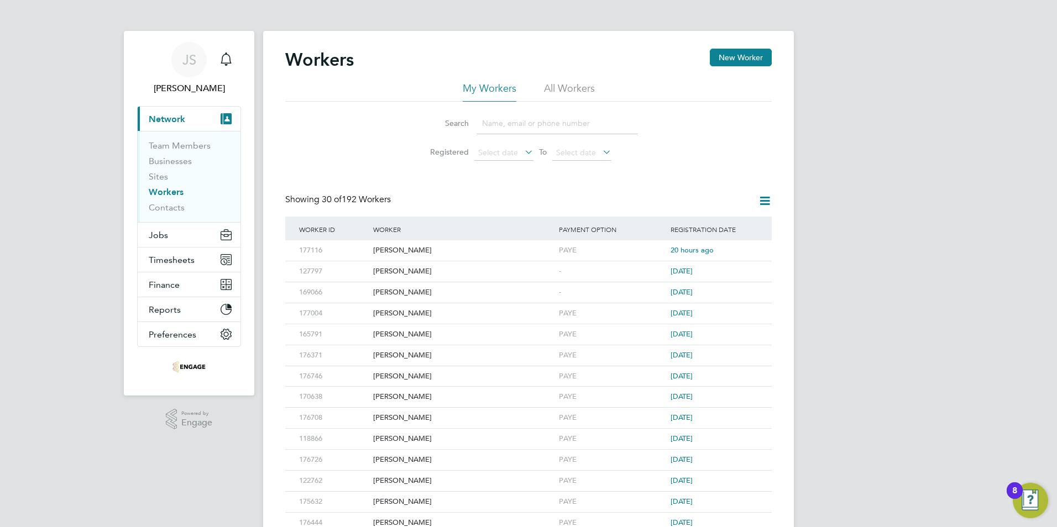
drag, startPoint x: 497, startPoint y: 126, endPoint x: 380, endPoint y: 177, distance: 127.7
click at [497, 126] on input at bounding box center [556, 124] width 161 height 22
click at [526, 120] on input at bounding box center [556, 124] width 161 height 22
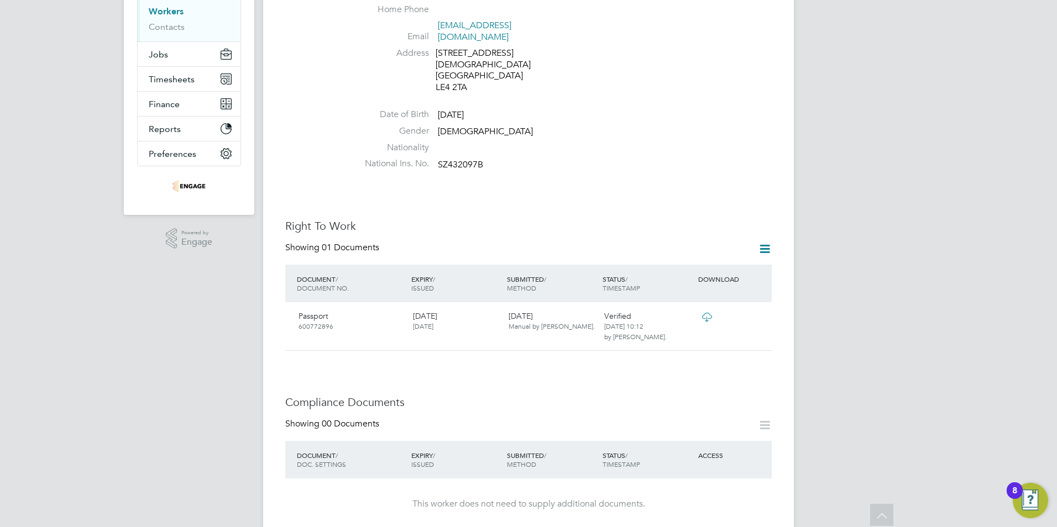
scroll to position [166, 0]
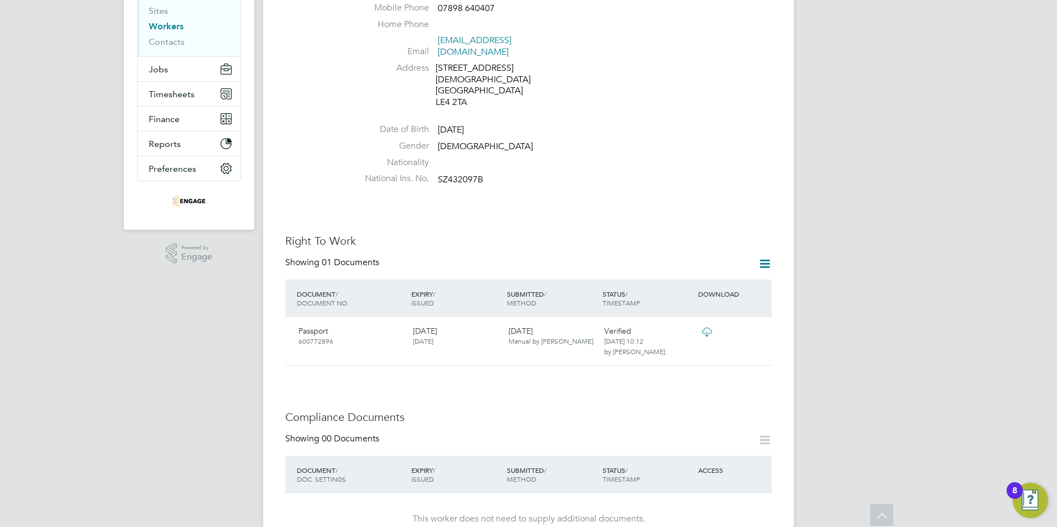
click at [763, 257] on icon at bounding box center [765, 264] width 14 height 14
click at [719, 264] on li "Add Right To Work Document" at bounding box center [703, 267] width 133 height 15
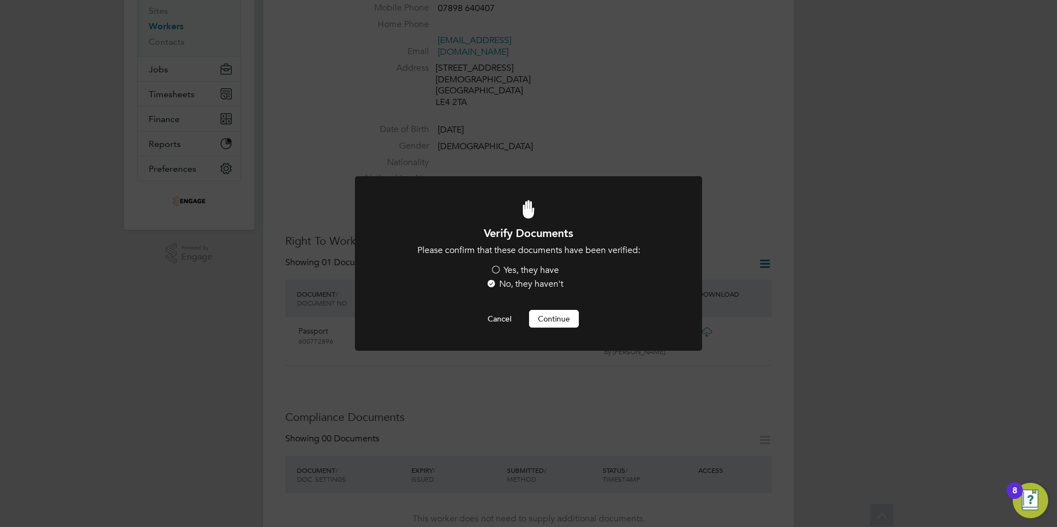
click at [534, 271] on label "Yes, they have" at bounding box center [524, 271] width 69 height 12
click at [0, 0] on input "Yes, they have" at bounding box center [0, 0] width 0 height 0
click at [552, 321] on button "Continue" at bounding box center [554, 319] width 50 height 18
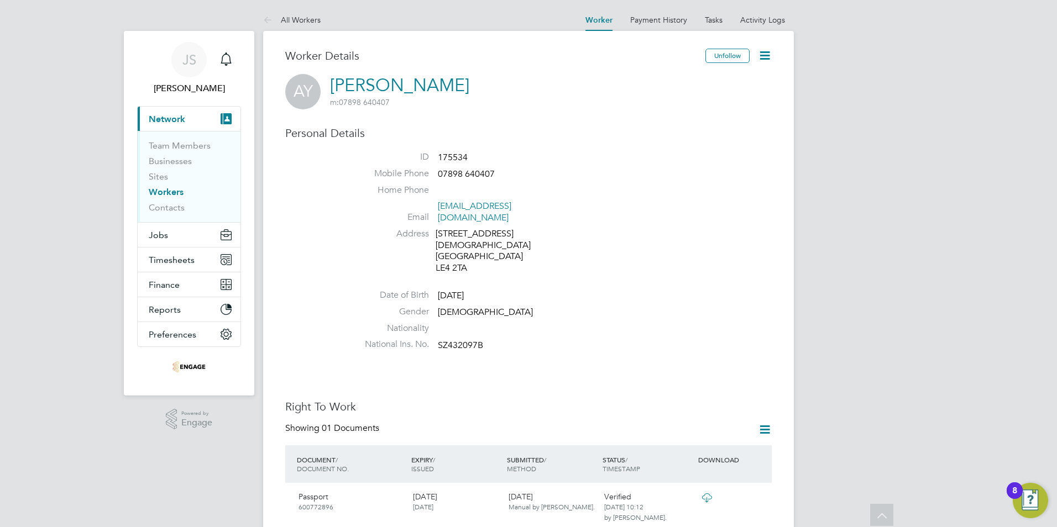
scroll to position [166, 0]
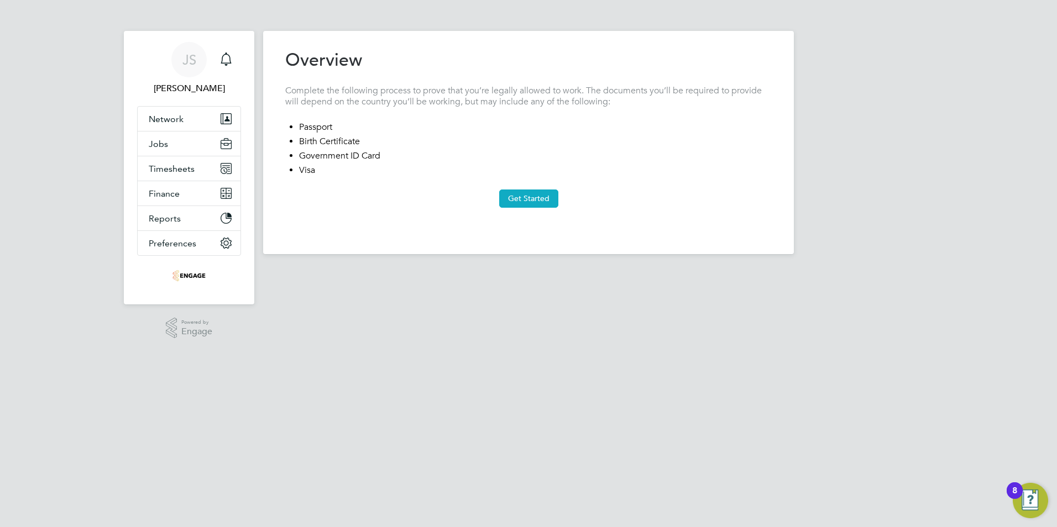
click at [535, 202] on button "Get Started" at bounding box center [528, 199] width 59 height 18
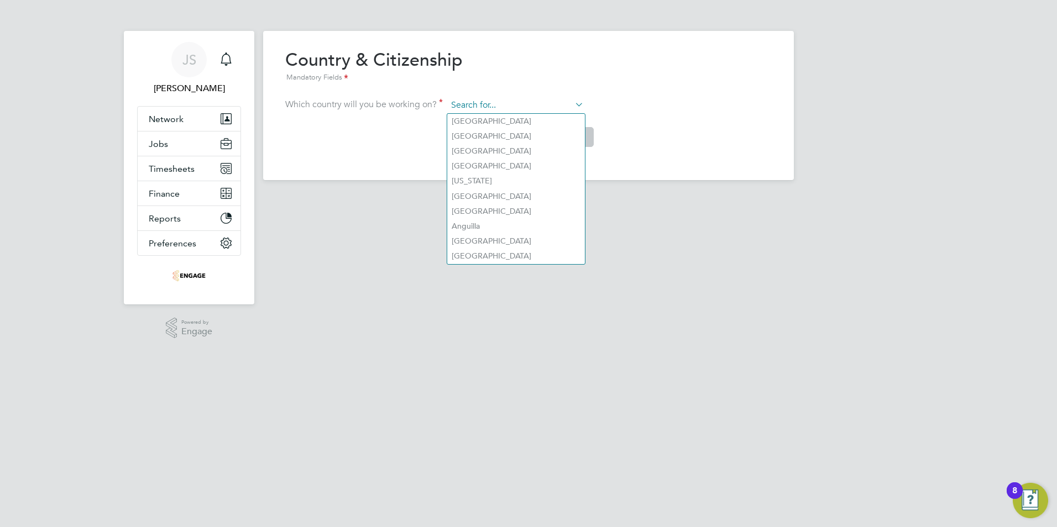
click at [507, 102] on input at bounding box center [515, 105] width 137 height 17
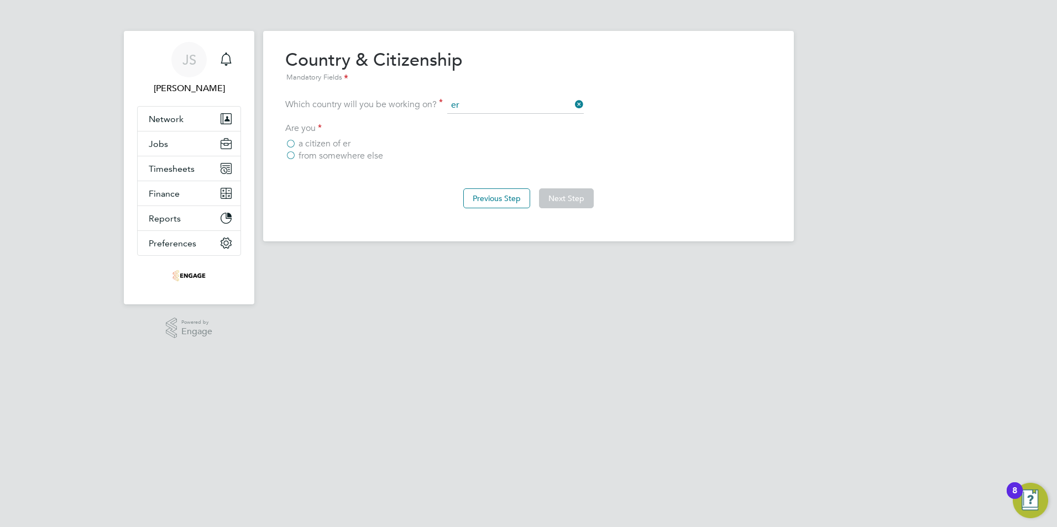
click at [466, 235] on li "Er itrea" at bounding box center [516, 241] width 138 height 15
type input "[GEOGRAPHIC_DATA]"
click at [291, 144] on label "a [DEMOGRAPHIC_DATA][GEOGRAPHIC_DATA]" at bounding box center [386, 143] width 202 height 11
click at [0, 0] on input "a [DEMOGRAPHIC_DATA][GEOGRAPHIC_DATA]" at bounding box center [0, 0] width 0 height 0
click at [558, 198] on button "Next Step" at bounding box center [566, 198] width 55 height 20
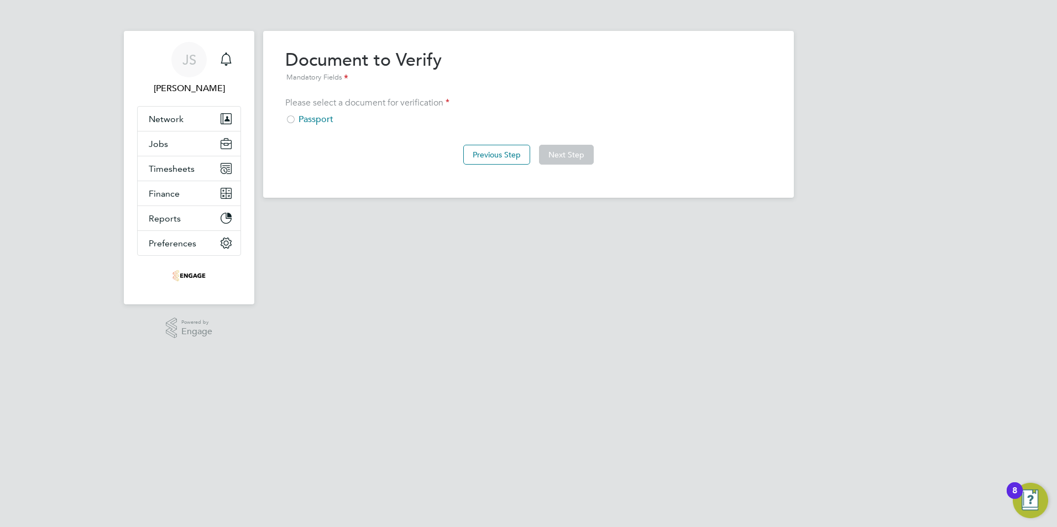
click at [293, 115] on div at bounding box center [290, 120] width 11 height 11
click at [568, 155] on button "Next Step" at bounding box center [566, 155] width 55 height 20
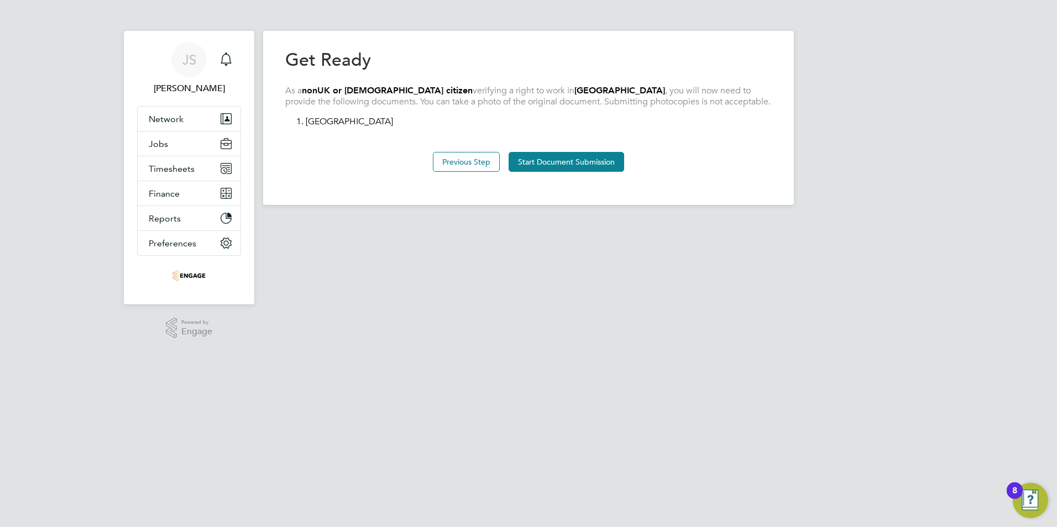
click at [568, 155] on button "Start Document Submission" at bounding box center [566, 162] width 116 height 20
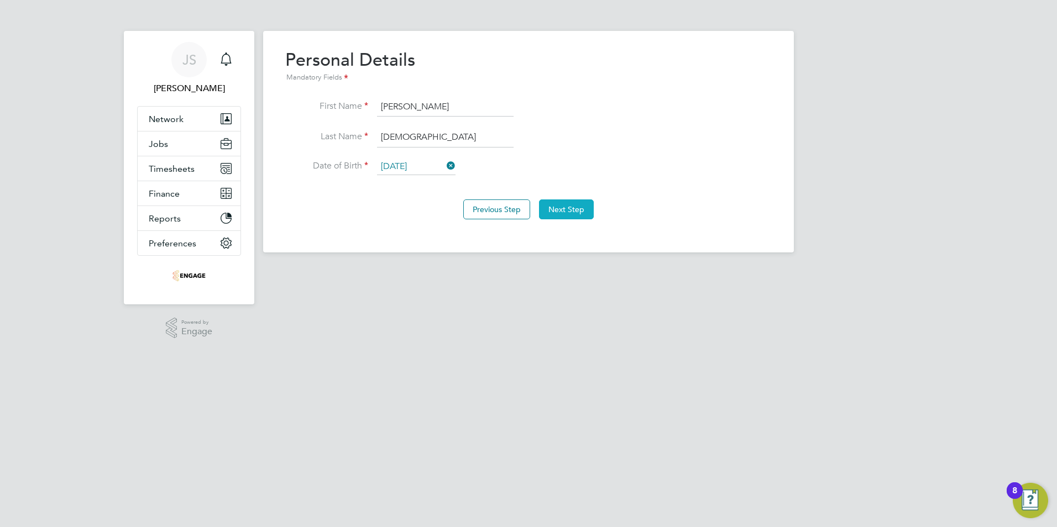
click at [563, 203] on button "Next Step" at bounding box center [566, 210] width 55 height 20
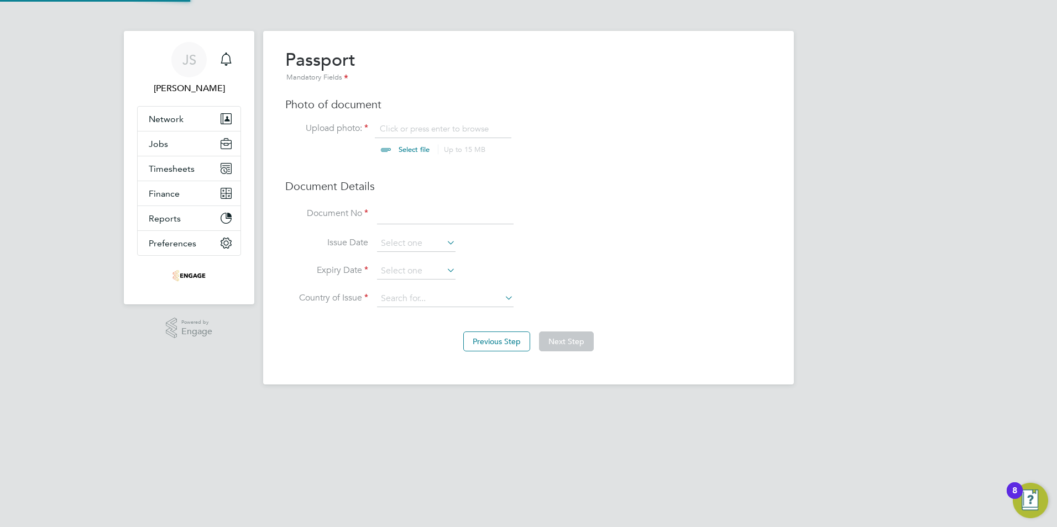
scroll to position [15, 137]
click at [415, 128] on input "file" at bounding box center [425, 139] width 174 height 33
type input "C:\fakepath\[PERSON_NAME] - [PERSON_NAME] Travel Document.pdf"
click at [387, 216] on input at bounding box center [445, 214] width 137 height 20
click at [426, 211] on input "60077282896" at bounding box center [445, 214] width 137 height 20
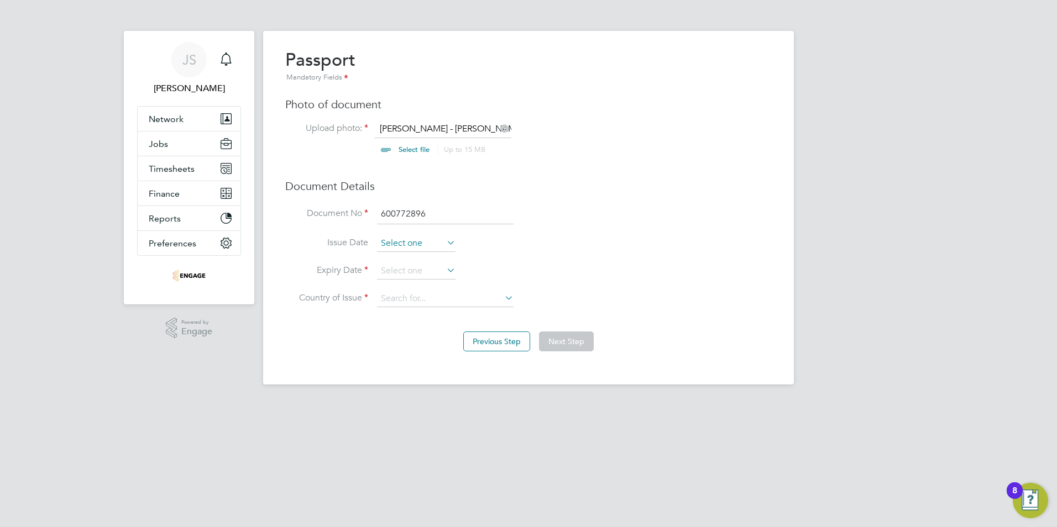
type input "600772896"
click at [391, 248] on input at bounding box center [416, 243] width 78 height 17
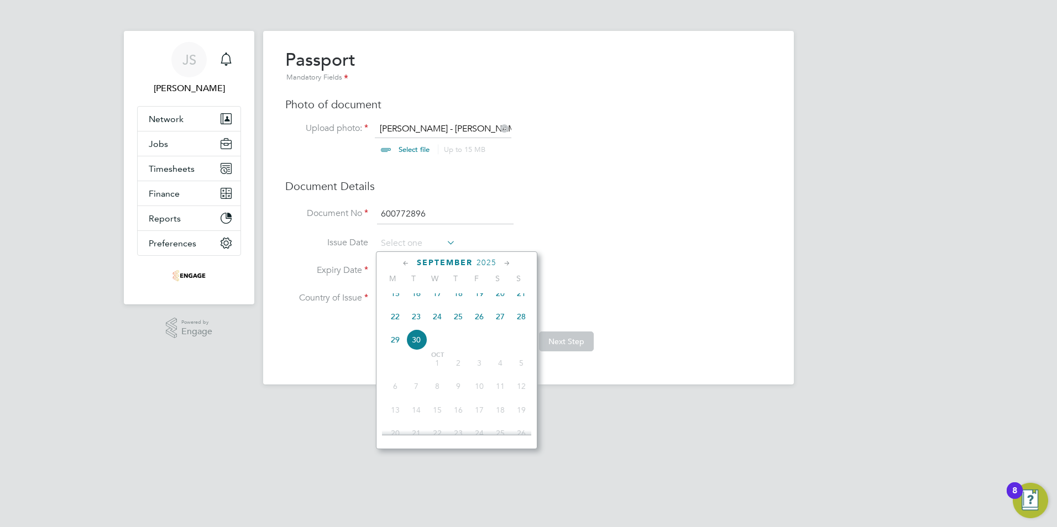
click at [480, 264] on span "2025" at bounding box center [486, 262] width 20 height 9
click at [476, 342] on span "2022" at bounding box center [479, 337] width 21 height 21
click at [474, 262] on span "2022" at bounding box center [478, 262] width 20 height 9
click at [421, 363] on span "2023" at bounding box center [416, 360] width 21 height 21
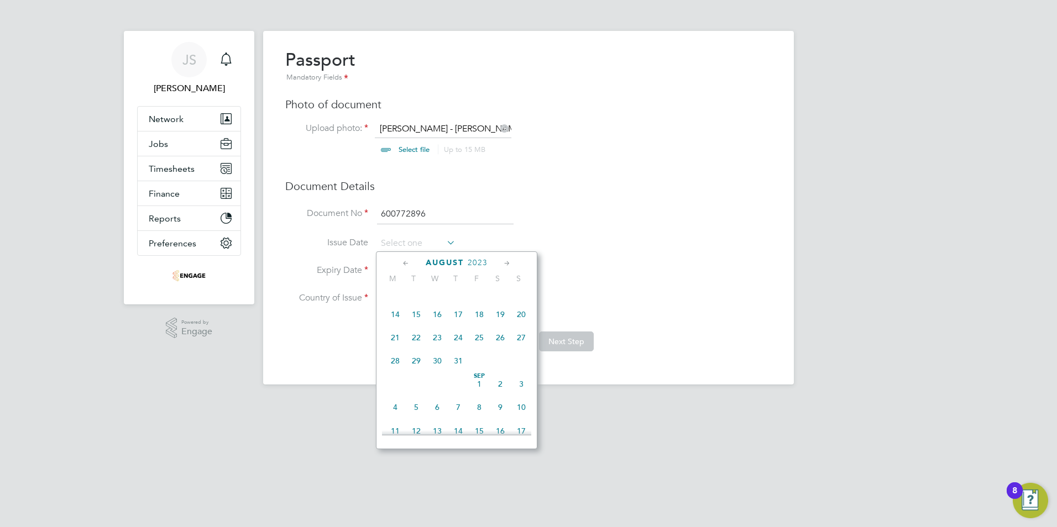
click at [406, 264] on icon at bounding box center [406, 264] width 11 height 12
click at [396, 401] on span "24" at bounding box center [395, 394] width 21 height 21
type input "[DATE]"
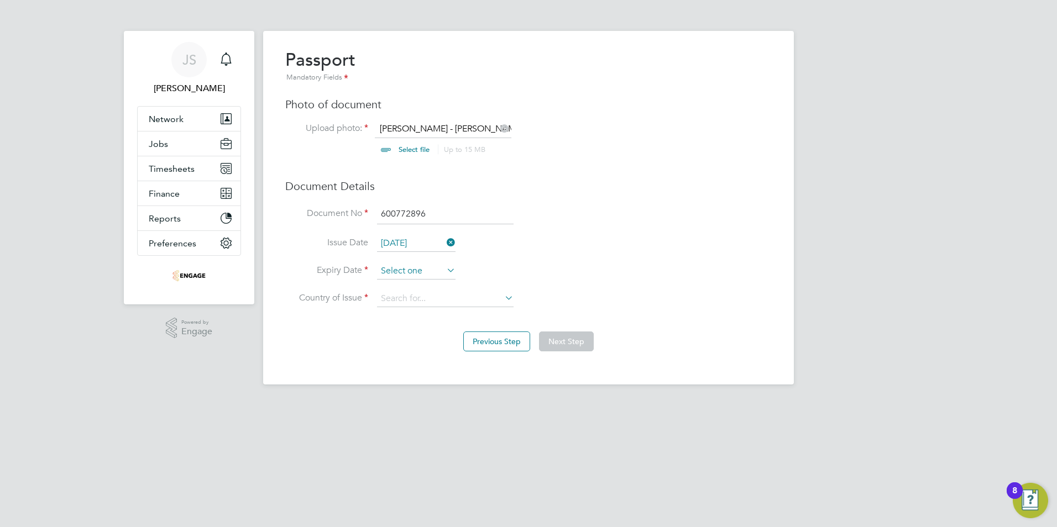
scroll to position [431, 0]
click at [416, 273] on input at bounding box center [416, 271] width 78 height 17
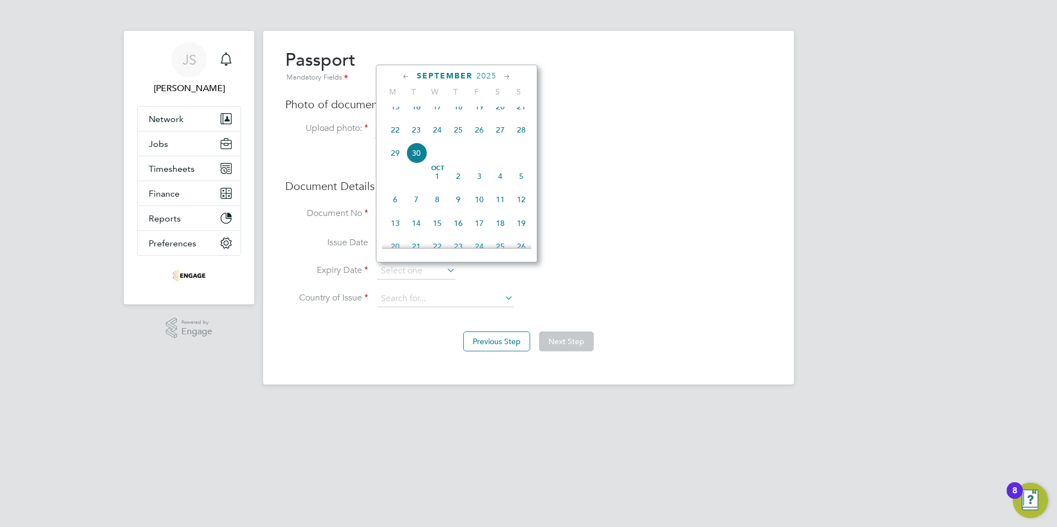
click at [479, 75] on span "2025" at bounding box center [486, 75] width 20 height 9
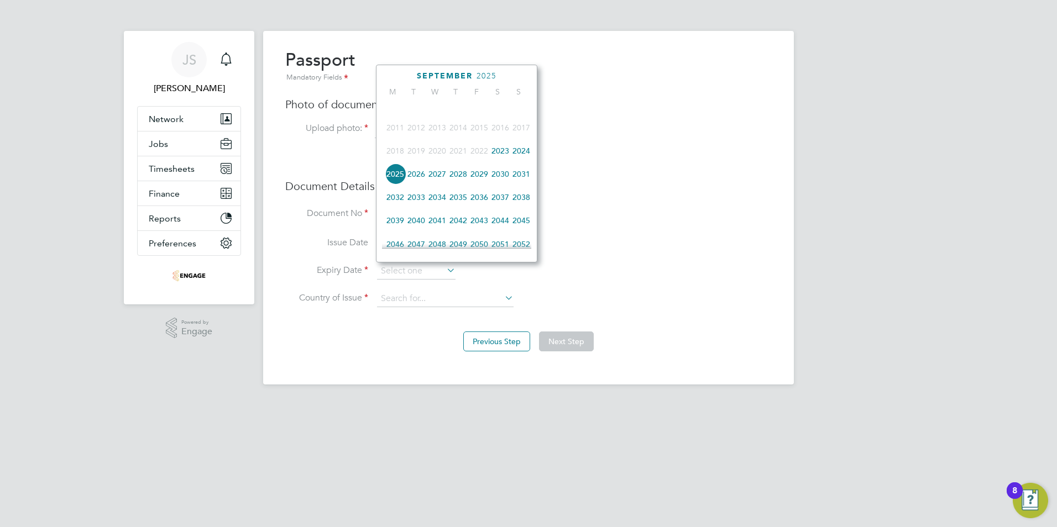
click at [419, 206] on span "2033" at bounding box center [416, 197] width 21 height 21
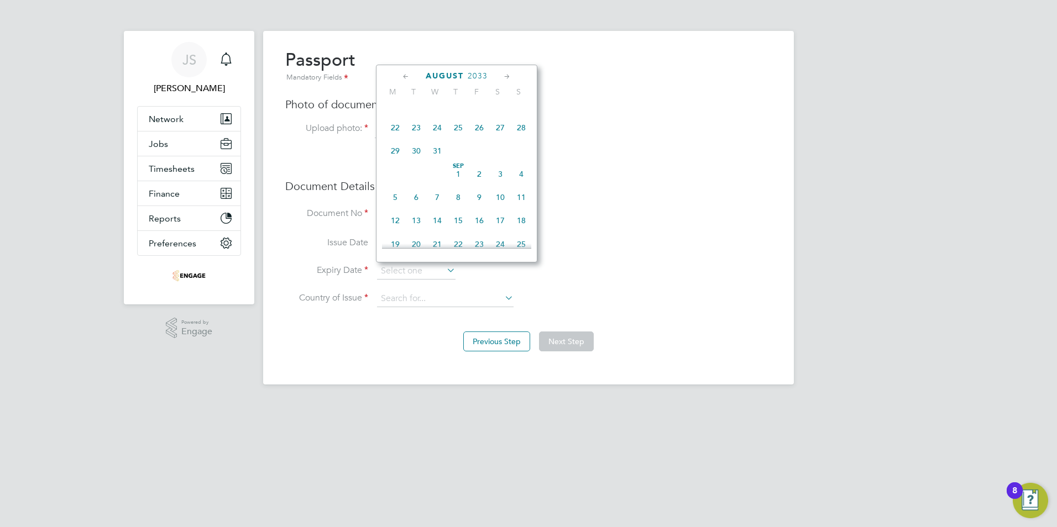
click at [473, 74] on span "2033" at bounding box center [478, 75] width 20 height 9
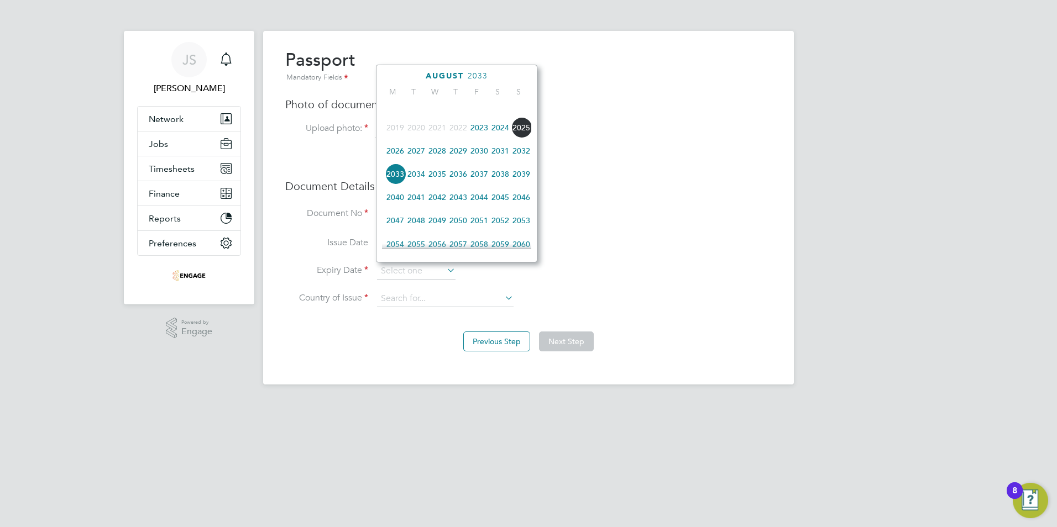
click at [397, 182] on span "2033" at bounding box center [395, 174] width 21 height 21
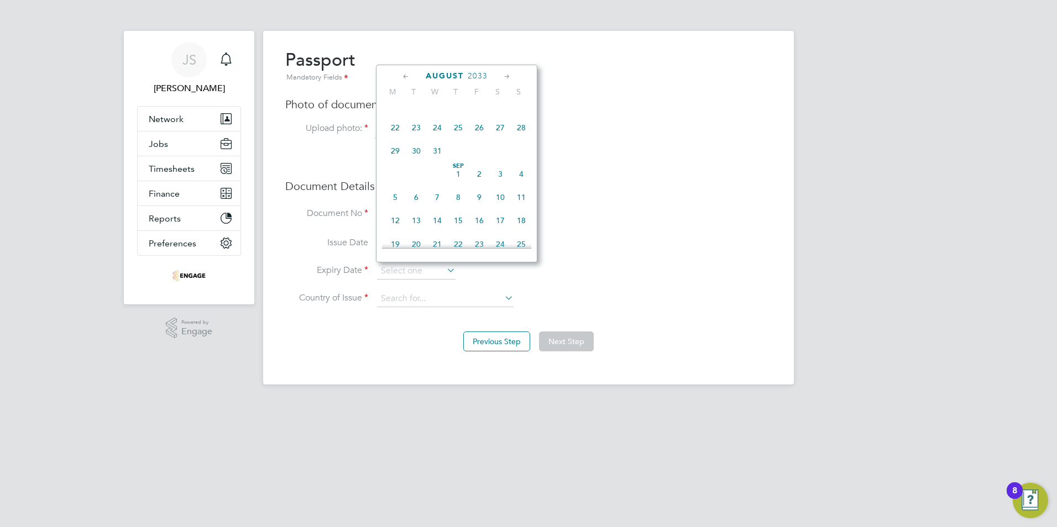
click at [406, 75] on icon at bounding box center [406, 77] width 11 height 12
click at [500, 187] on span "23" at bounding box center [500, 184] width 21 height 21
type input "[DATE]"
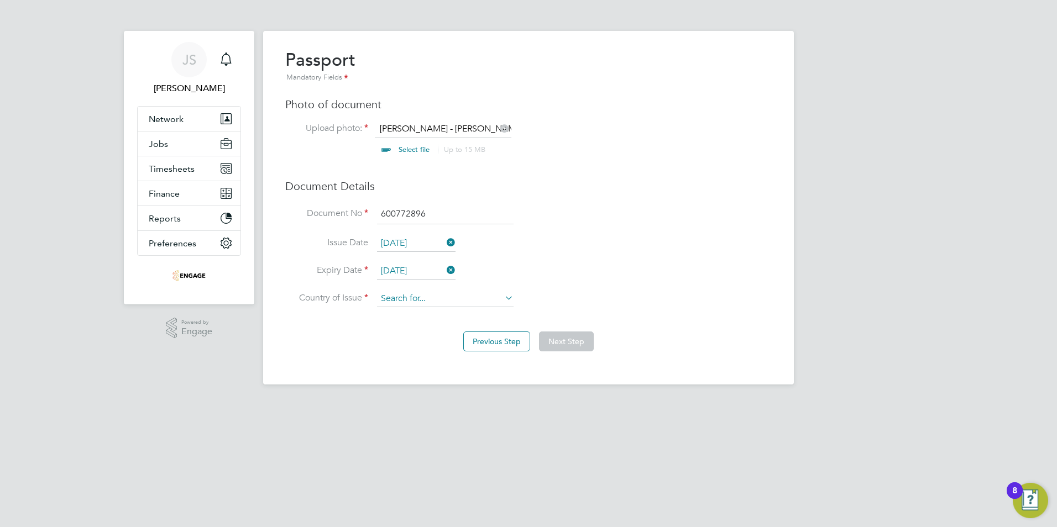
click at [408, 302] on input at bounding box center [445, 299] width 137 height 17
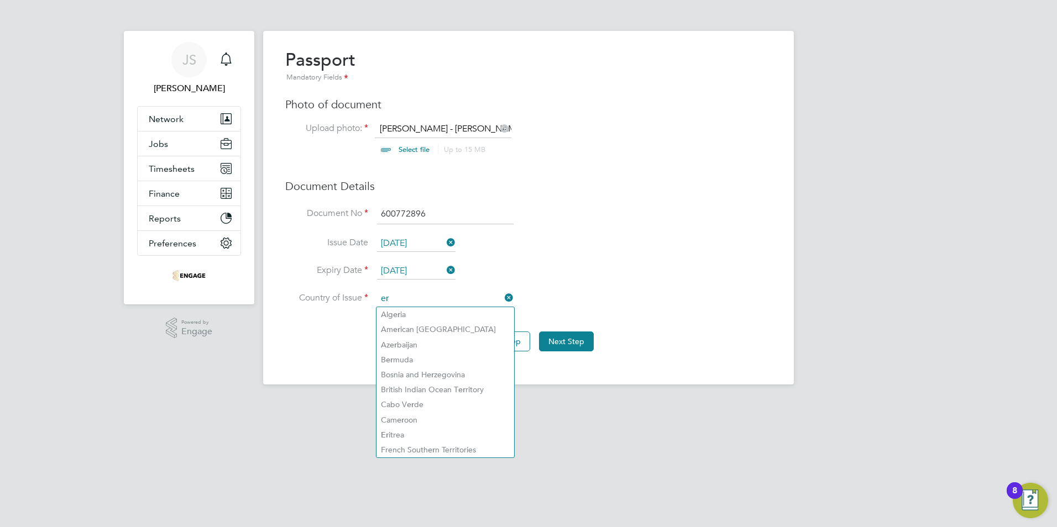
type input "e"
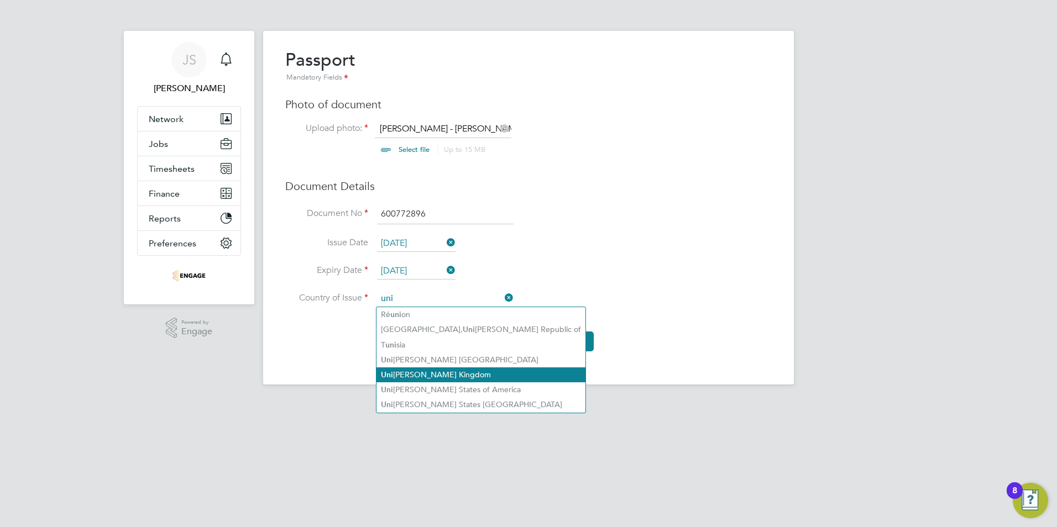
click at [445, 369] on li "Uni [PERSON_NAME] Kingdom" at bounding box center [480, 375] width 209 height 15
type input "[GEOGRAPHIC_DATA]"
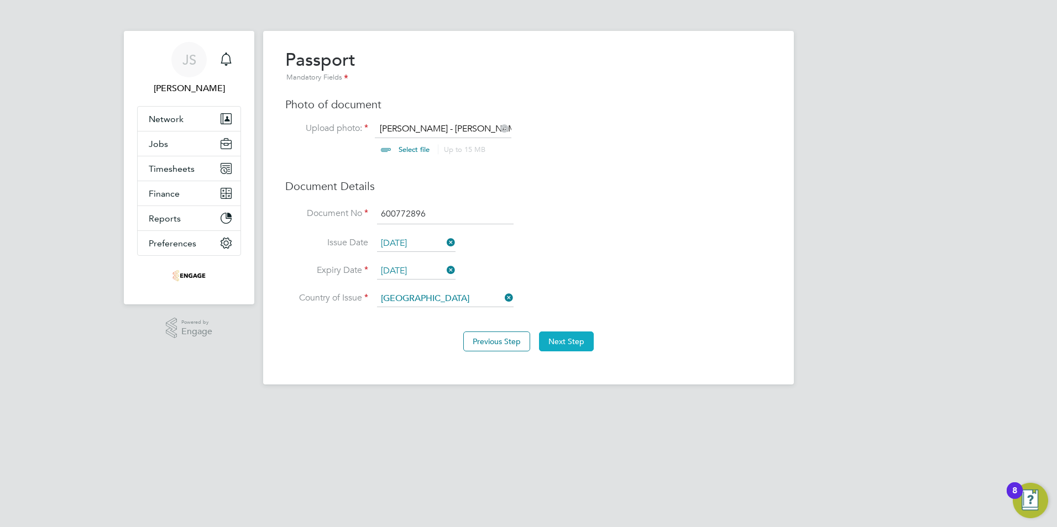
click at [562, 341] on button "Next Step" at bounding box center [566, 342] width 55 height 20
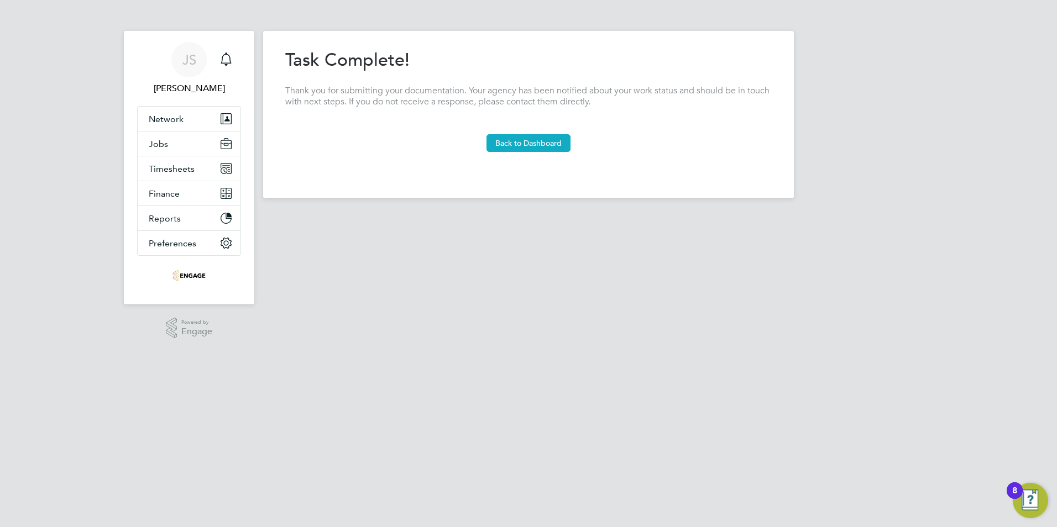
click at [514, 141] on button "Back to Dashboard" at bounding box center [528, 143] width 84 height 18
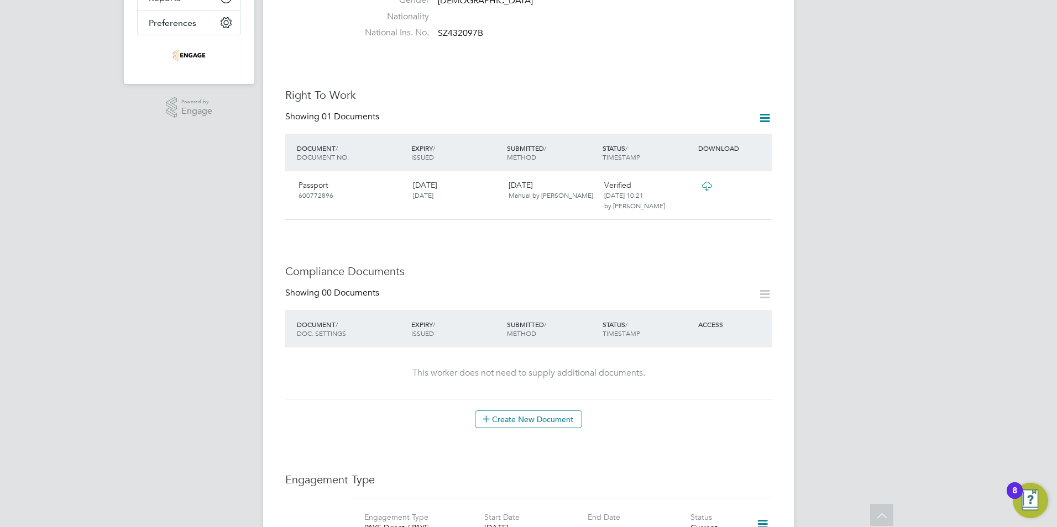
scroll to position [332, 0]
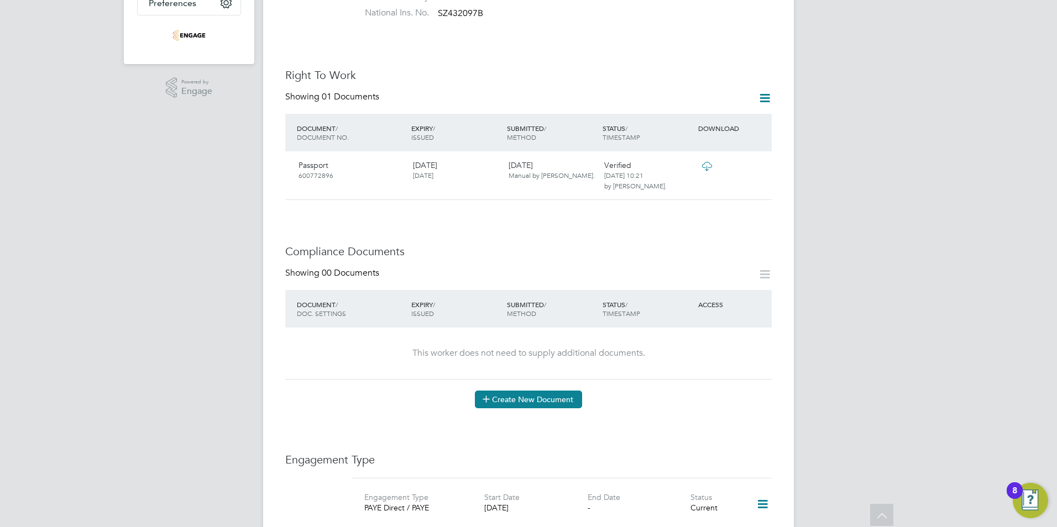
click at [539, 391] on button "Create New Document" at bounding box center [528, 400] width 107 height 18
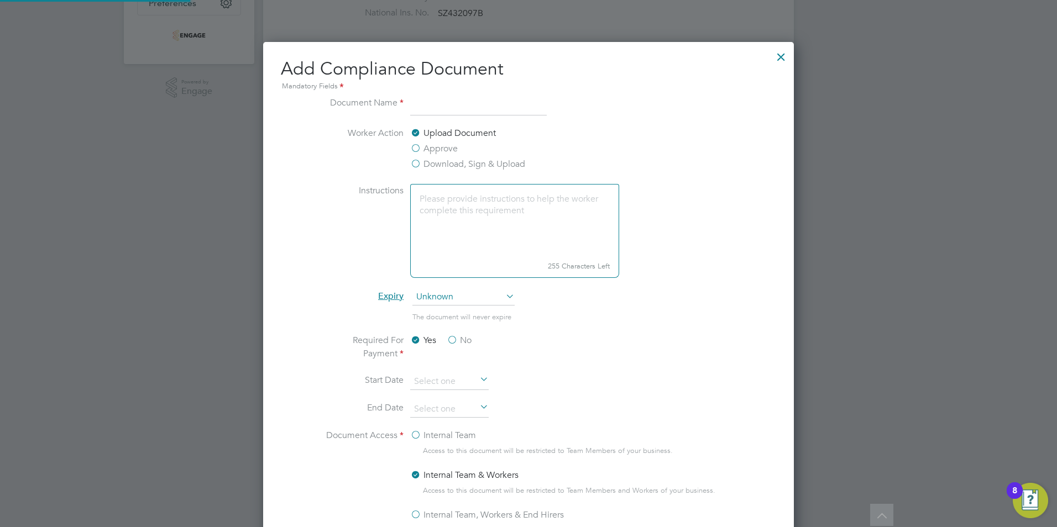
scroll to position [580, 531]
click at [439, 107] on input at bounding box center [478, 106] width 137 height 20
click at [781, 55] on div at bounding box center [781, 54] width 20 height 20
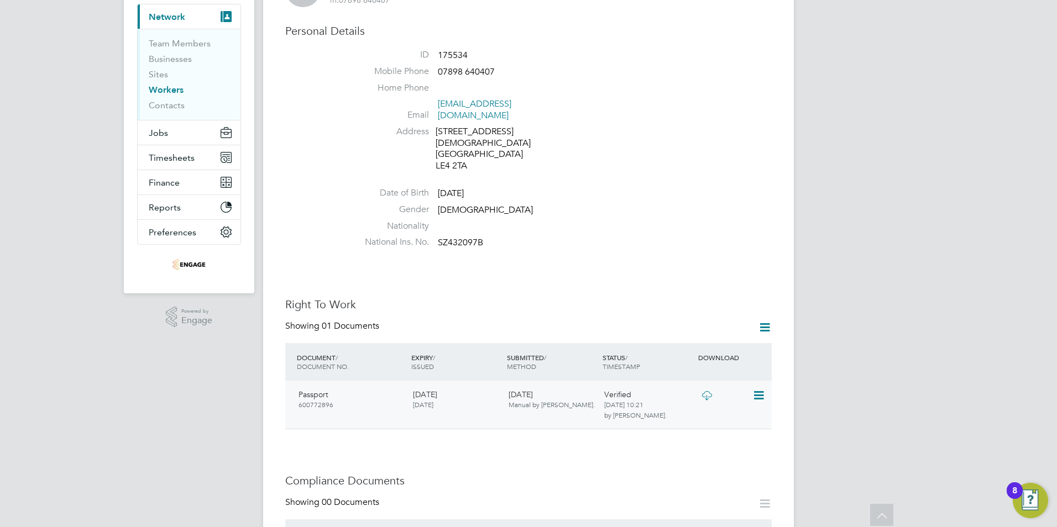
scroll to position [0, 0]
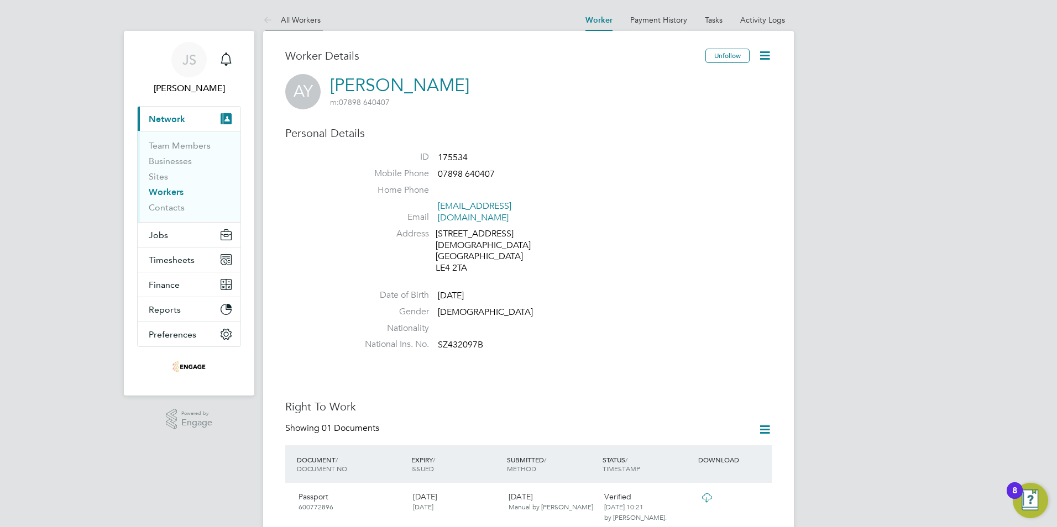
click at [307, 19] on link "All Workers" at bounding box center [291, 20] width 57 height 10
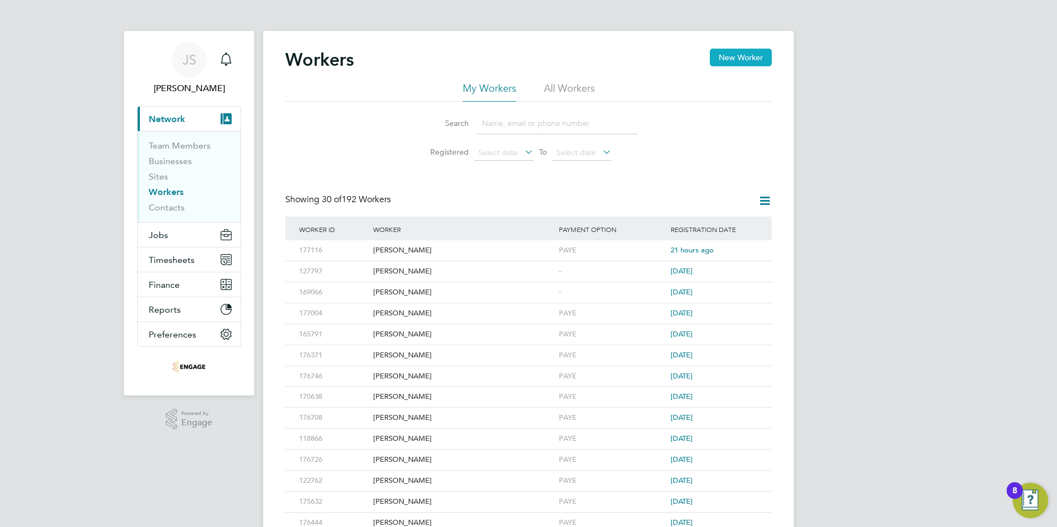
click at [732, 60] on button "New Worker" at bounding box center [741, 58] width 62 height 18
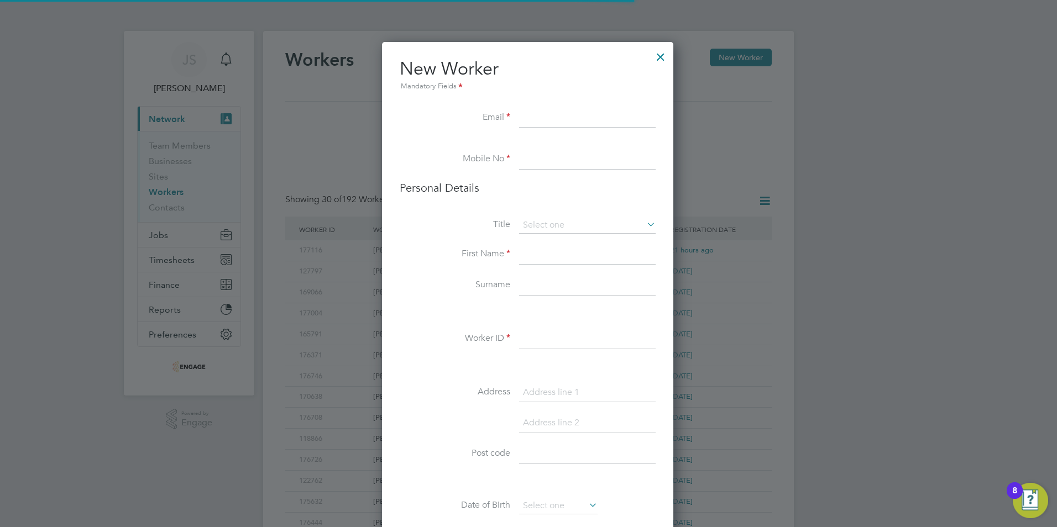
scroll to position [935, 293]
click at [659, 57] on div at bounding box center [660, 54] width 20 height 20
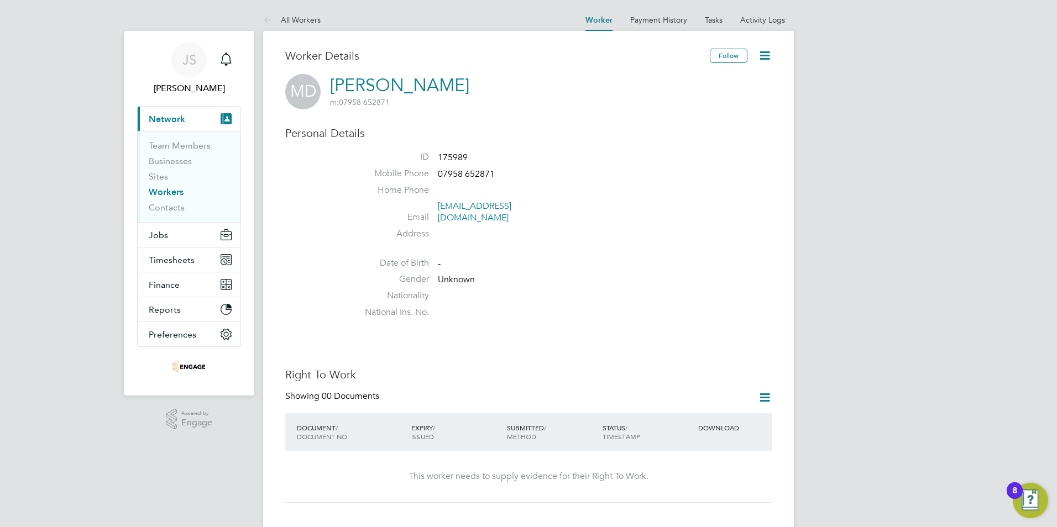
click at [769, 52] on icon at bounding box center [765, 56] width 14 height 14
click at [699, 81] on li "Edit Personal Details e" at bounding box center [723, 81] width 90 height 15
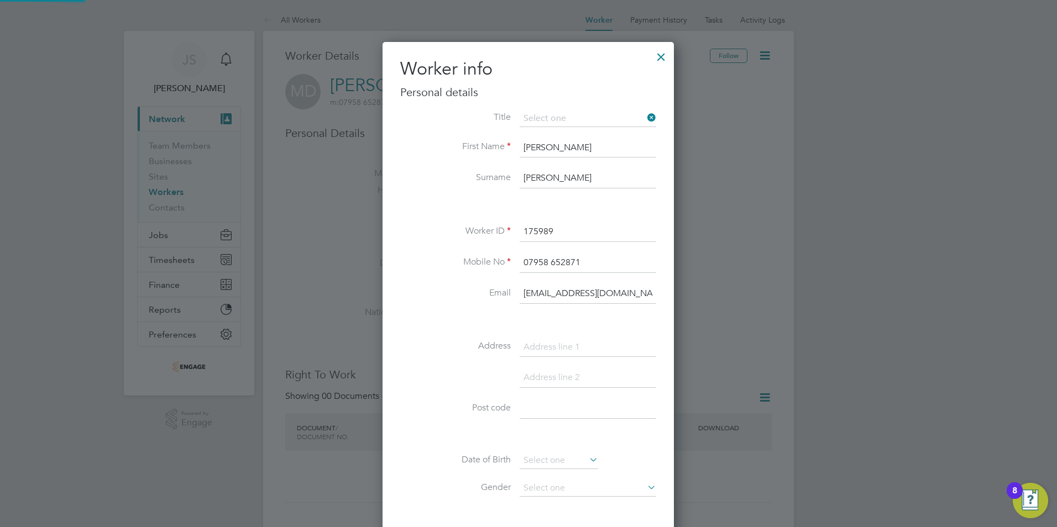
scroll to position [625, 292]
click at [519, 122] on li "Title" at bounding box center [528, 125] width 256 height 28
click at [546, 111] on input at bounding box center [588, 119] width 137 height 17
click at [533, 132] on li "Mr" at bounding box center [588, 134] width 138 height 14
type input "Mr"
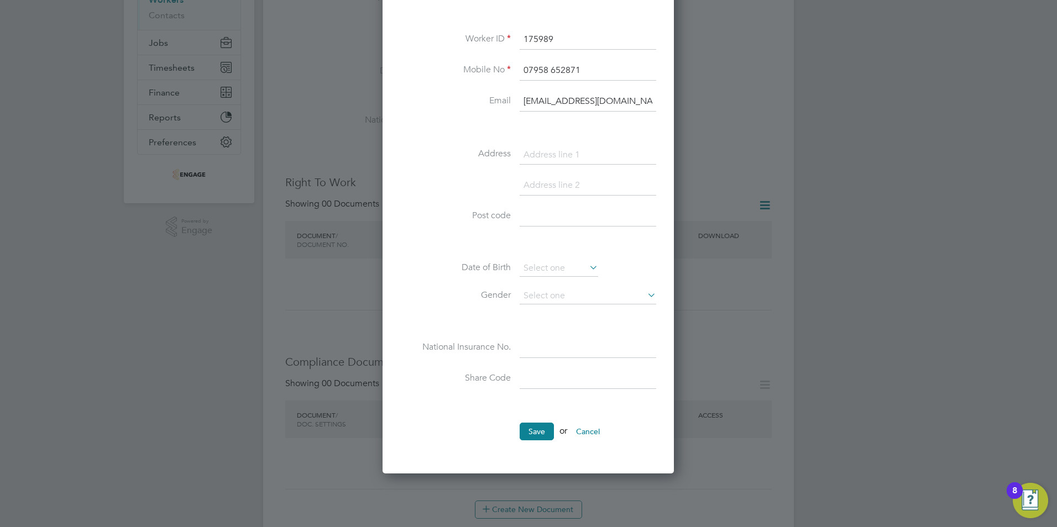
scroll to position [221, 0]
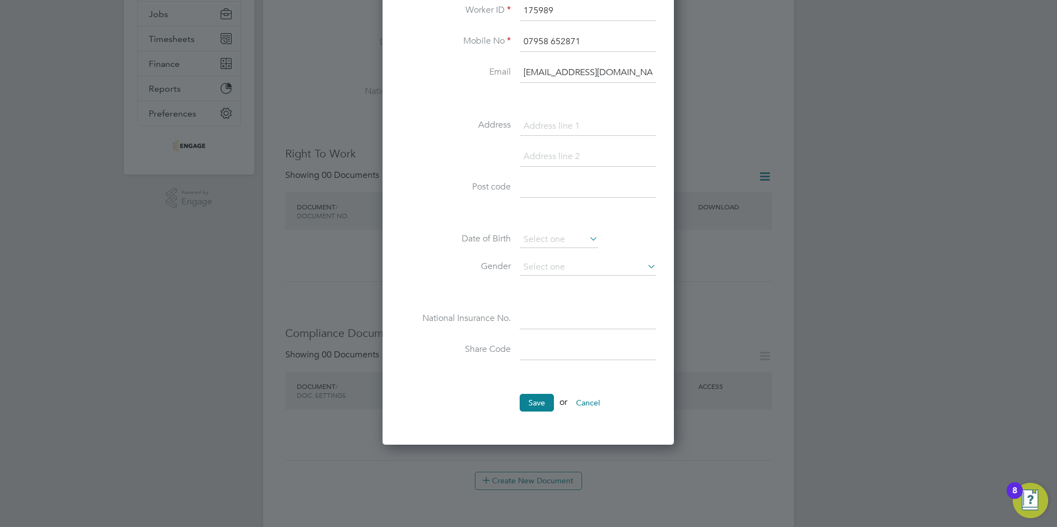
click at [540, 130] on input at bounding box center [588, 127] width 137 height 20
paste input "[STREET_ADDRESS]"
type input "[STREET_ADDRESS]"
click at [549, 154] on input at bounding box center [588, 157] width 137 height 20
paste input "Thurmaston"
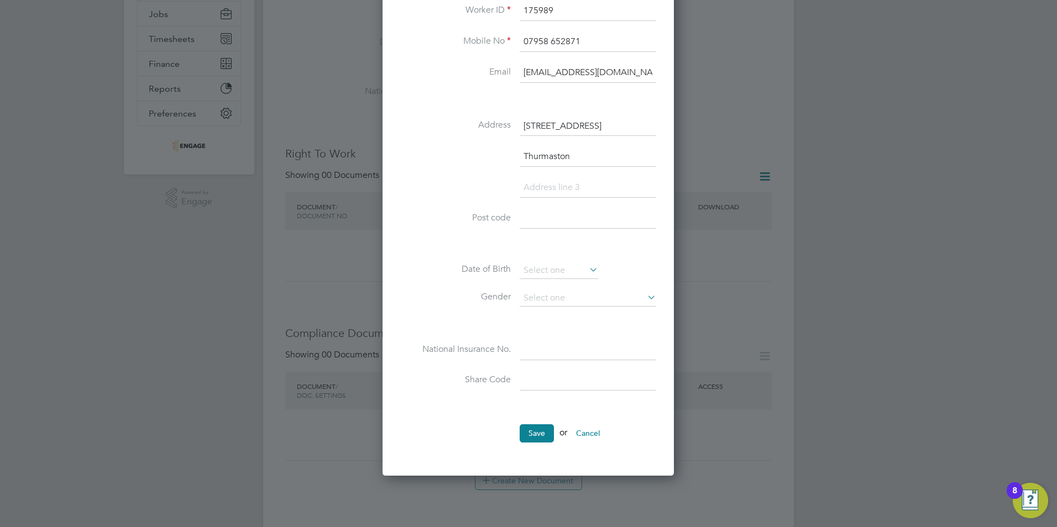
scroll to position [655, 292]
type input "Thurmaston"
click at [541, 191] on input at bounding box center [588, 188] width 137 height 20
paste input "[GEOGRAPHIC_DATA]"
type input "[GEOGRAPHIC_DATA]"
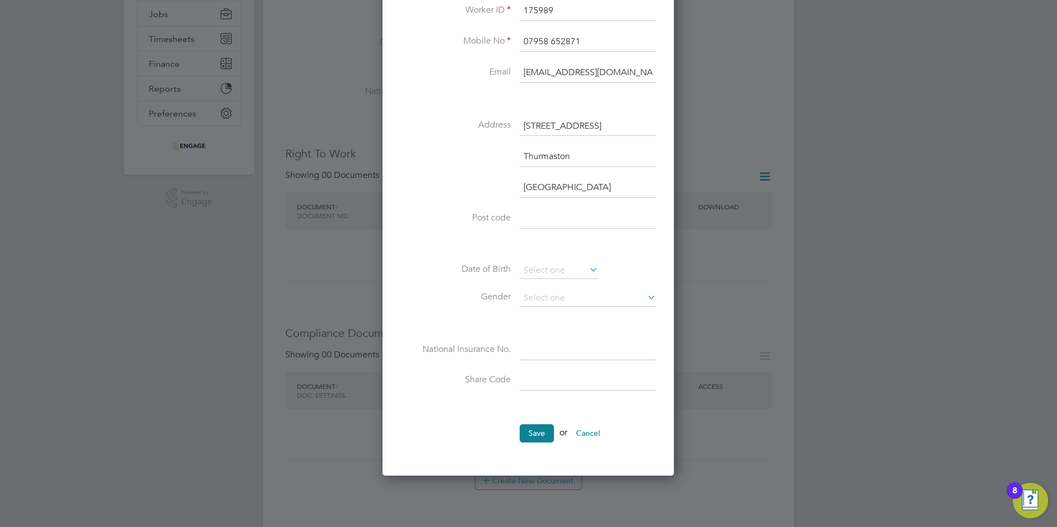
click at [536, 219] on input at bounding box center [588, 219] width 137 height 20
paste input "LE4 8GT"
type input "LE4 8GT"
click at [558, 272] on input at bounding box center [559, 271] width 78 height 17
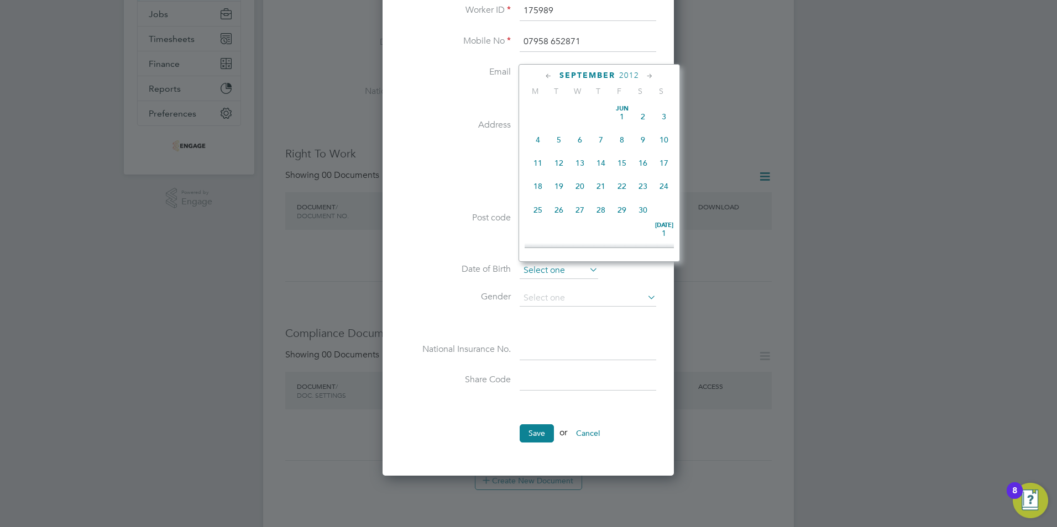
scroll to position [431, 0]
click at [635, 73] on span "2012" at bounding box center [629, 75] width 20 height 9
click at [580, 109] on span "1993" at bounding box center [579, 103] width 21 height 21
click at [646, 75] on icon at bounding box center [649, 76] width 11 height 12
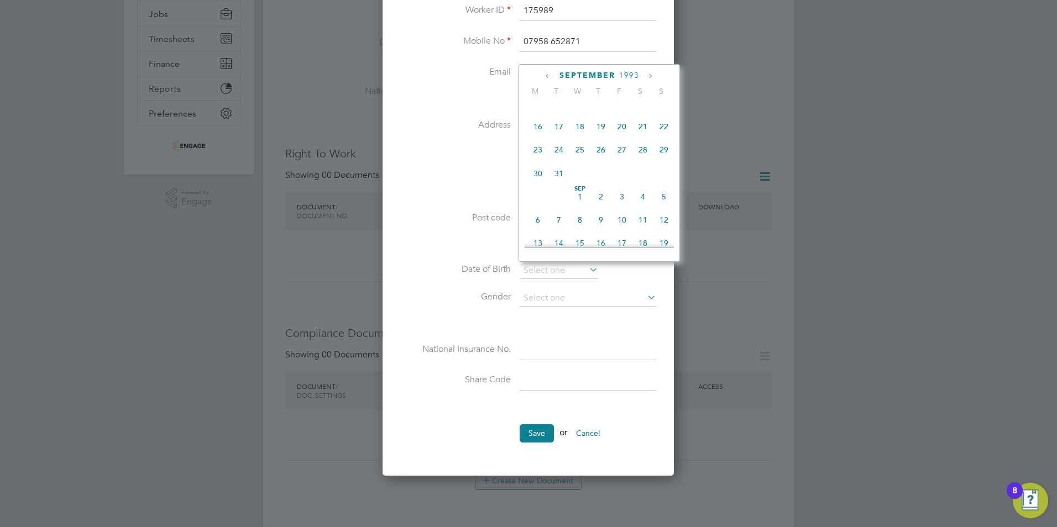
scroll to position [382, 0]
click at [663, 137] on span "12" at bounding box center [663, 130] width 21 height 21
type input "[DATE]"
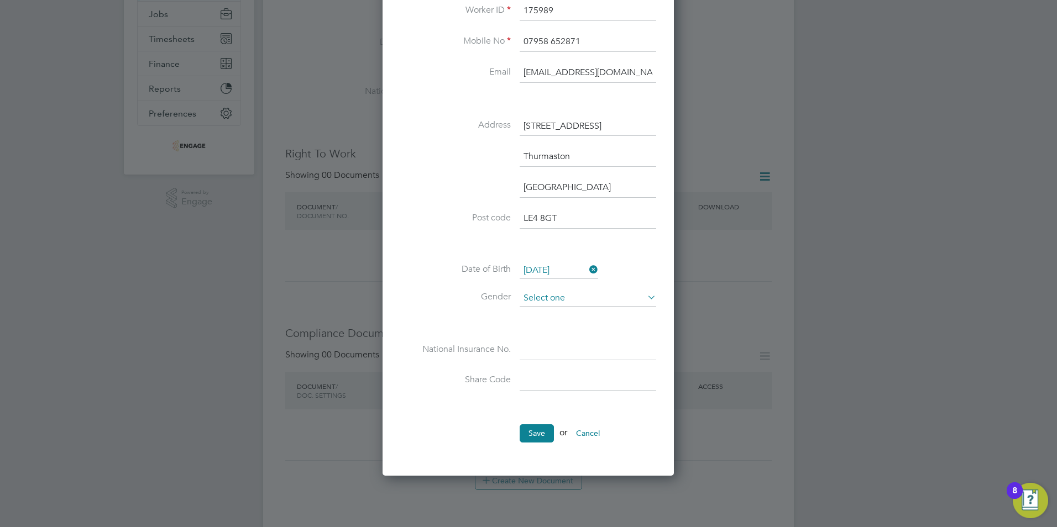
click at [539, 292] on input at bounding box center [588, 298] width 137 height 17
click at [550, 311] on li "[DEMOGRAPHIC_DATA]" at bounding box center [588, 314] width 138 height 14
type input "[DEMOGRAPHIC_DATA]"
click at [539, 354] on input at bounding box center [588, 350] width 137 height 20
paste input "SR445729B"
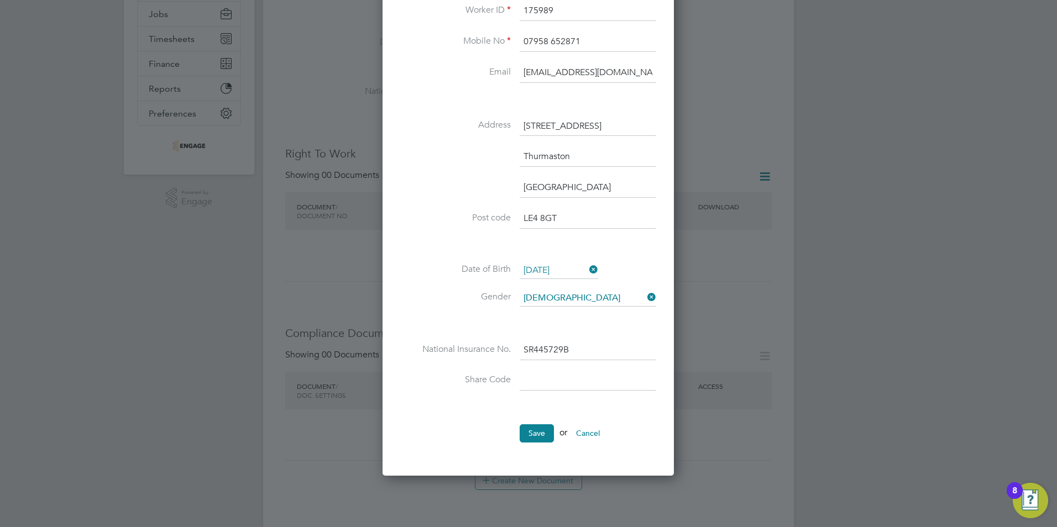
type input "SR 44 57 29 B"
drag, startPoint x: 532, startPoint y: 378, endPoint x: 538, endPoint y: 375, distance: 6.4
click at [532, 378] on input at bounding box center [588, 381] width 137 height 20
drag, startPoint x: 526, startPoint y: 349, endPoint x: 517, endPoint y: 351, distance: 9.0
click at [526, 349] on input "SR 44 57 29 B" at bounding box center [588, 350] width 137 height 20
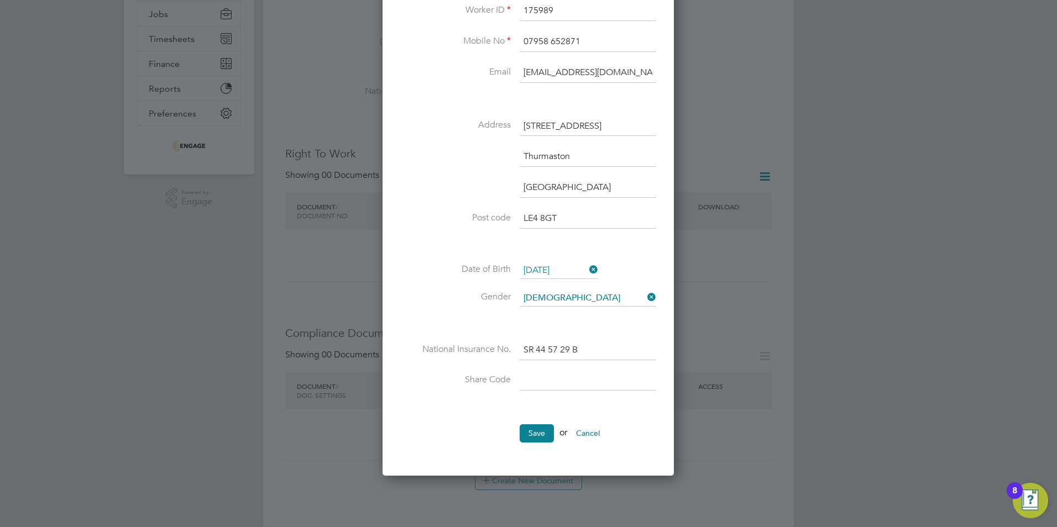
click at [533, 380] on input at bounding box center [588, 381] width 137 height 20
click at [531, 432] on button "Save" at bounding box center [537, 433] width 34 height 18
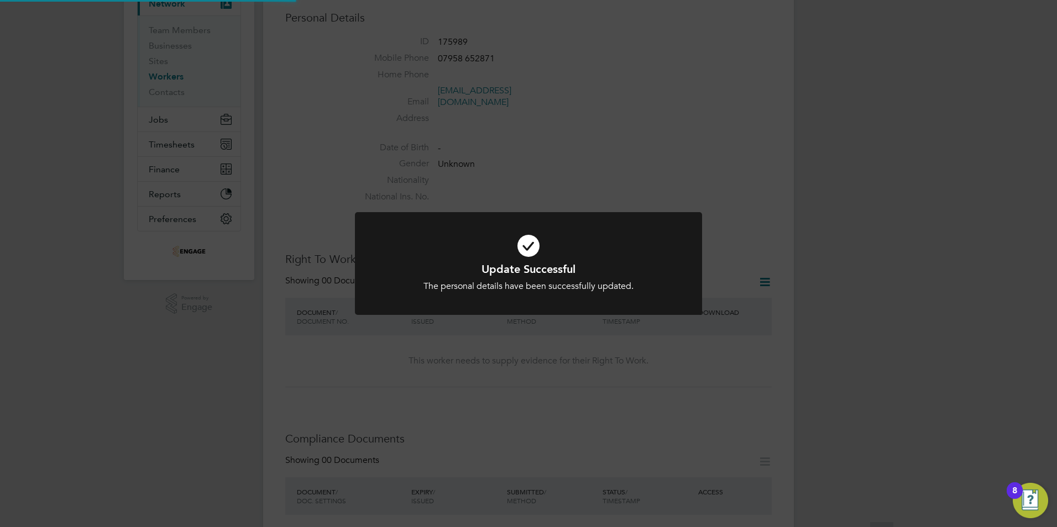
scroll to position [0, 0]
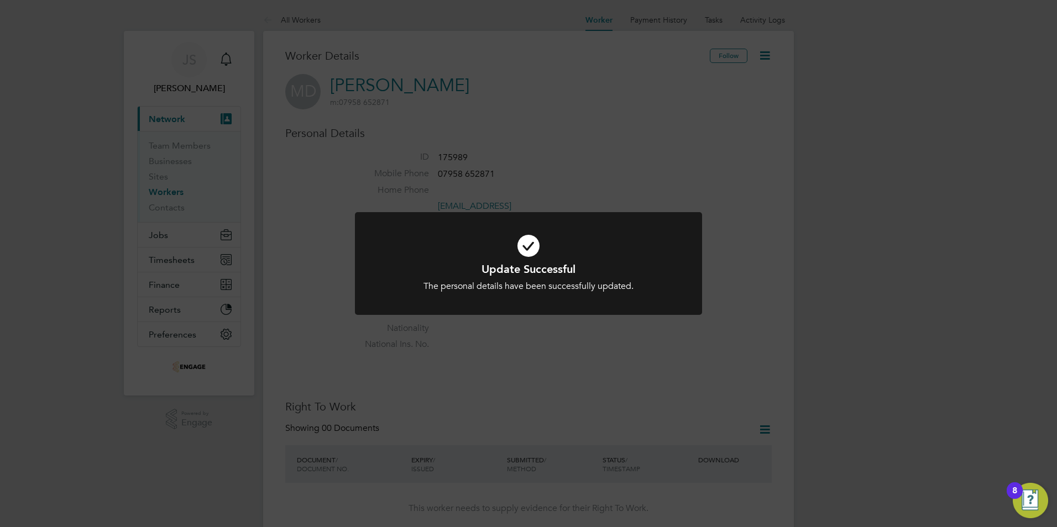
click at [305, 255] on div "Update Successful The personal details have been successfully updated. Cancel O…" at bounding box center [528, 263] width 1057 height 527
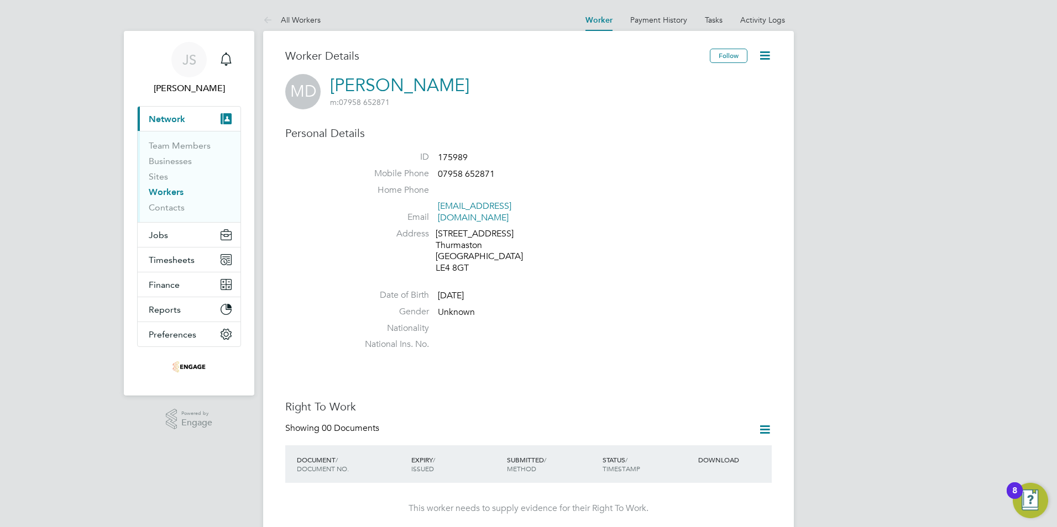
click at [444, 339] on li "National Ins. No." at bounding box center [561, 347] width 420 height 17
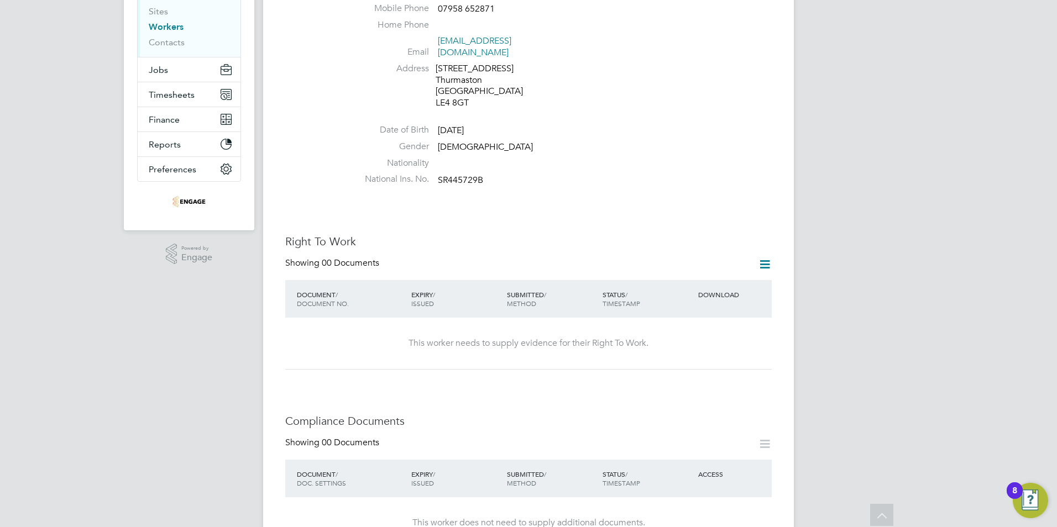
scroll to position [166, 0]
click at [768, 257] on icon at bounding box center [765, 264] width 14 height 14
click at [680, 277] on li "Add Right To Work Document" at bounding box center [703, 279] width 133 height 15
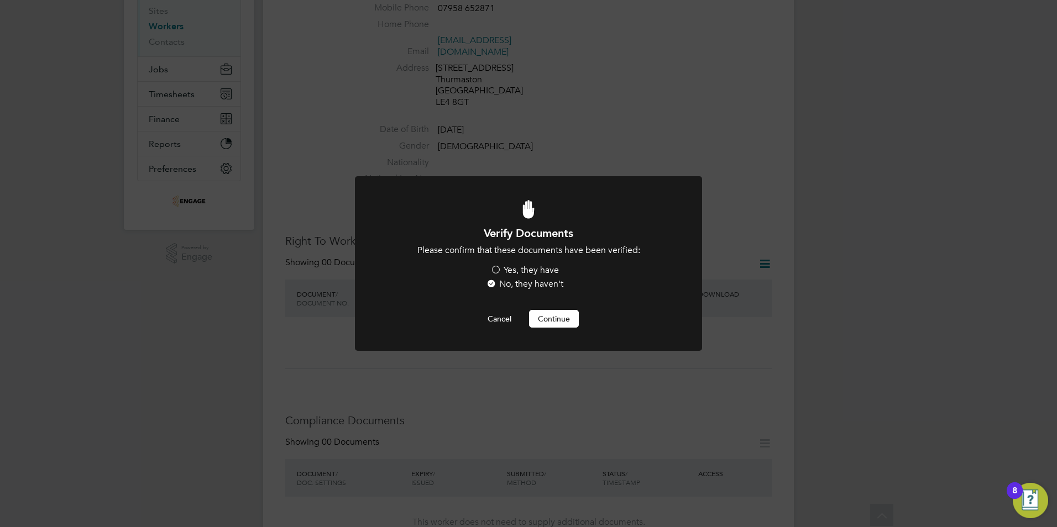
drag, startPoint x: 502, startPoint y: 269, endPoint x: 510, endPoint y: 270, distance: 7.8
click at [502, 269] on label "Yes, they have" at bounding box center [524, 271] width 69 height 12
click at [0, 0] on input "Yes, they have" at bounding box center [0, 0] width 0 height 0
click at [536, 322] on button "Continue" at bounding box center [554, 319] width 50 height 18
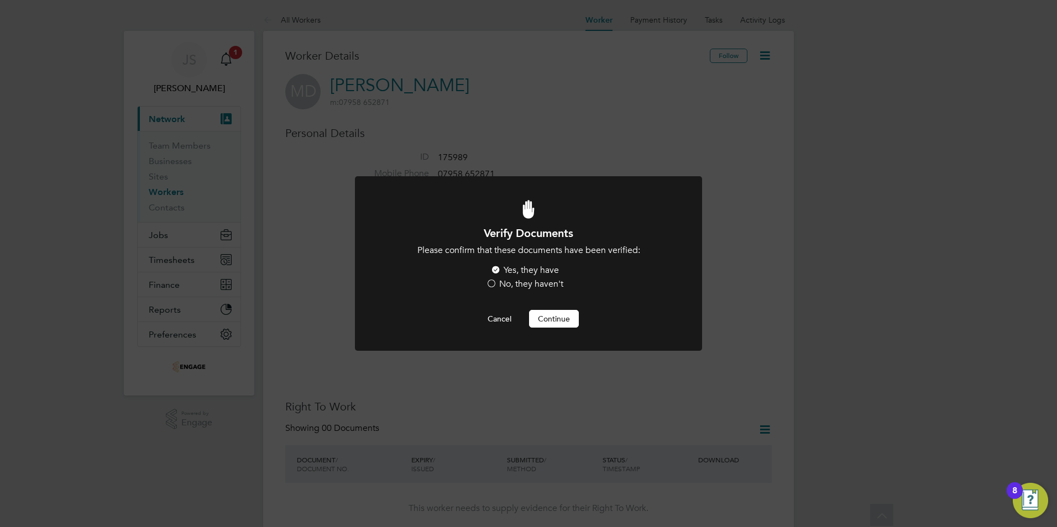
scroll to position [166, 0]
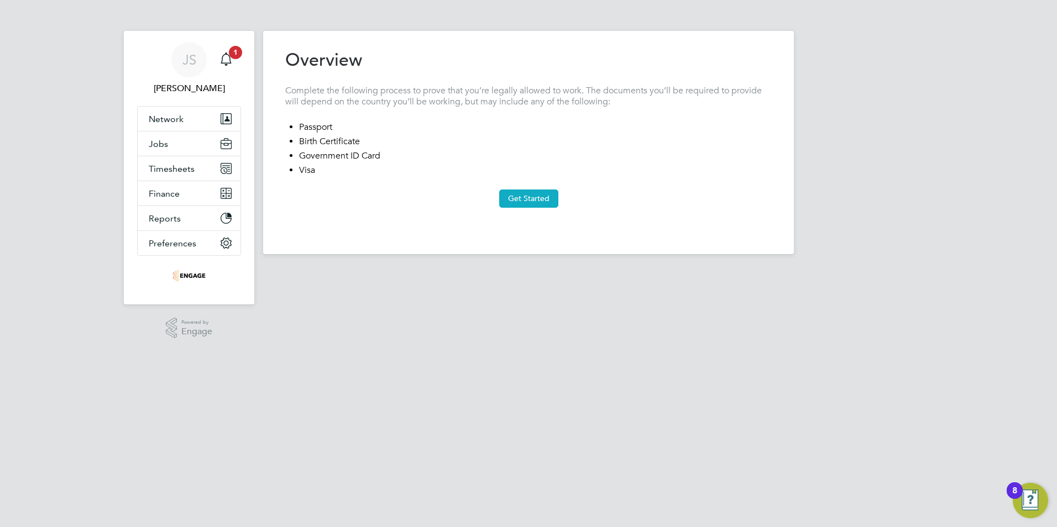
click at [557, 193] on button "Get Started" at bounding box center [528, 199] width 59 height 18
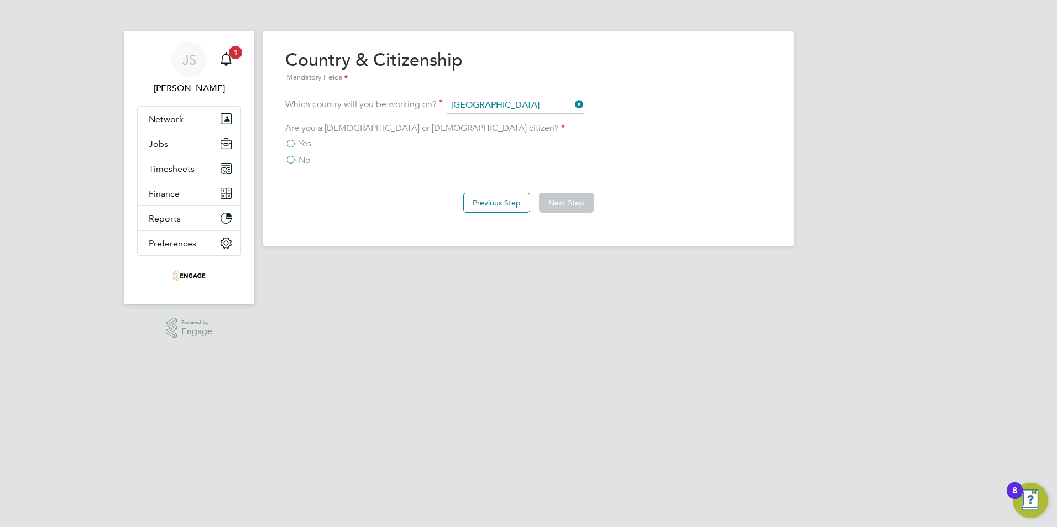
click at [293, 144] on label "Yes" at bounding box center [298, 143] width 26 height 11
click at [0, 0] on input "Yes" at bounding box center [0, 0] width 0 height 0
click at [570, 207] on button "Next Step" at bounding box center [566, 203] width 55 height 20
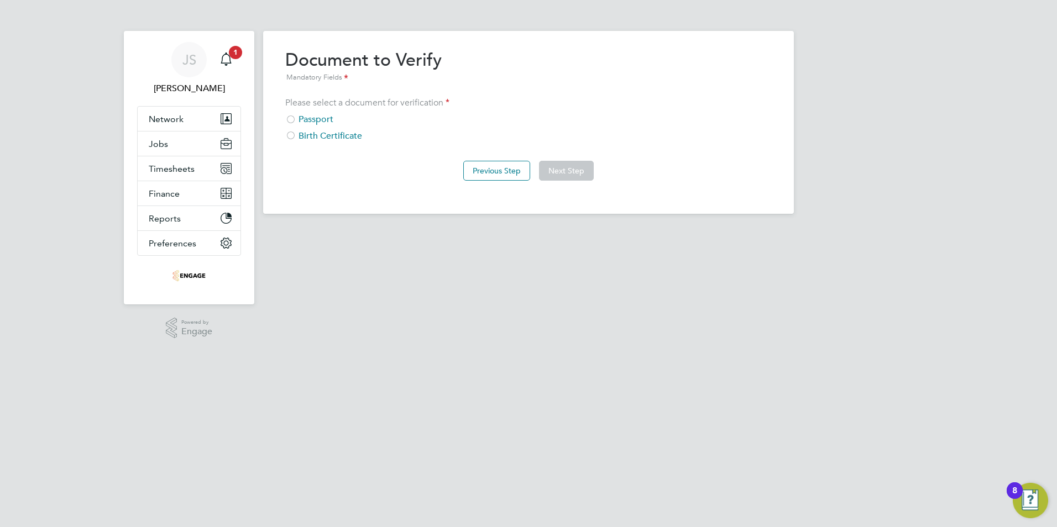
click at [308, 134] on div "Birth Certificate" at bounding box center [528, 136] width 486 height 12
click at [583, 166] on button "Next Step" at bounding box center [566, 171] width 55 height 20
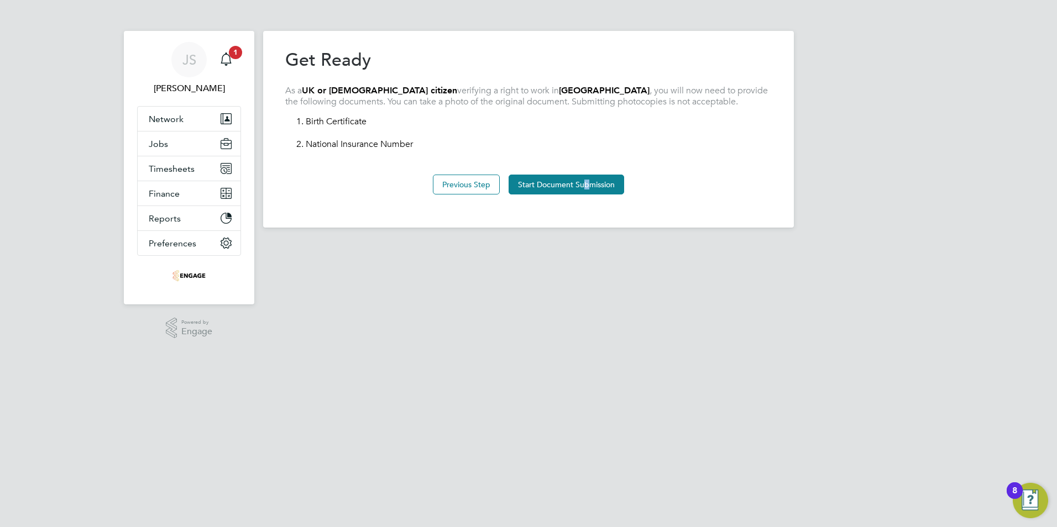
click at [590, 172] on div "Previous Step Start Document Submission" at bounding box center [528, 183] width 486 height 44
drag, startPoint x: 590, startPoint y: 172, endPoint x: 583, endPoint y: 185, distance: 14.1
click at [583, 185] on button "Start Document Submission" at bounding box center [566, 185] width 116 height 20
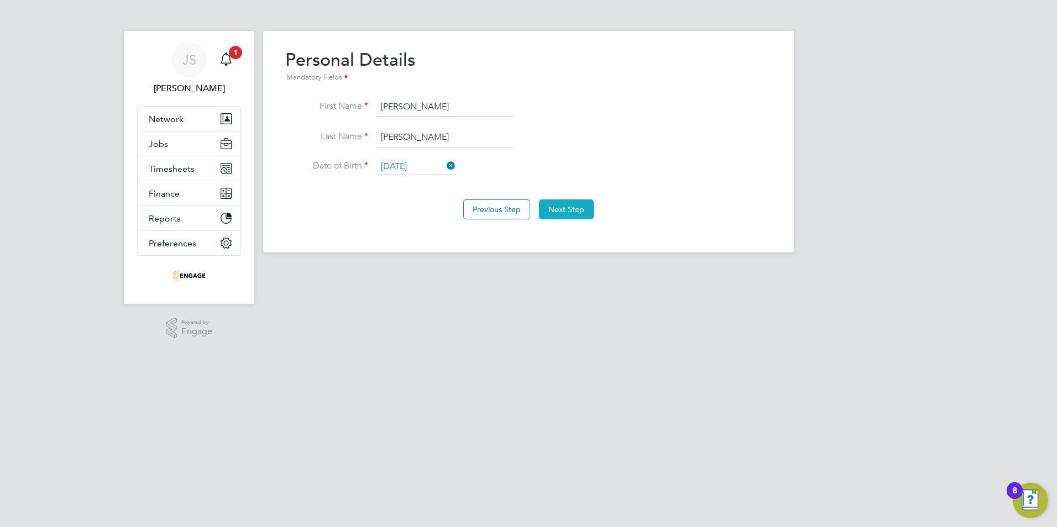
click at [574, 206] on button "Next Step" at bounding box center [566, 210] width 55 height 20
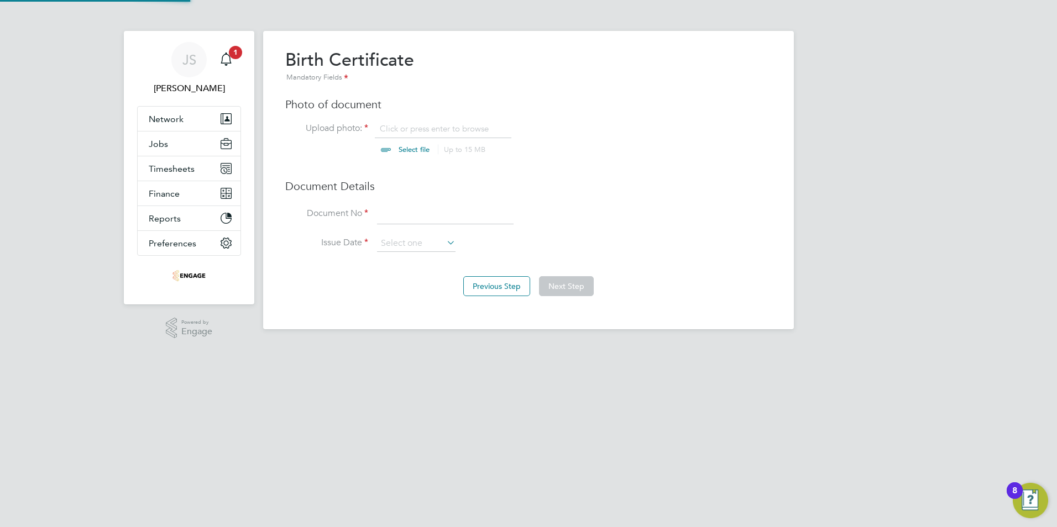
scroll to position [15, 137]
click at [406, 128] on input "file" at bounding box center [425, 139] width 174 height 33
type input "C:\fakepath\Matthew Doherty - Matthew Doherty RTW - Full or Short Birth C.pdf"
click at [430, 218] on input at bounding box center [445, 214] width 137 height 20
click at [388, 217] on input at bounding box center [445, 214] width 137 height 20
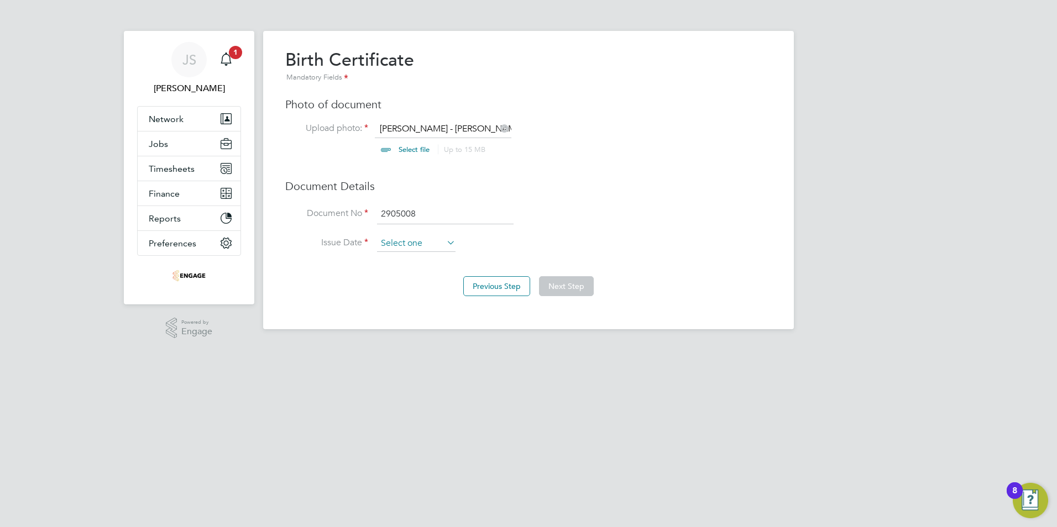
type input "2905008"
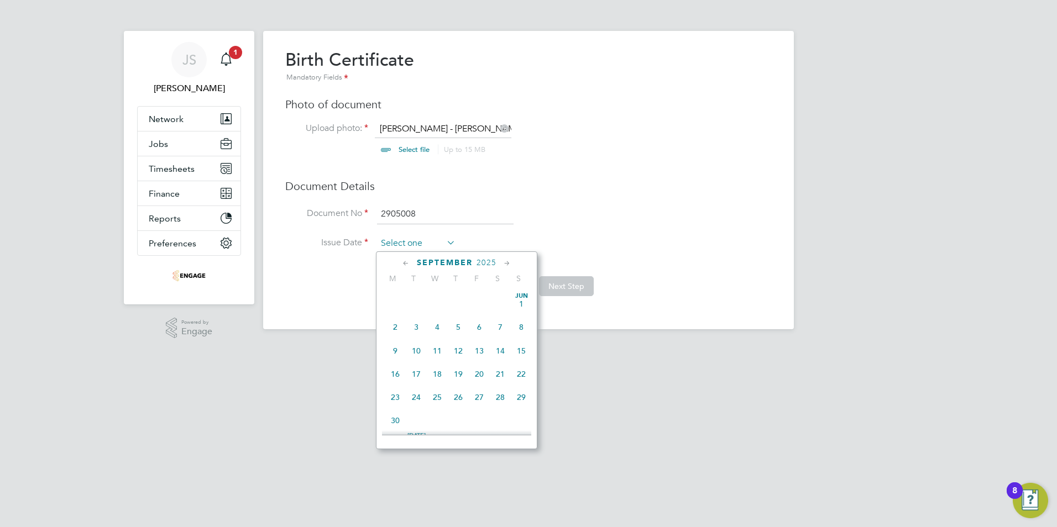
scroll to position [431, 0]
click at [408, 247] on input at bounding box center [416, 243] width 78 height 17
click at [410, 260] on icon at bounding box center [406, 264] width 11 height 12
click at [440, 375] on span "20" at bounding box center [437, 368] width 21 height 21
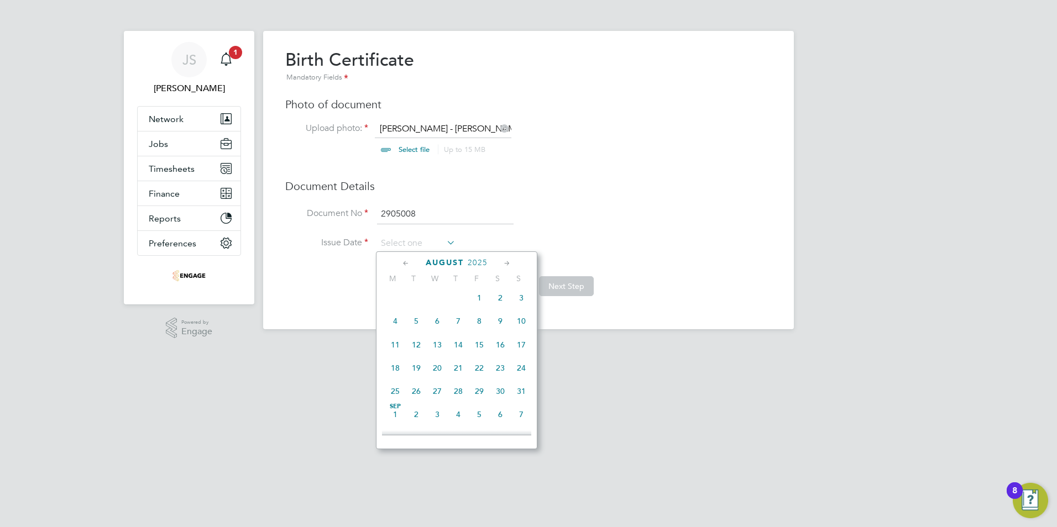
type input "20 Aug 2025"
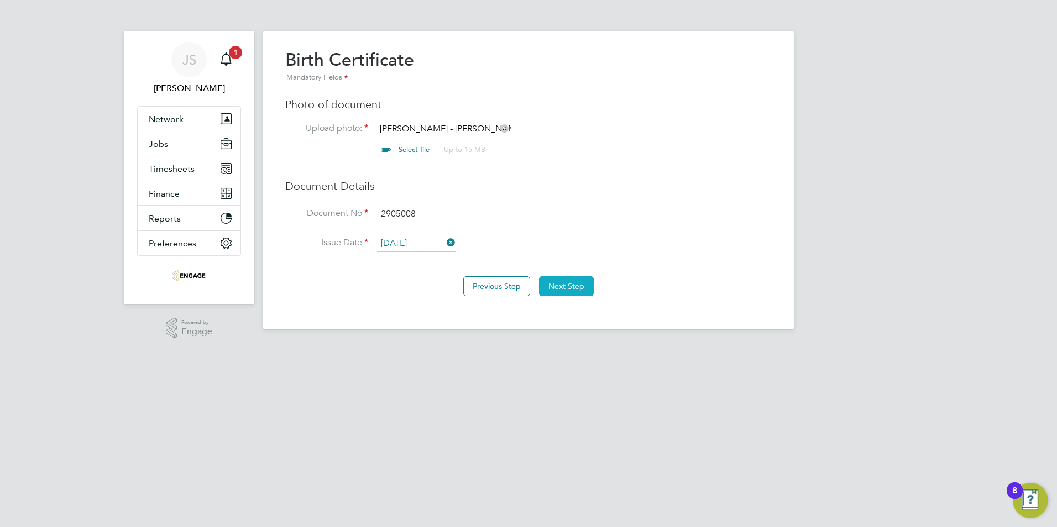
click at [576, 286] on button "Next Step" at bounding box center [566, 286] width 55 height 20
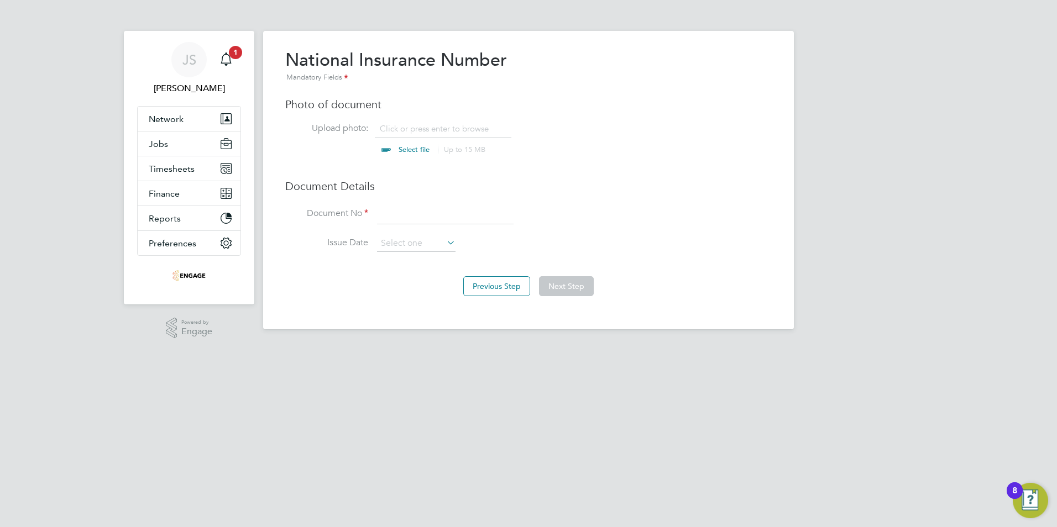
scroll to position [15, 137]
click at [406, 215] on input at bounding box center [445, 214] width 137 height 20
click at [395, 123] on input "file" at bounding box center [425, 139] width 174 height 33
type input "C:\fakepath\Matthew Doherty - Matthew Doherty Proof of NI.pdf"
click at [397, 211] on input at bounding box center [445, 214] width 137 height 20
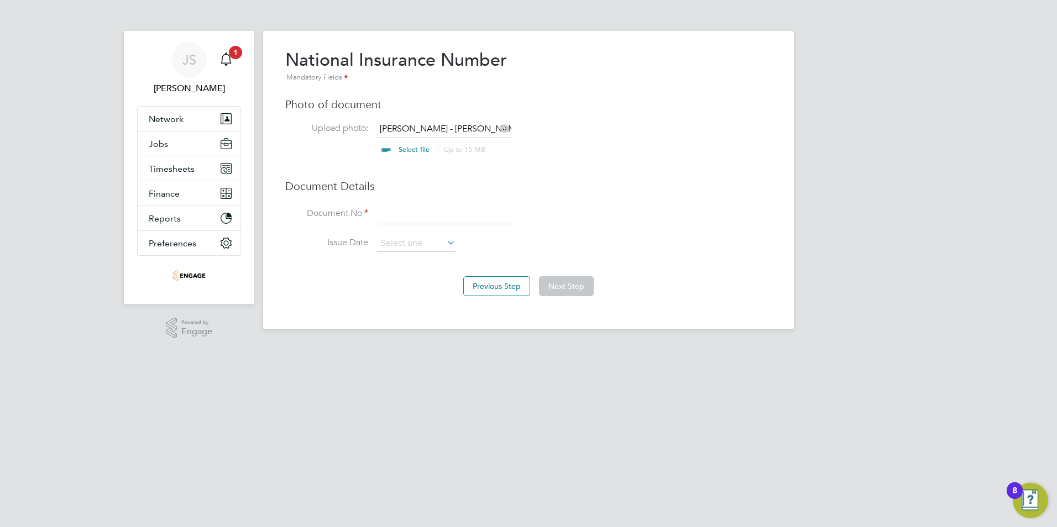
click at [395, 212] on input at bounding box center [445, 214] width 137 height 20
type input "7363"
click at [406, 246] on input at bounding box center [416, 243] width 78 height 17
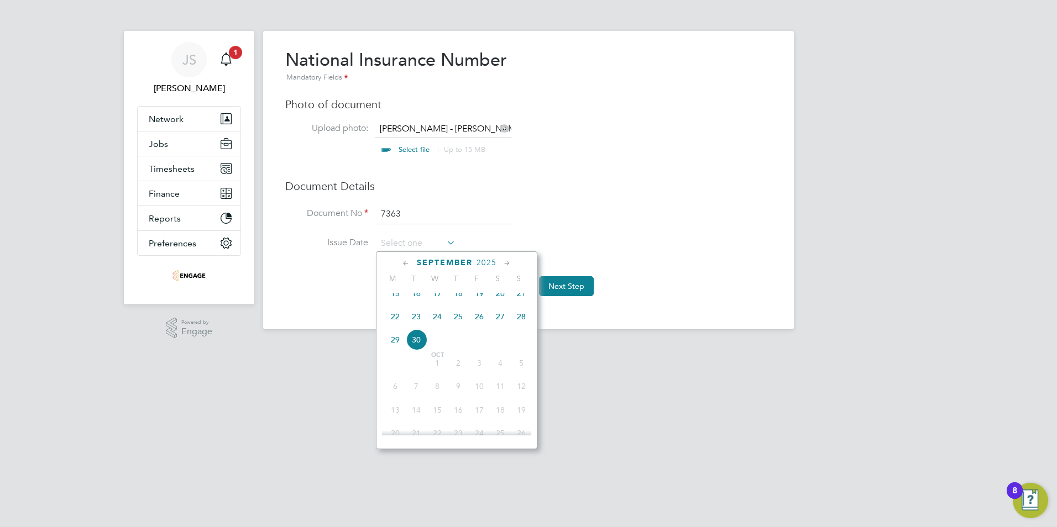
click at [487, 258] on span "2025" at bounding box center [486, 262] width 20 height 9
click at [522, 343] on span "2024" at bounding box center [521, 337] width 21 height 21
click at [404, 260] on icon at bounding box center [406, 264] width 11 height 12
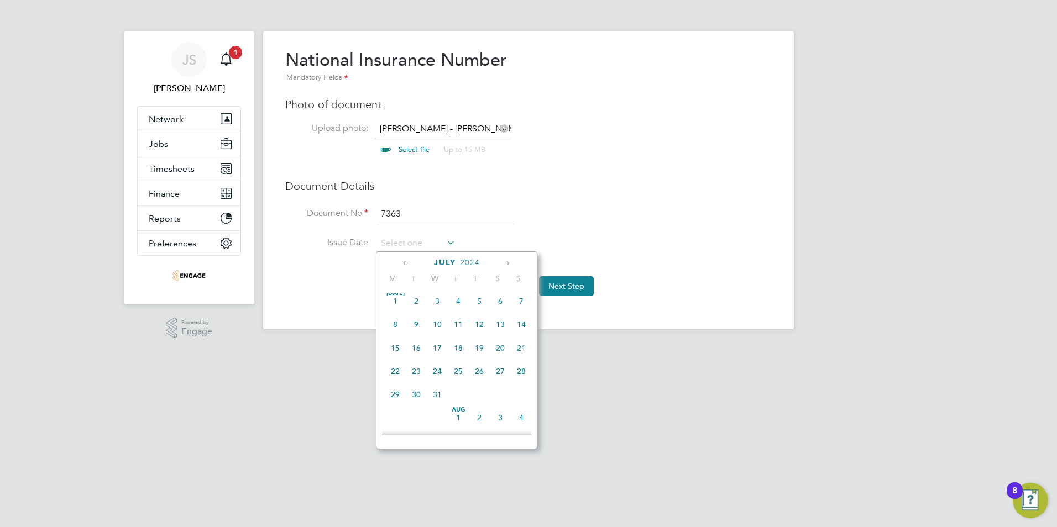
click at [404, 260] on icon at bounding box center [406, 264] width 11 height 12
click at [502, 372] on span "25" at bounding box center [500, 374] width 21 height 21
type input "25 May 2024"
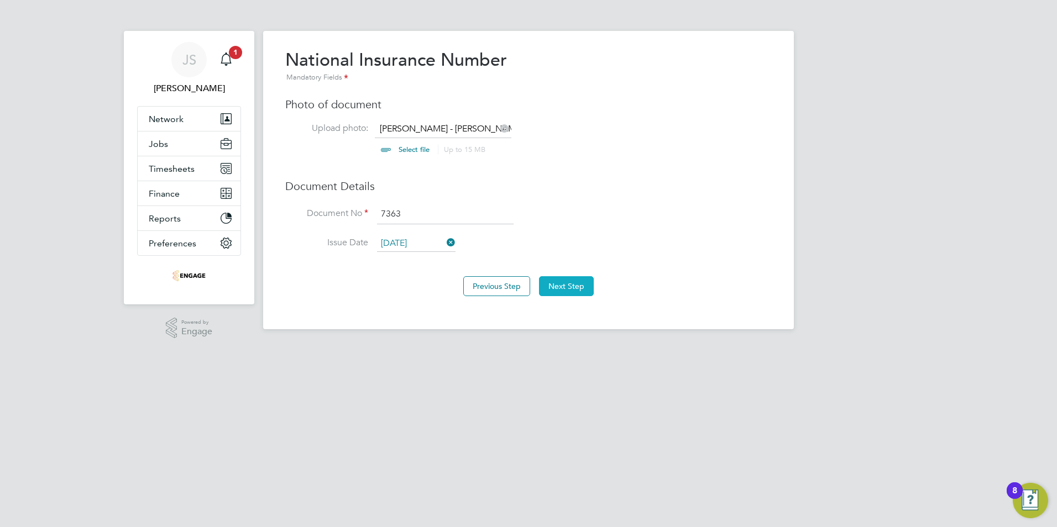
click at [571, 286] on button "Next Step" at bounding box center [566, 286] width 55 height 20
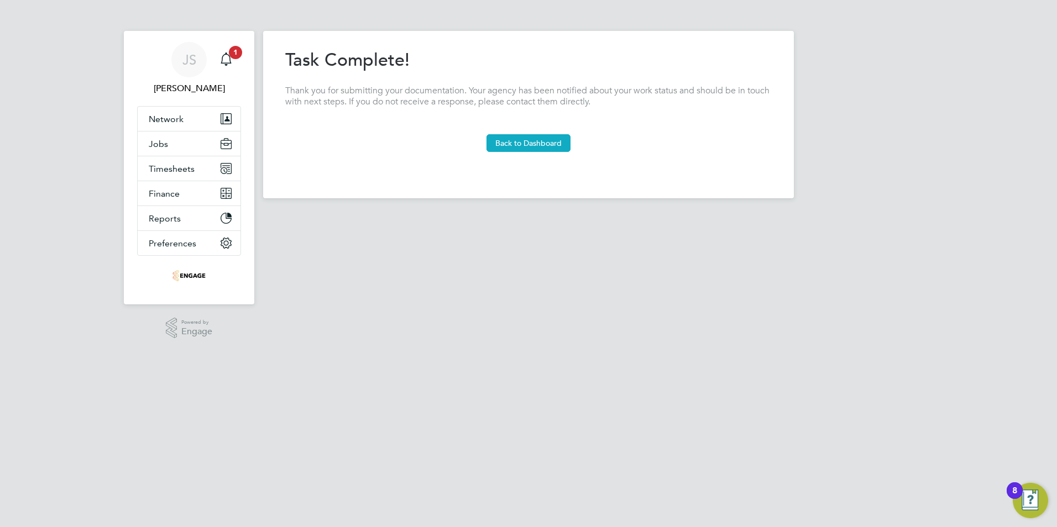
click at [525, 140] on button "Back to Dashboard" at bounding box center [528, 143] width 84 height 18
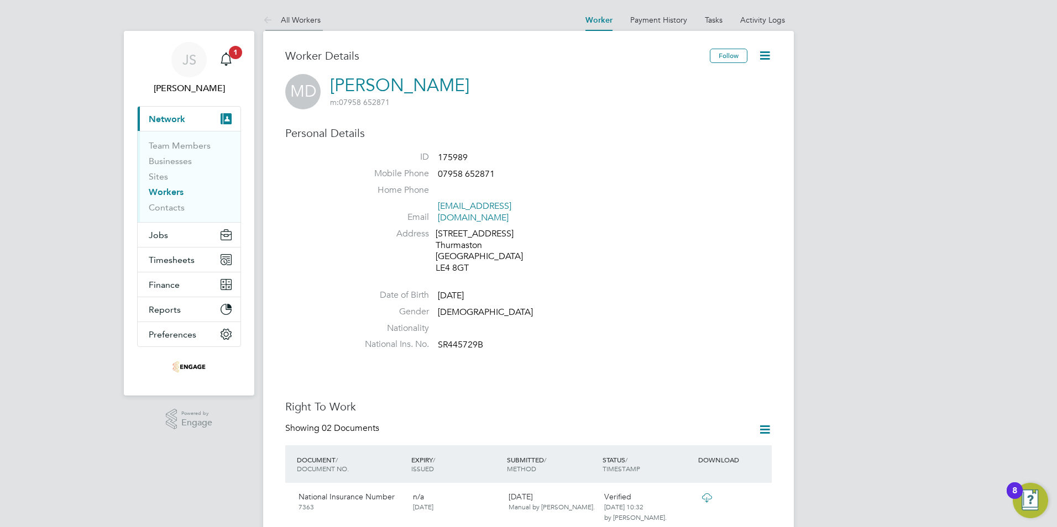
click at [295, 20] on link "All Workers" at bounding box center [291, 20] width 57 height 10
